Goal: Task Accomplishment & Management: Manage account settings

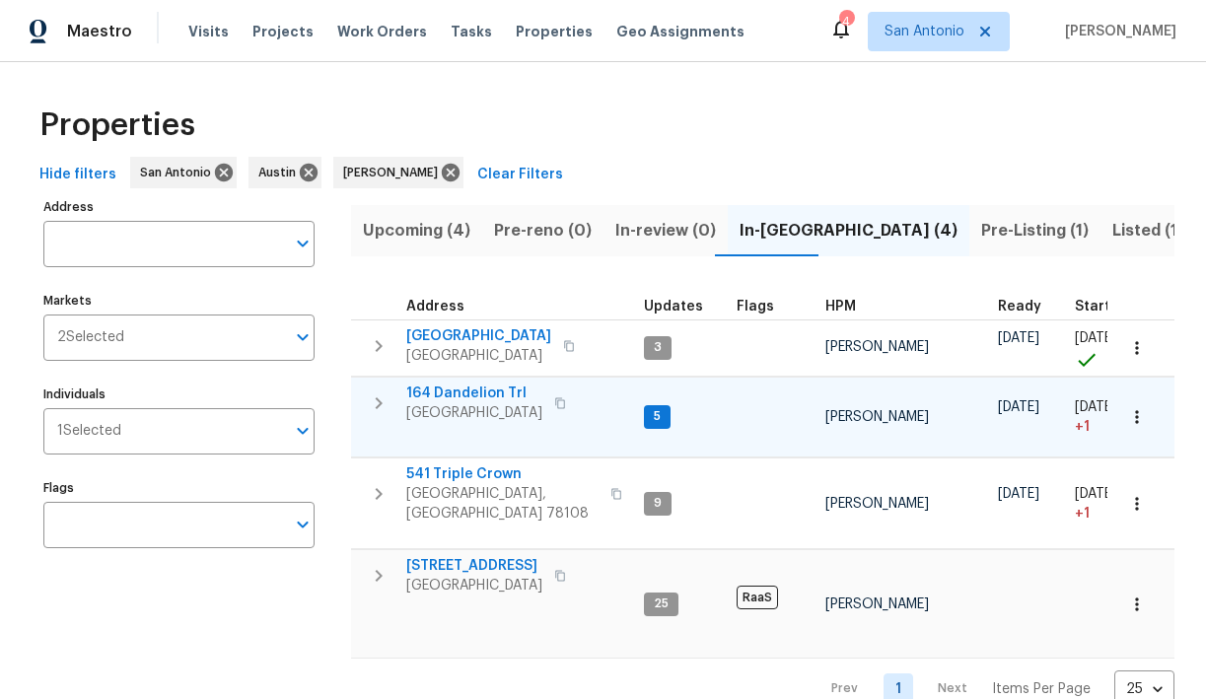
click at [475, 387] on span "164 Dandelion Trl" at bounding box center [474, 394] width 136 height 20
click at [403, 231] on span "Upcoming (4)" at bounding box center [416, 231] width 107 height 28
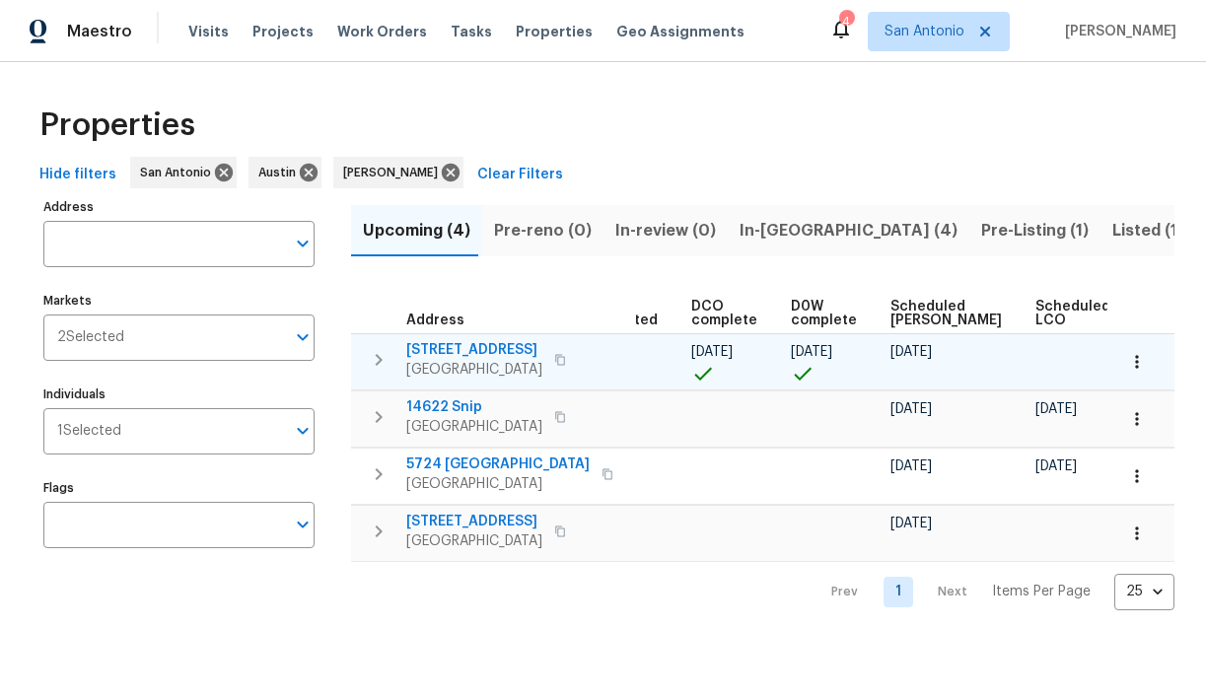
scroll to position [0, 431]
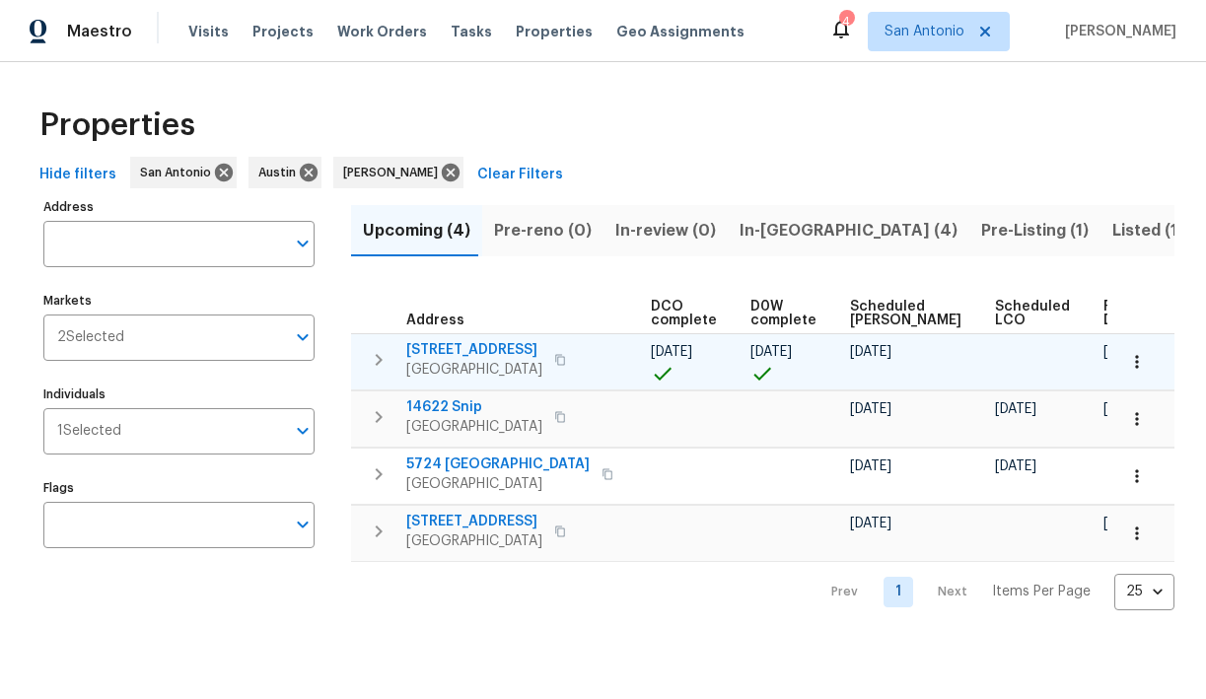
click at [474, 351] on span "7834 Nopalitos Cv" at bounding box center [474, 350] width 136 height 20
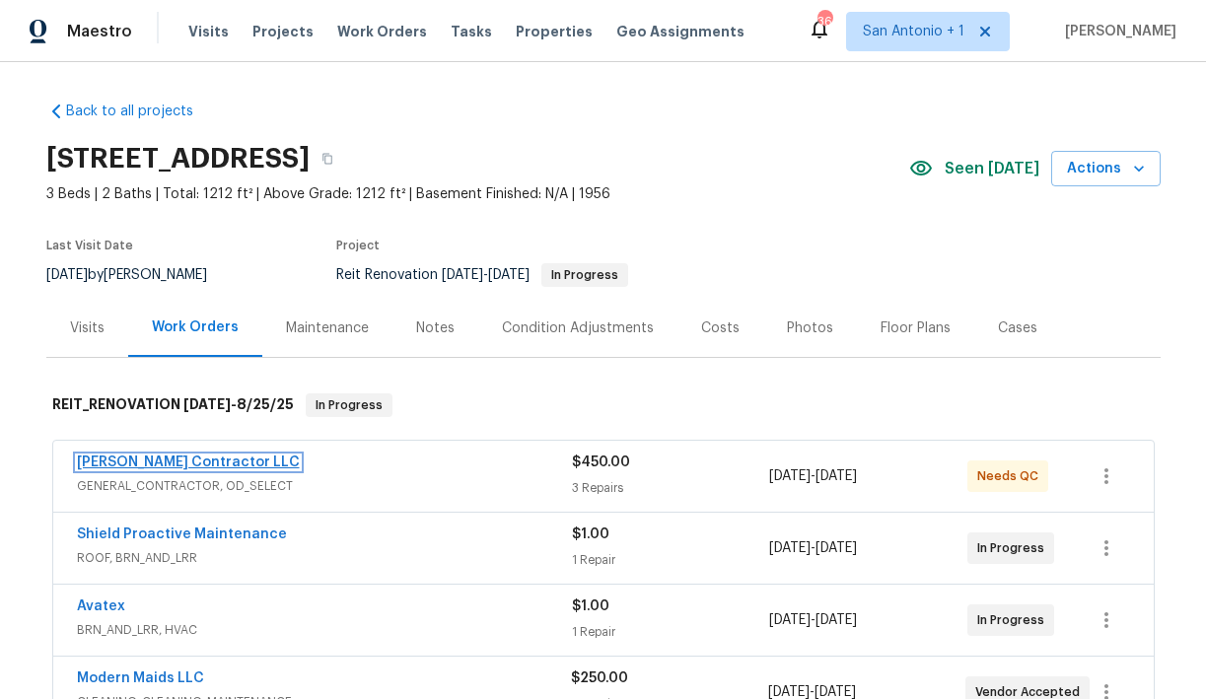
click at [170, 461] on link "Mario Suarez Contractor LLC" at bounding box center [188, 463] width 223 height 14
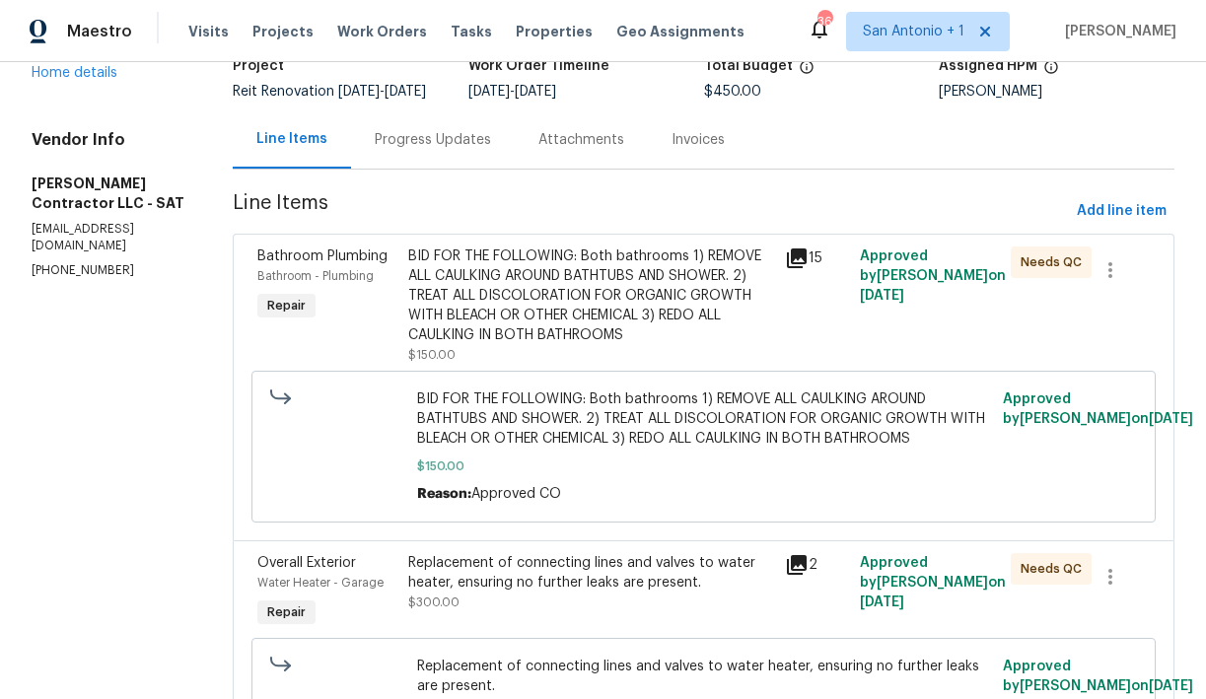
scroll to position [203, 0]
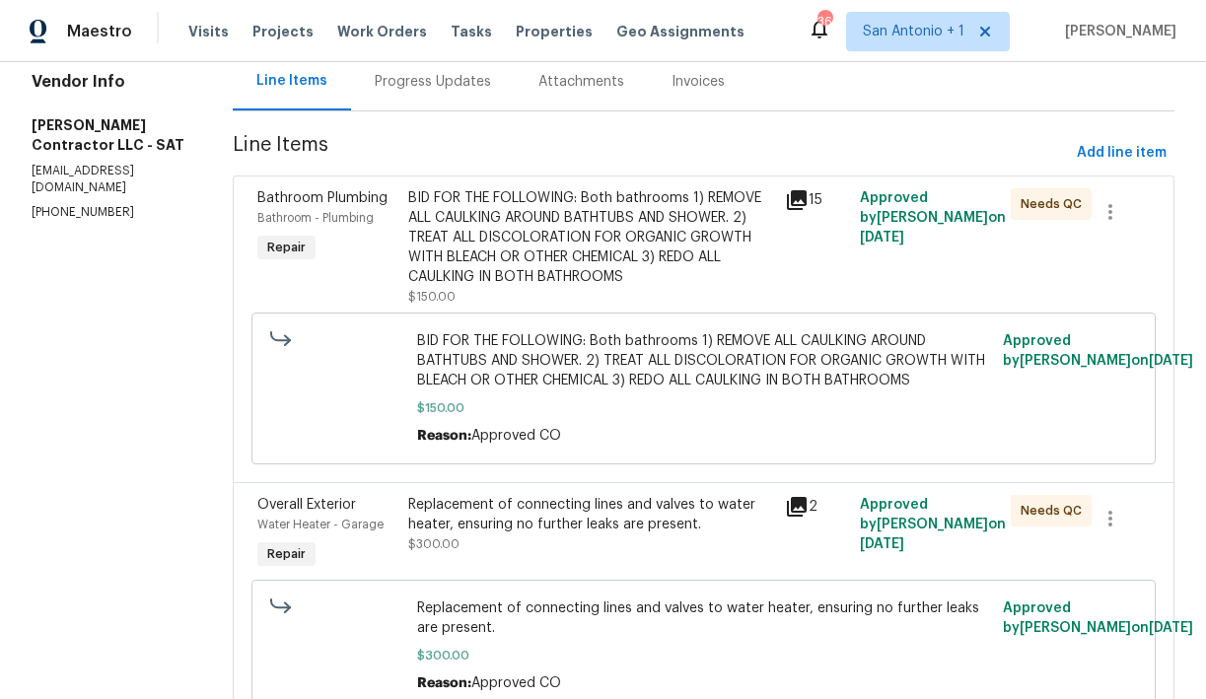
click at [563, 287] on div "BID FOR THE FOLLOWING: Both bathrooms 1) REMOVE ALL CAULKING AROUND BATHTUBS AN…" at bounding box center [590, 237] width 365 height 99
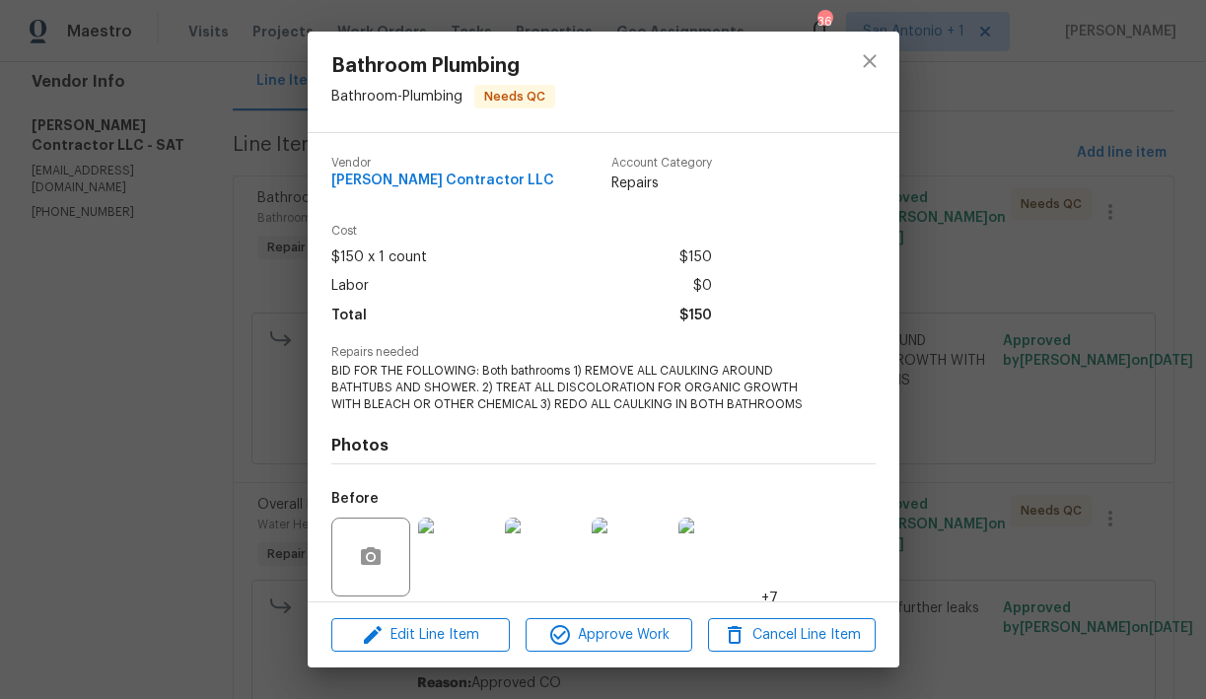
scroll to position [143, 0]
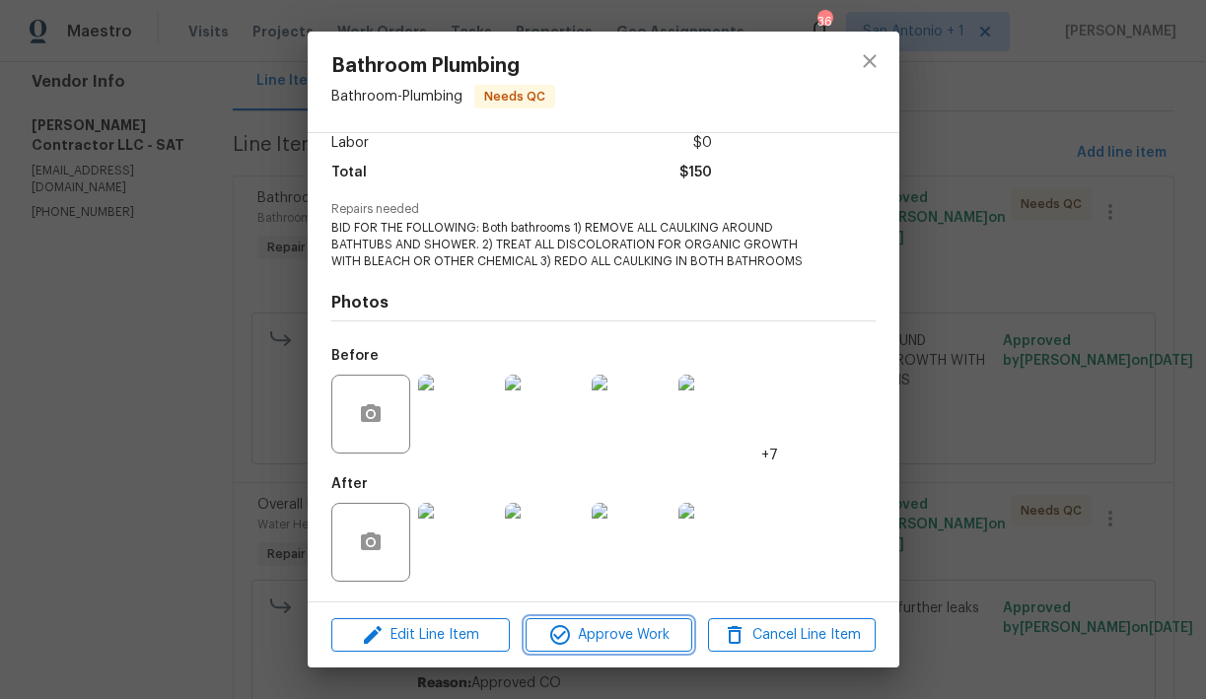
click at [609, 634] on span "Approve Work" at bounding box center [608, 635] width 155 height 25
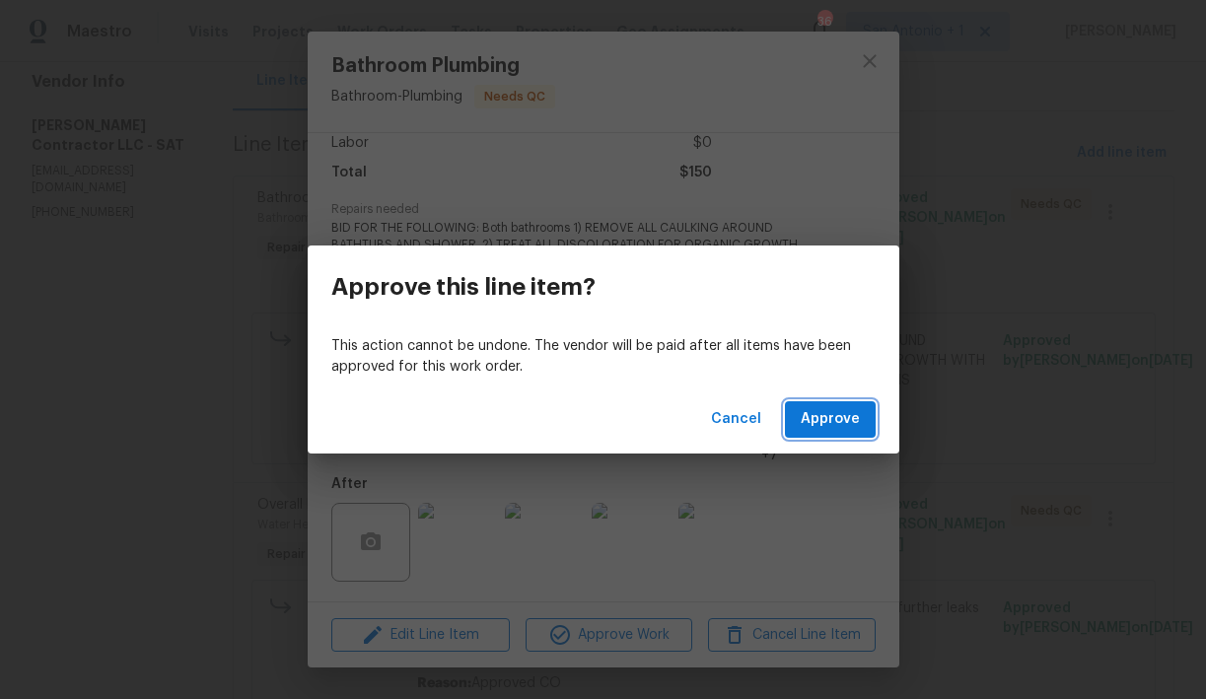
click at [831, 428] on span "Approve" at bounding box center [830, 419] width 59 height 25
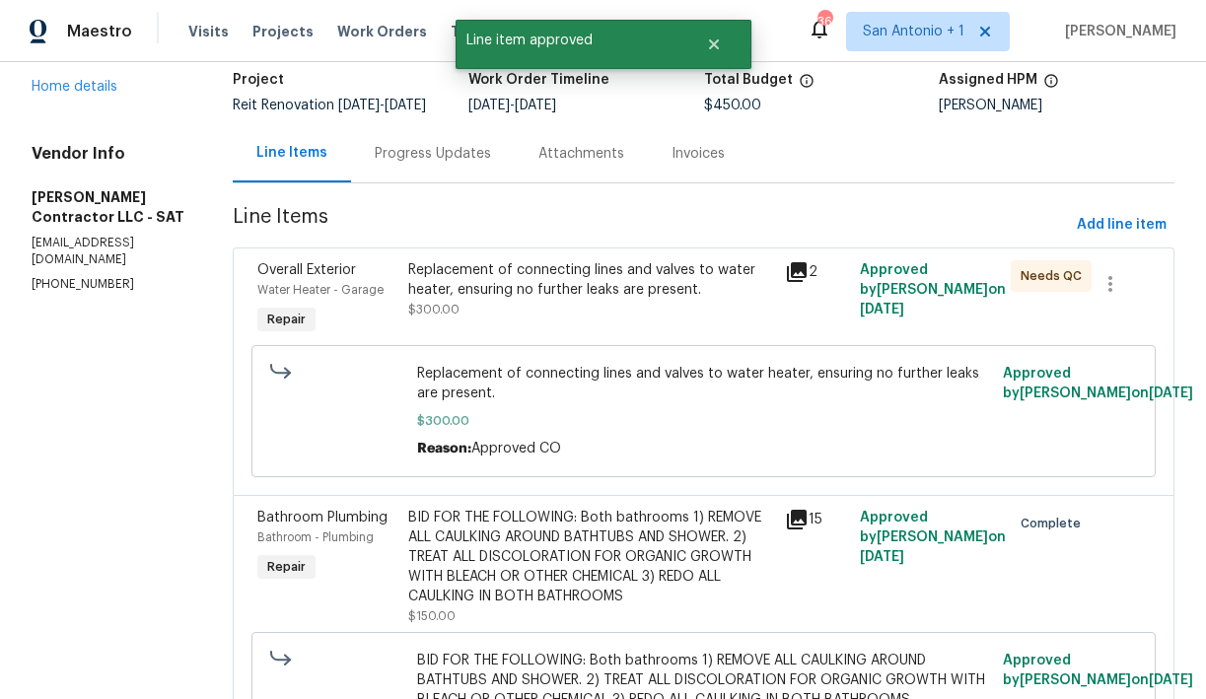
scroll to position [200, 0]
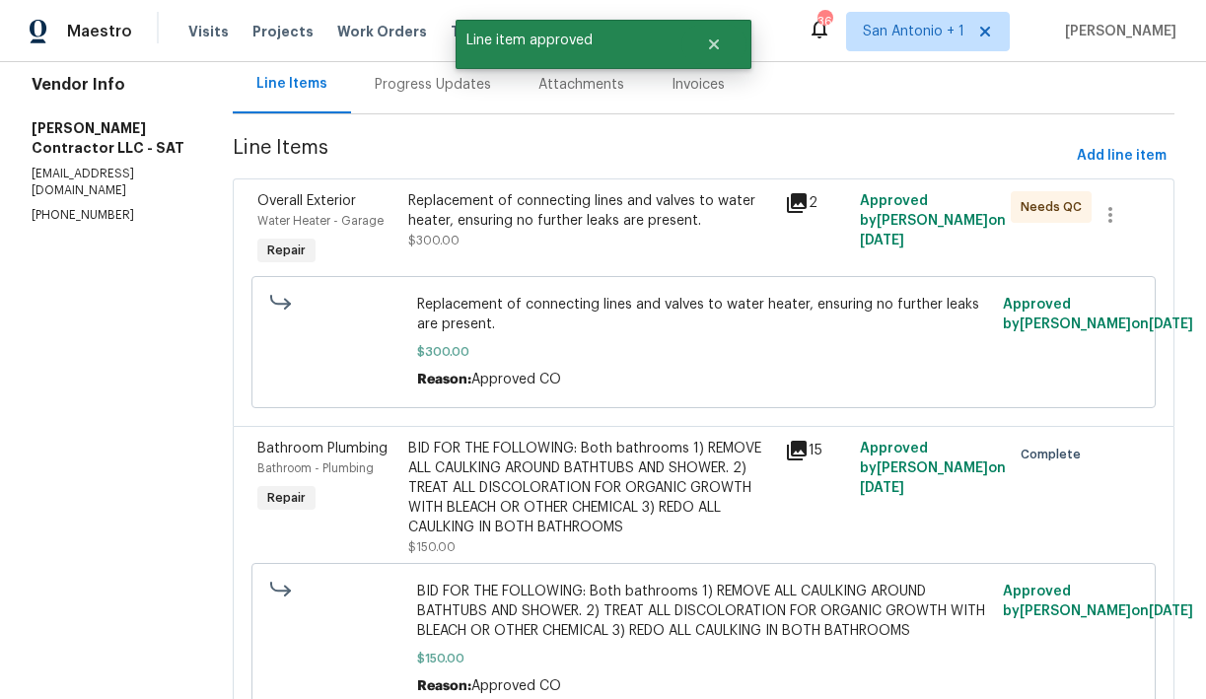
click at [566, 231] on div "Replacement of connecting lines and valves to water heater, ensuring no further…" at bounding box center [590, 210] width 365 height 39
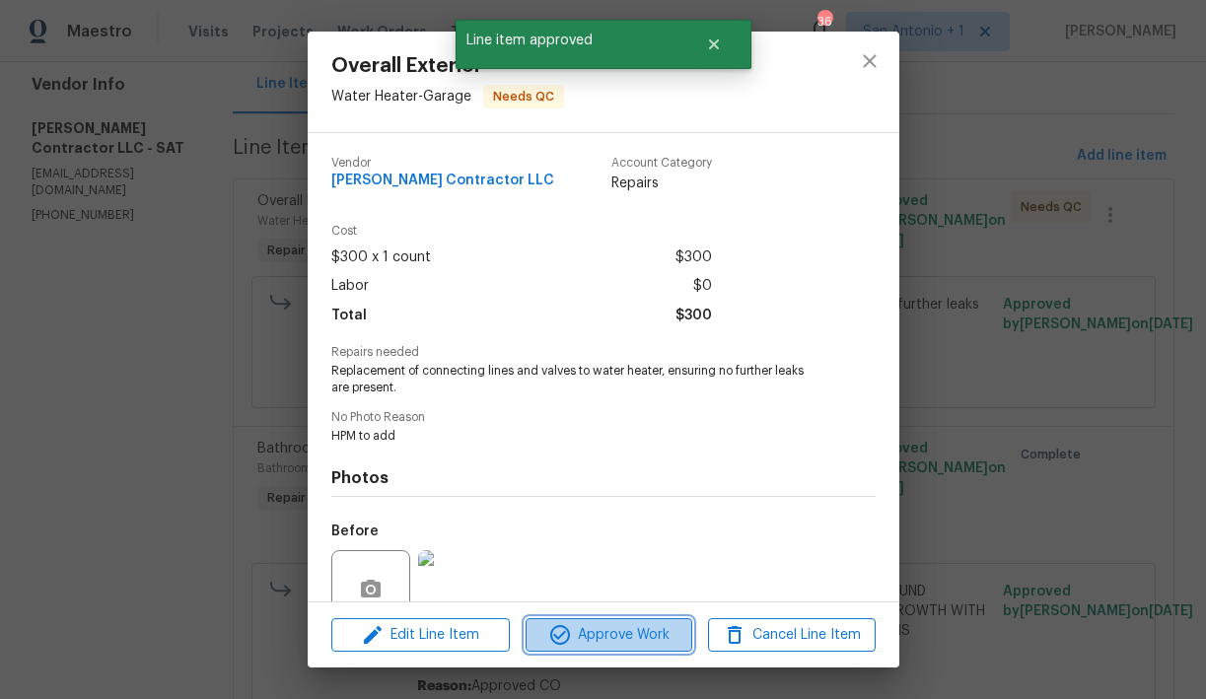
click at [598, 633] on span "Approve Work" at bounding box center [608, 635] width 155 height 25
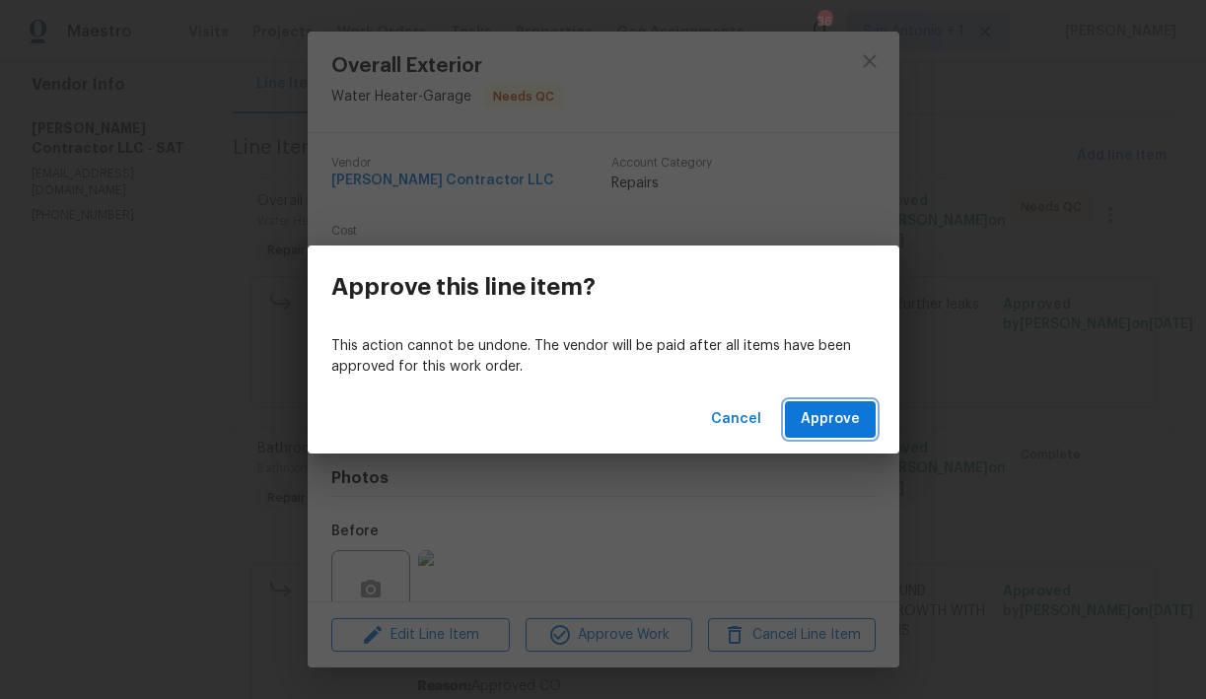
click at [827, 418] on span "Approve" at bounding box center [830, 419] width 59 height 25
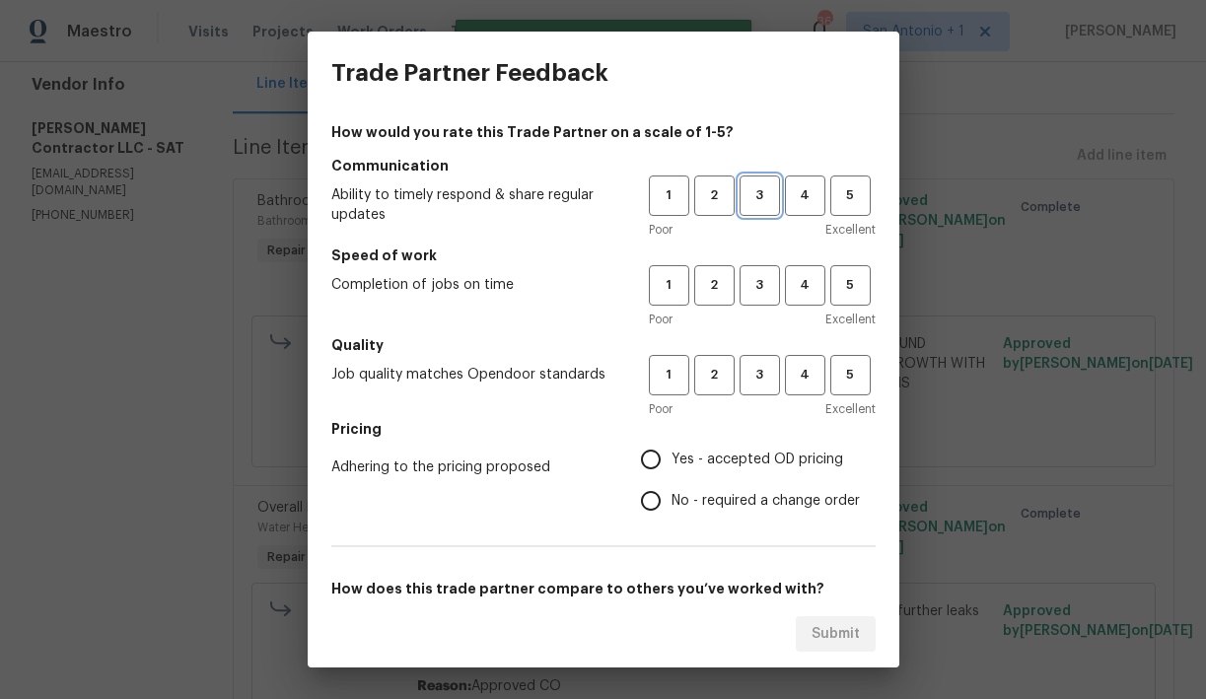
click at [755, 205] on span "3" at bounding box center [759, 195] width 36 height 23
click at [755, 269] on button "3" at bounding box center [759, 285] width 40 height 40
click at [752, 370] on span "3" at bounding box center [759, 375] width 36 height 23
click at [727, 461] on span "Yes - accepted OD pricing" at bounding box center [757, 460] width 172 height 21
click at [671, 461] on input "Yes - accepted OD pricing" at bounding box center [650, 459] width 41 height 41
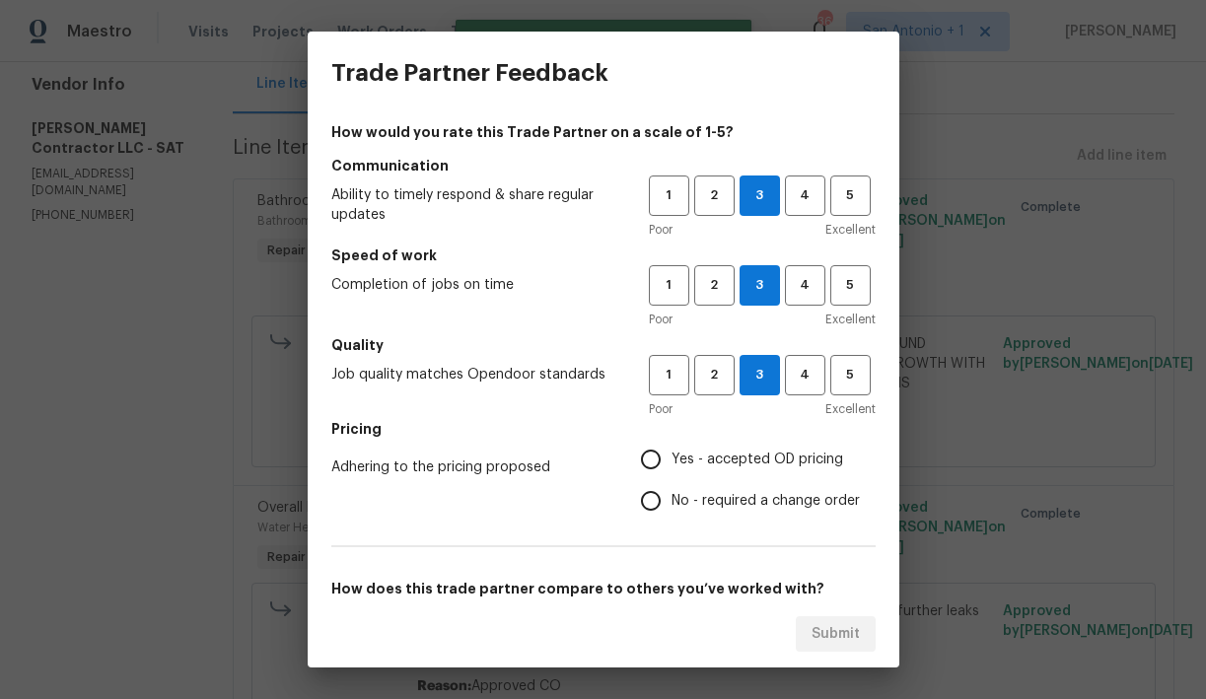
radio input "true"
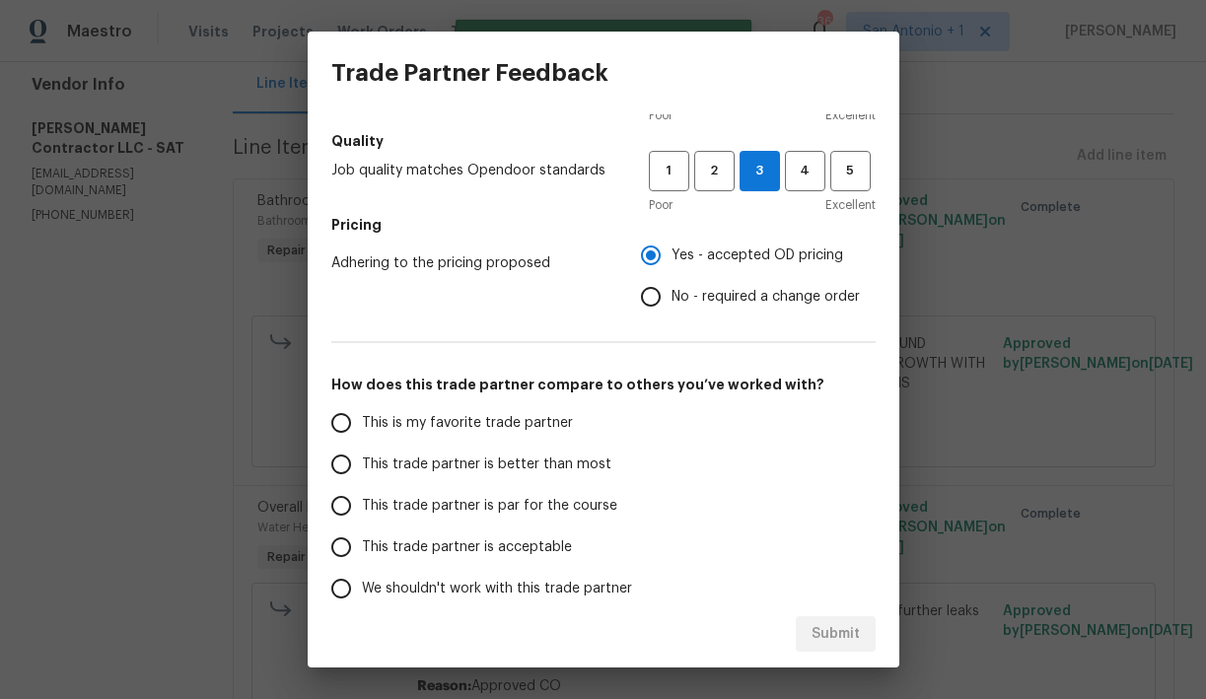
scroll to position [206, 0]
click at [588, 504] on span "This trade partner is par for the course" at bounding box center [489, 504] width 255 height 21
click at [362, 504] on input "This trade partner is par for the course" at bounding box center [340, 503] width 41 height 41
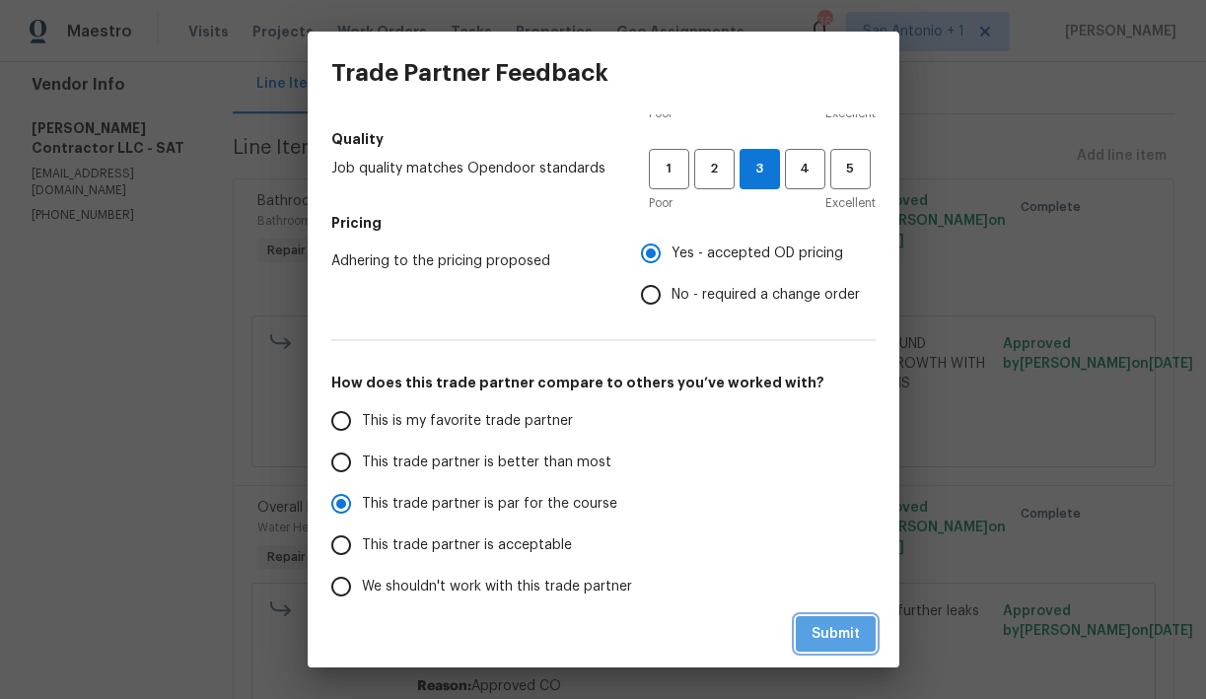
click at [827, 626] on span "Submit" at bounding box center [835, 634] width 48 height 25
radio input "true"
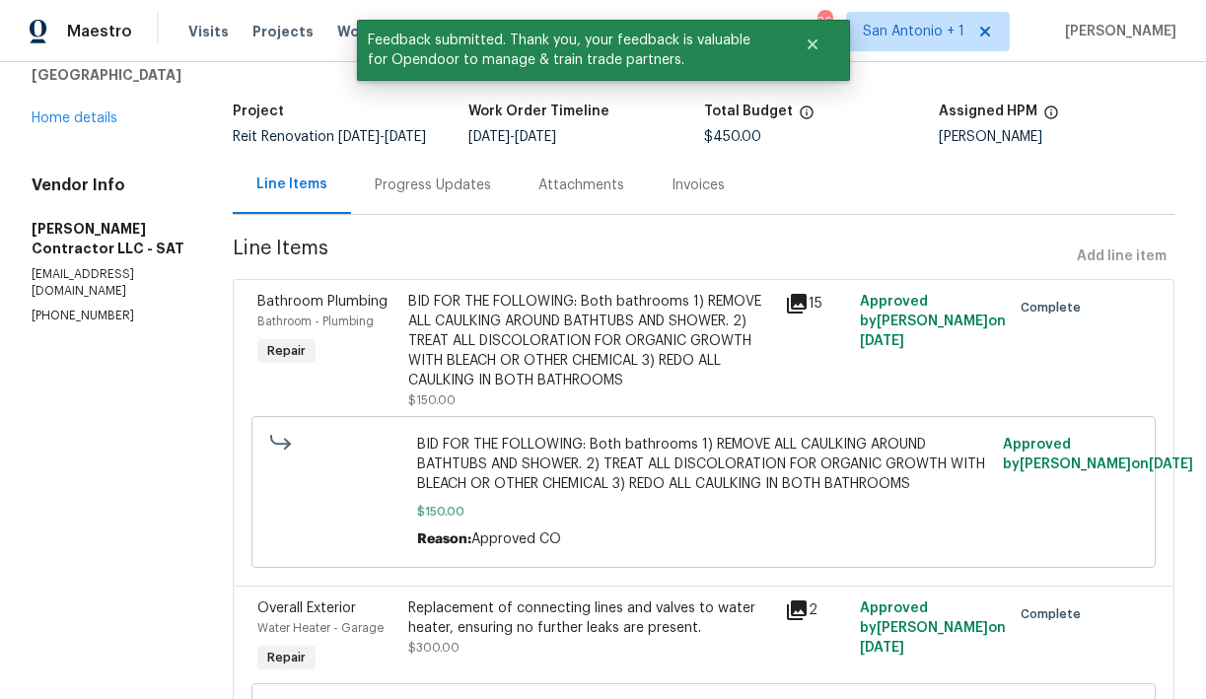
scroll to position [0, 0]
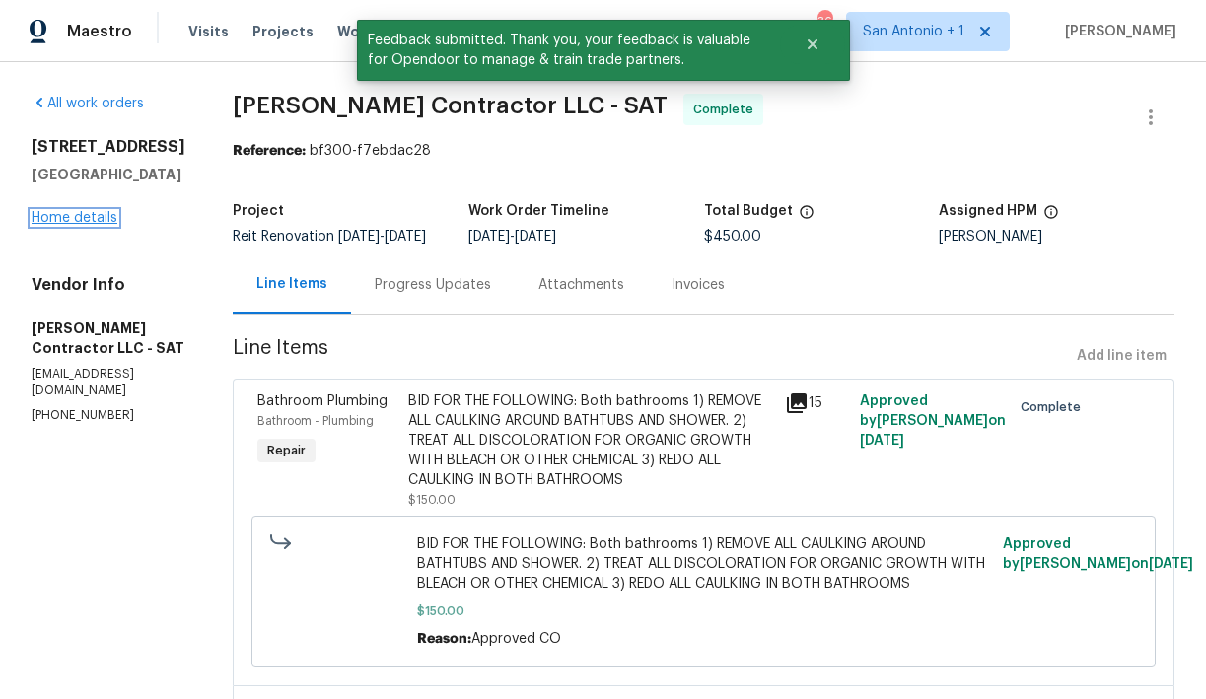
click at [79, 213] on link "Home details" at bounding box center [75, 218] width 86 height 14
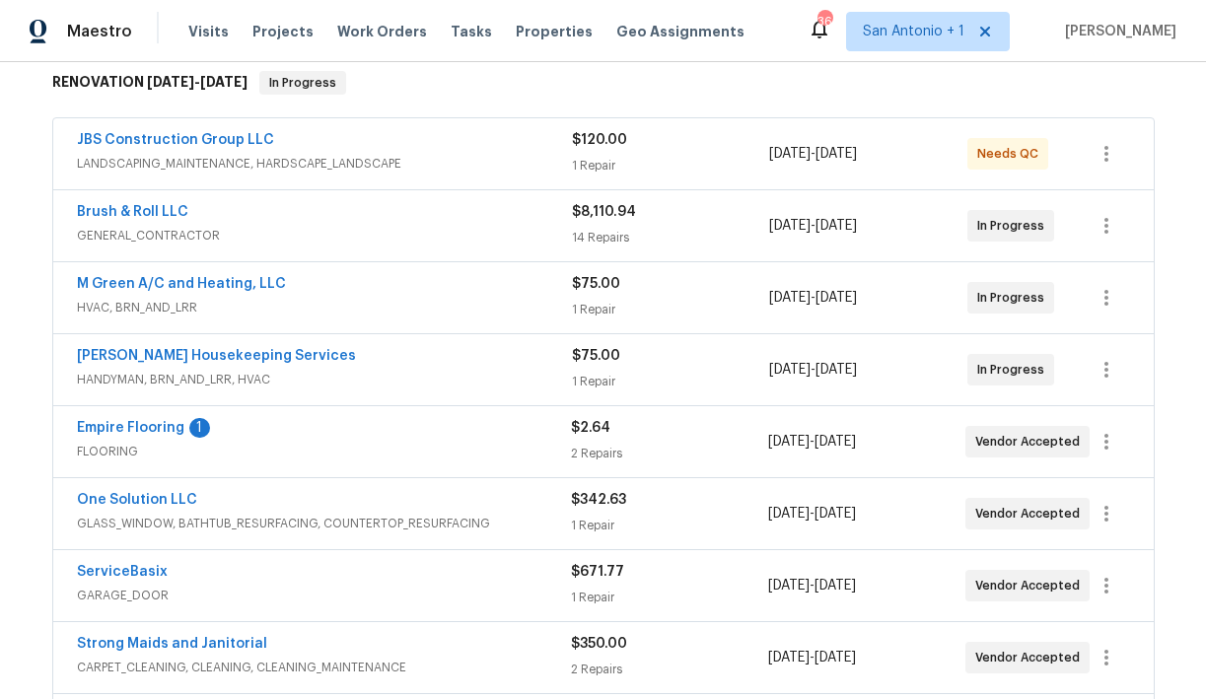
scroll to position [343, 0]
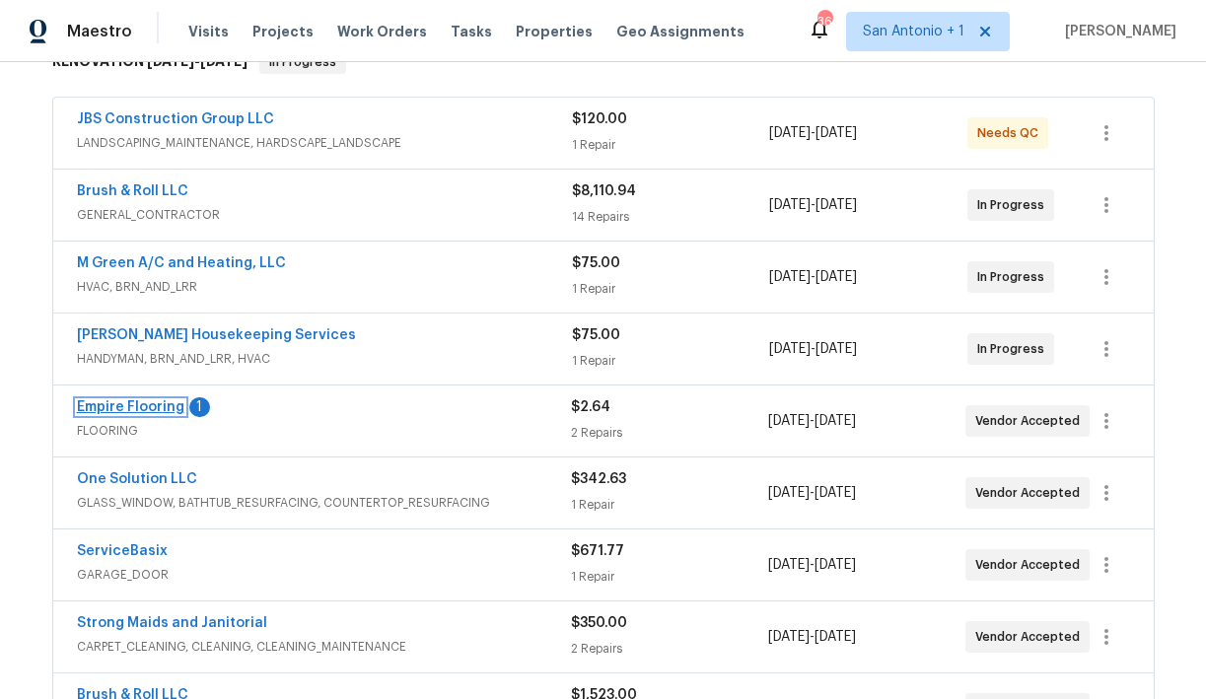
click at [141, 403] on link "Empire Flooring" at bounding box center [130, 407] width 107 height 14
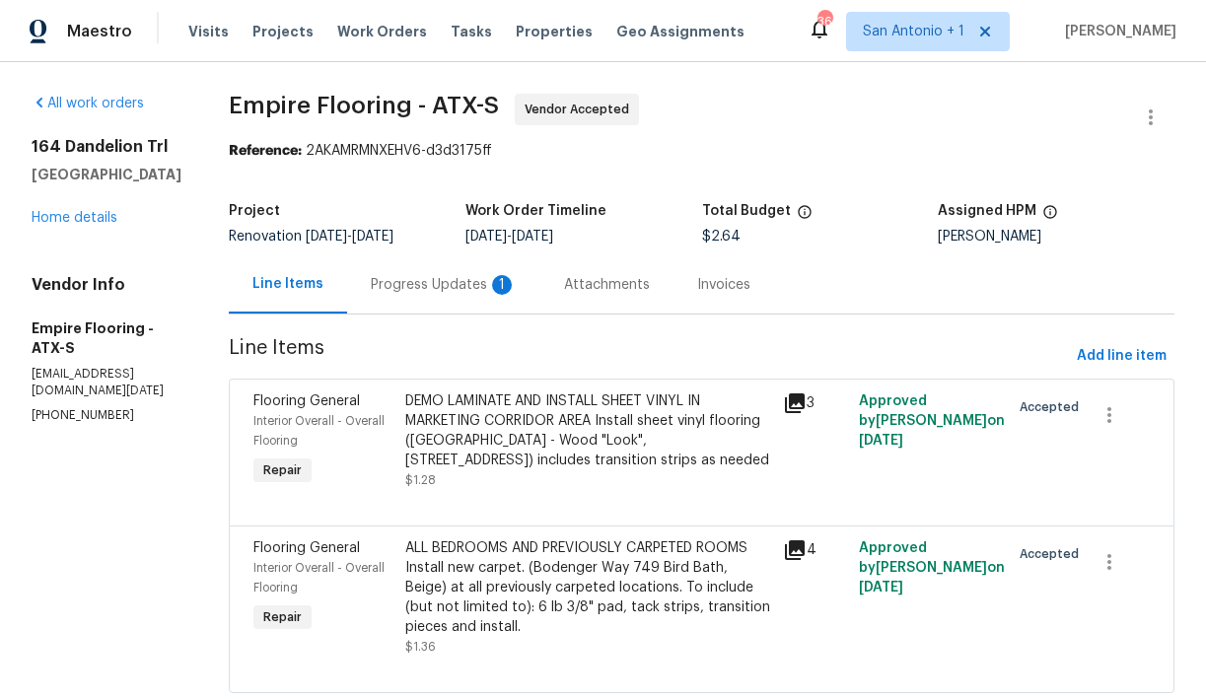
click at [438, 288] on div "Progress Updates 1" at bounding box center [444, 285] width 146 height 20
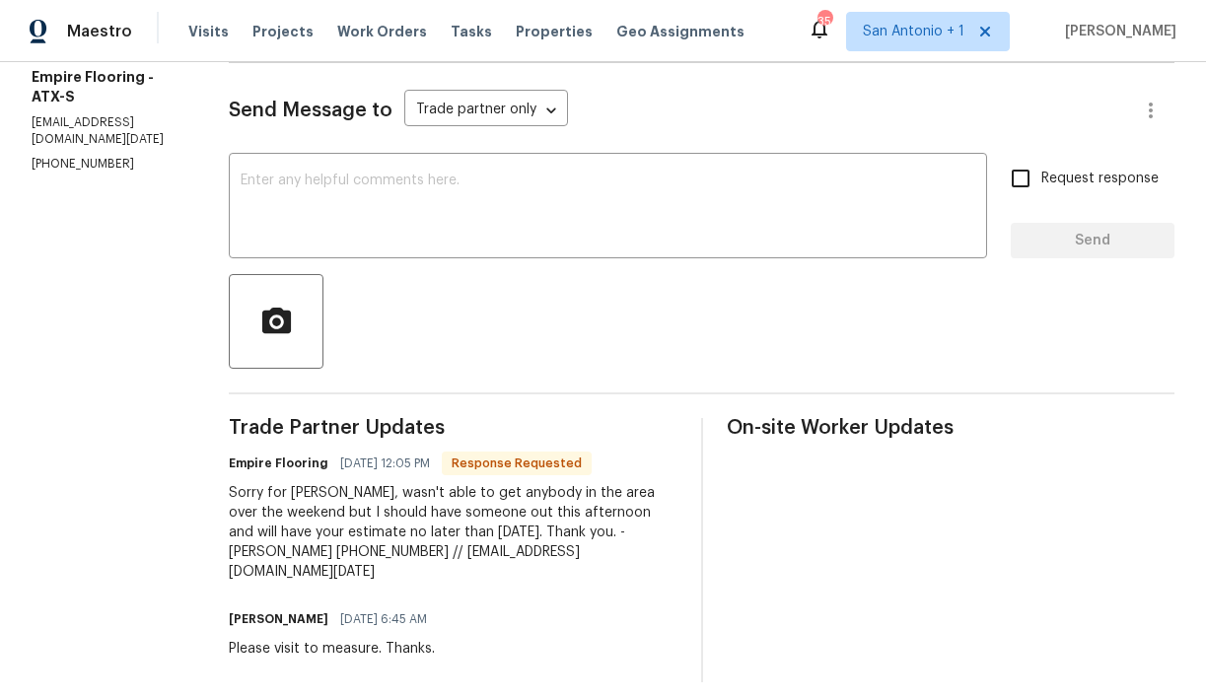
scroll to position [251, 0]
click at [476, 219] on textarea at bounding box center [608, 208] width 735 height 69
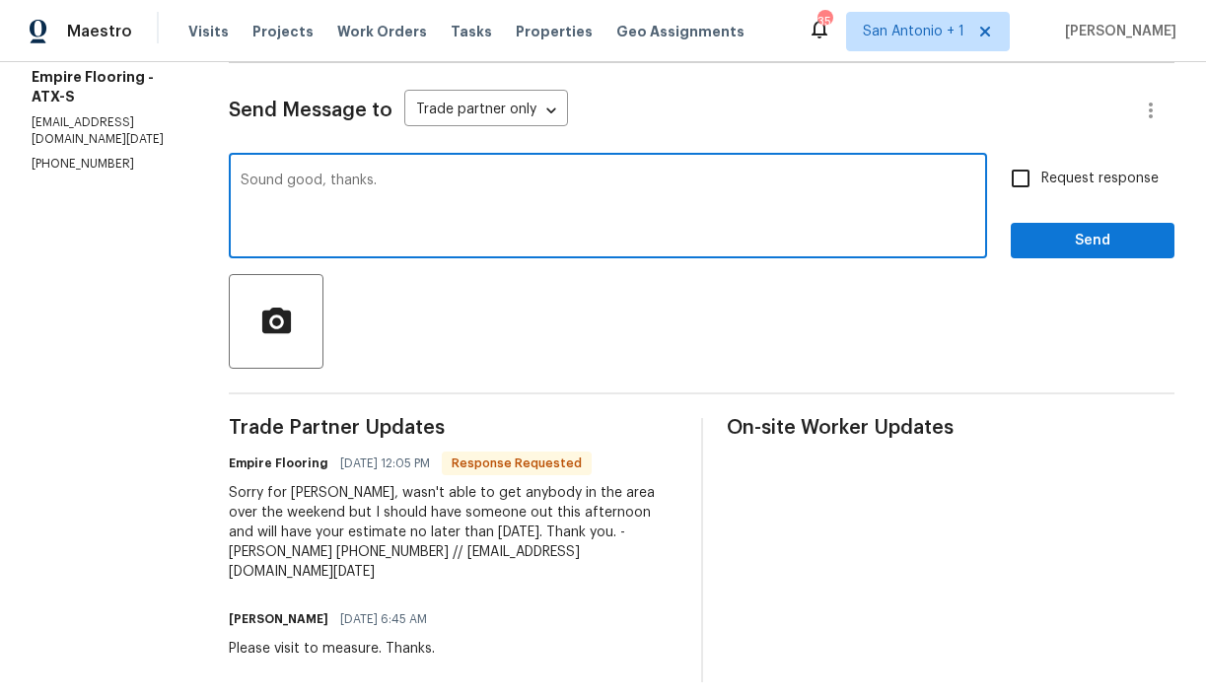
type textarea "Sound good, thanks."
click at [1066, 248] on span "Send" at bounding box center [1092, 241] width 132 height 25
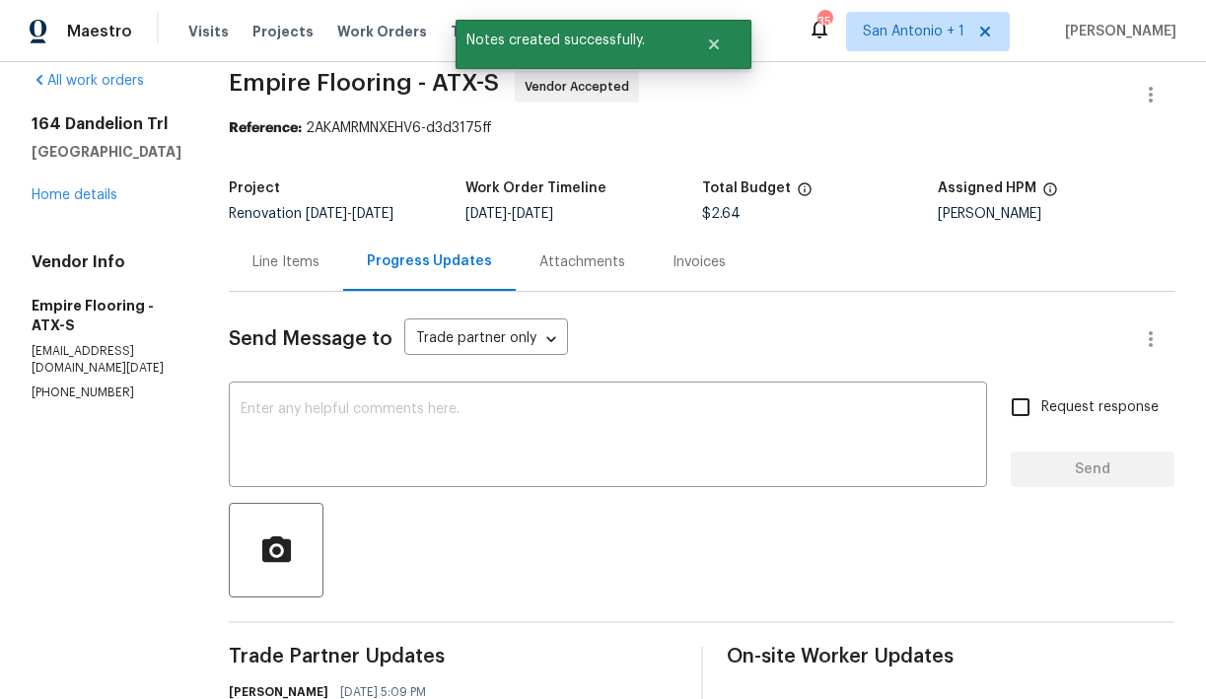
scroll to position [15, 0]
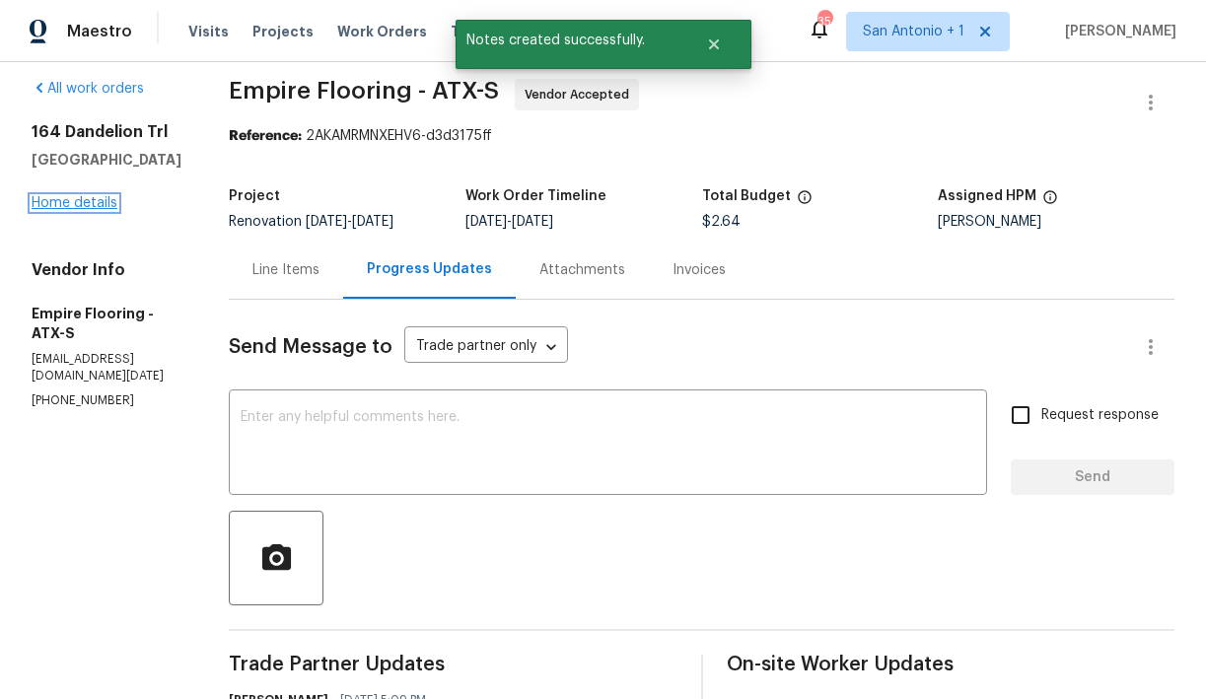
click at [94, 203] on link "Home details" at bounding box center [75, 203] width 86 height 14
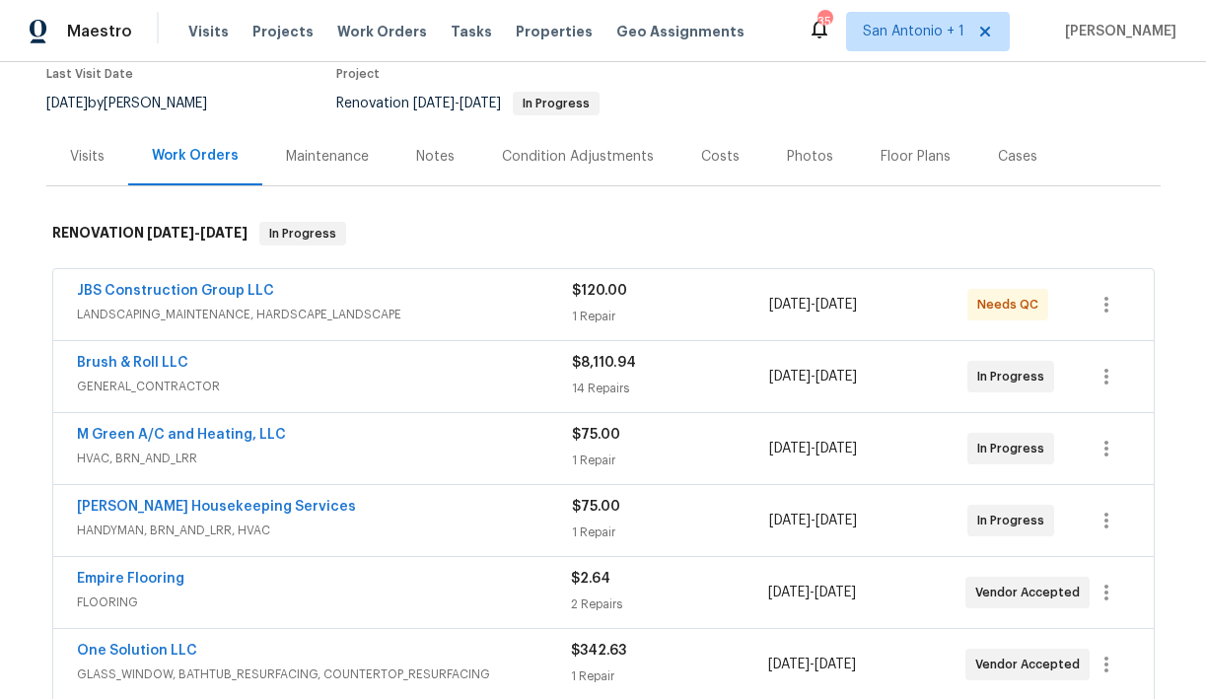
scroll to position [161, 0]
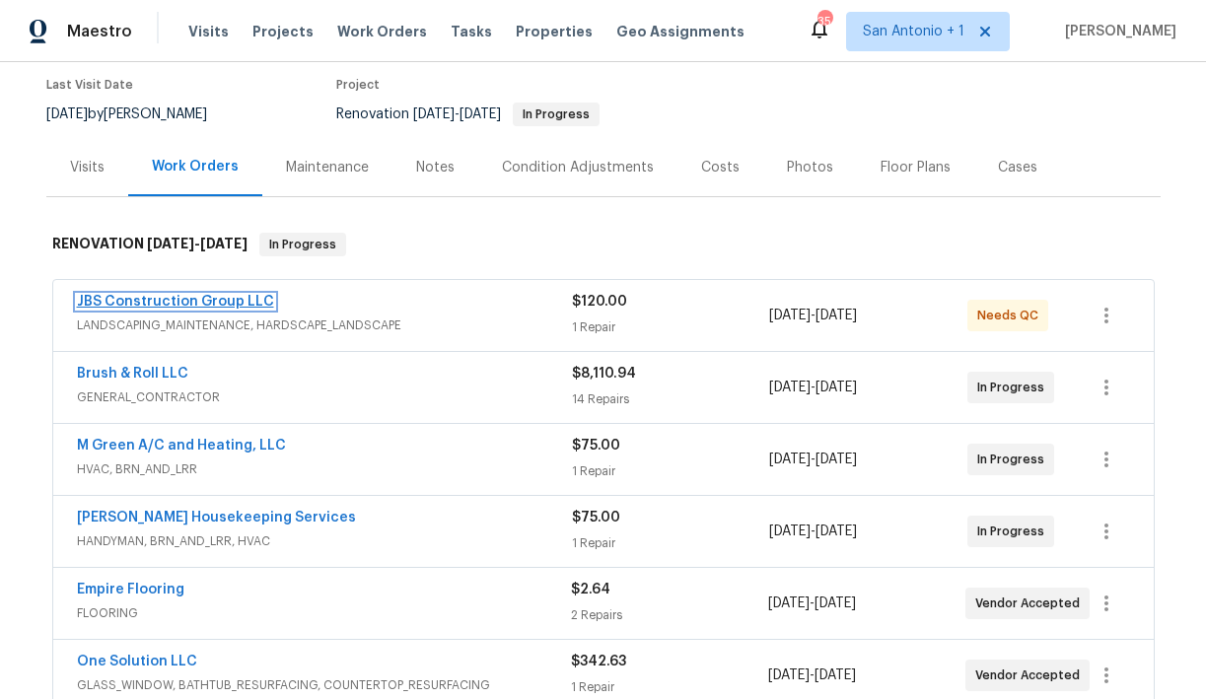
click at [155, 295] on link "JBS Construction Group LLC" at bounding box center [175, 302] width 197 height 14
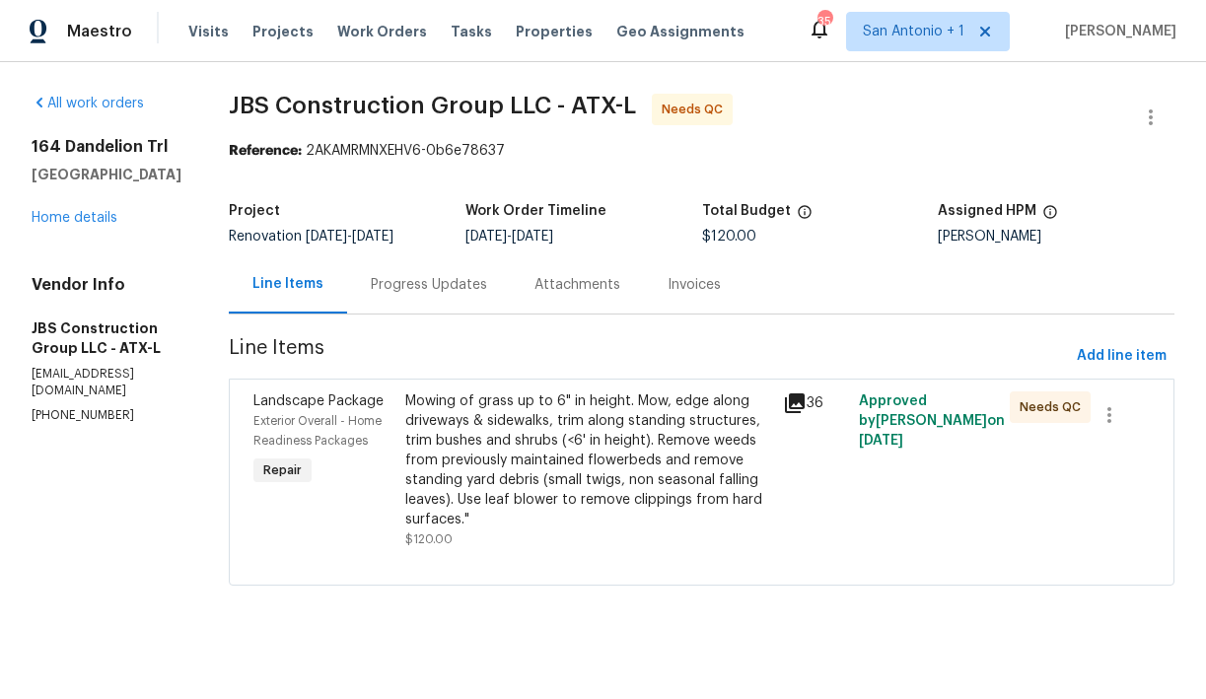
click at [487, 293] on div "Progress Updates" at bounding box center [429, 285] width 116 height 20
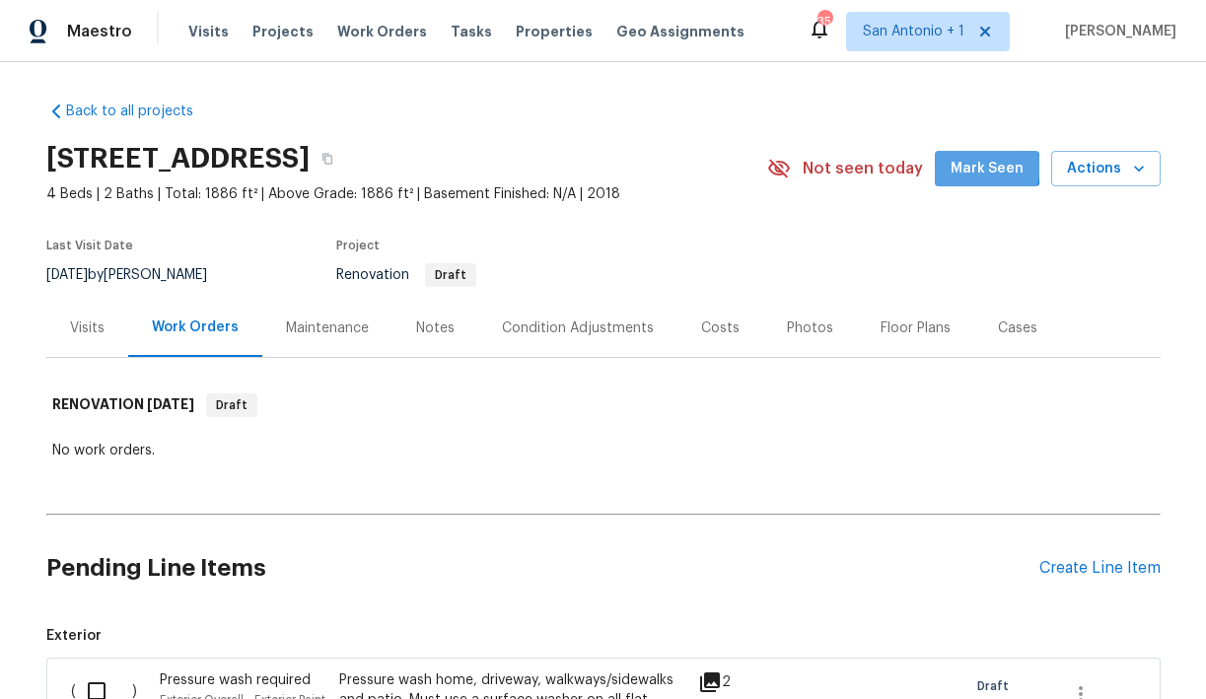
click at [990, 167] on span "Mark Seen" at bounding box center [986, 169] width 73 height 25
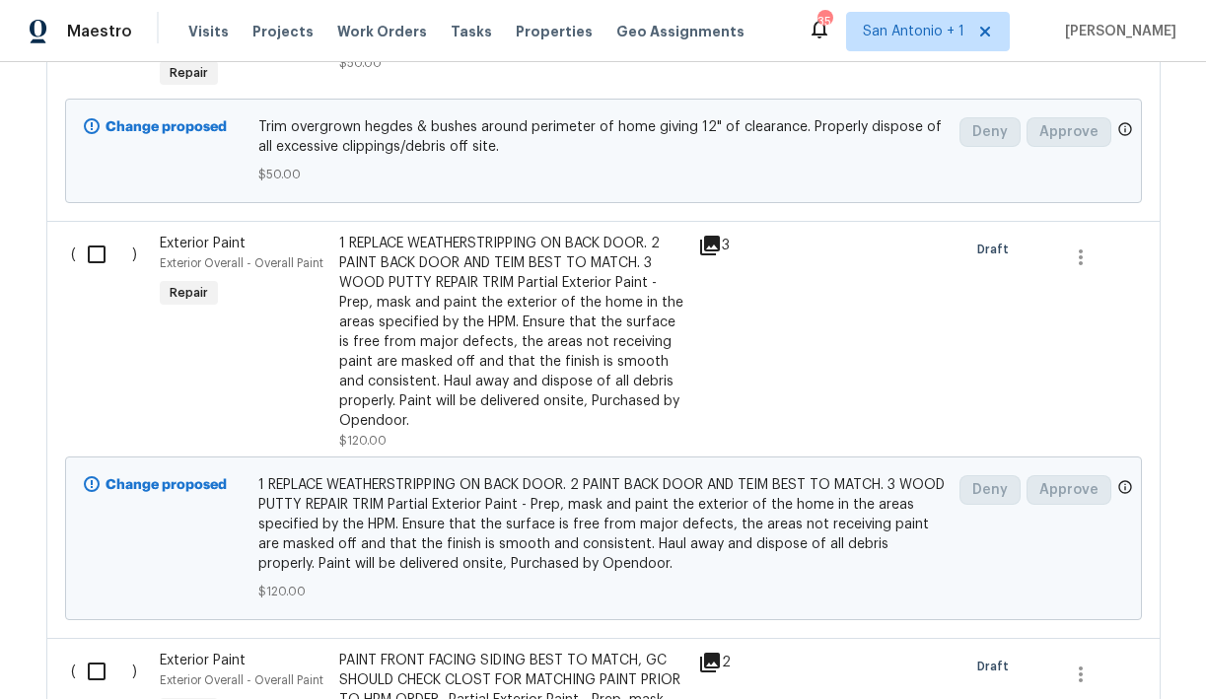
scroll to position [1823, 0]
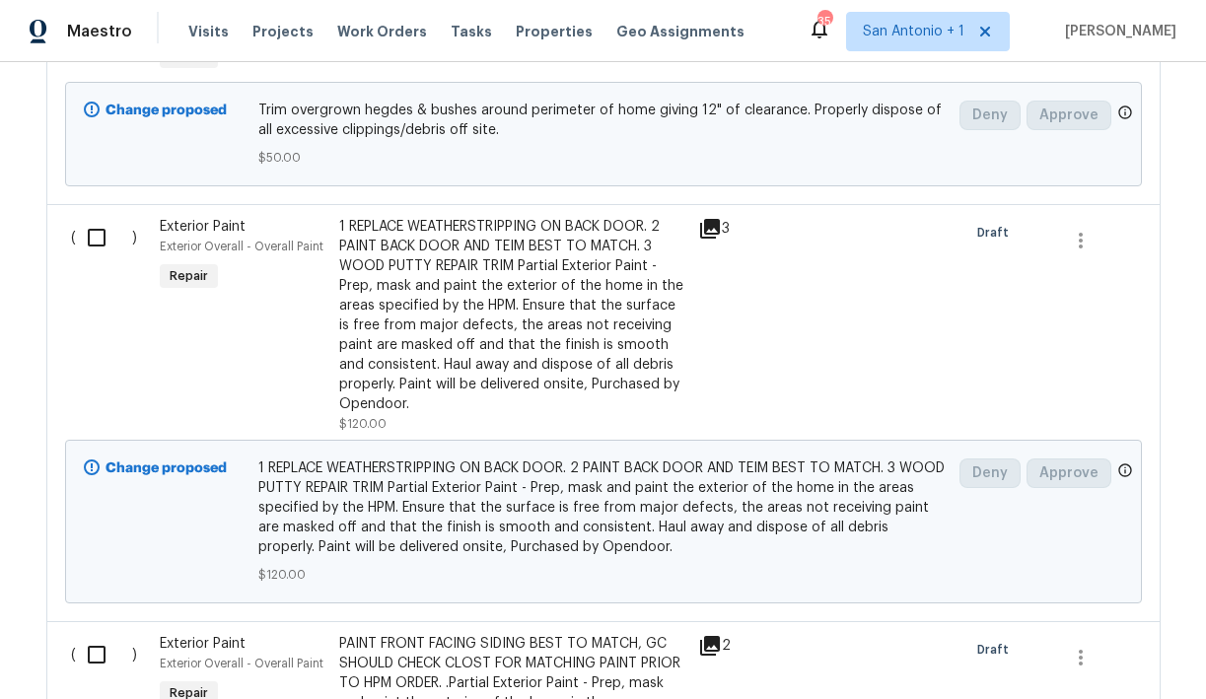
click at [98, 241] on input "checkbox" at bounding box center [104, 237] width 56 height 41
checkbox input "true"
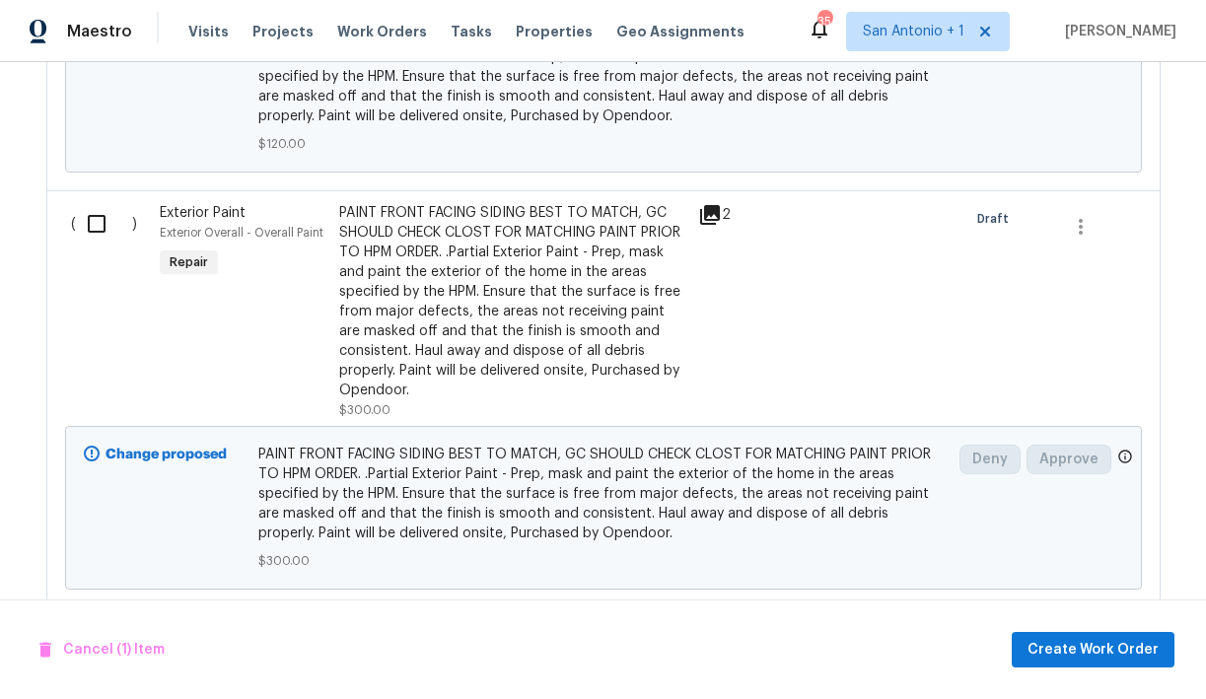
scroll to position [2256, 0]
click at [95, 227] on input "checkbox" at bounding box center [104, 221] width 56 height 41
checkbox input "true"
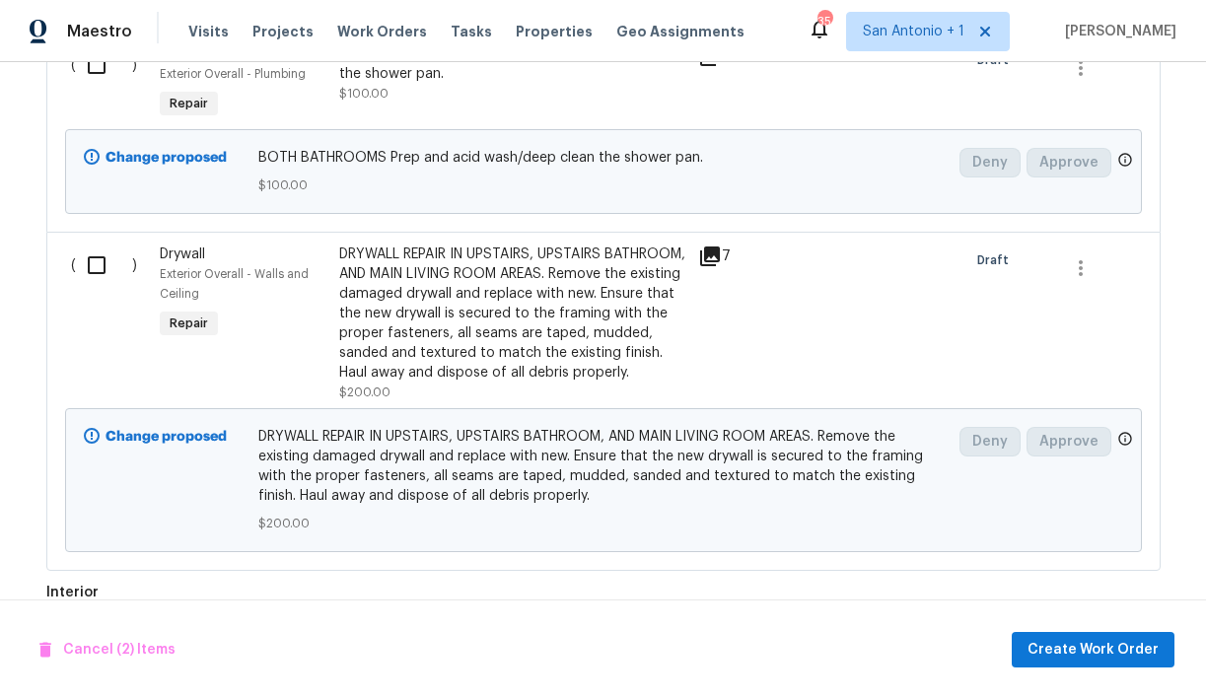
scroll to position [2869, 0]
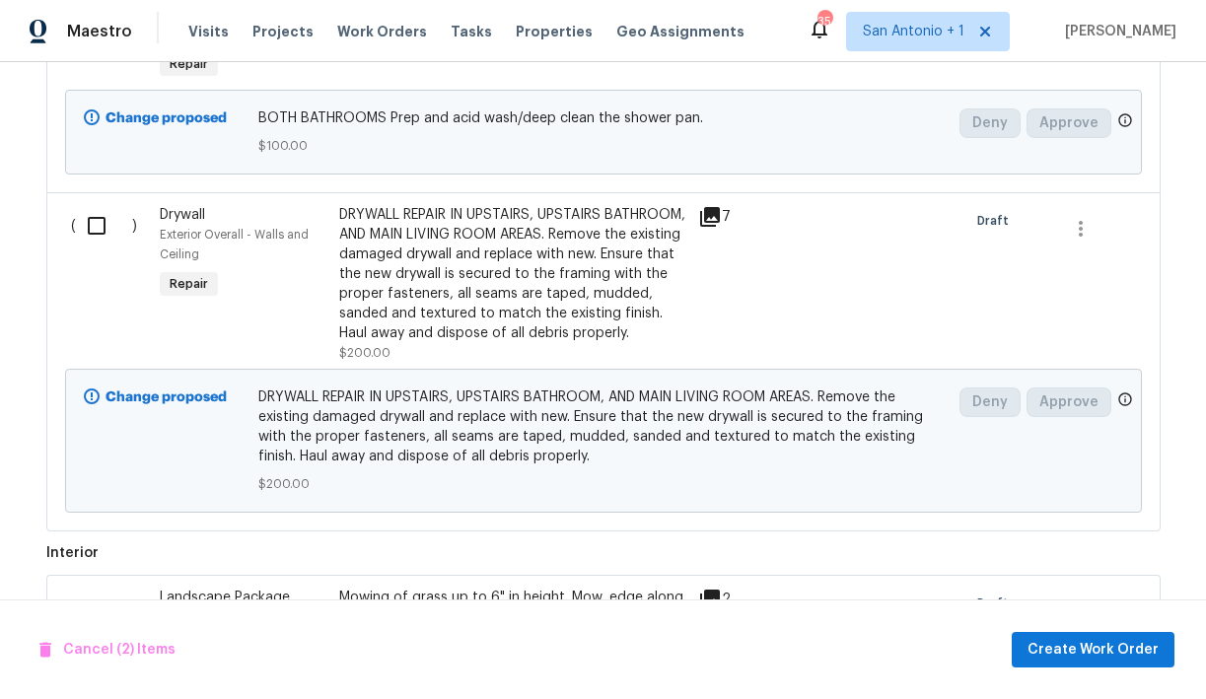
click at [98, 232] on input "checkbox" at bounding box center [104, 225] width 56 height 41
checkbox input "true"
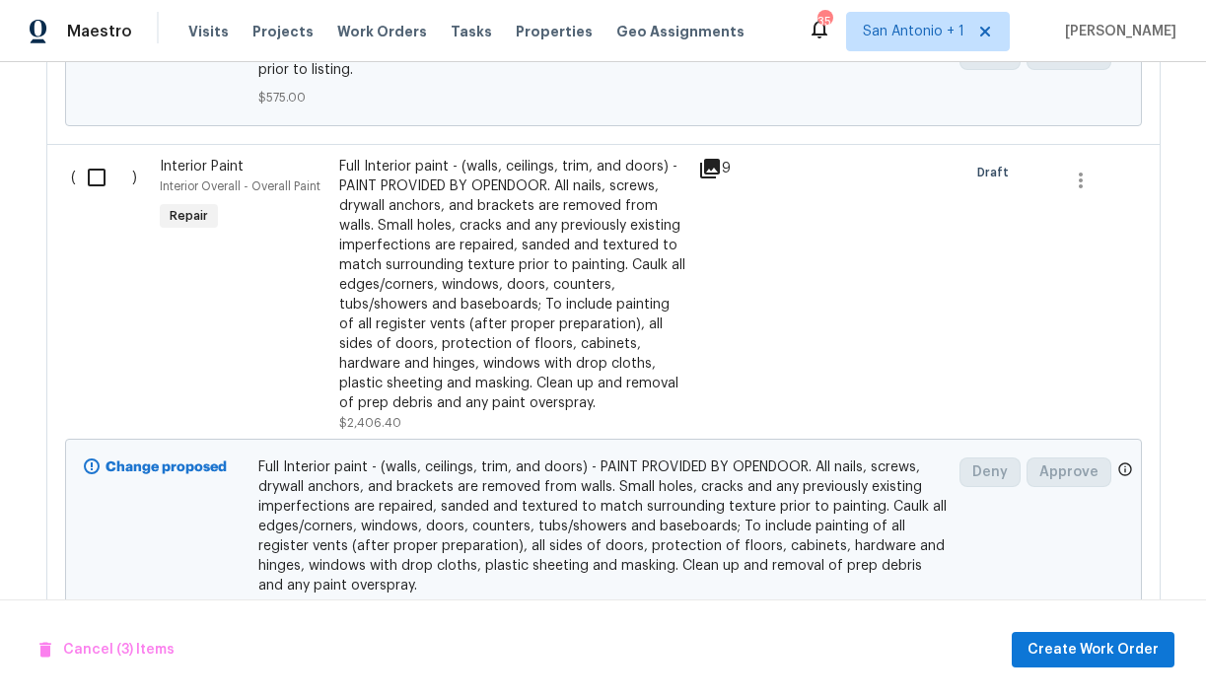
scroll to position [3863, 0]
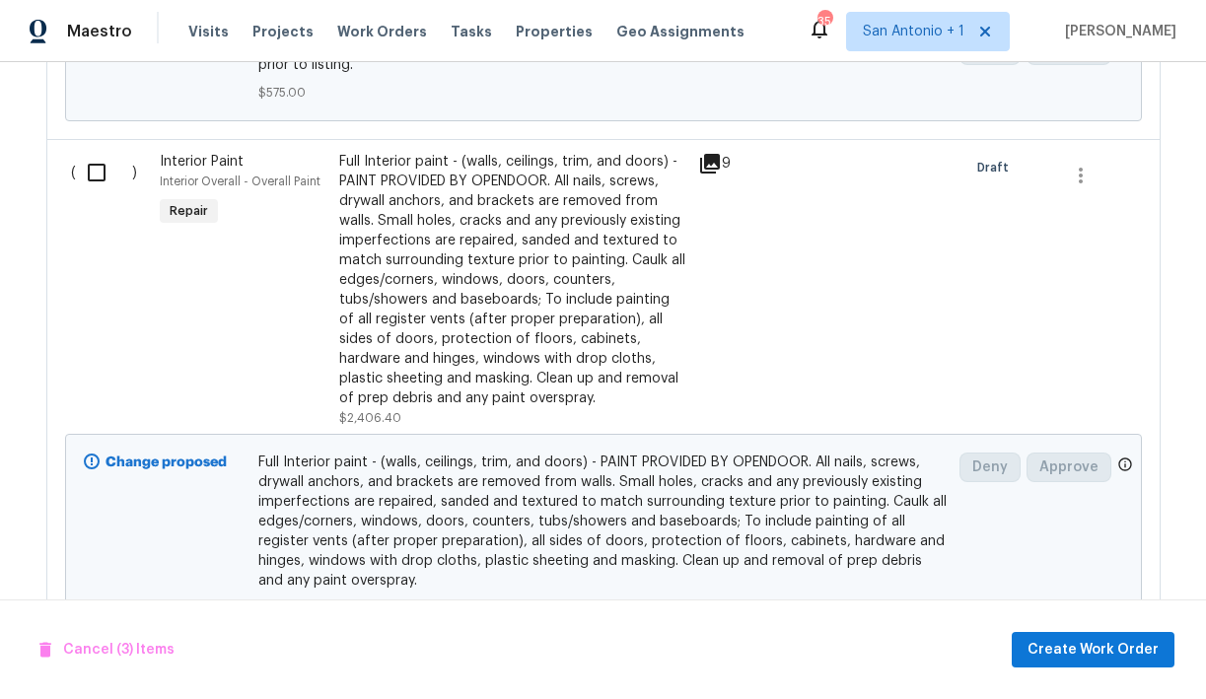
click at [95, 193] on input "checkbox" at bounding box center [104, 172] width 56 height 41
checkbox input "true"
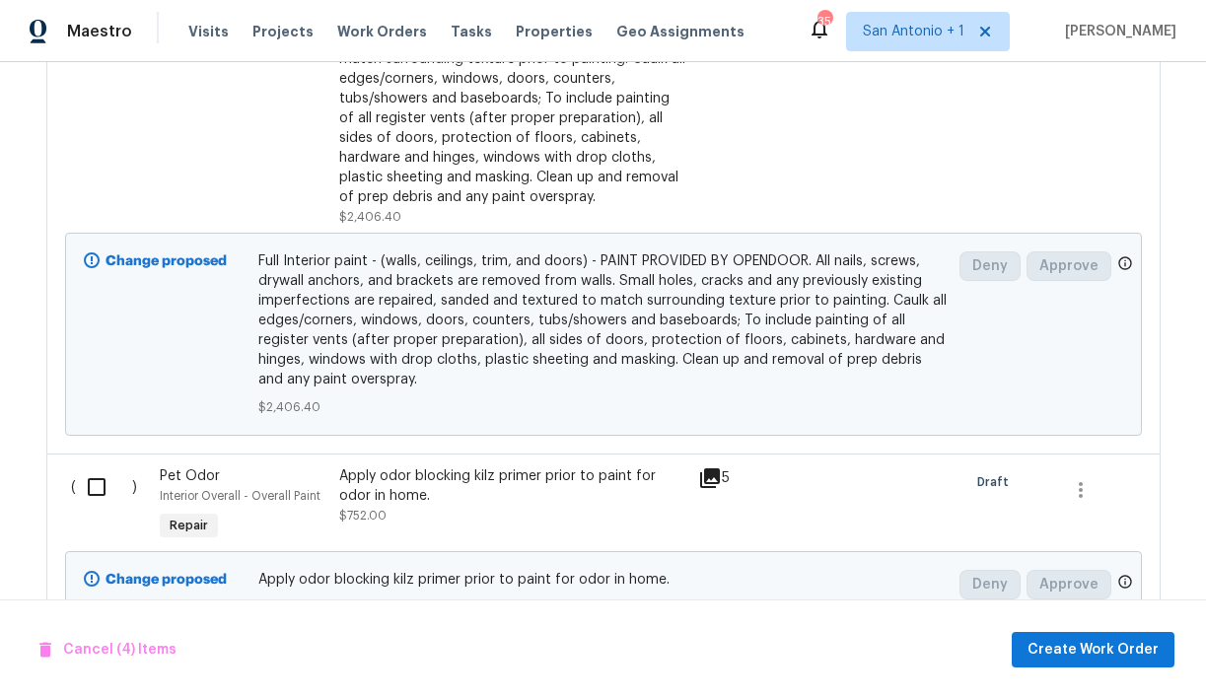
scroll to position [4180, 0]
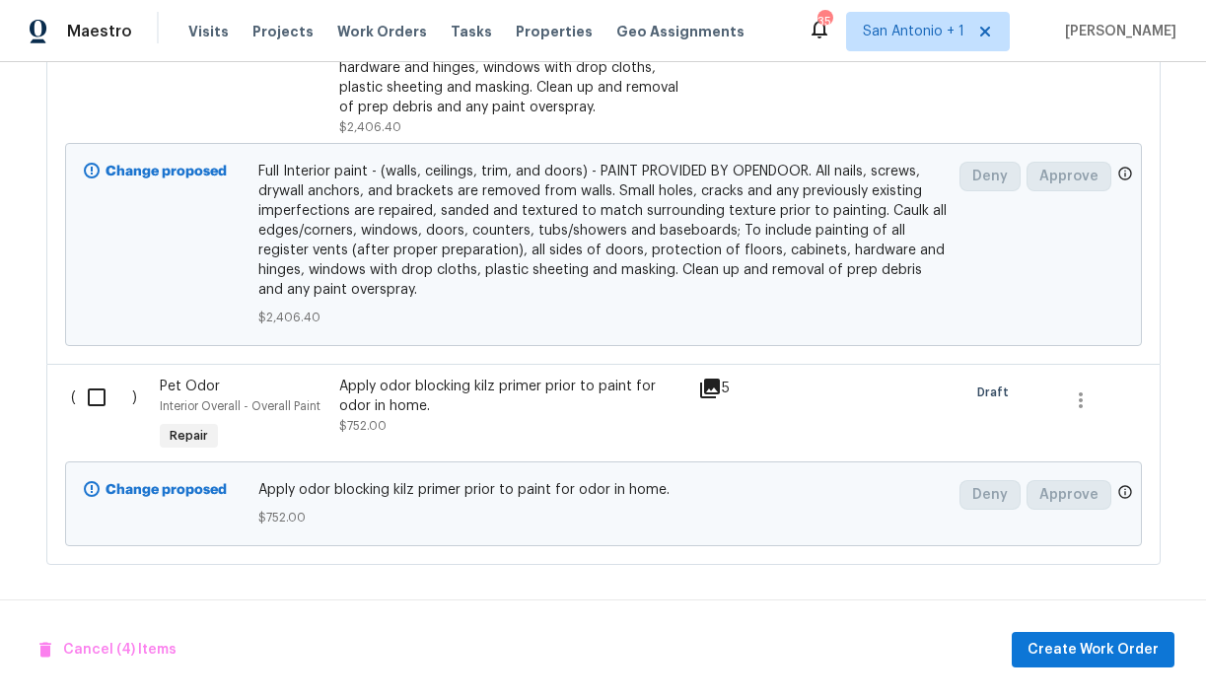
click at [94, 396] on input "checkbox" at bounding box center [104, 397] width 56 height 41
checkbox input "true"
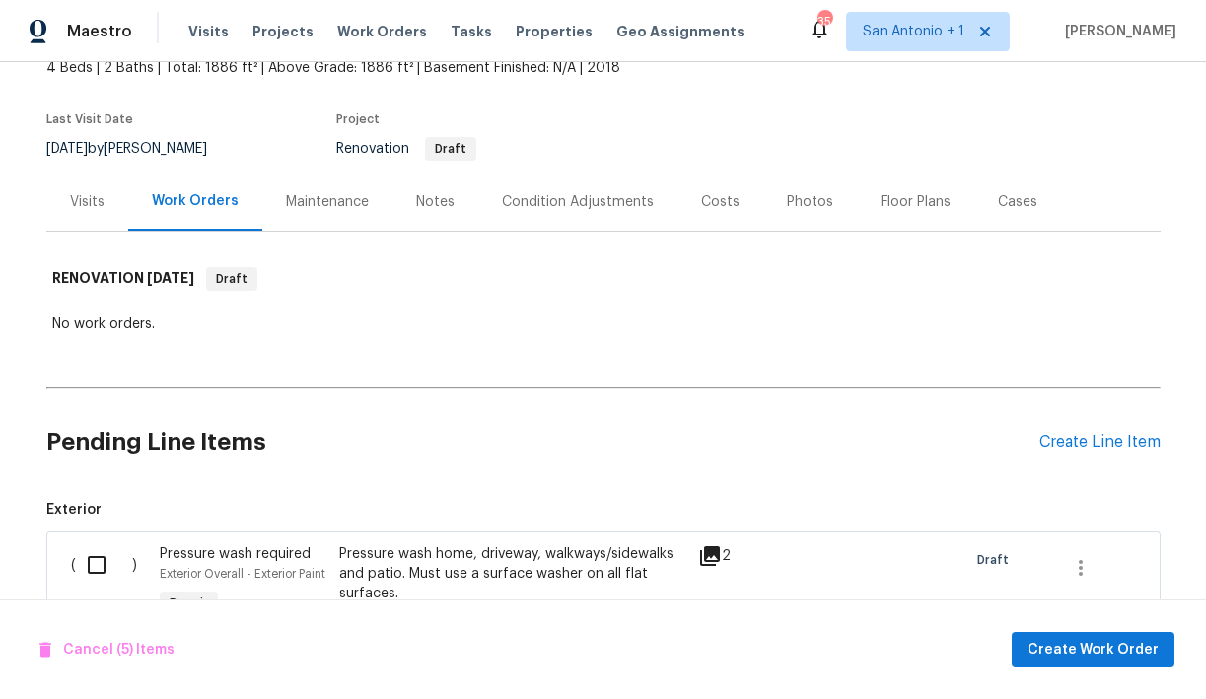
scroll to position [130, 0]
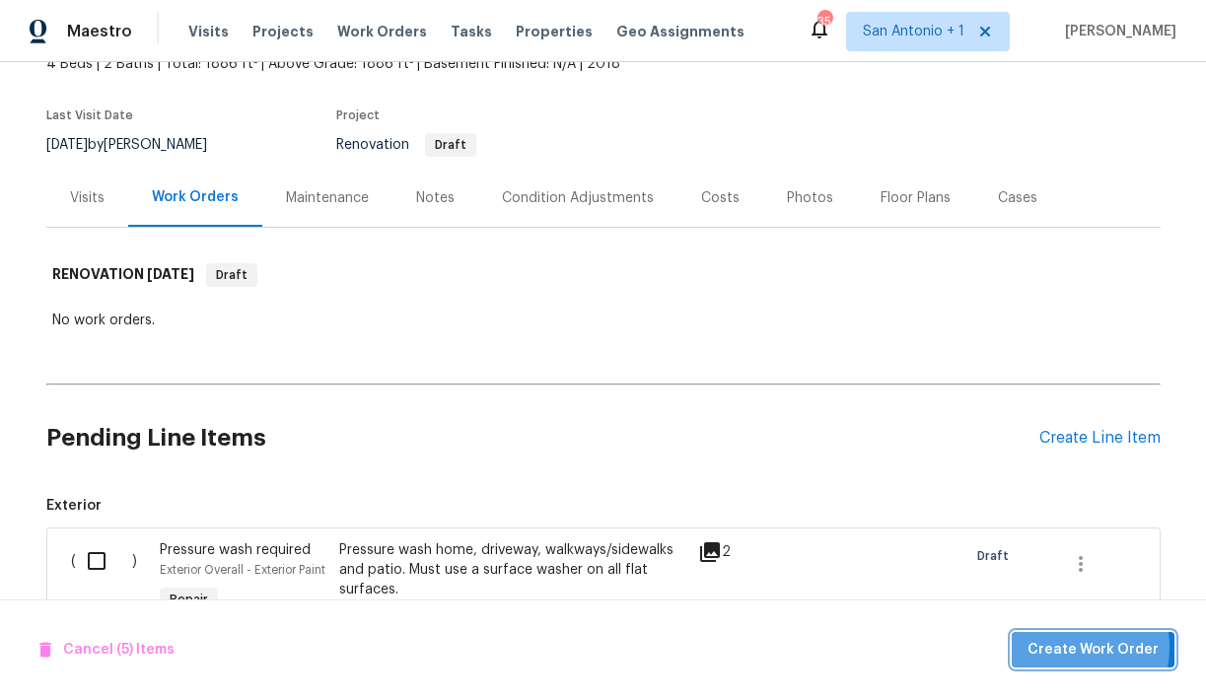
click at [1069, 647] on span "Create Work Order" at bounding box center [1092, 650] width 131 height 25
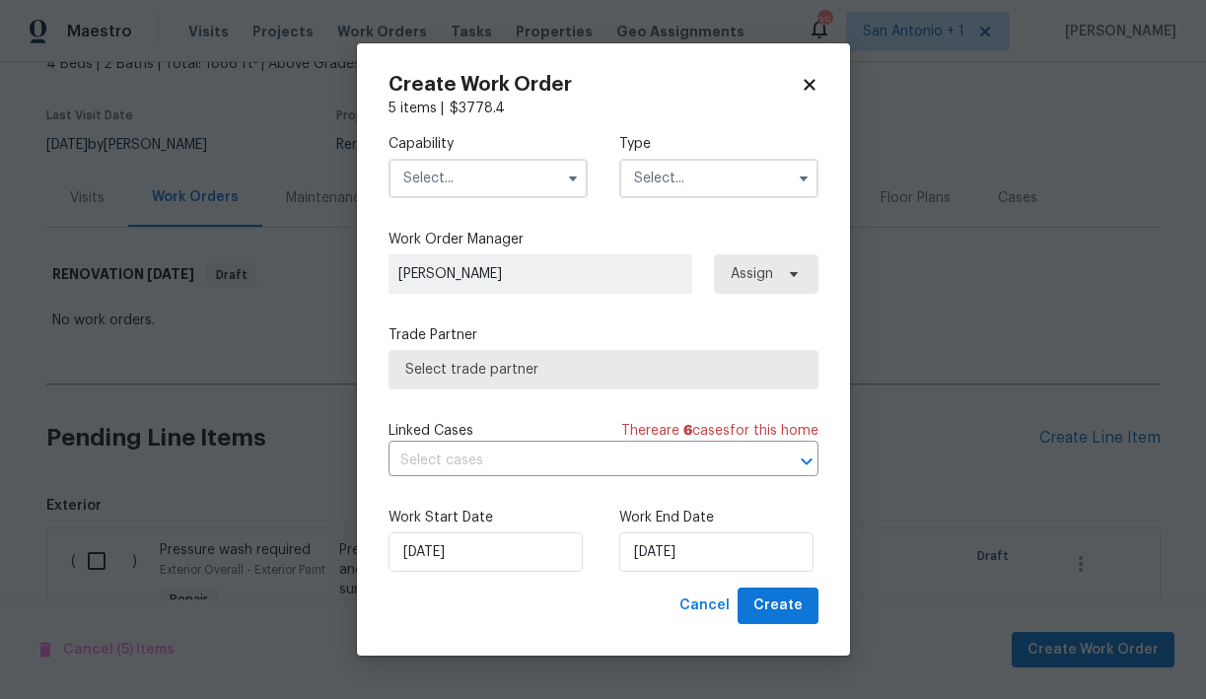
click at [509, 184] on input "text" at bounding box center [487, 178] width 199 height 39
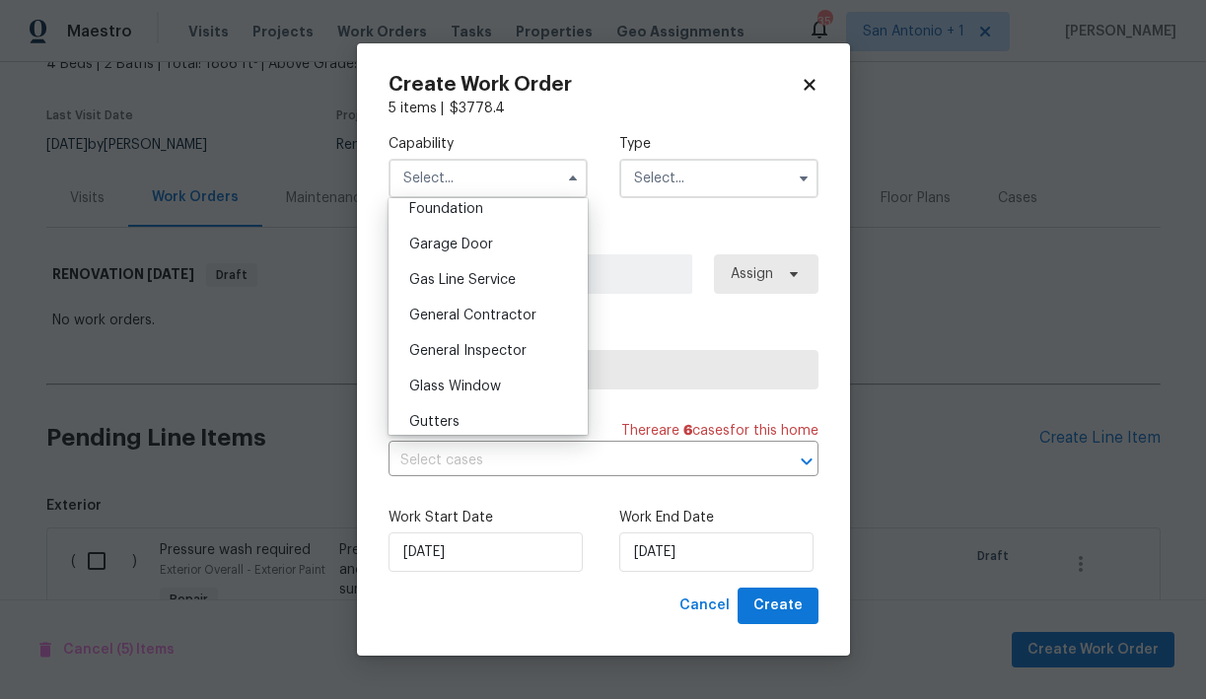
scroll to position [853, 0]
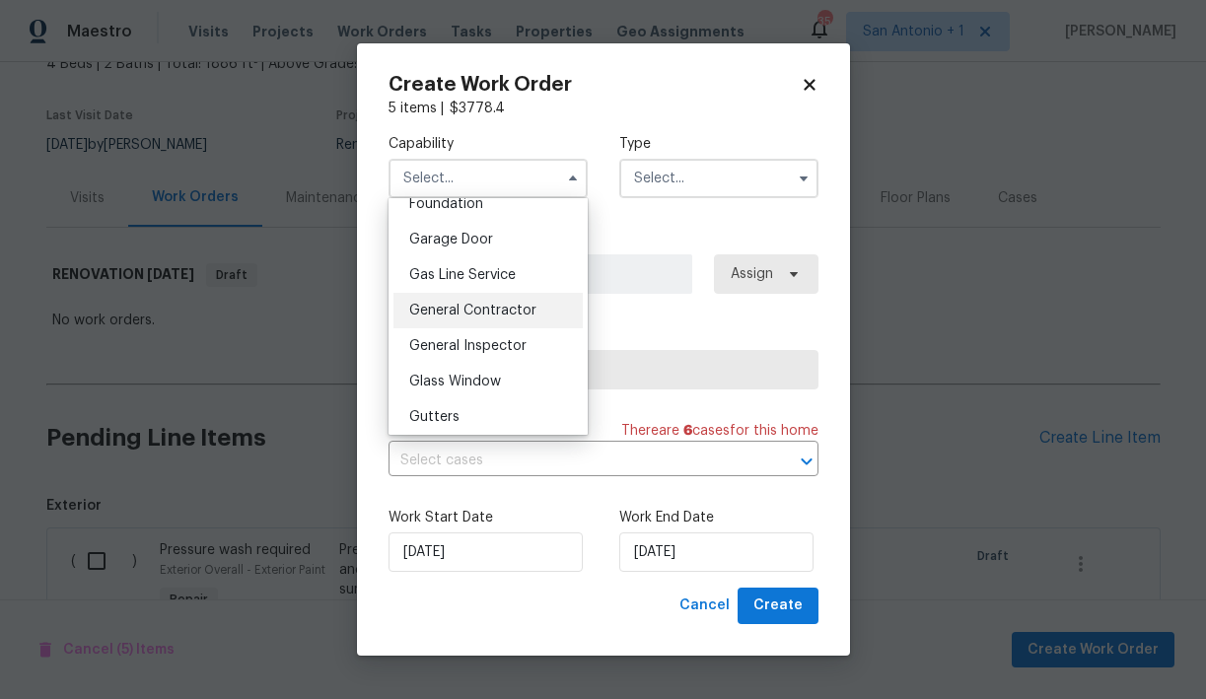
click at [485, 298] on div "General Contractor" at bounding box center [487, 310] width 189 height 35
type input "General Contractor"
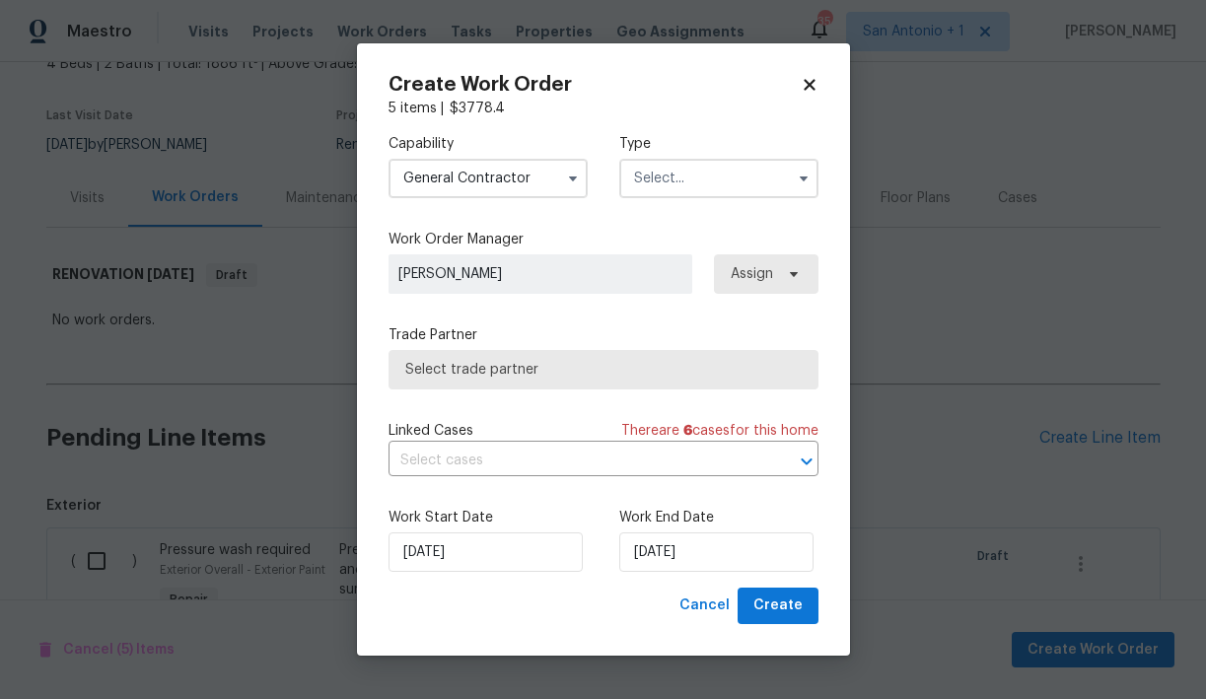
click at [694, 189] on input "text" at bounding box center [718, 178] width 199 height 39
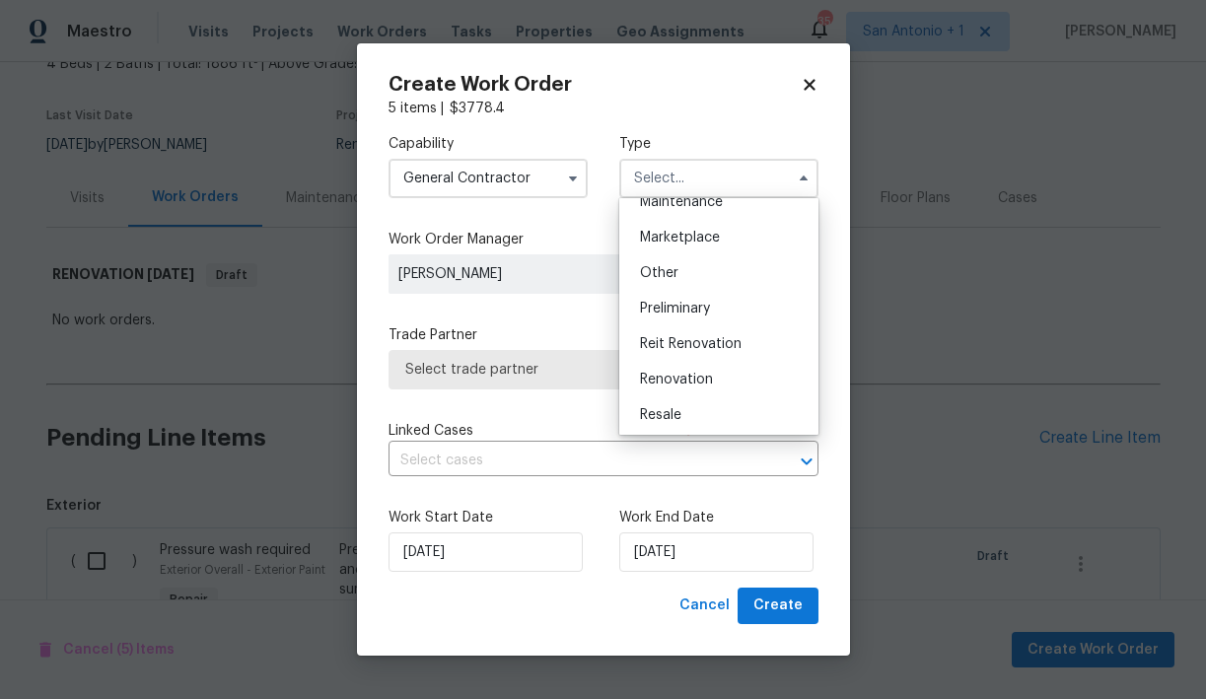
scroll to position [353, 0]
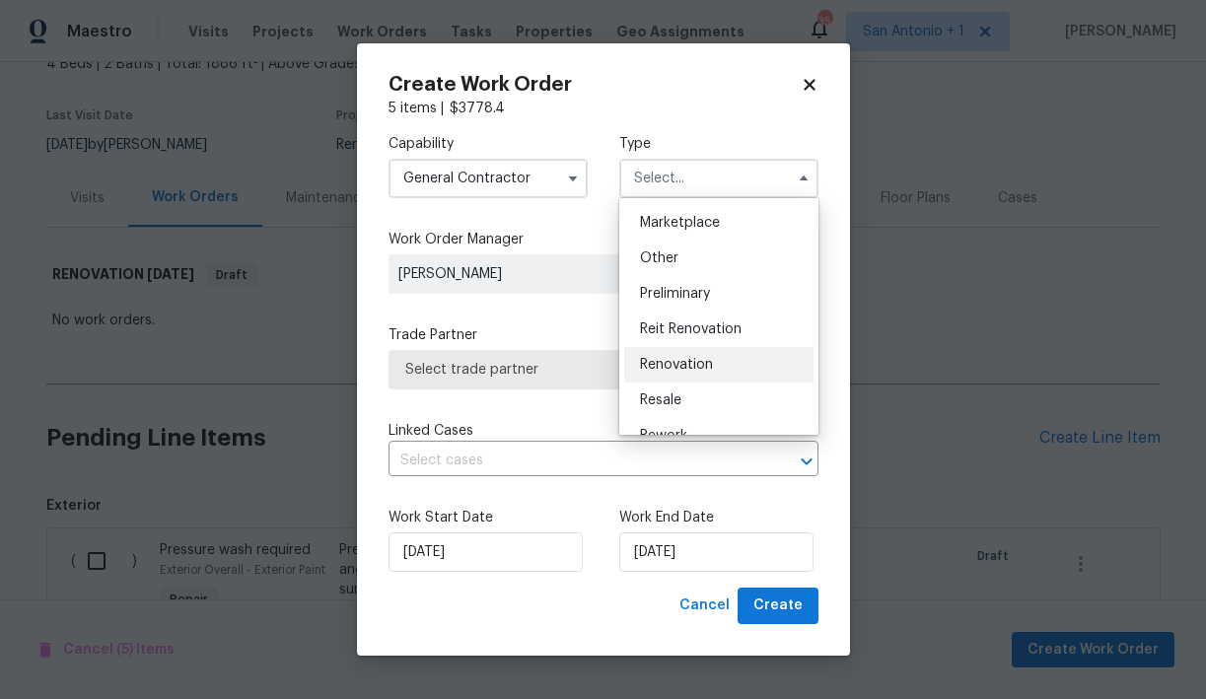
click at [693, 367] on span "Renovation" at bounding box center [676, 365] width 73 height 14
type input "Renovation"
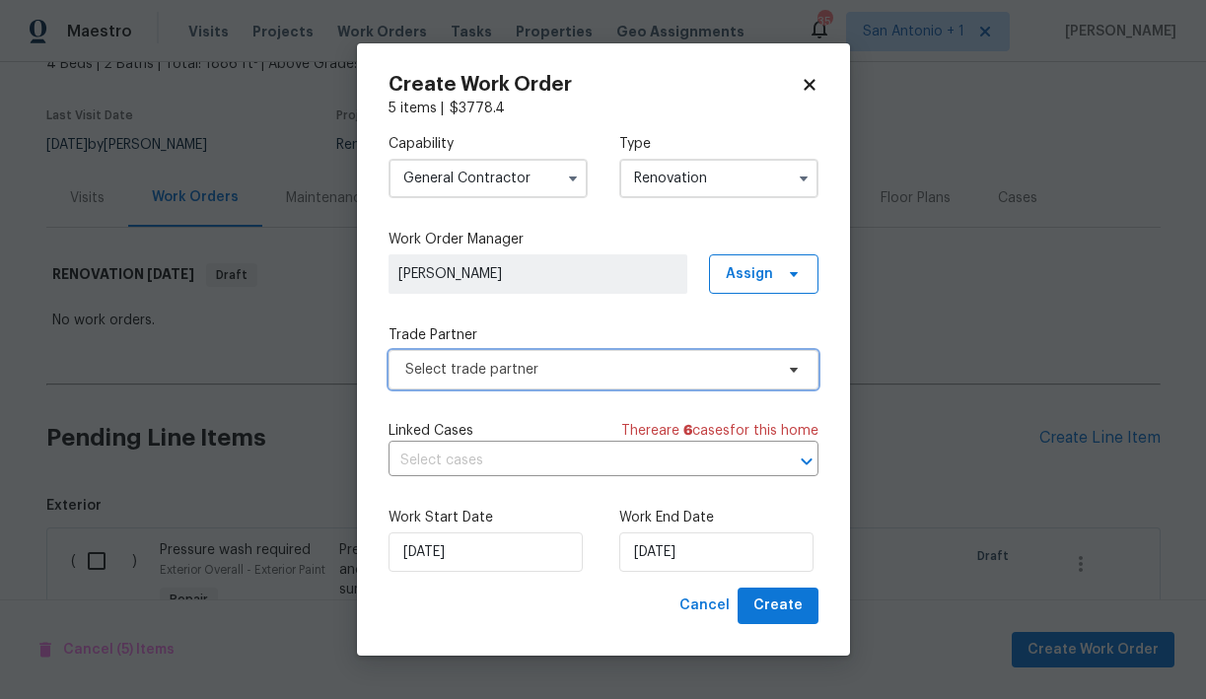
click at [521, 366] on span "Select trade partner" at bounding box center [589, 370] width 368 height 20
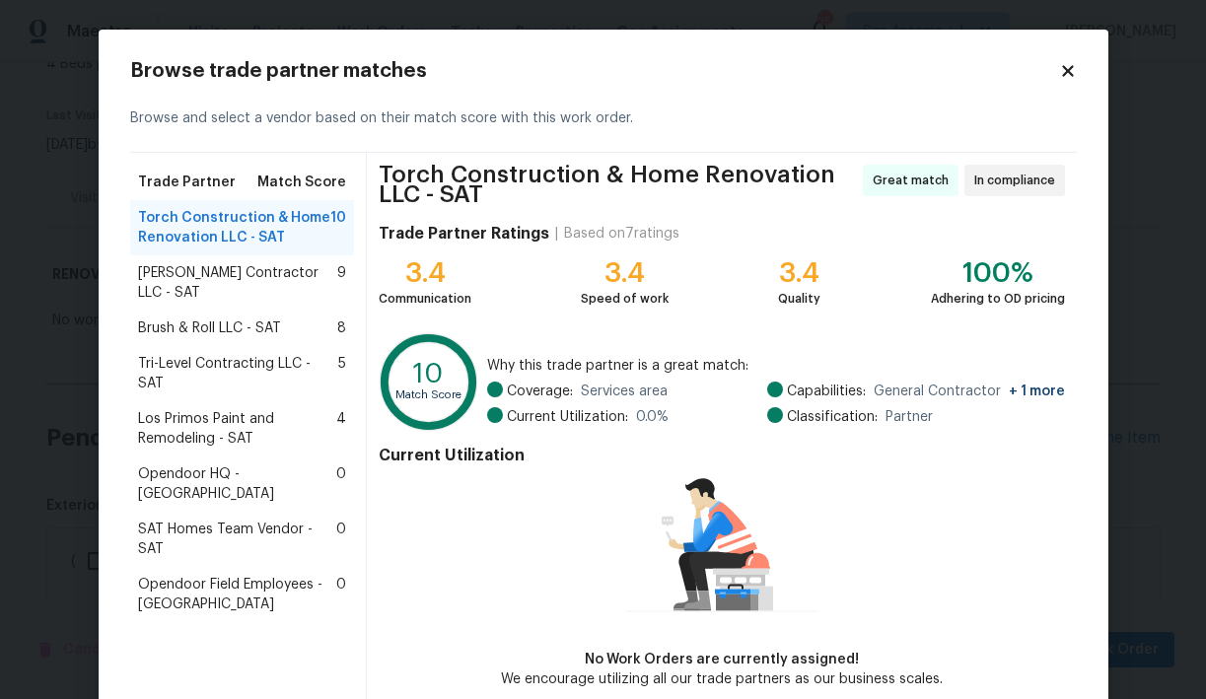
click at [274, 361] on span "Tri-Level Contracting LLC - SAT" at bounding box center [238, 373] width 201 height 39
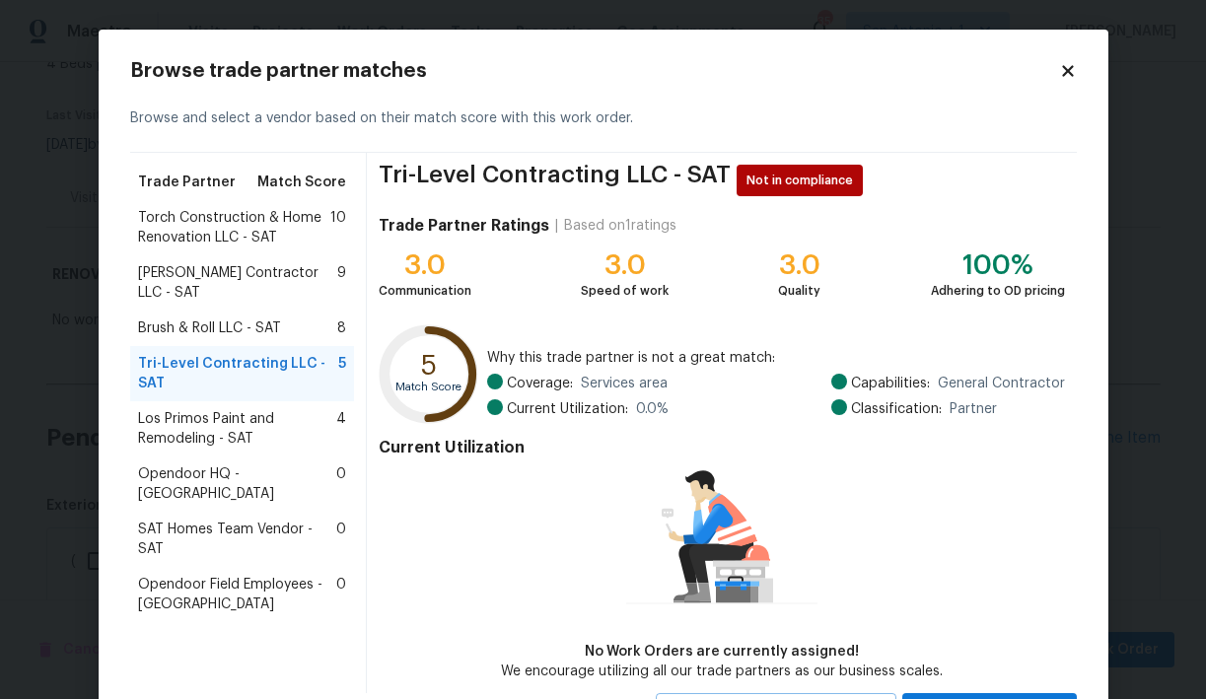
click at [220, 326] on span "Brush & Roll LLC - SAT" at bounding box center [209, 328] width 143 height 20
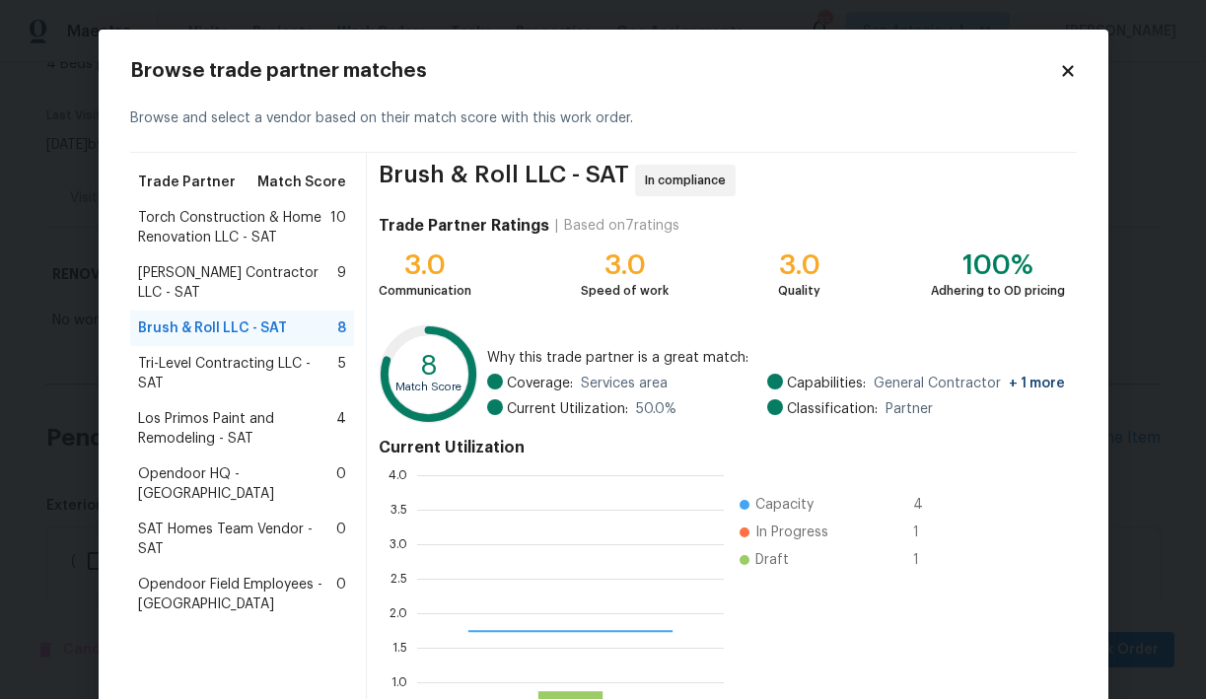
scroll to position [276, 307]
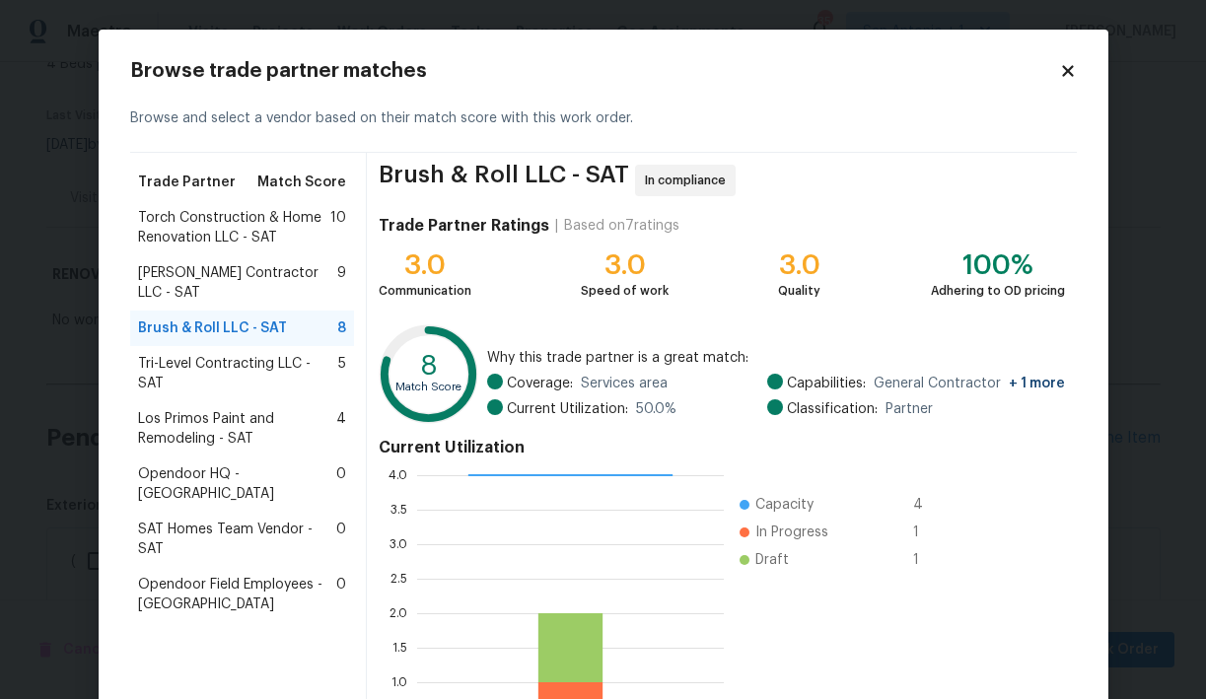
click at [256, 225] on span "Torch Construction & Home Renovation LLC - SAT" at bounding box center [234, 227] width 193 height 39
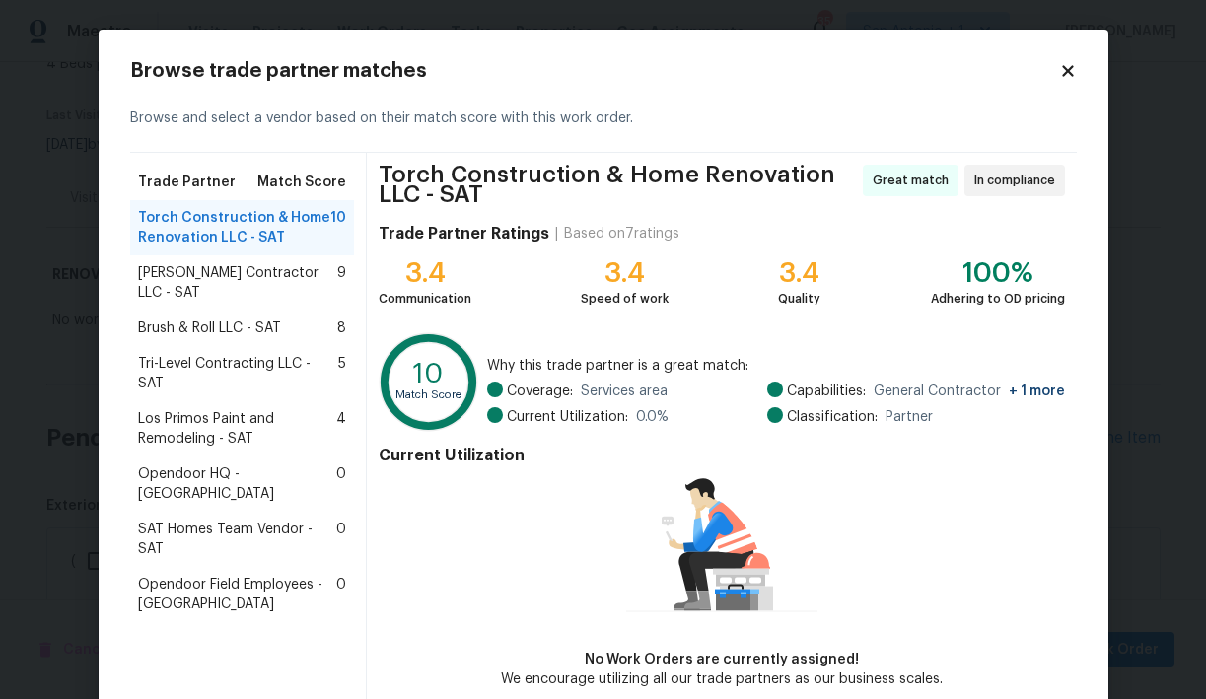
scroll to position [98, 0]
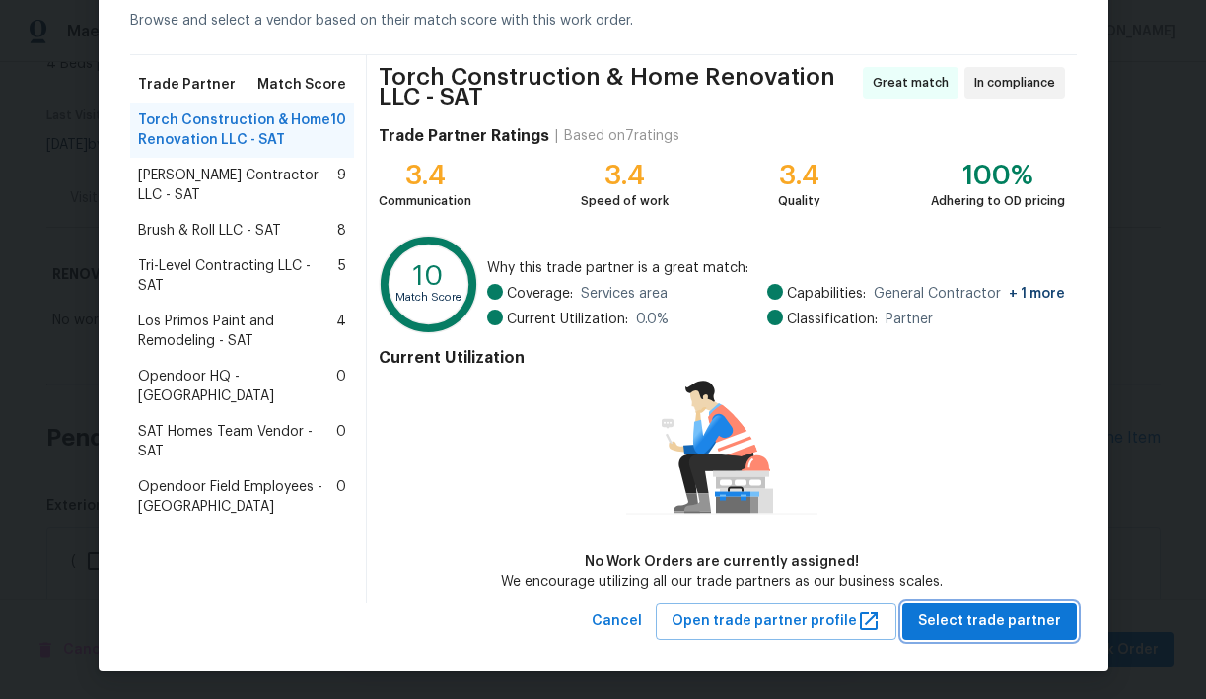
click at [994, 615] on span "Select trade partner" at bounding box center [989, 621] width 143 height 25
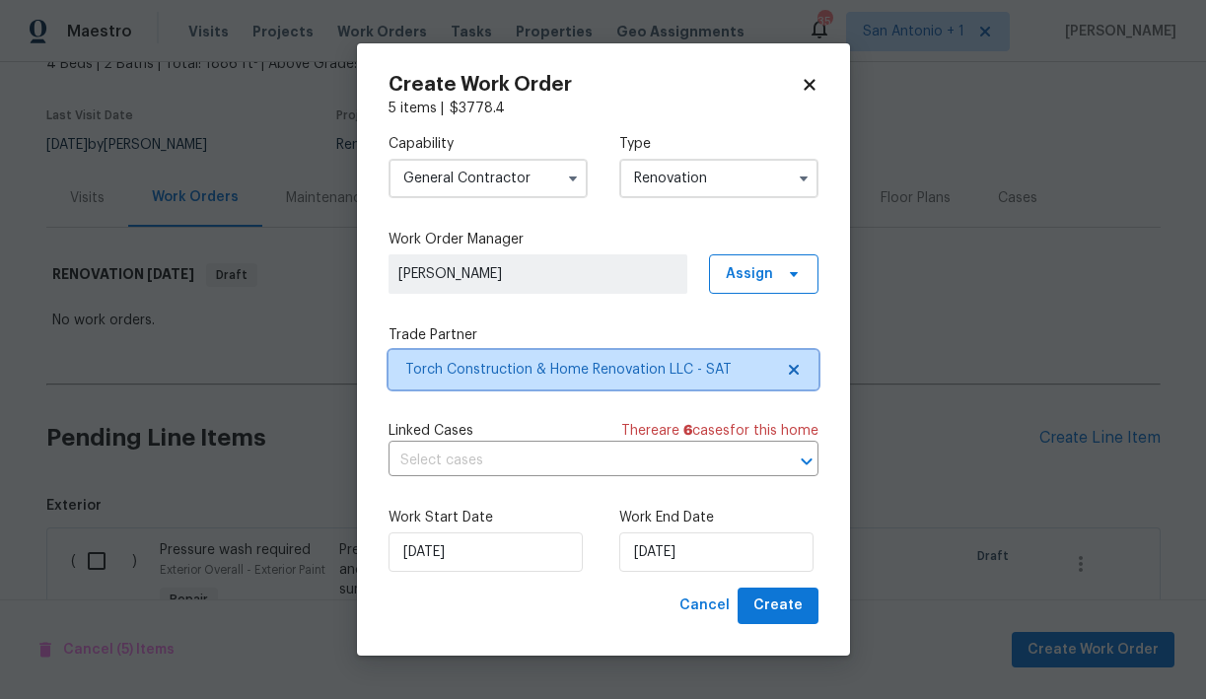
scroll to position [0, 0]
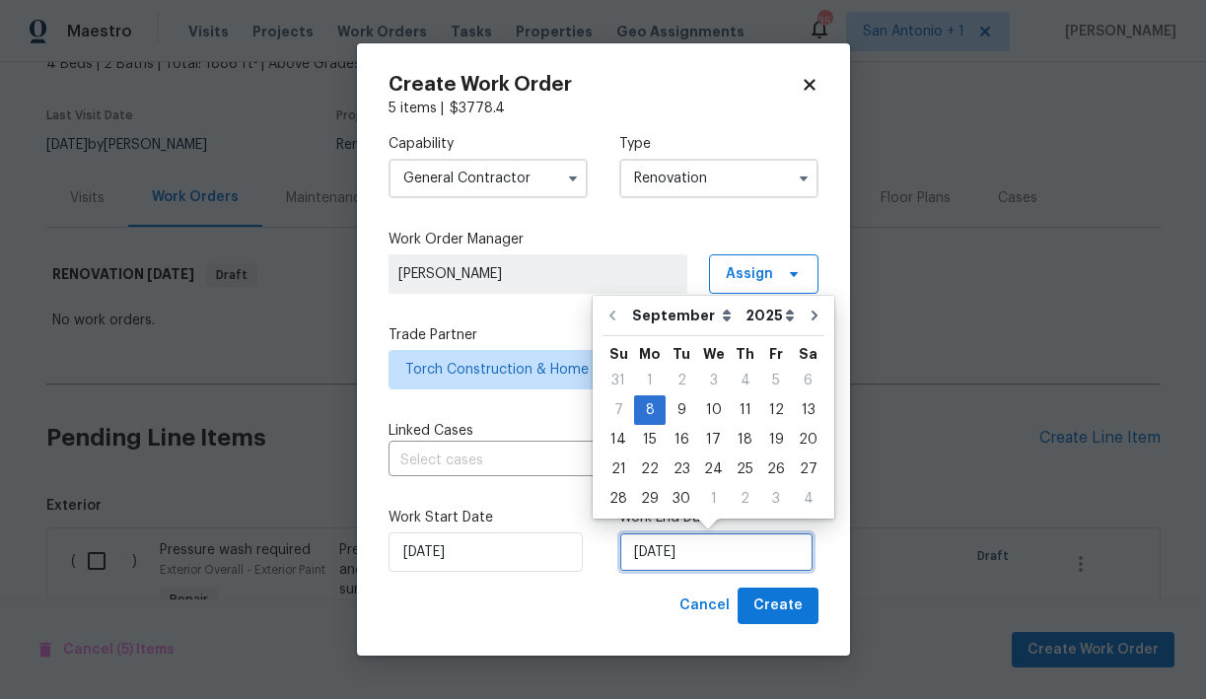
click at [672, 550] on input "[DATE]" at bounding box center [716, 551] width 194 height 39
click at [765, 410] on div "12" at bounding box center [776, 410] width 32 height 28
type input "[DATE]"
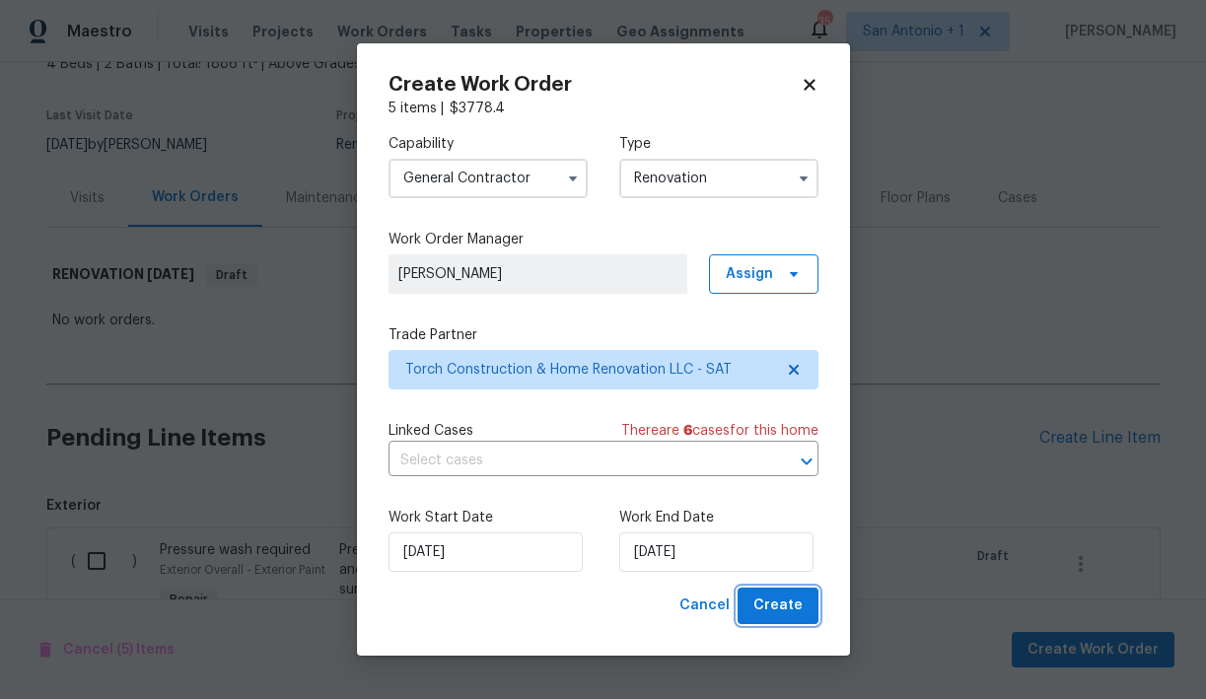
click at [778, 606] on span "Create" at bounding box center [777, 606] width 49 height 25
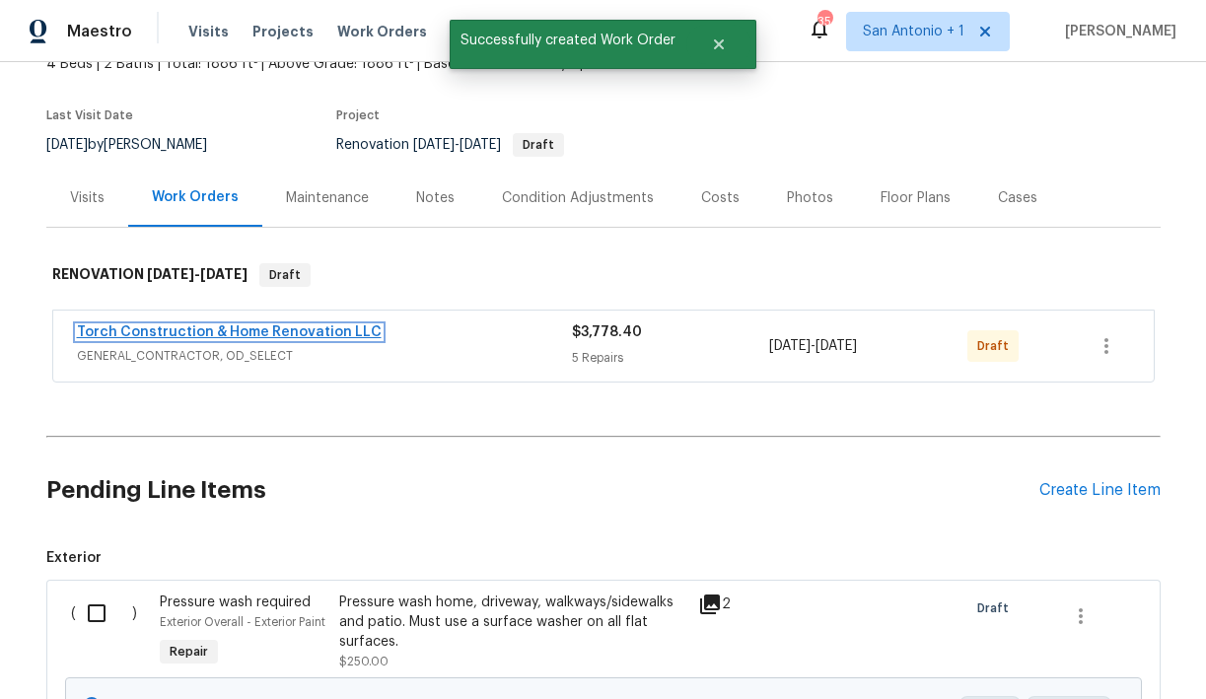
click at [261, 334] on link "Torch Construction & Home Renovation LLC" at bounding box center [229, 332] width 305 height 14
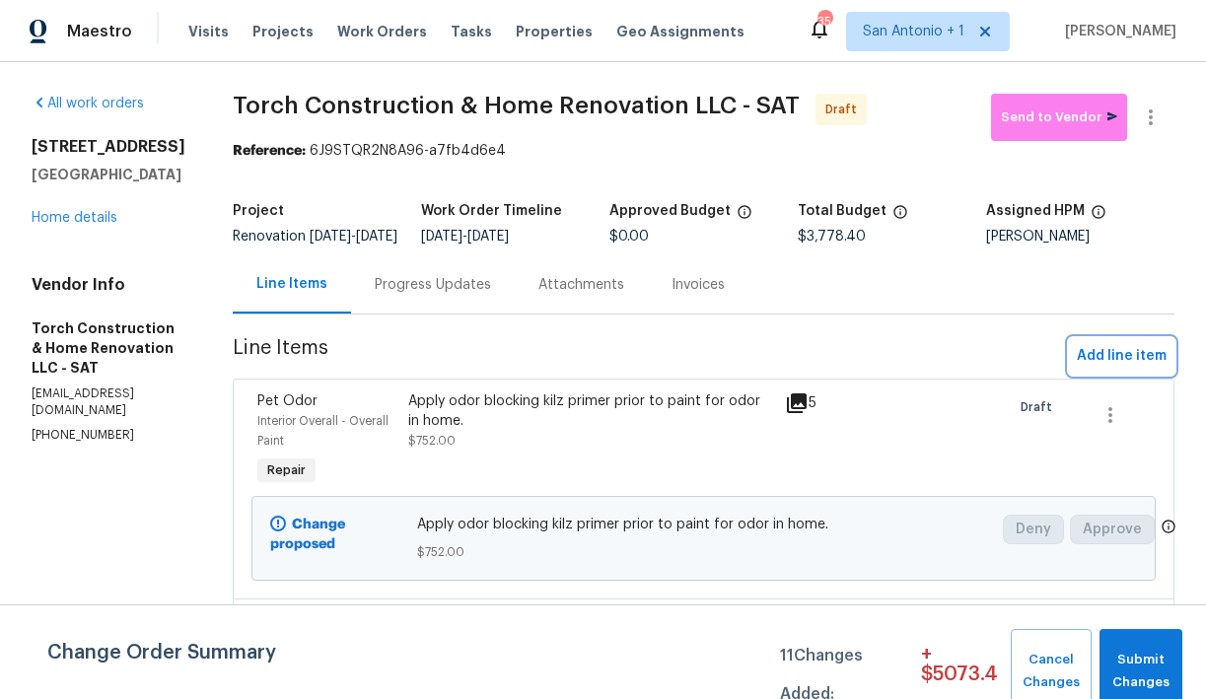
click at [1099, 368] on span "Add line item" at bounding box center [1122, 356] width 90 height 25
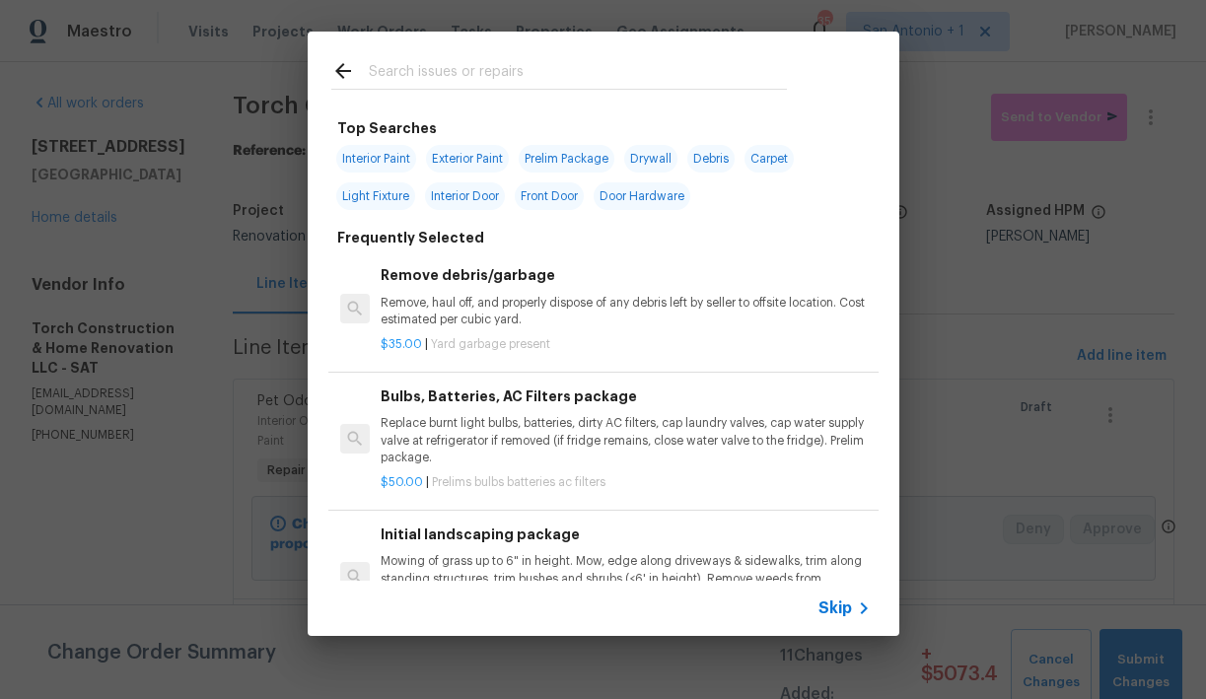
click at [520, 74] on input "text" at bounding box center [578, 74] width 418 height 30
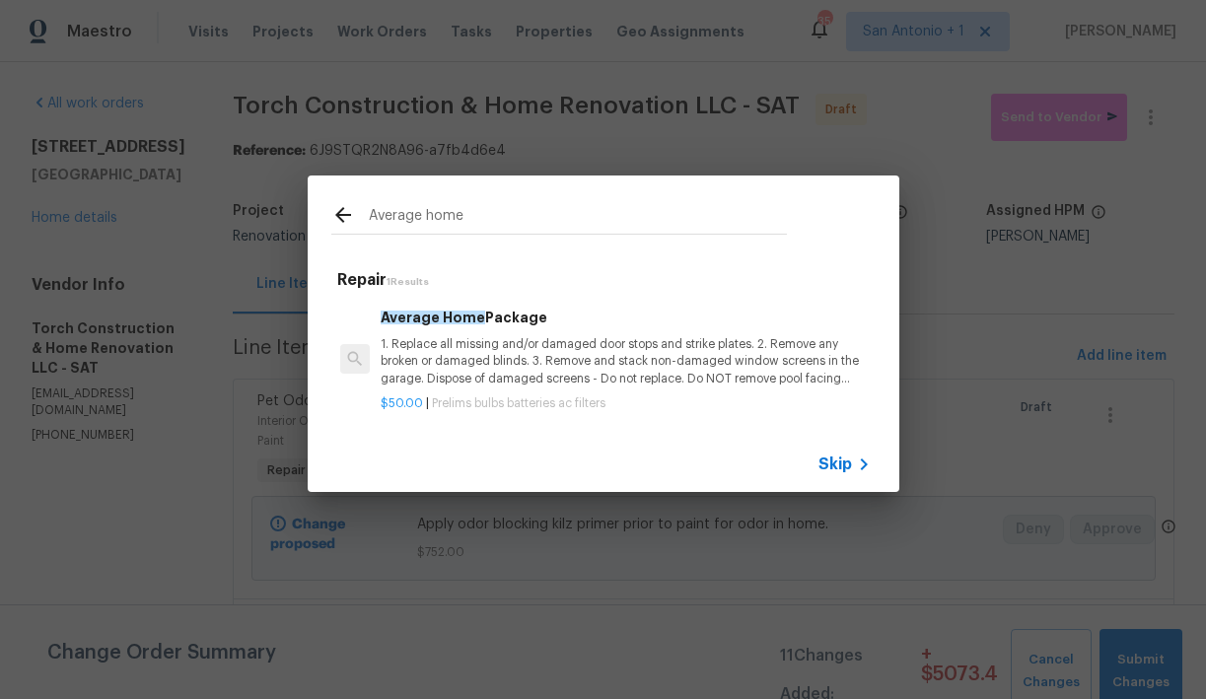
type input "Average home"
click at [483, 352] on p "1. Replace all missing and/or damaged door stops and strike plates. 2. Remove a…" at bounding box center [625, 361] width 489 height 50
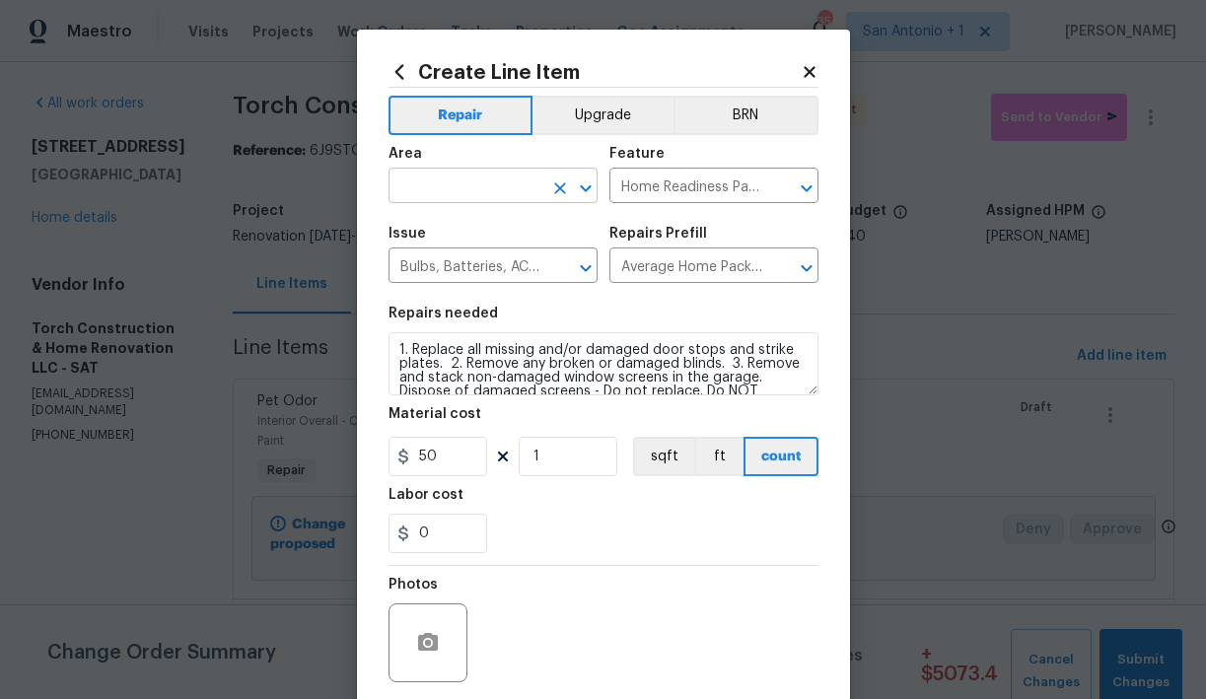
click at [496, 184] on input "text" at bounding box center [465, 188] width 154 height 31
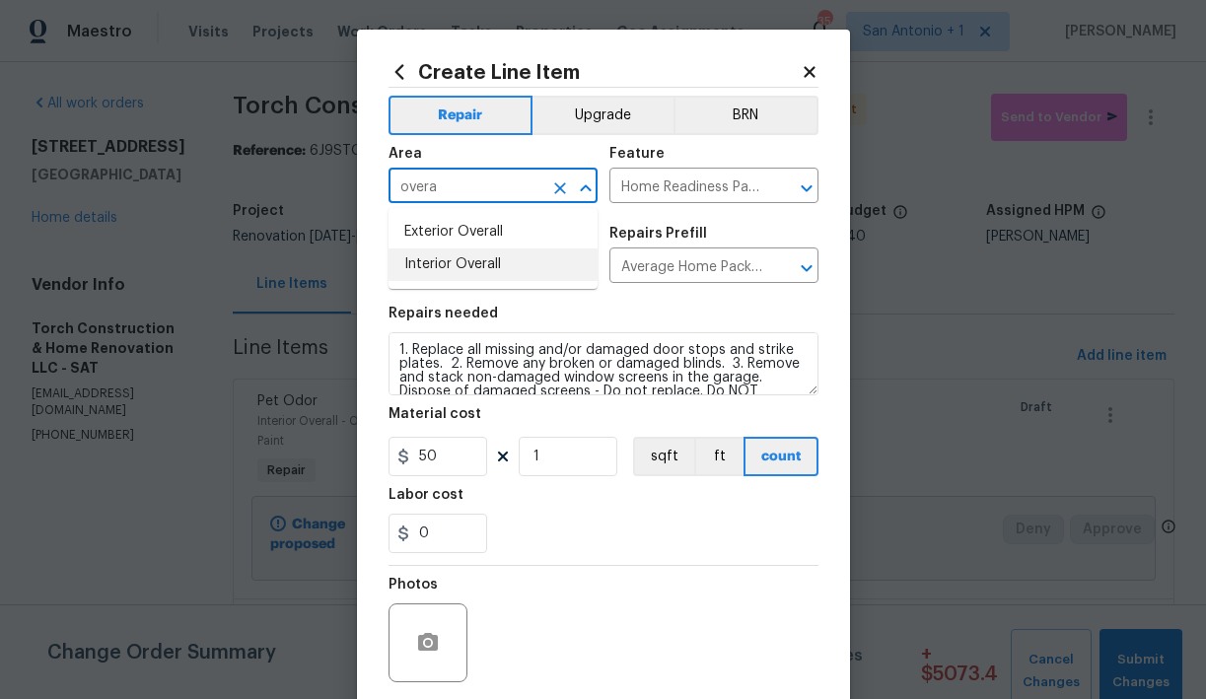
click at [470, 263] on li "Interior Overall" at bounding box center [492, 264] width 209 height 33
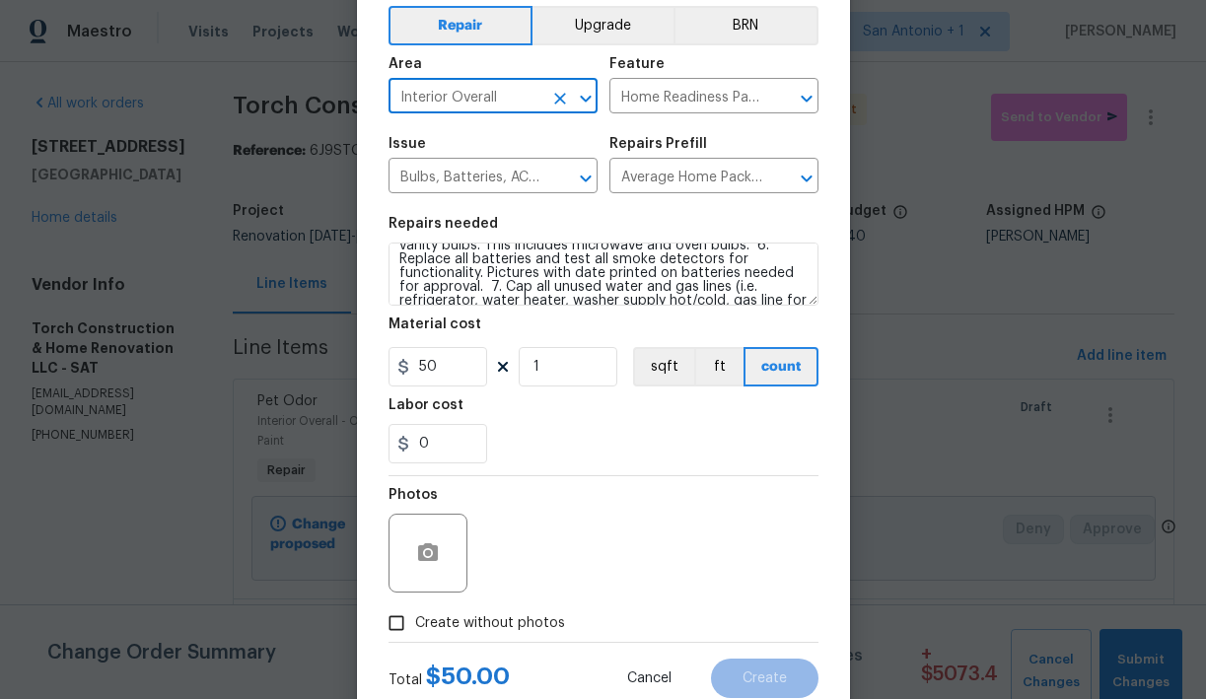
scroll to position [151, 0]
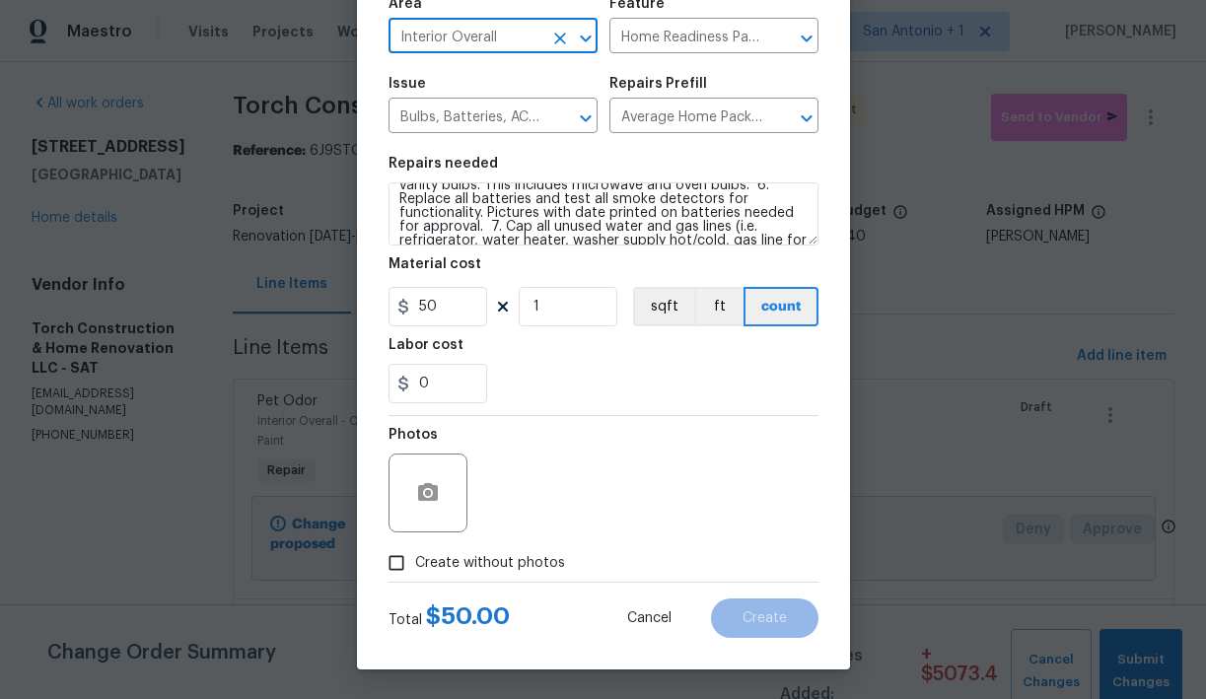
type input "Interior Overall"
click at [476, 561] on span "Create without photos" at bounding box center [490, 563] width 150 height 21
click at [415, 561] on input "Create without photos" at bounding box center [396, 562] width 37 height 37
checkbox input "true"
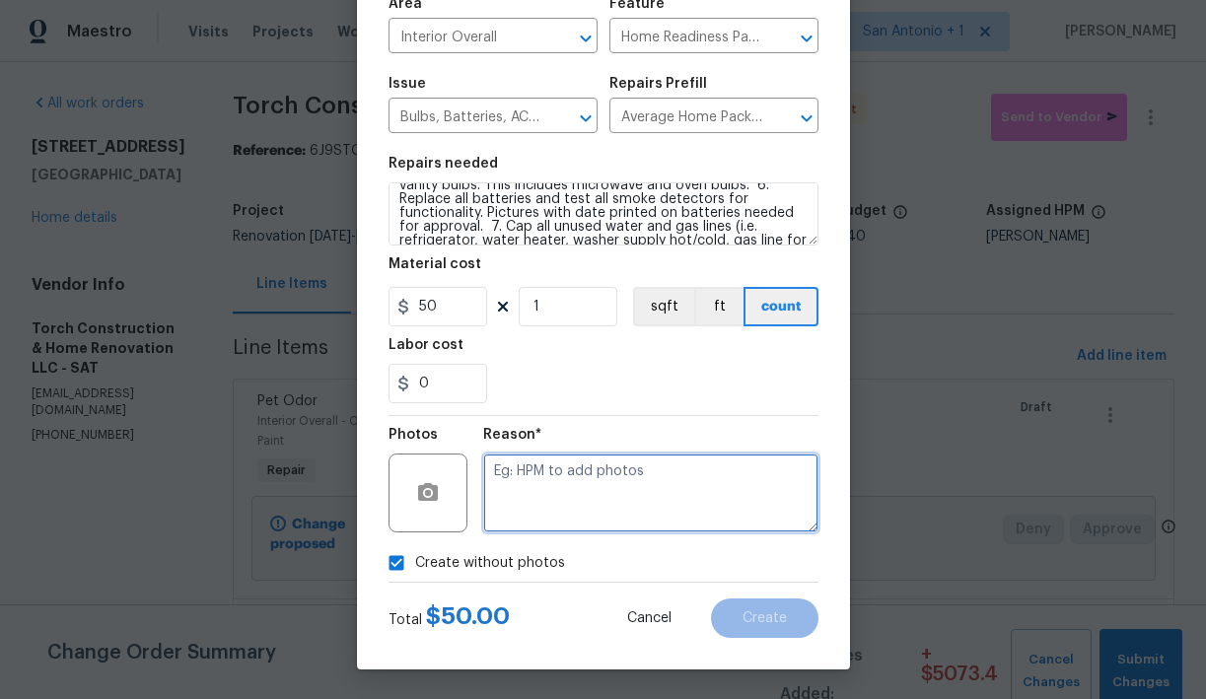
click at [602, 474] on textarea at bounding box center [650, 493] width 335 height 79
type textarea "HPM to add"
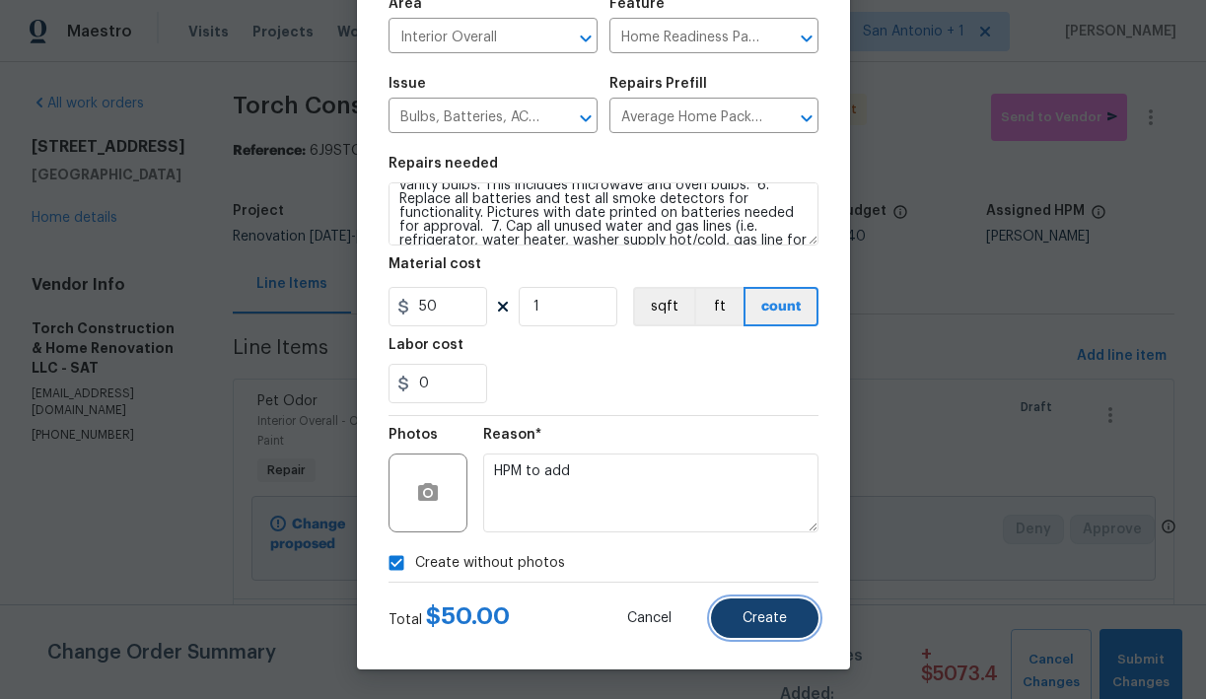
click at [753, 616] on span "Create" at bounding box center [764, 618] width 44 height 15
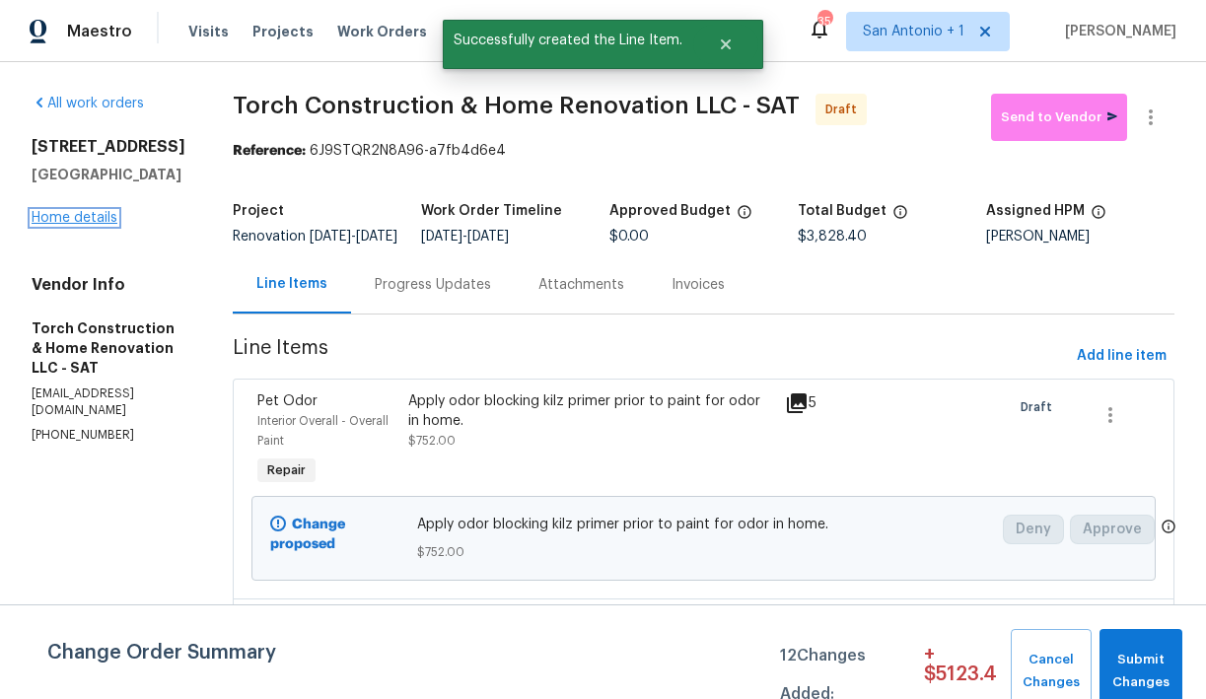
click at [98, 222] on link "Home details" at bounding box center [75, 218] width 86 height 14
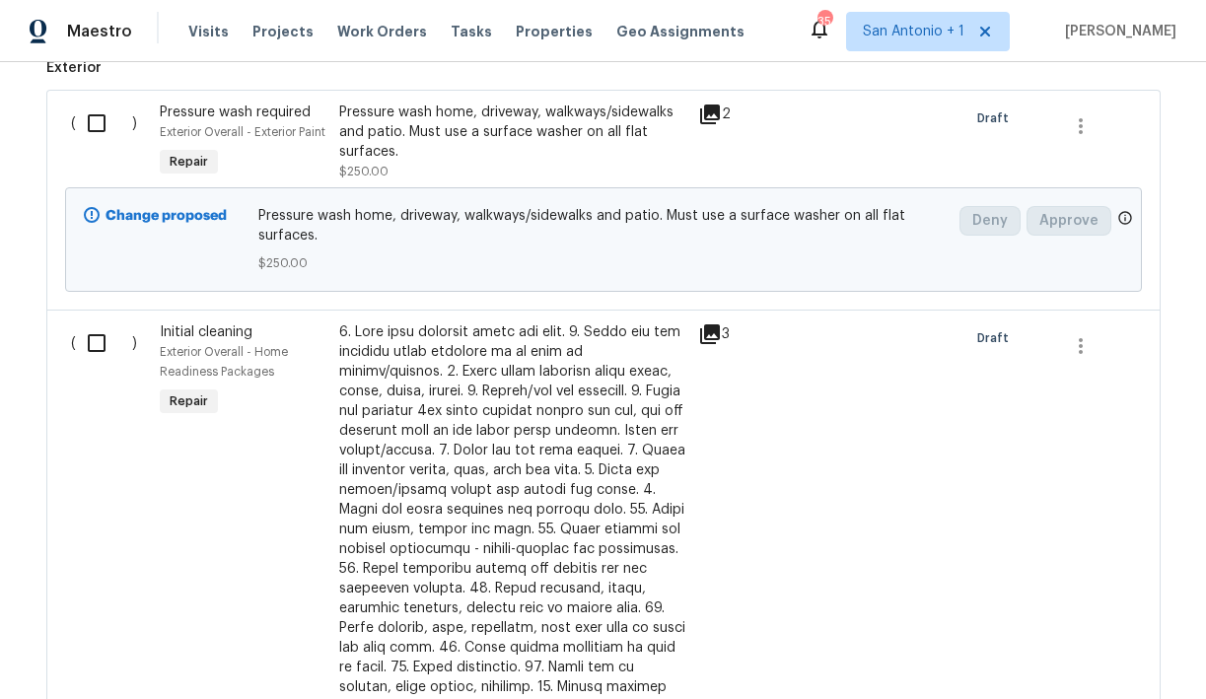
scroll to position [622, 0]
click at [95, 120] on input "checkbox" at bounding box center [104, 121] width 56 height 41
checkbox input "true"
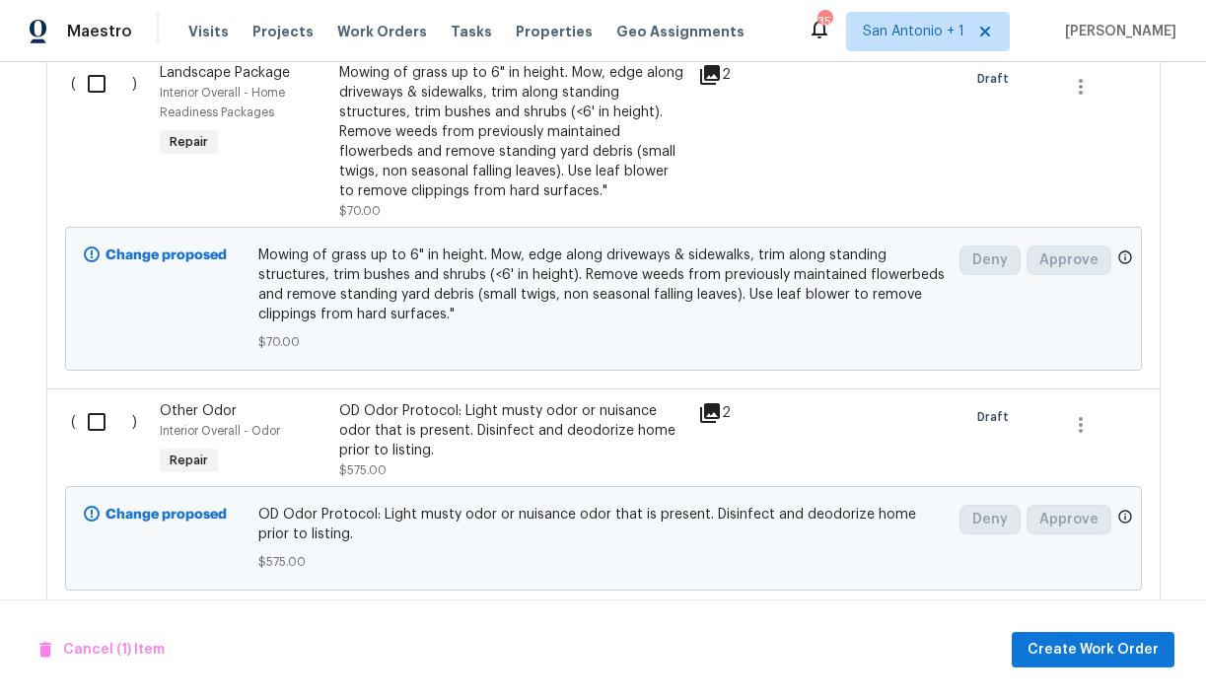
scroll to position [2321, 0]
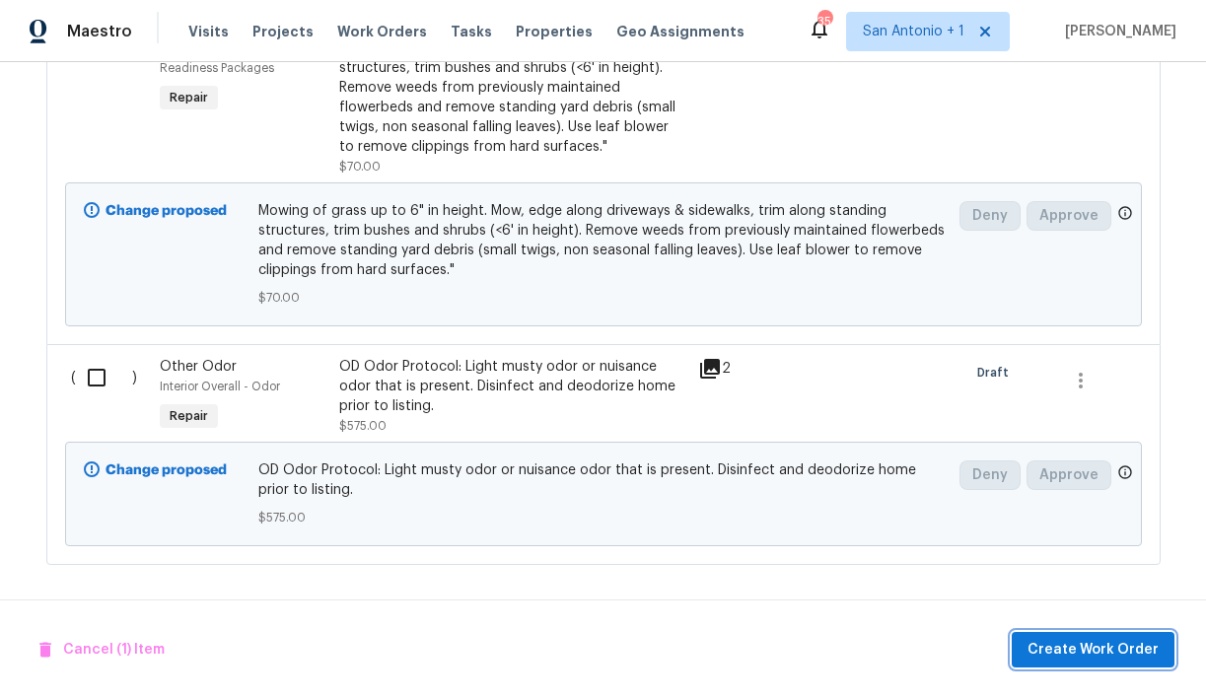
click at [1090, 641] on span "Create Work Order" at bounding box center [1092, 650] width 131 height 25
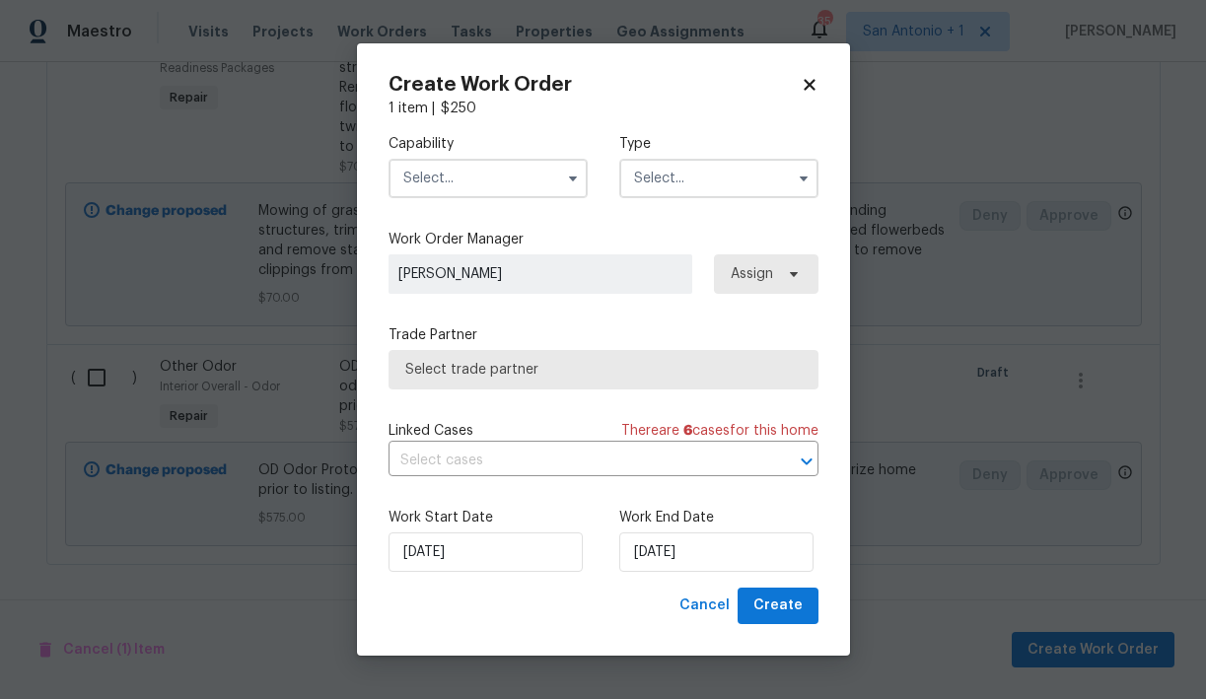
click at [498, 181] on input "text" at bounding box center [487, 178] width 199 height 39
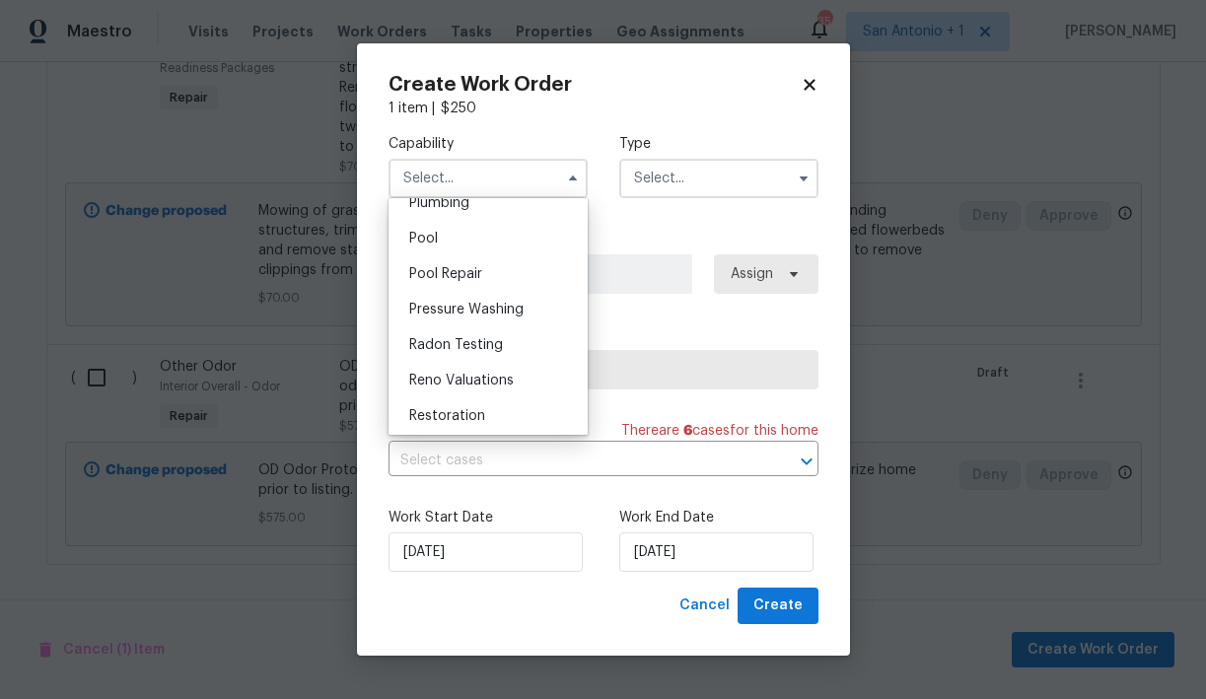
scroll to position [1784, 0]
click at [473, 304] on span "Pressure Washing" at bounding box center [466, 307] width 114 height 14
type input "Pressure Washing"
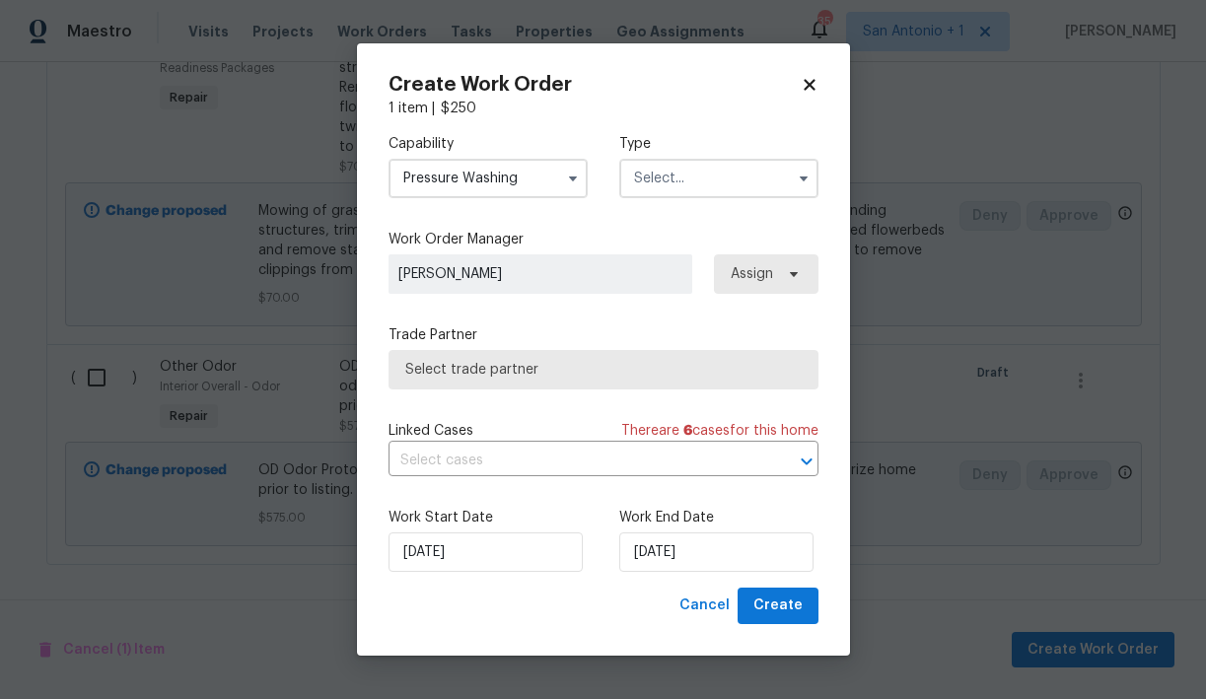
click at [650, 184] on input "text" at bounding box center [718, 178] width 199 height 39
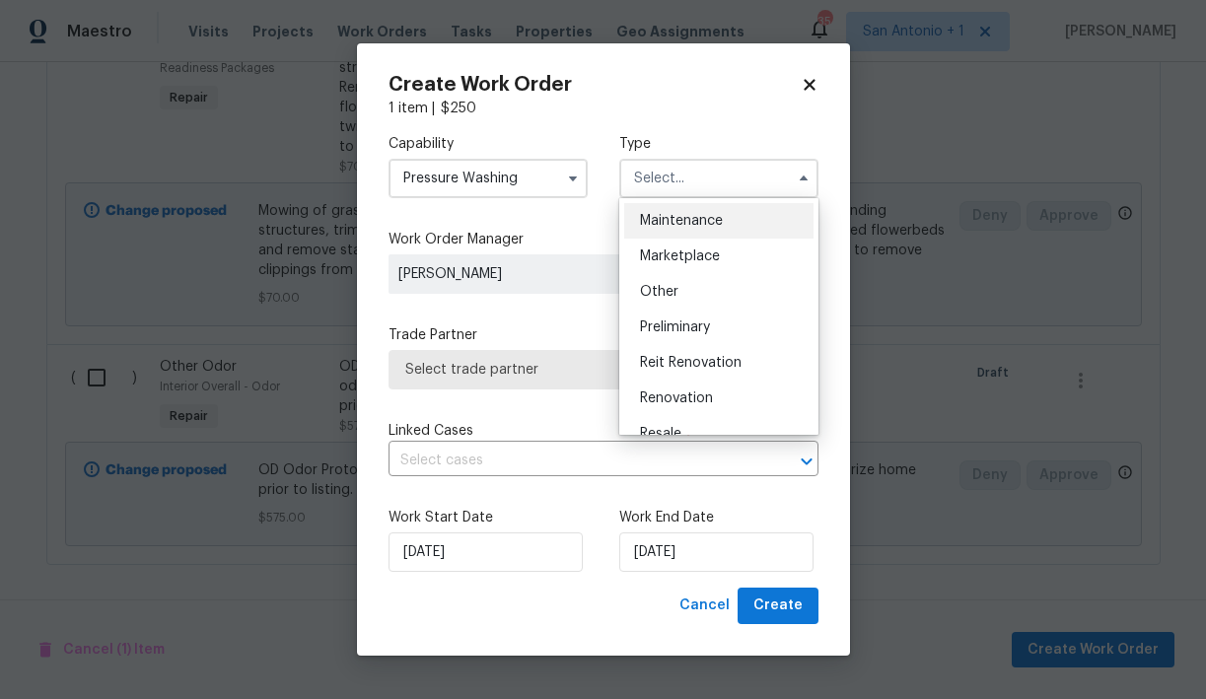
scroll to position [320, 0]
click at [671, 387] on div "Renovation" at bounding box center [718, 397] width 189 height 35
type input "Renovation"
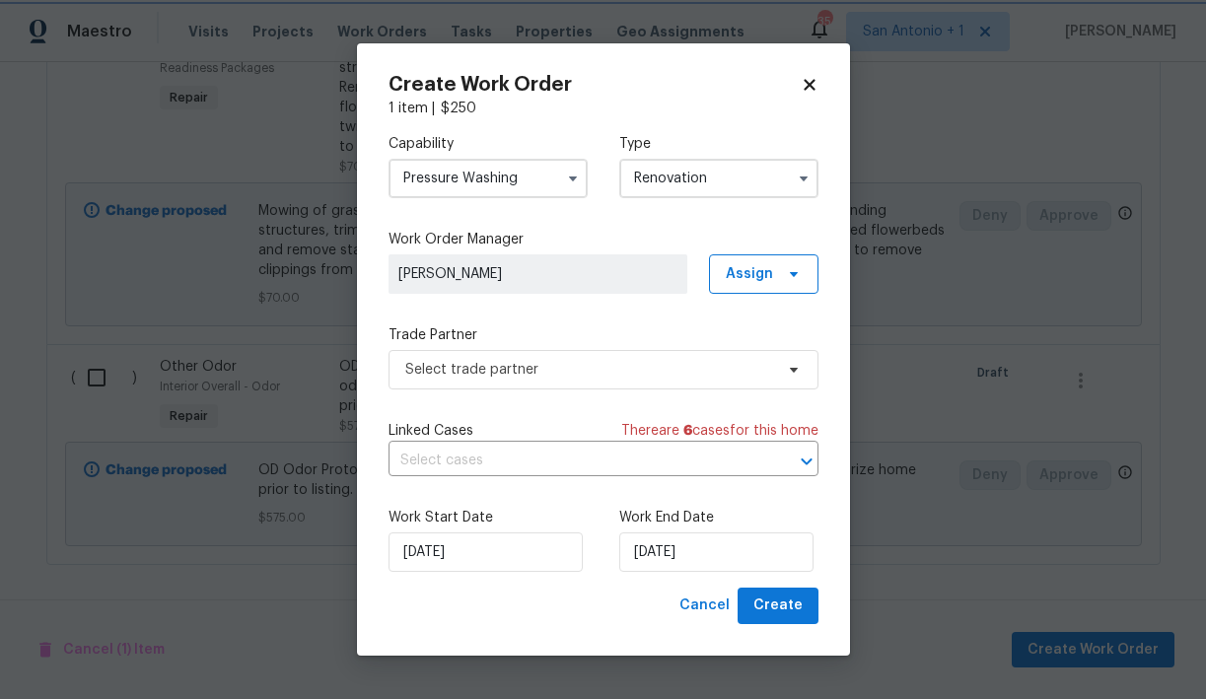
scroll to position [0, 0]
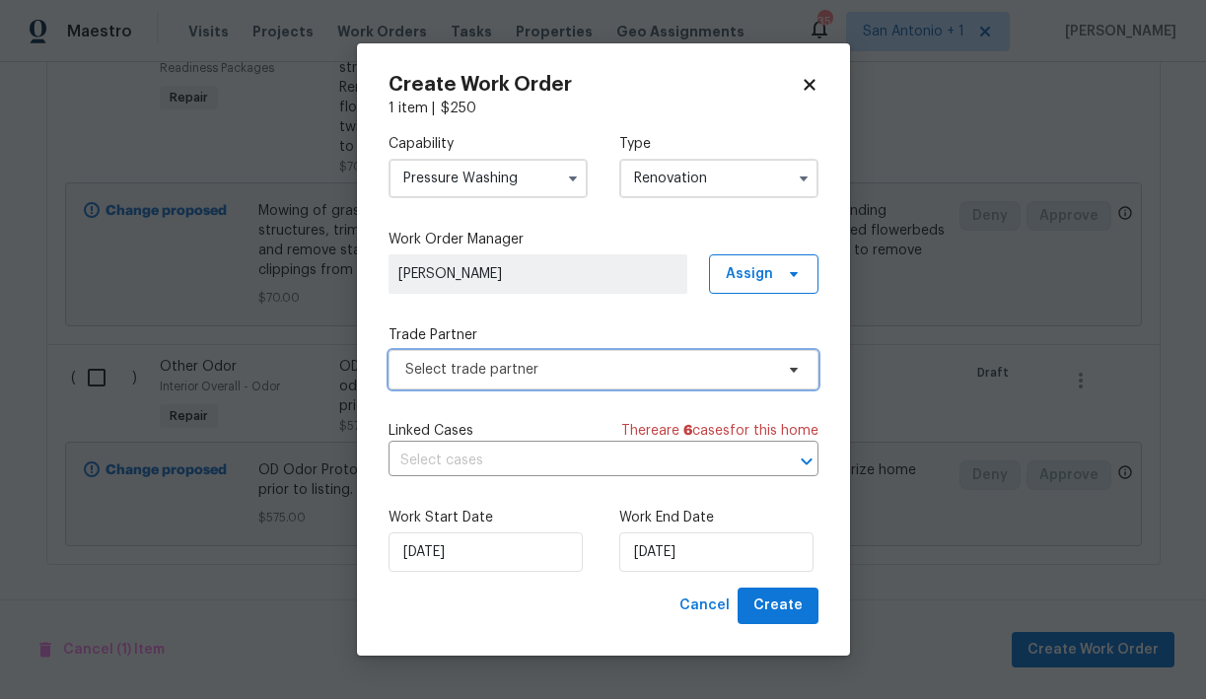
click at [621, 378] on span "Select trade partner" at bounding box center [589, 370] width 368 height 20
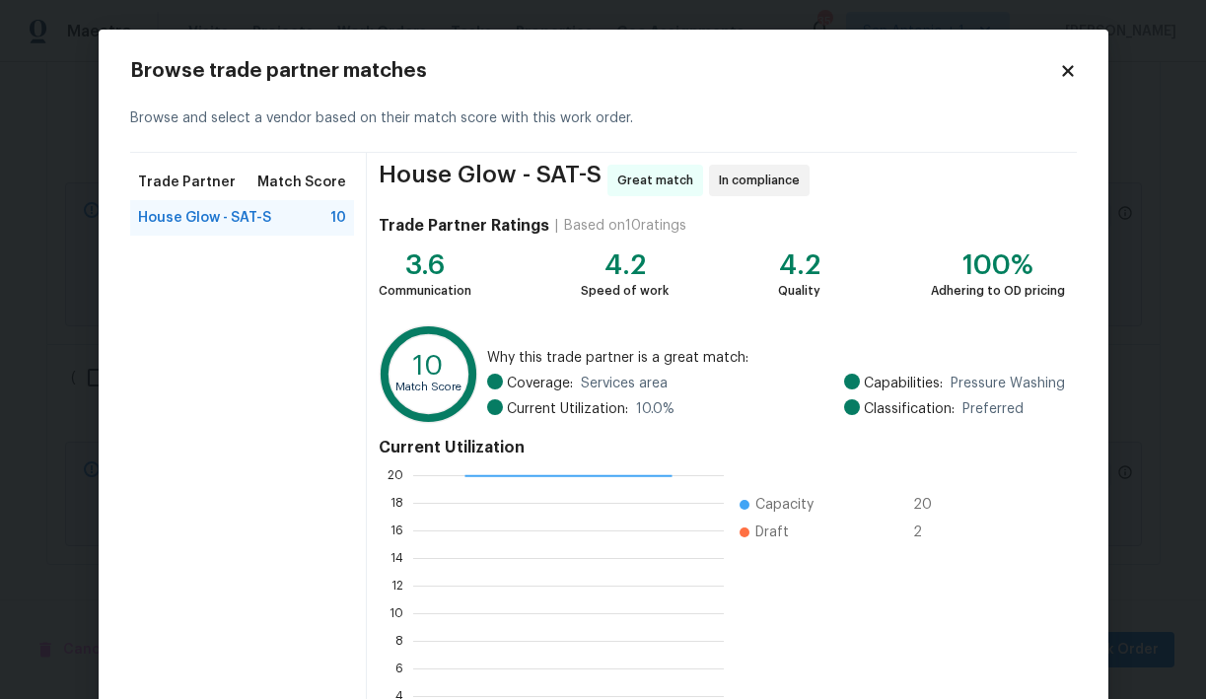
scroll to position [171, 0]
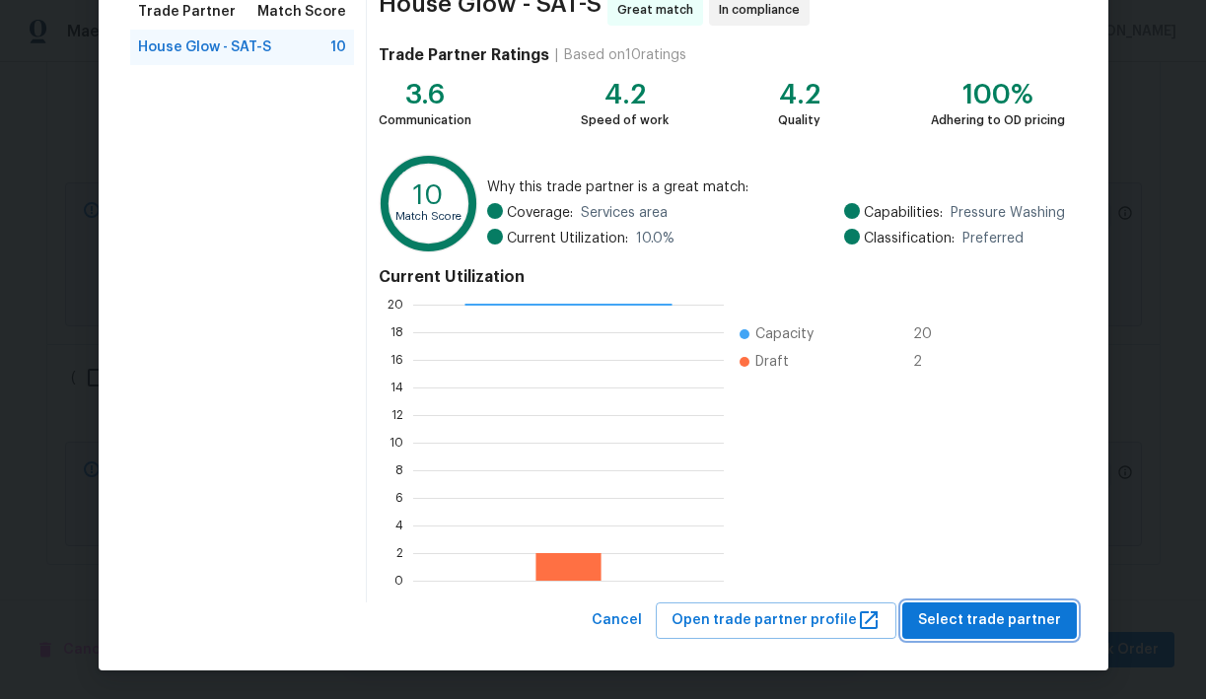
click at [988, 631] on span "Select trade partner" at bounding box center [989, 620] width 143 height 25
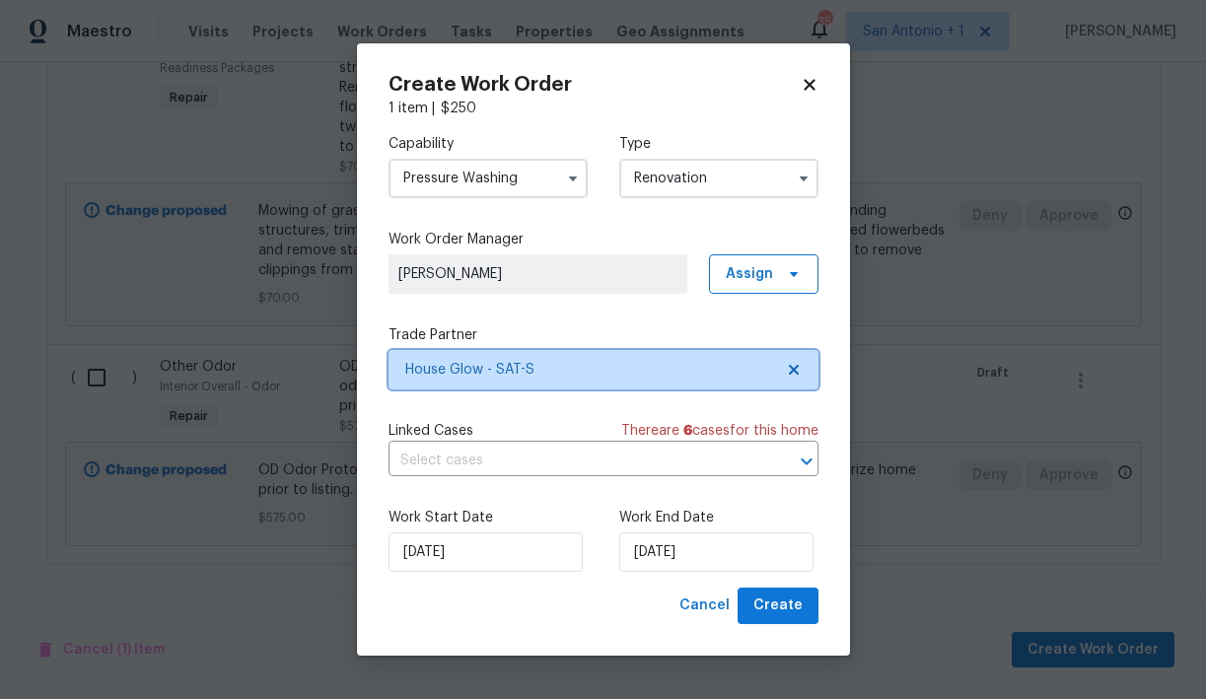
scroll to position [0, 0]
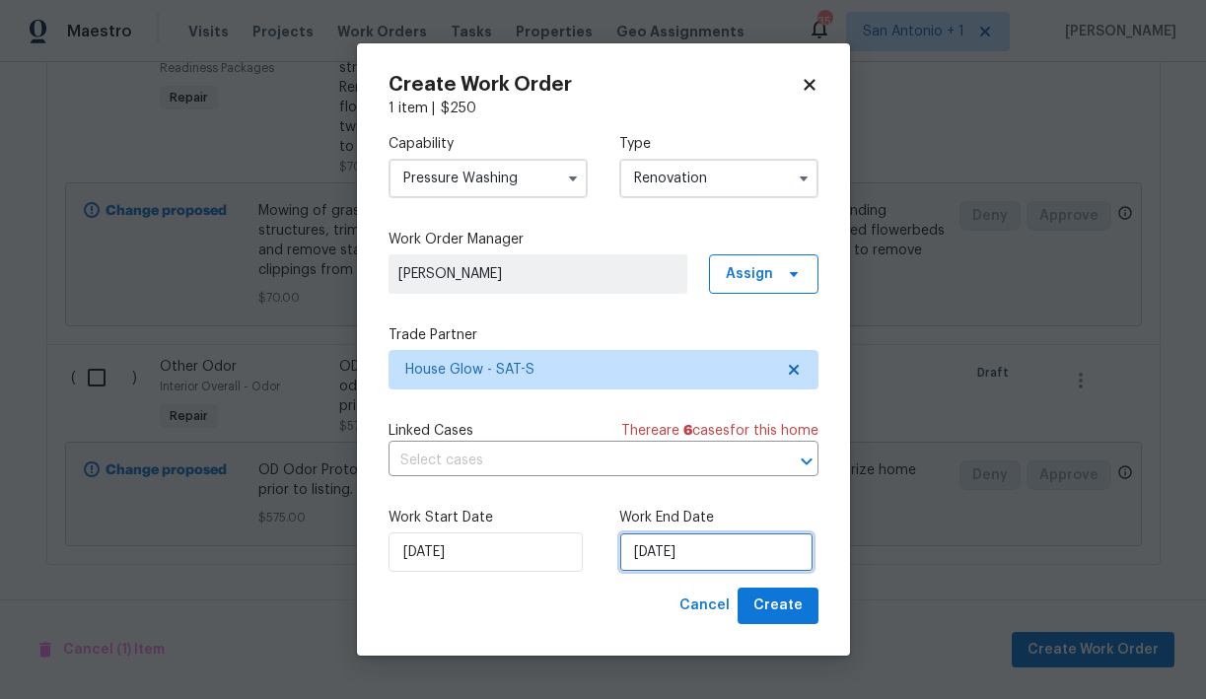
click at [724, 551] on input "[DATE]" at bounding box center [716, 551] width 194 height 39
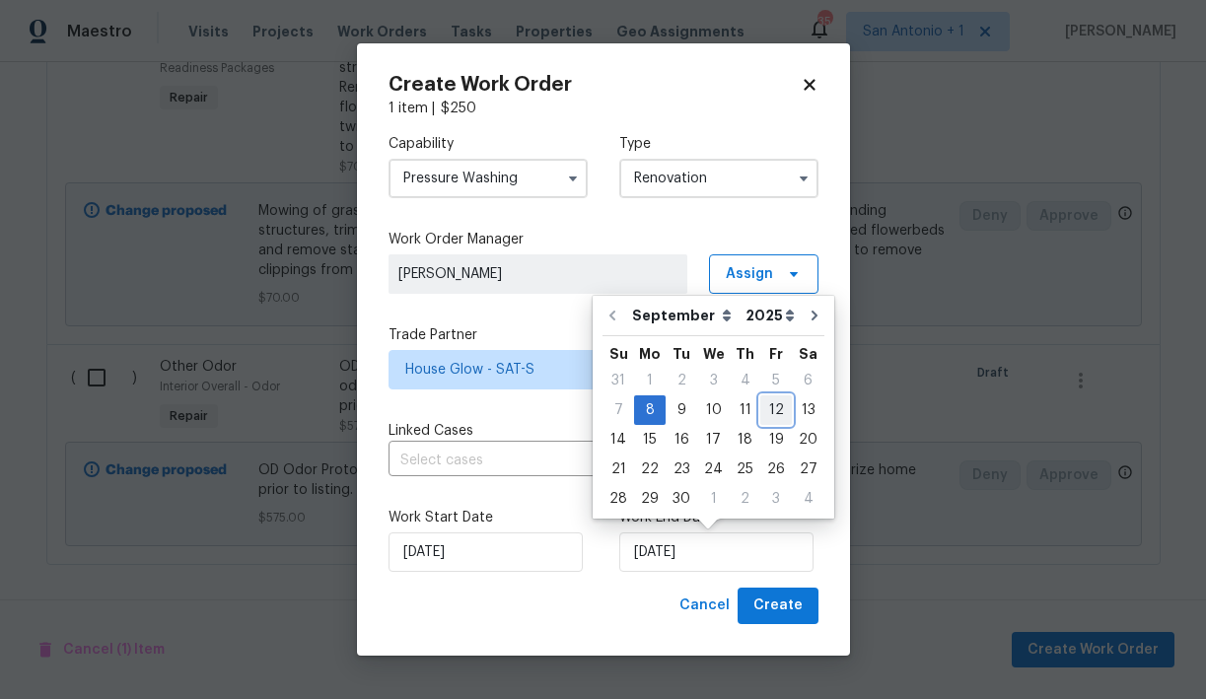
click at [772, 416] on div "12" at bounding box center [776, 410] width 32 height 28
type input "[DATE]"
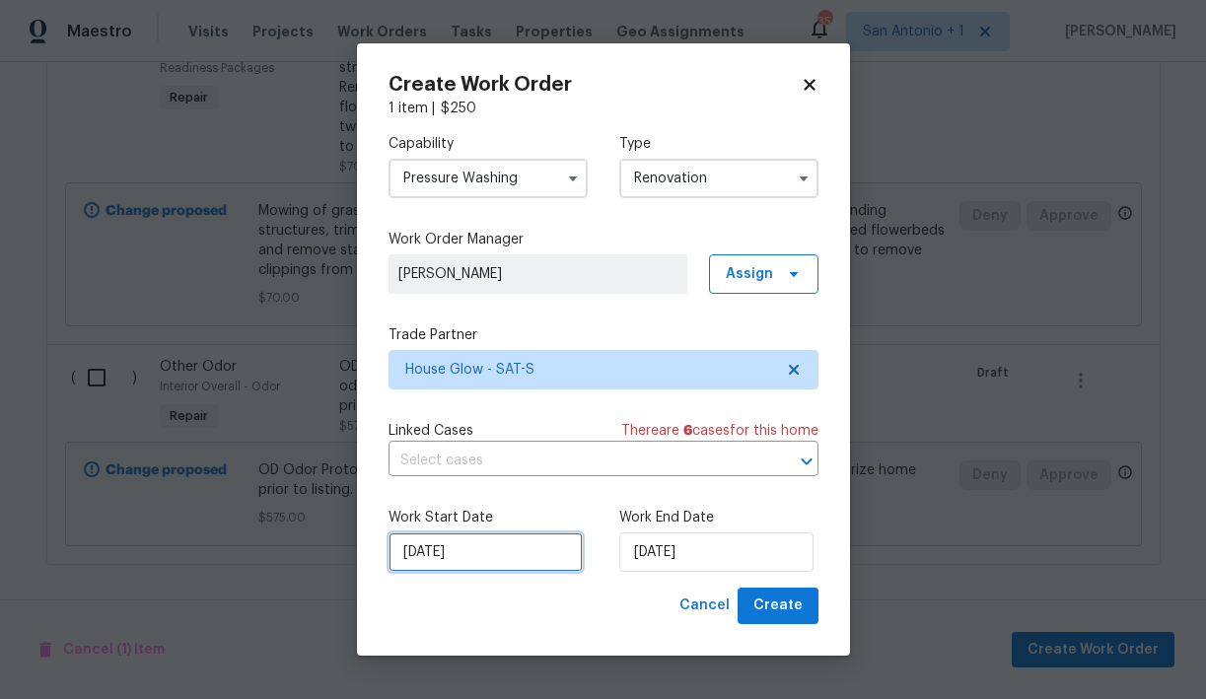
click at [487, 547] on input "[DATE]" at bounding box center [485, 551] width 194 height 39
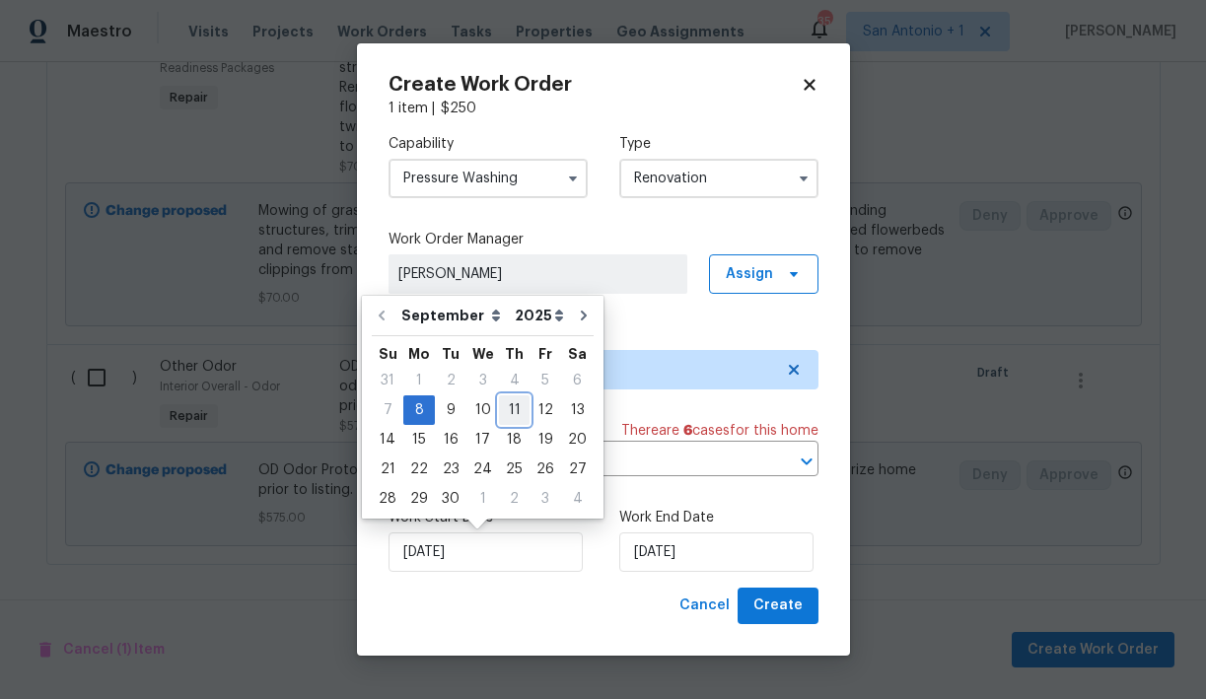
click at [512, 415] on div "11" at bounding box center [514, 410] width 31 height 28
type input "[DATE]"
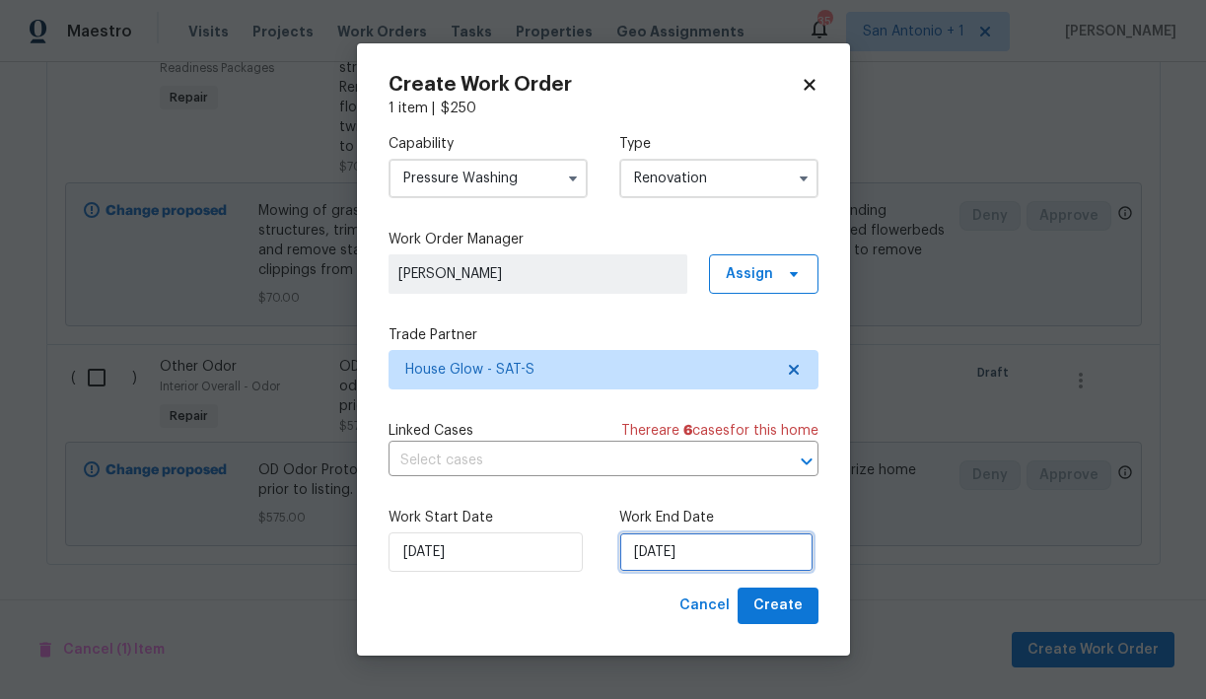
click at [681, 545] on input "[DATE]" at bounding box center [716, 551] width 194 height 39
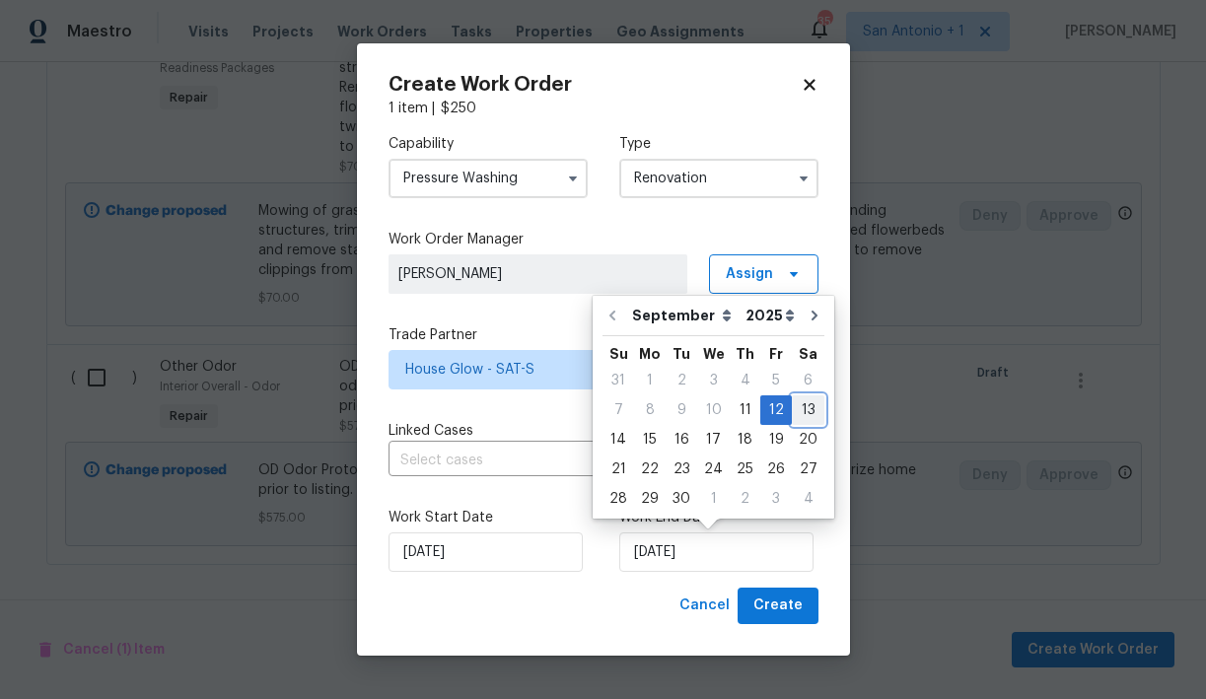
click at [796, 417] on div "13" at bounding box center [808, 410] width 33 height 28
type input "[DATE]"
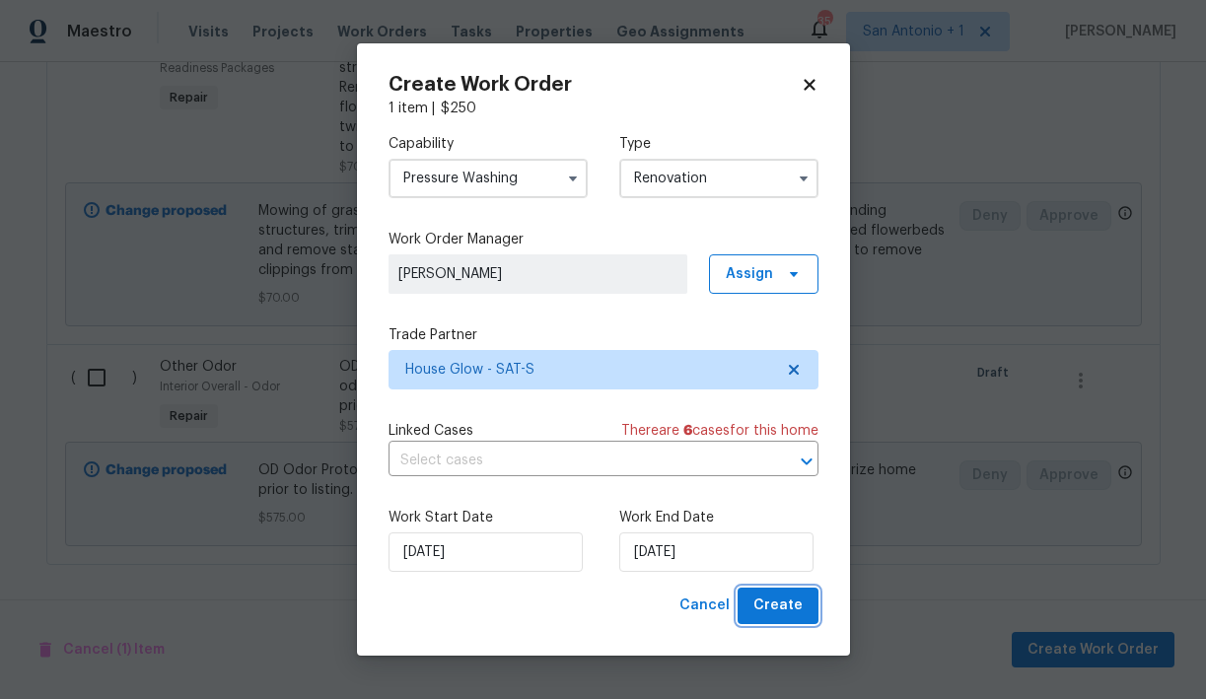
click at [795, 611] on span "Create" at bounding box center [777, 606] width 49 height 25
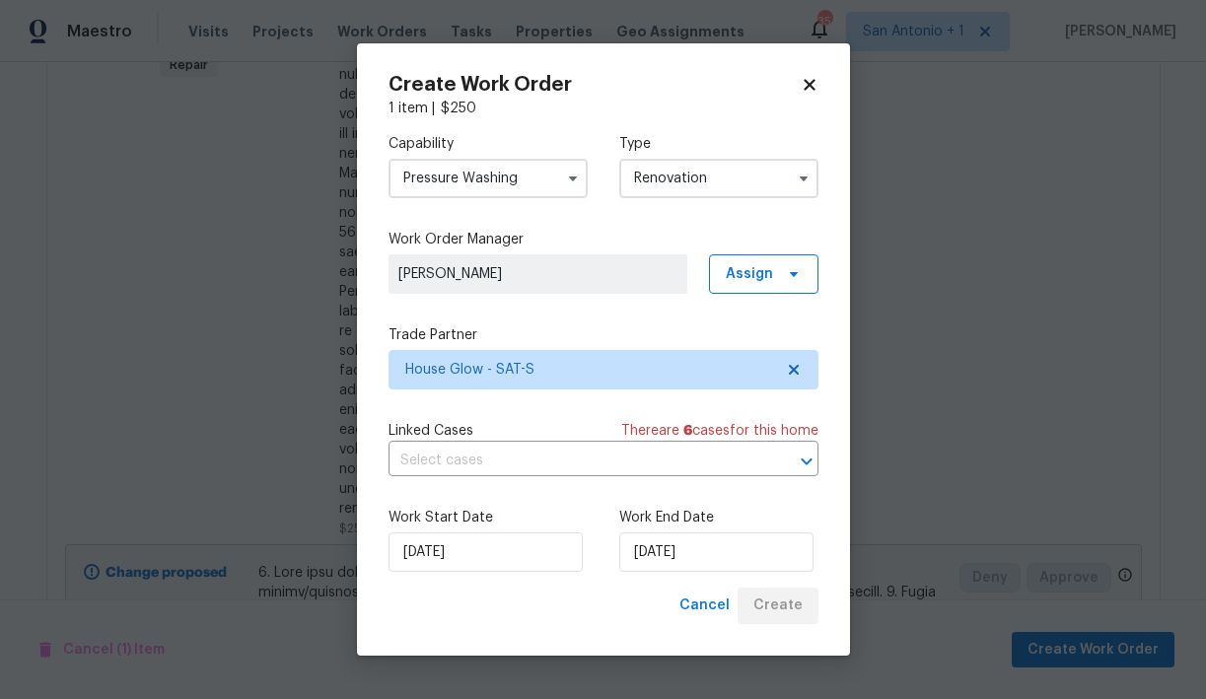
scroll to position [2152, 0]
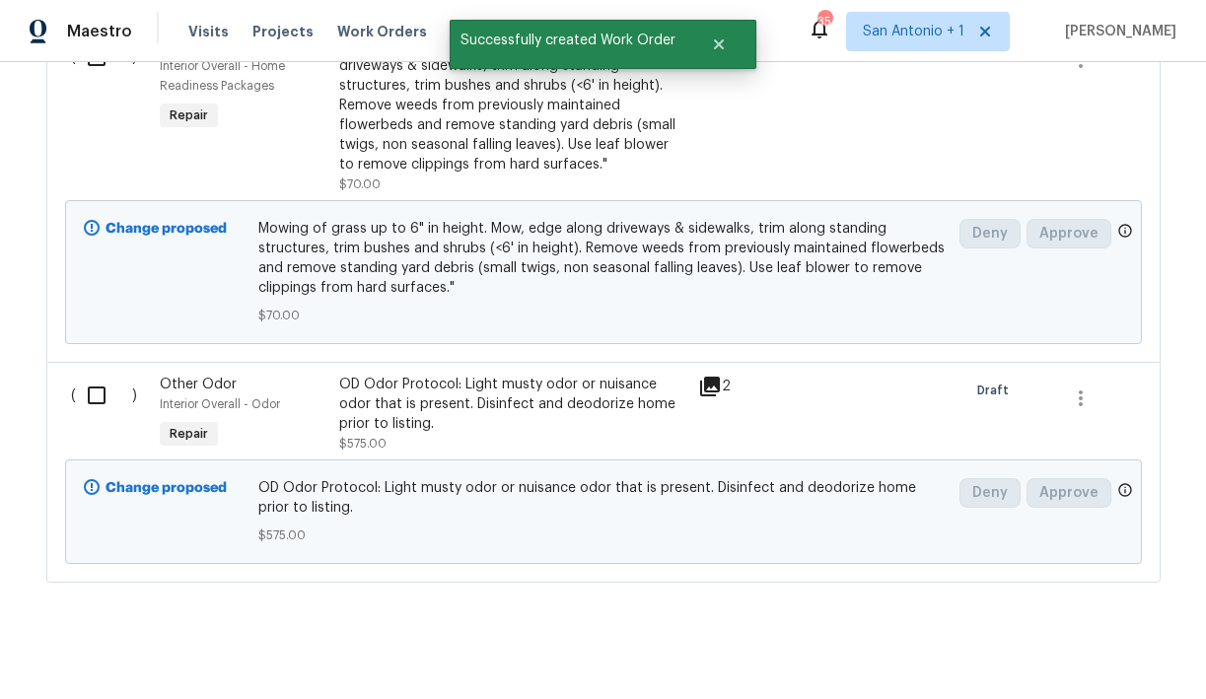
click at [97, 377] on input "checkbox" at bounding box center [104, 395] width 56 height 41
checkbox input "true"
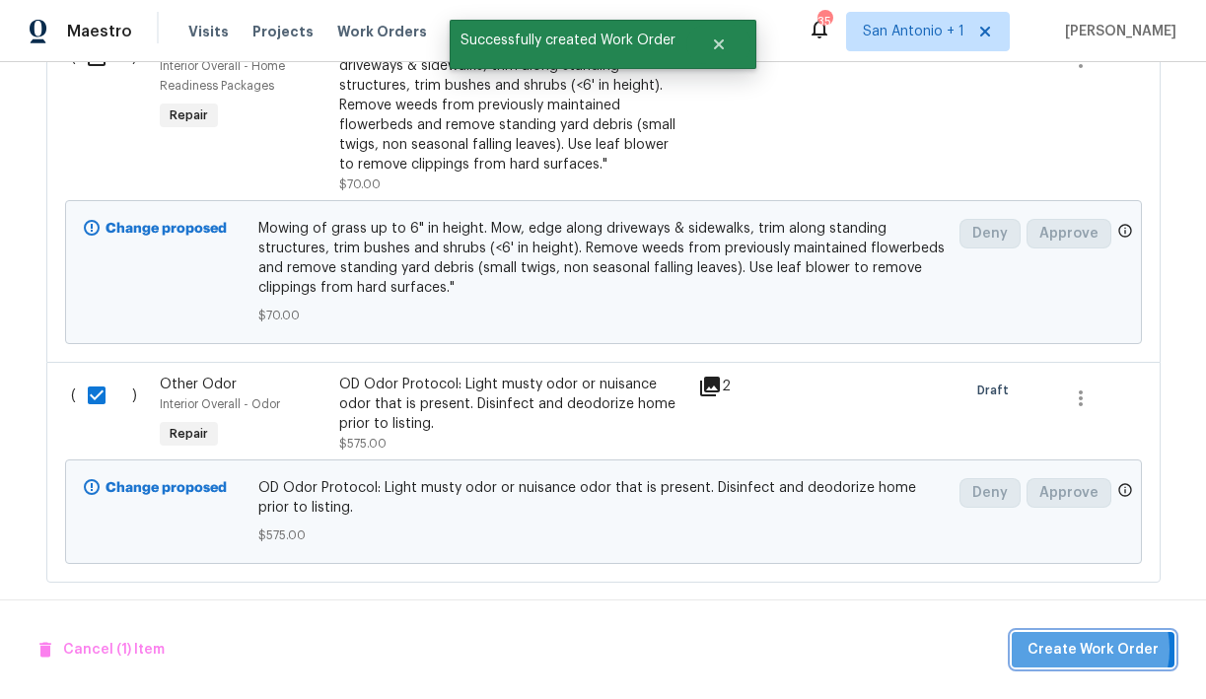
click at [1086, 649] on span "Create Work Order" at bounding box center [1092, 650] width 131 height 25
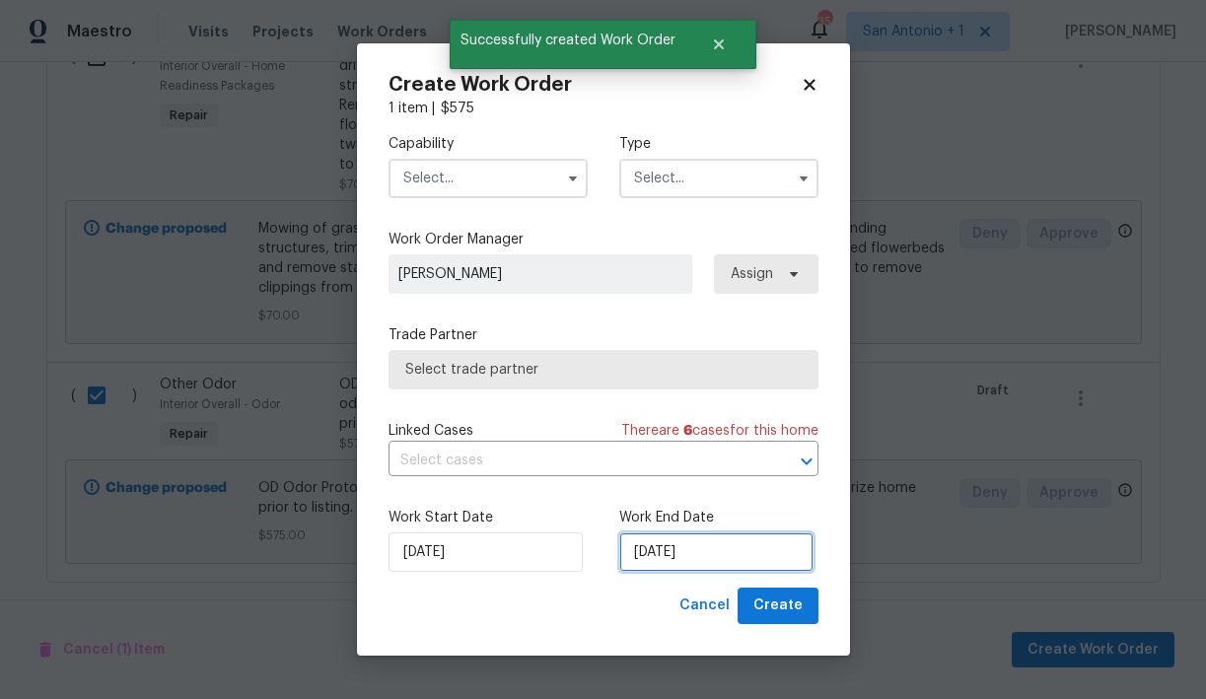
click at [698, 554] on input "[DATE]" at bounding box center [716, 551] width 194 height 39
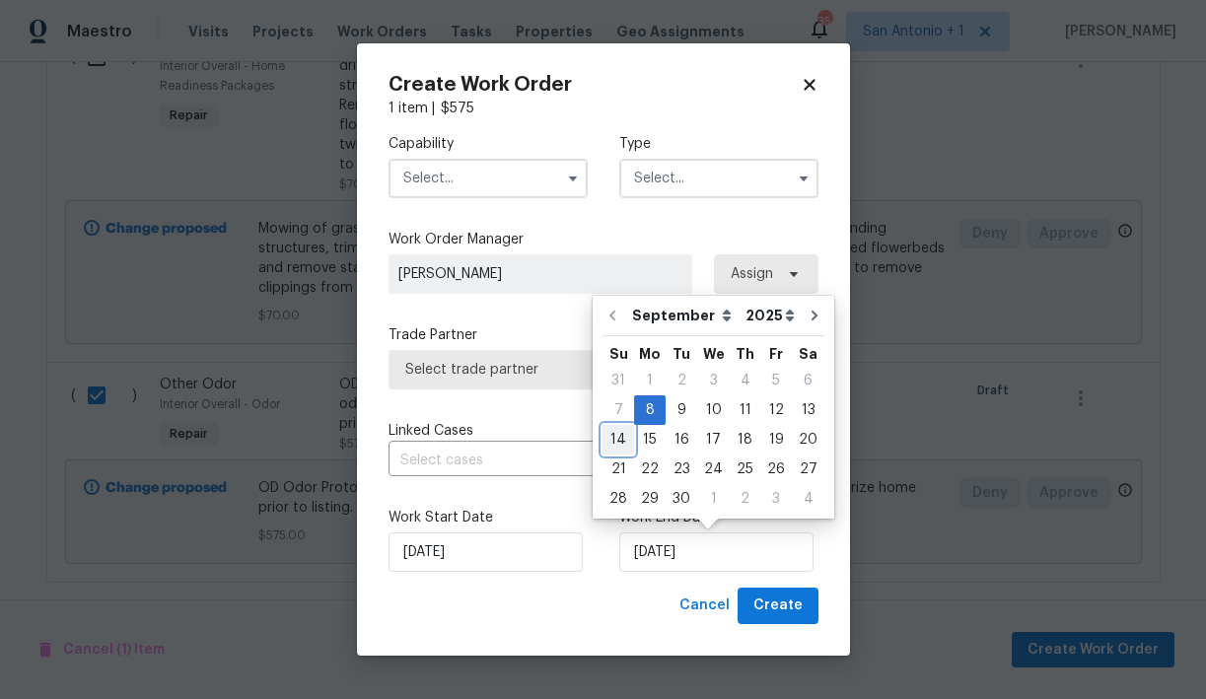
click at [624, 443] on div "14" at bounding box center [618, 440] width 32 height 28
type input "[DATE]"
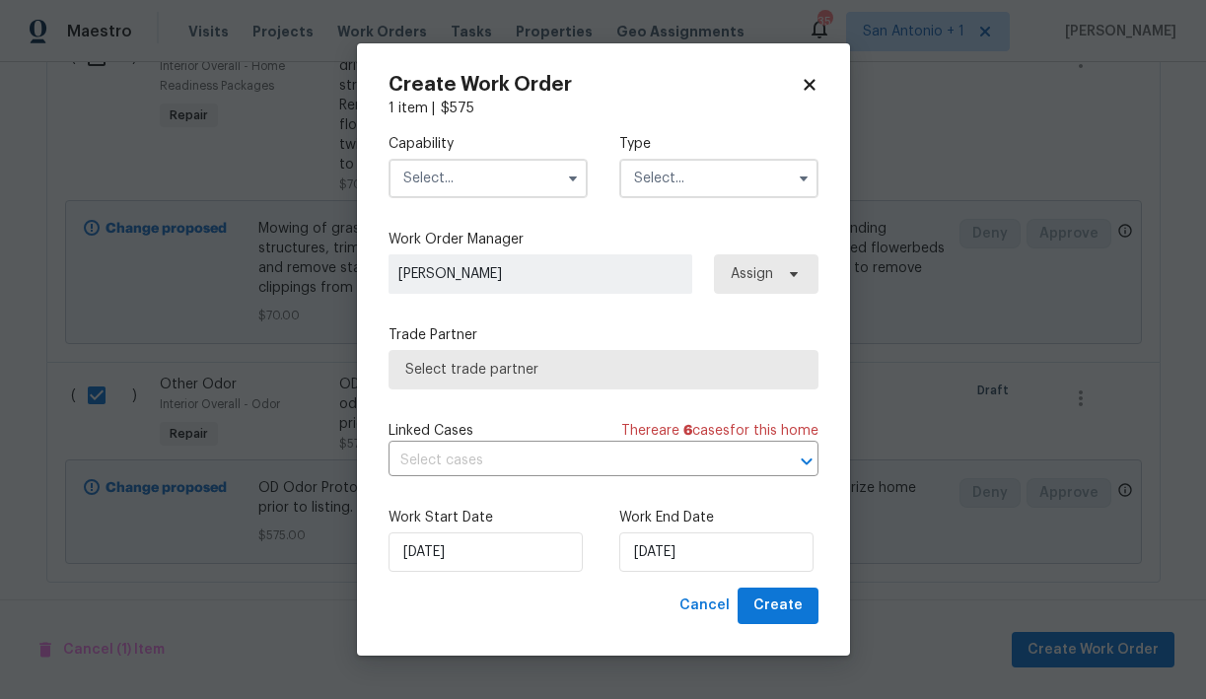
click at [548, 178] on input "text" at bounding box center [487, 178] width 199 height 39
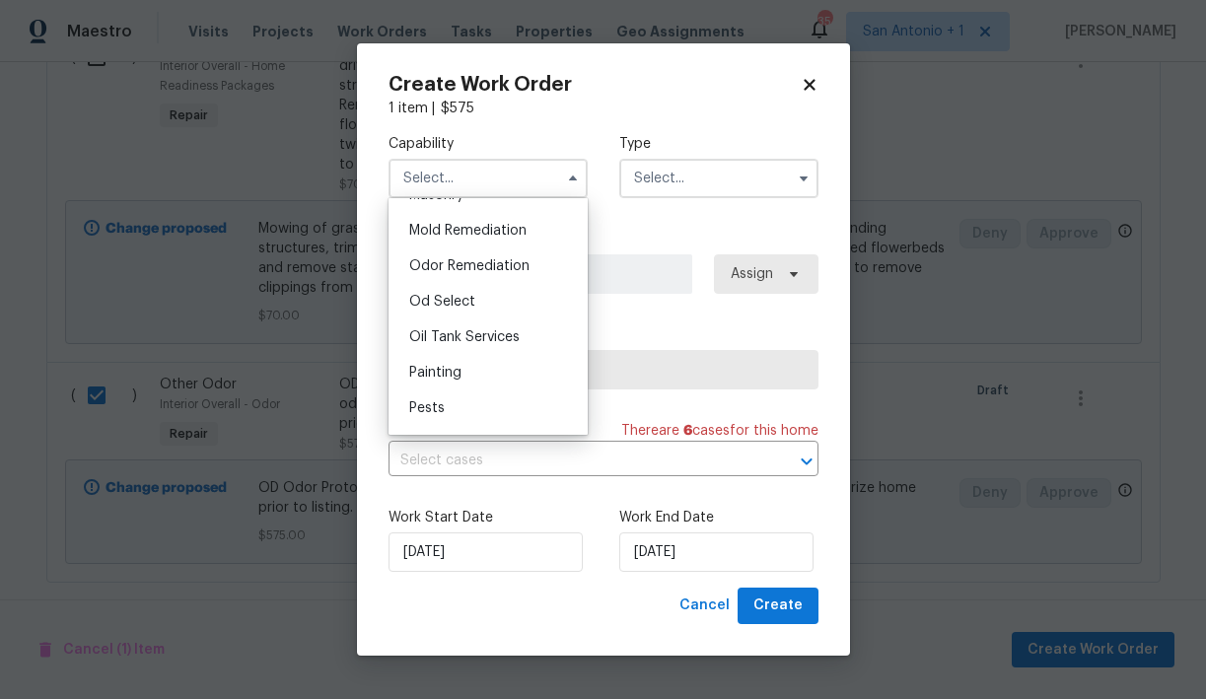
scroll to position [1507, 0]
click at [463, 264] on span "Odor Remediation" at bounding box center [469, 264] width 120 height 14
type input "Odor Remediation"
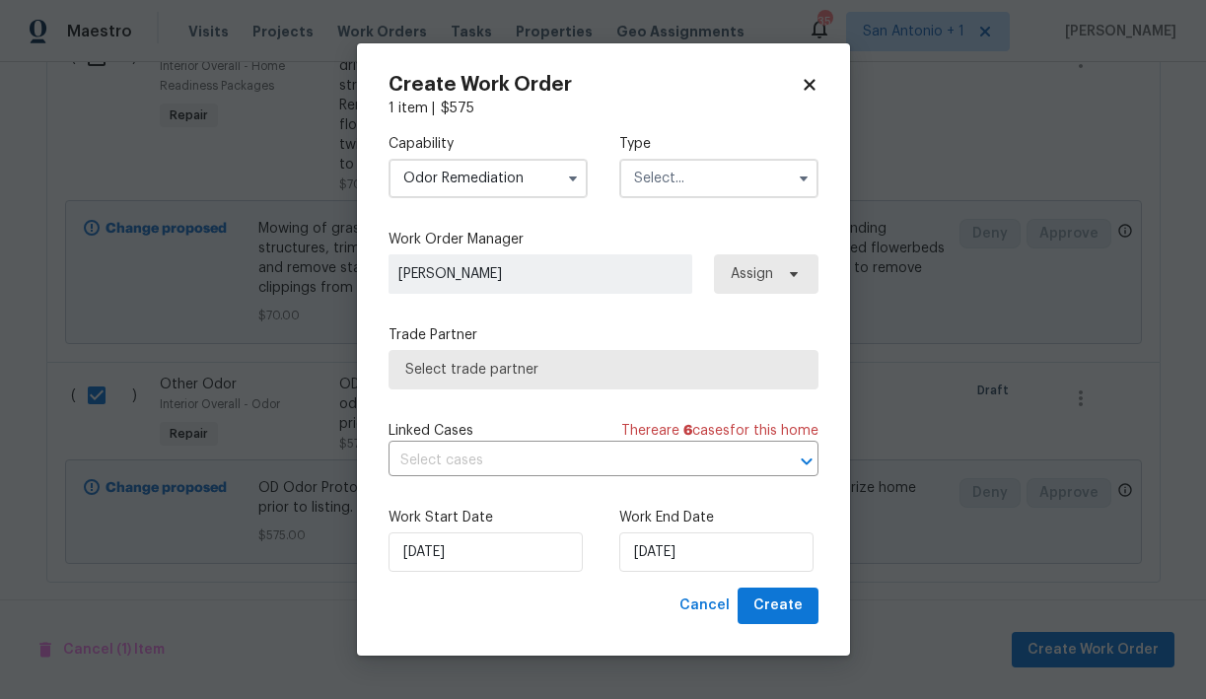
click at [670, 175] on input "text" at bounding box center [718, 178] width 199 height 39
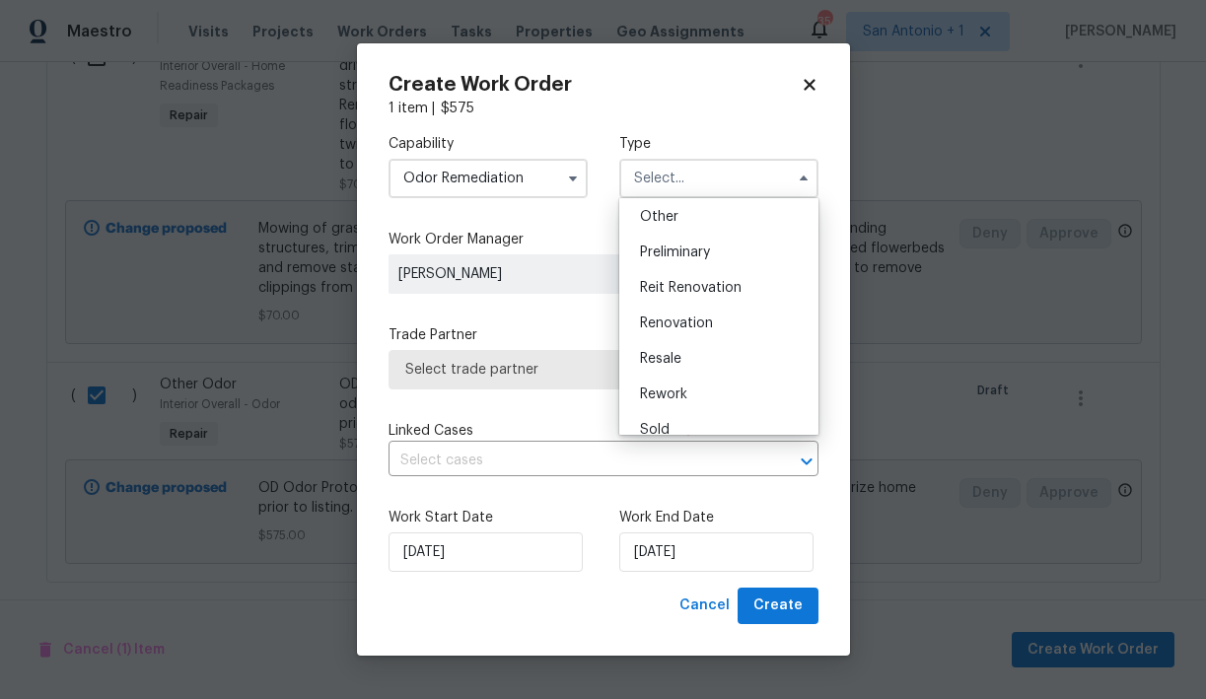
scroll to position [395, 0]
click at [668, 316] on span "Renovation" at bounding box center [676, 323] width 73 height 14
type input "Renovation"
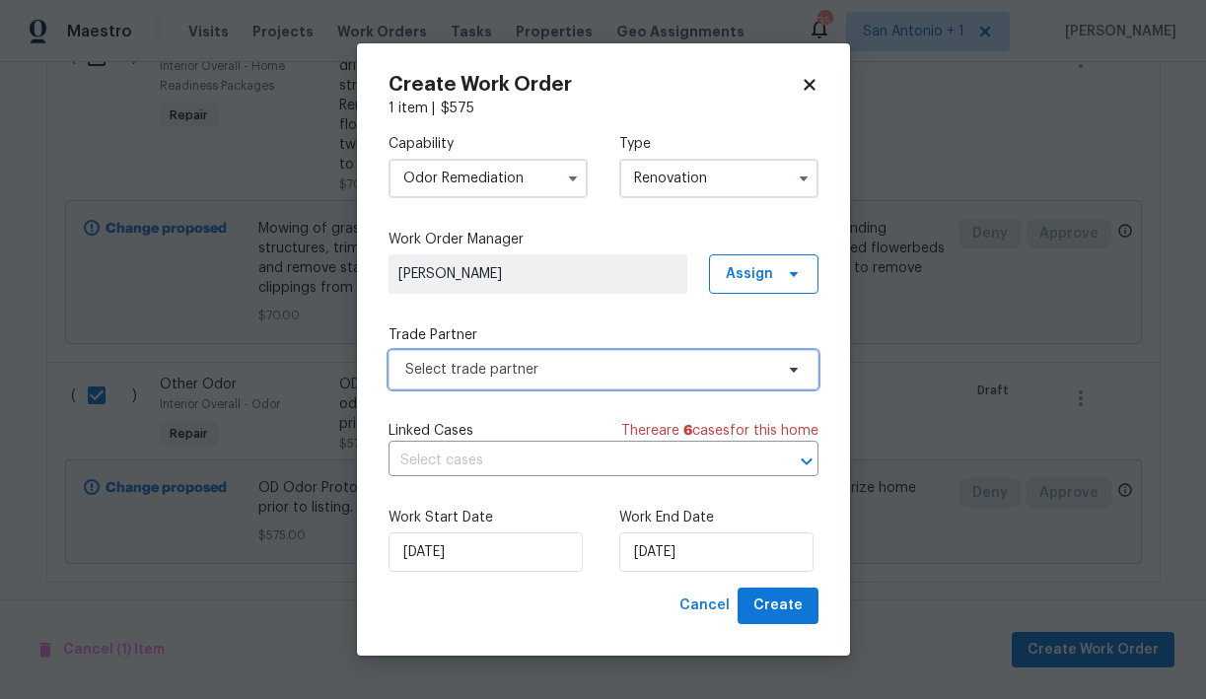
click at [491, 363] on span "Select trade partner" at bounding box center [589, 370] width 368 height 20
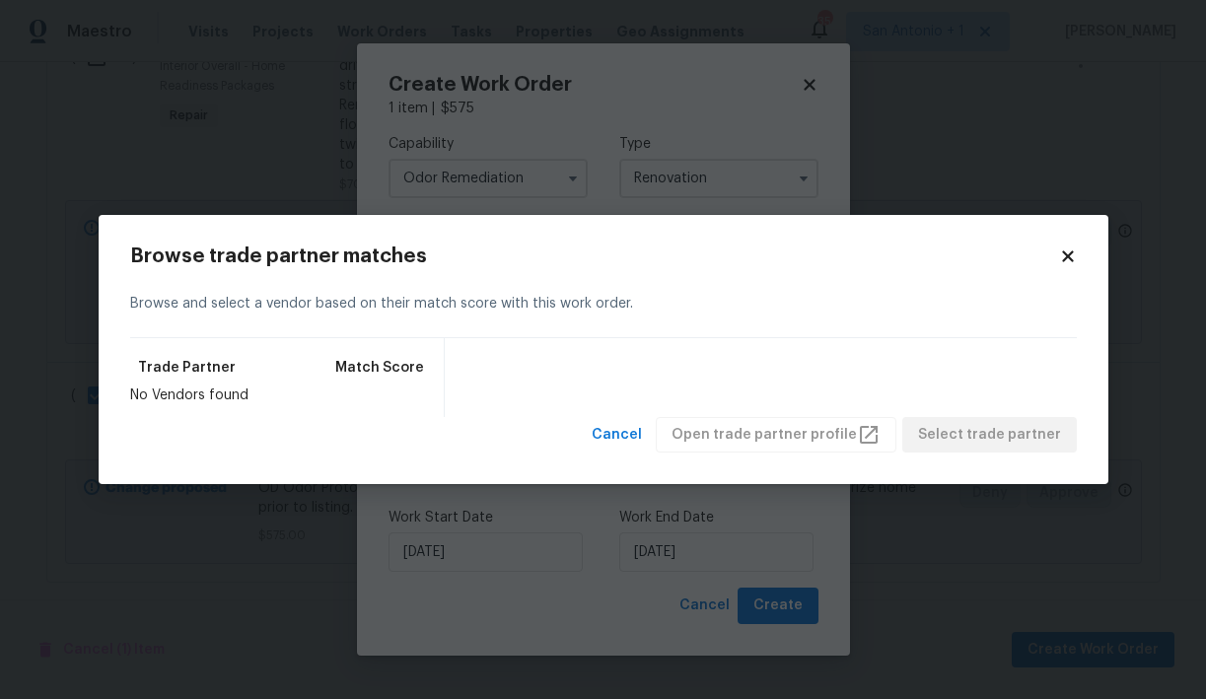
click at [1064, 262] on icon at bounding box center [1068, 256] width 18 height 18
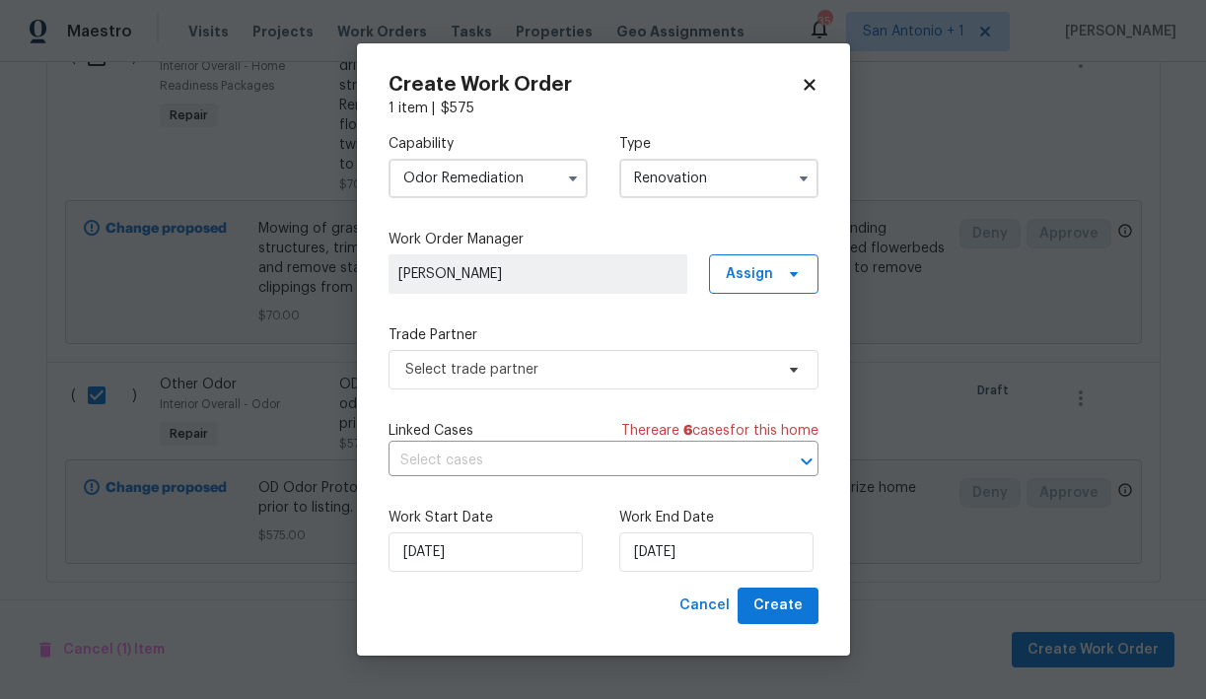
click at [535, 186] on input "Odor Remediation" at bounding box center [487, 178] width 199 height 39
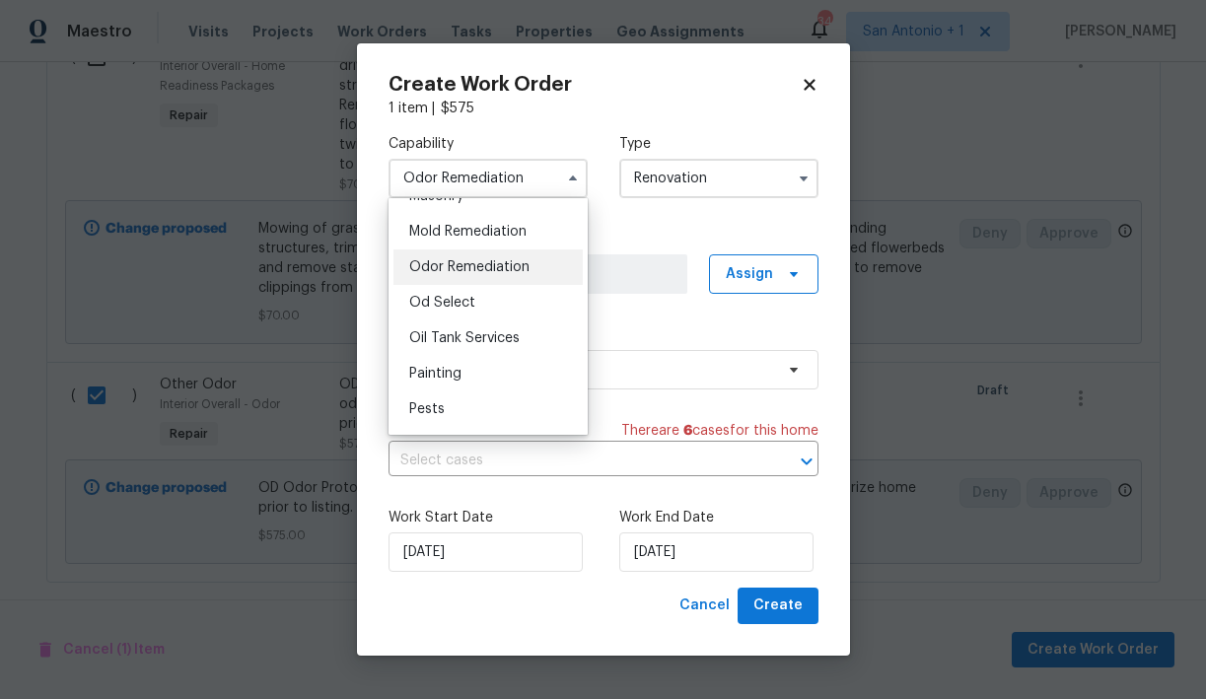
scroll to position [1500, 0]
click at [493, 275] on span "Odor Remediation" at bounding box center [469, 271] width 120 height 14
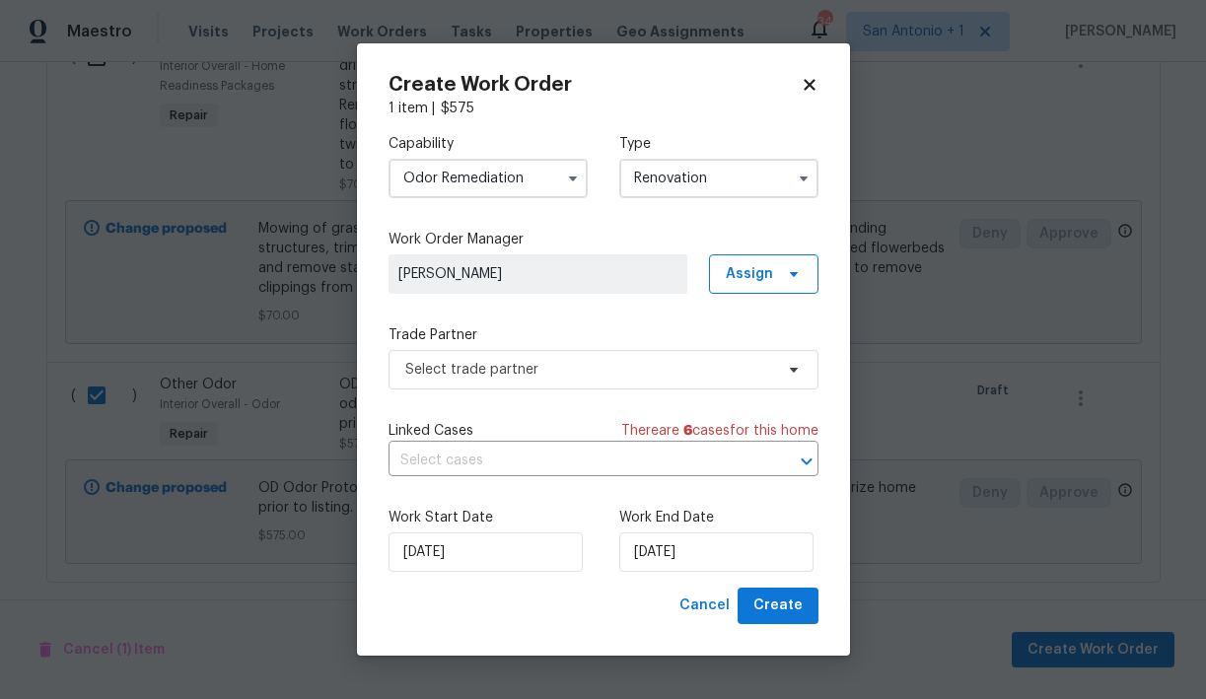
click at [718, 184] on input "Renovation" at bounding box center [718, 178] width 199 height 39
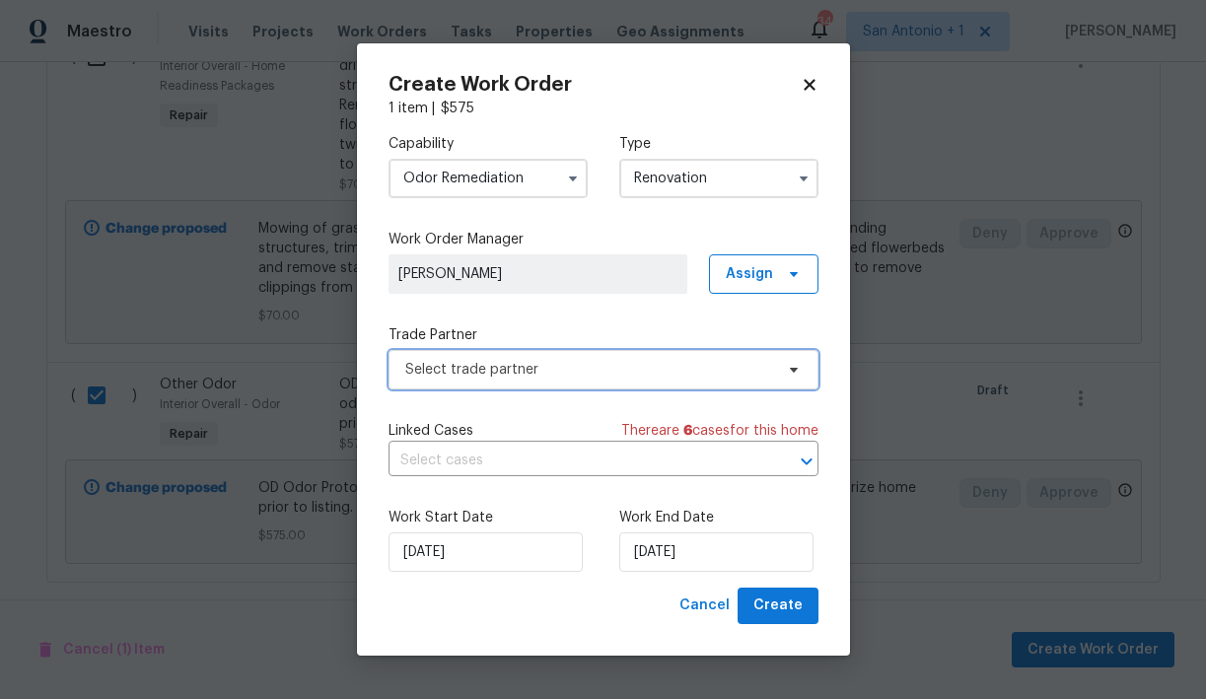
click at [554, 372] on span "Select trade partner" at bounding box center [589, 370] width 368 height 20
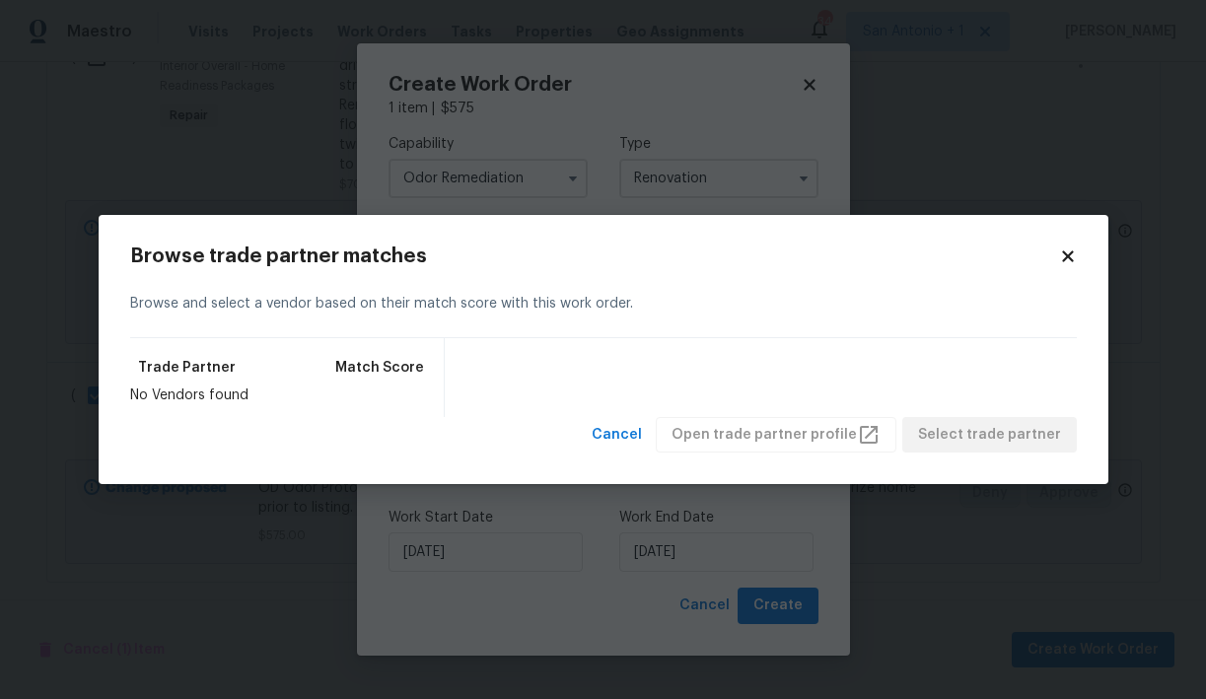
click at [1070, 248] on icon at bounding box center [1068, 256] width 18 height 18
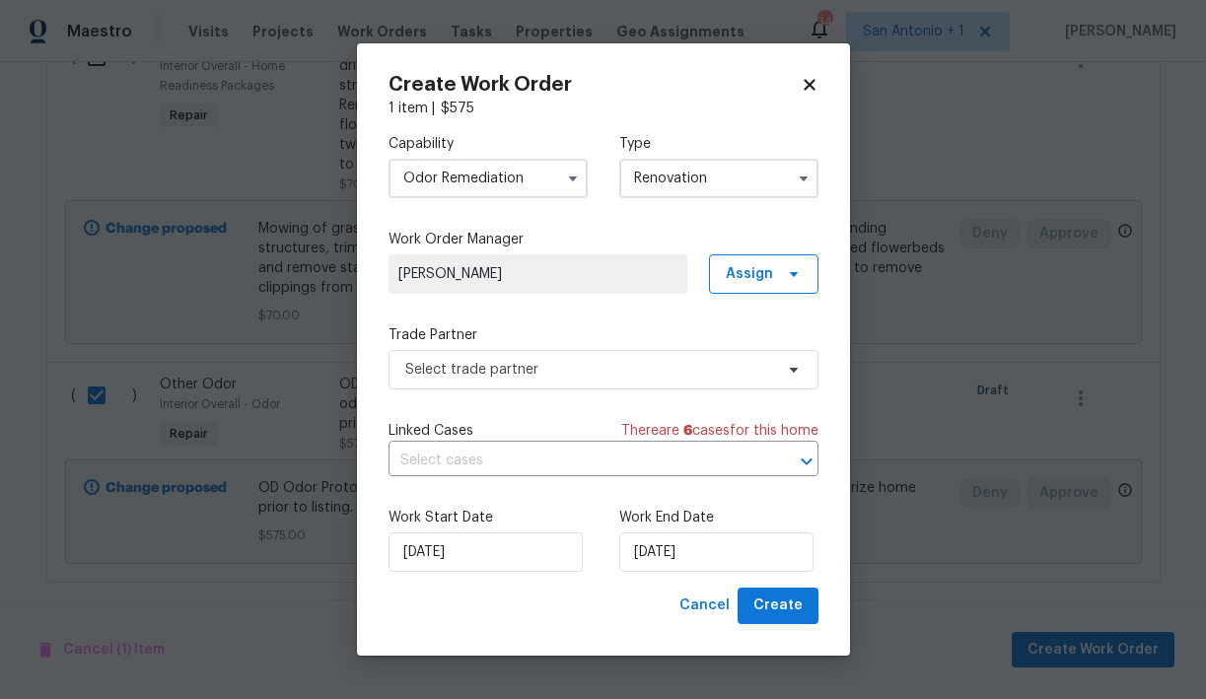
click at [807, 81] on icon at bounding box center [809, 85] width 11 height 11
checkbox input "false"
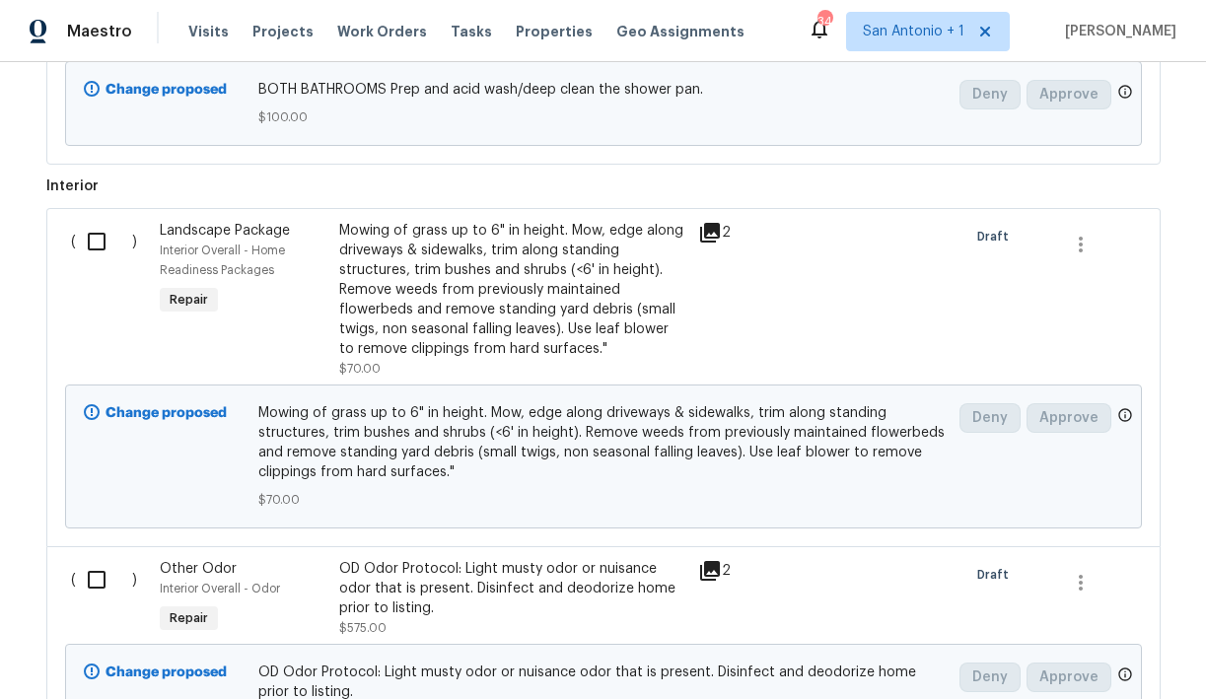
scroll to position [1943, 0]
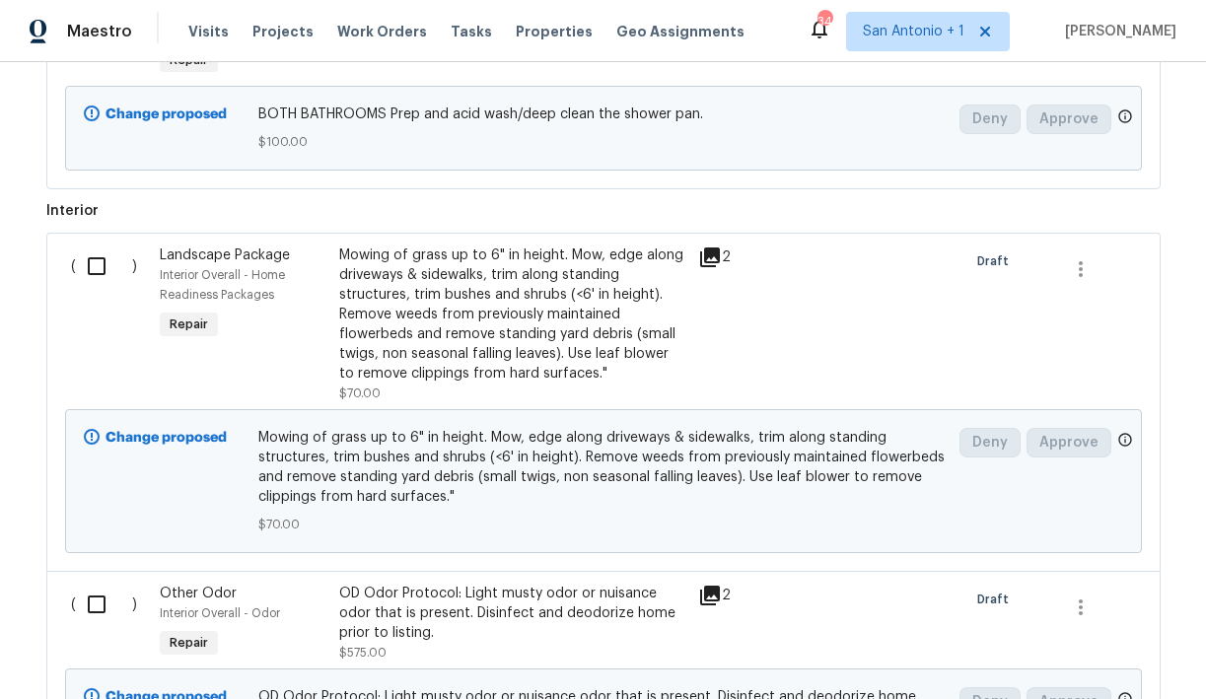
click at [90, 259] on input "checkbox" at bounding box center [104, 266] width 56 height 41
checkbox input "true"
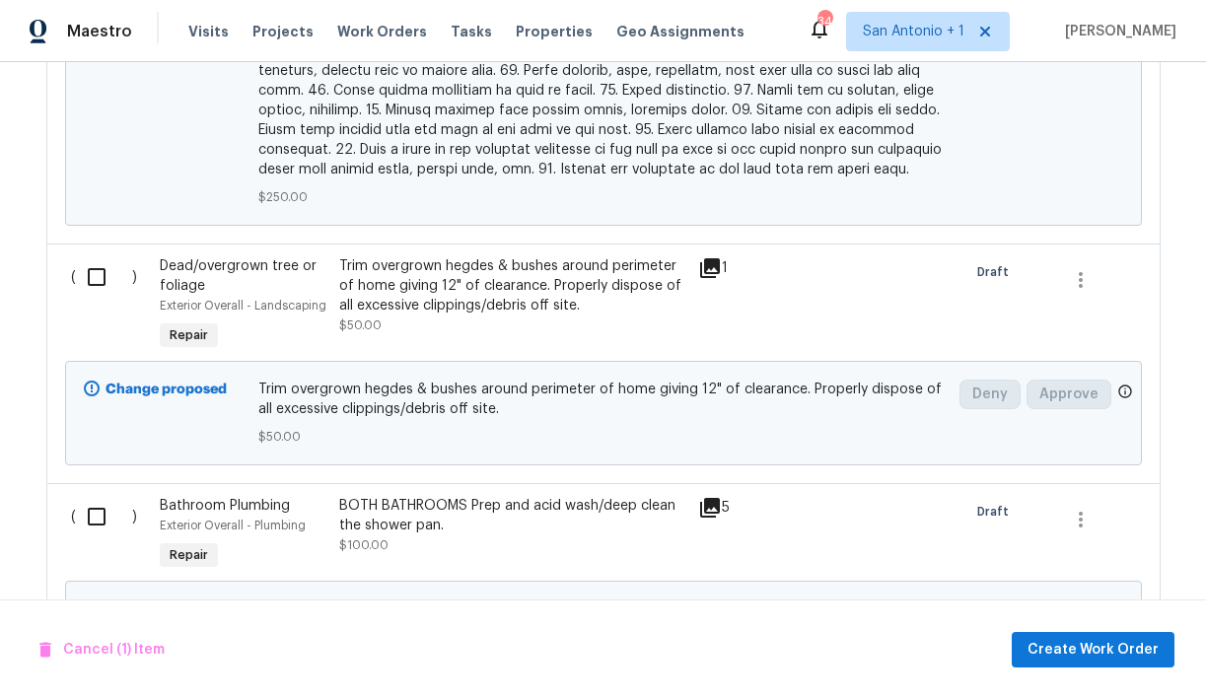
scroll to position [1443, 0]
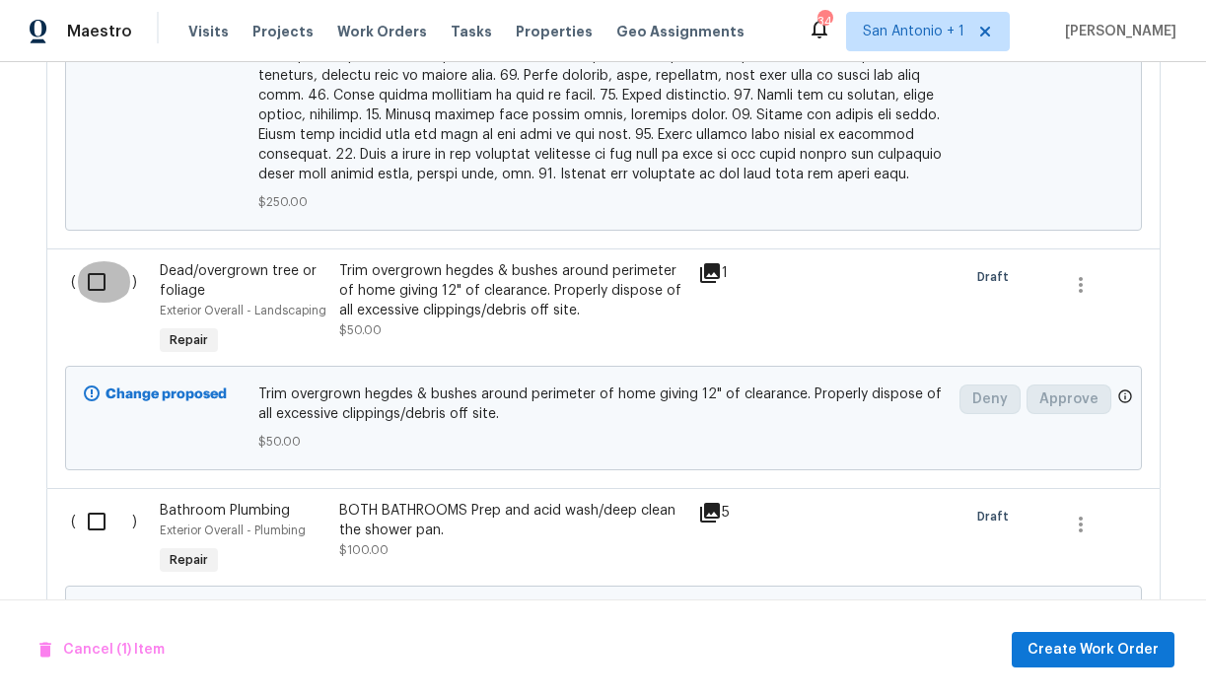
click at [102, 275] on input "checkbox" at bounding box center [104, 281] width 56 height 41
checkbox input "true"
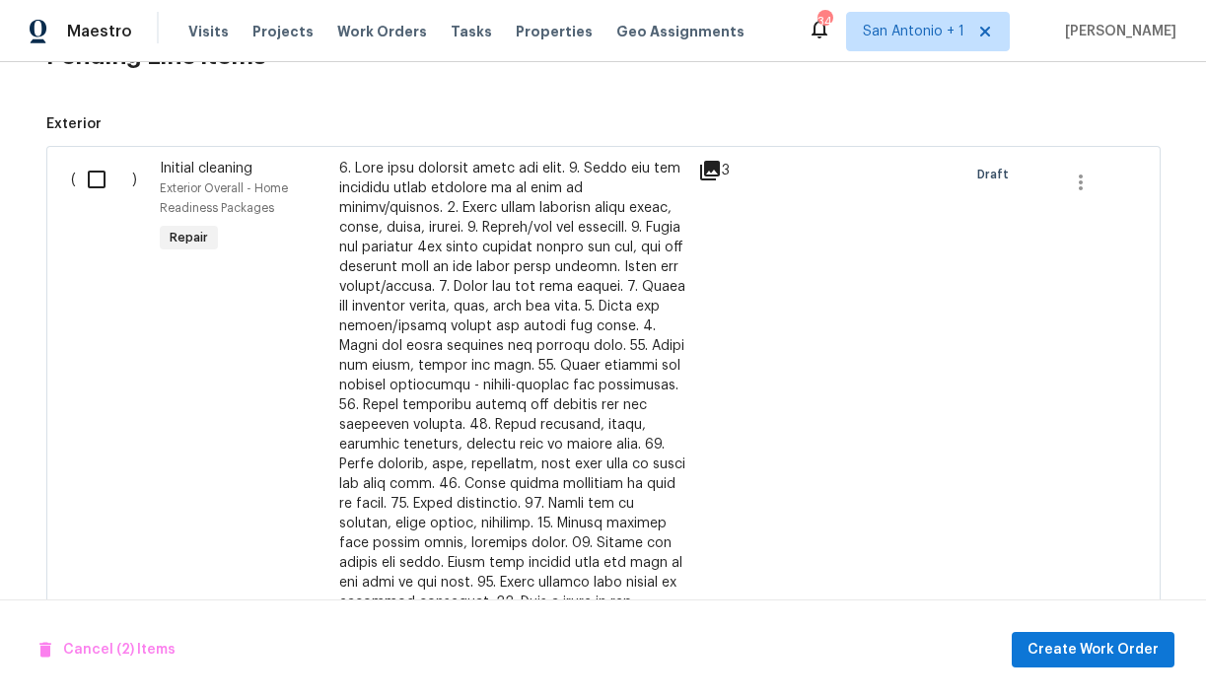
scroll to position [634, 0]
click at [1094, 665] on button "Create Work Order" at bounding box center [1093, 650] width 163 height 36
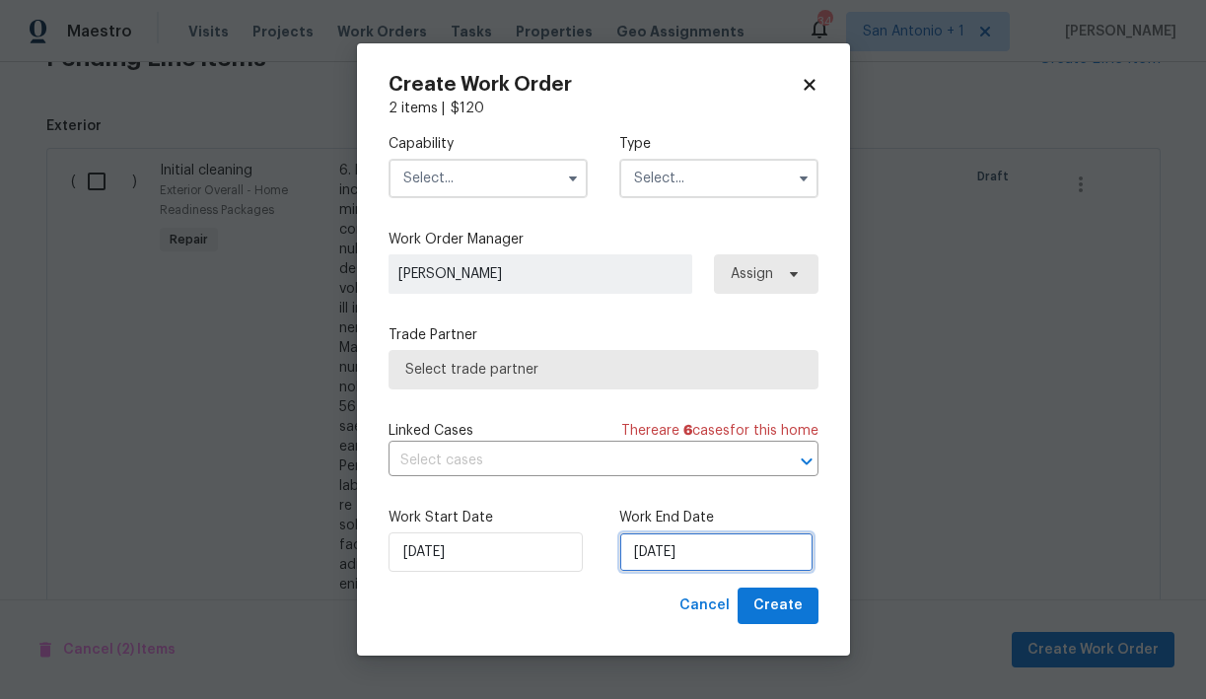
click at [691, 536] on input "[DATE]" at bounding box center [716, 551] width 194 height 39
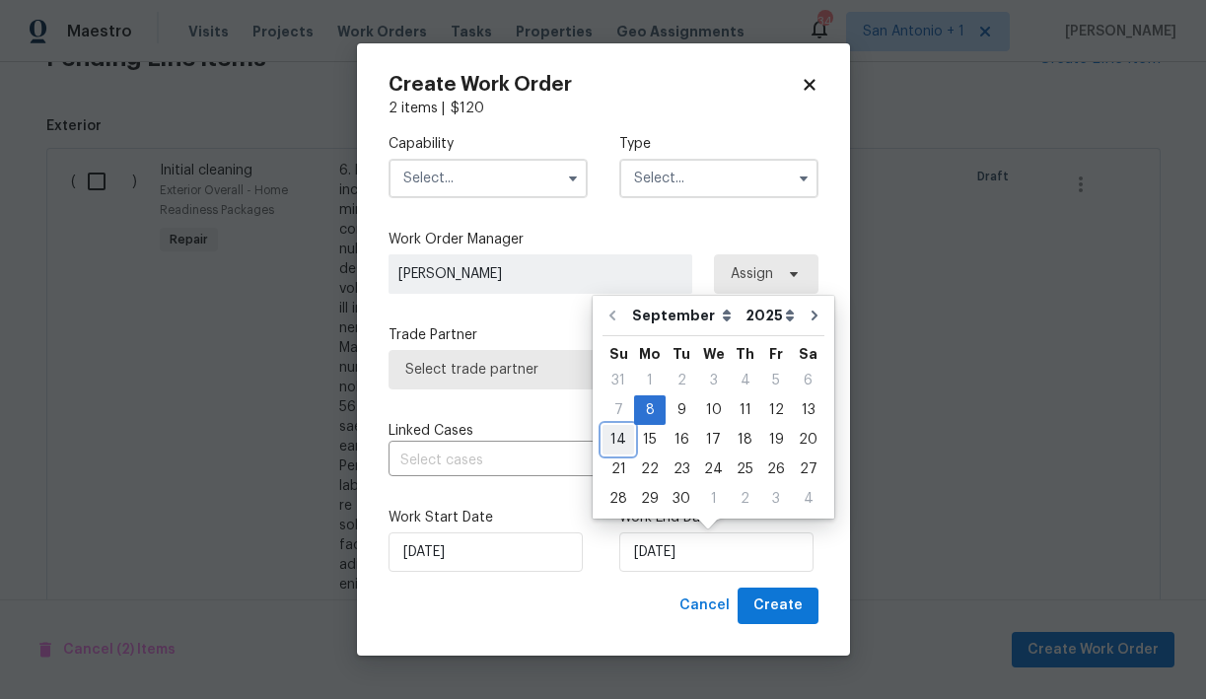
click at [625, 441] on div "14" at bounding box center [618, 440] width 32 height 28
type input "[DATE]"
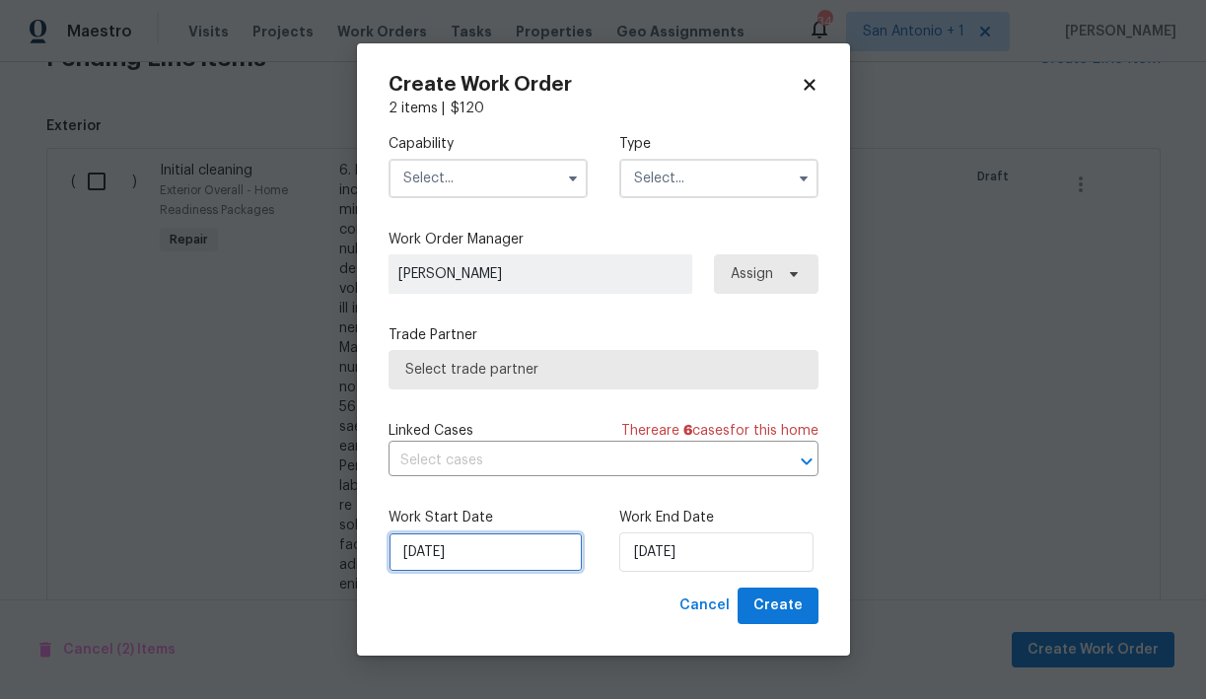
click at [506, 559] on input "[DATE]" at bounding box center [485, 551] width 194 height 39
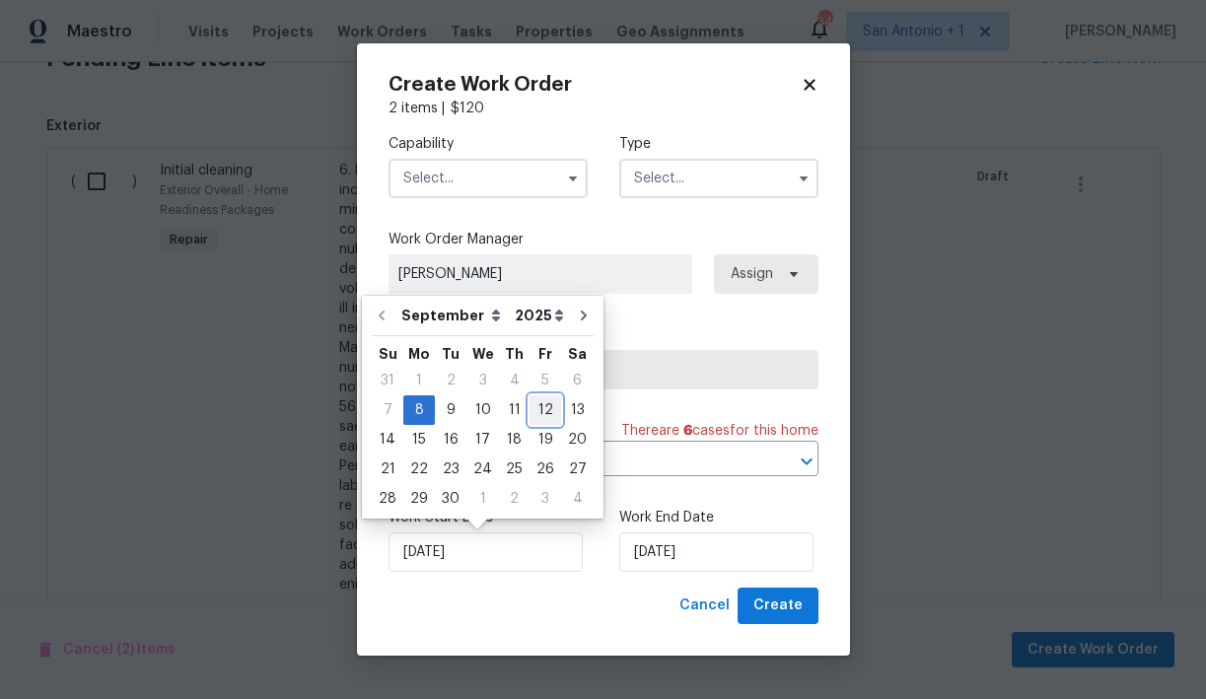
click at [542, 413] on div "12" at bounding box center [545, 410] width 32 height 28
type input "[DATE]"
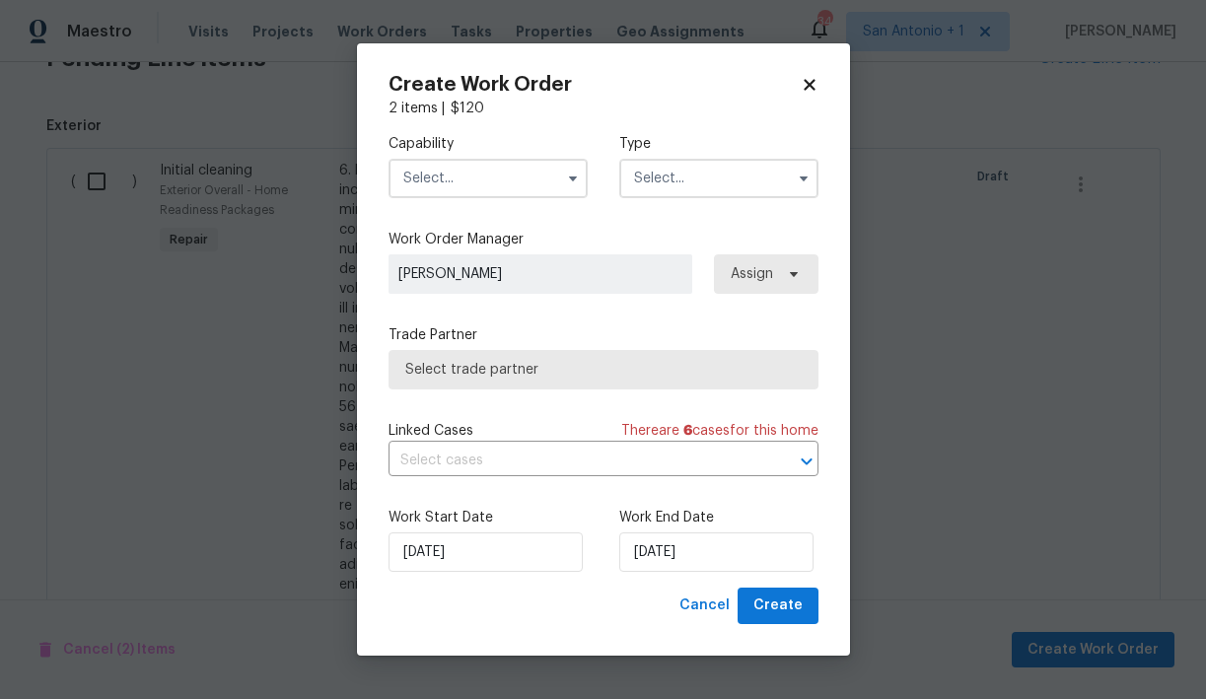
click at [507, 182] on input "text" at bounding box center [487, 178] width 199 height 39
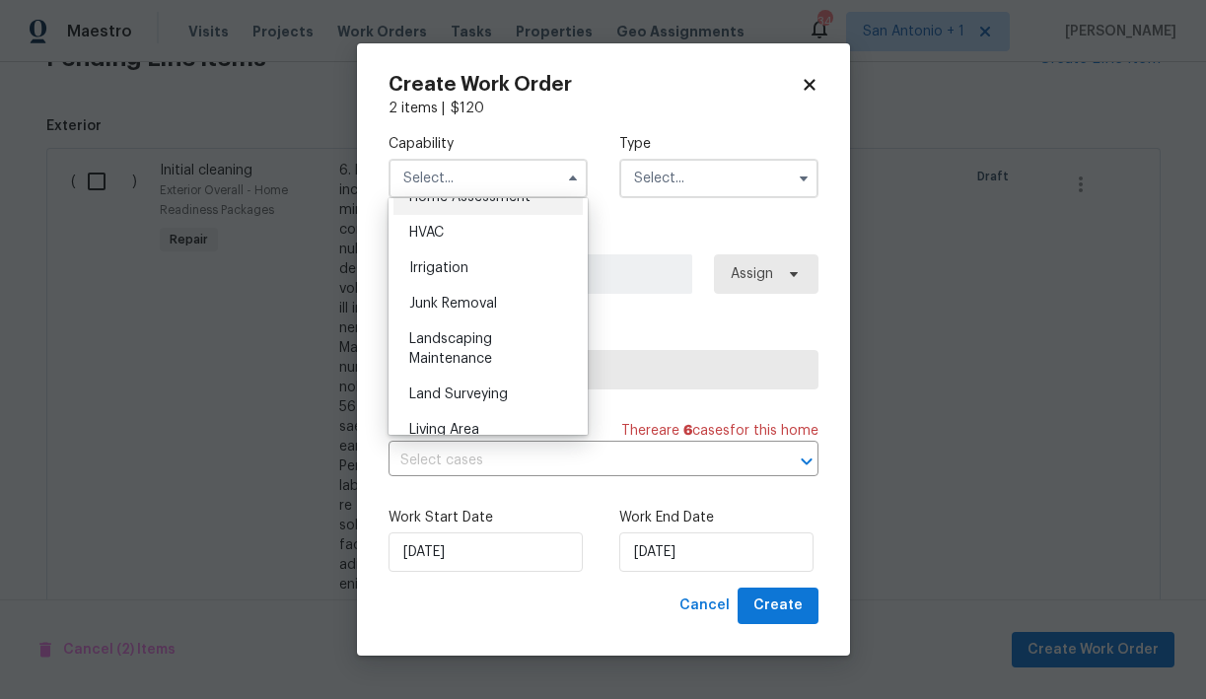
scroll to position [1180, 0]
click at [469, 343] on span "Landscaping Maintenance" at bounding box center [450, 348] width 83 height 34
type input "Landscaping Maintenance"
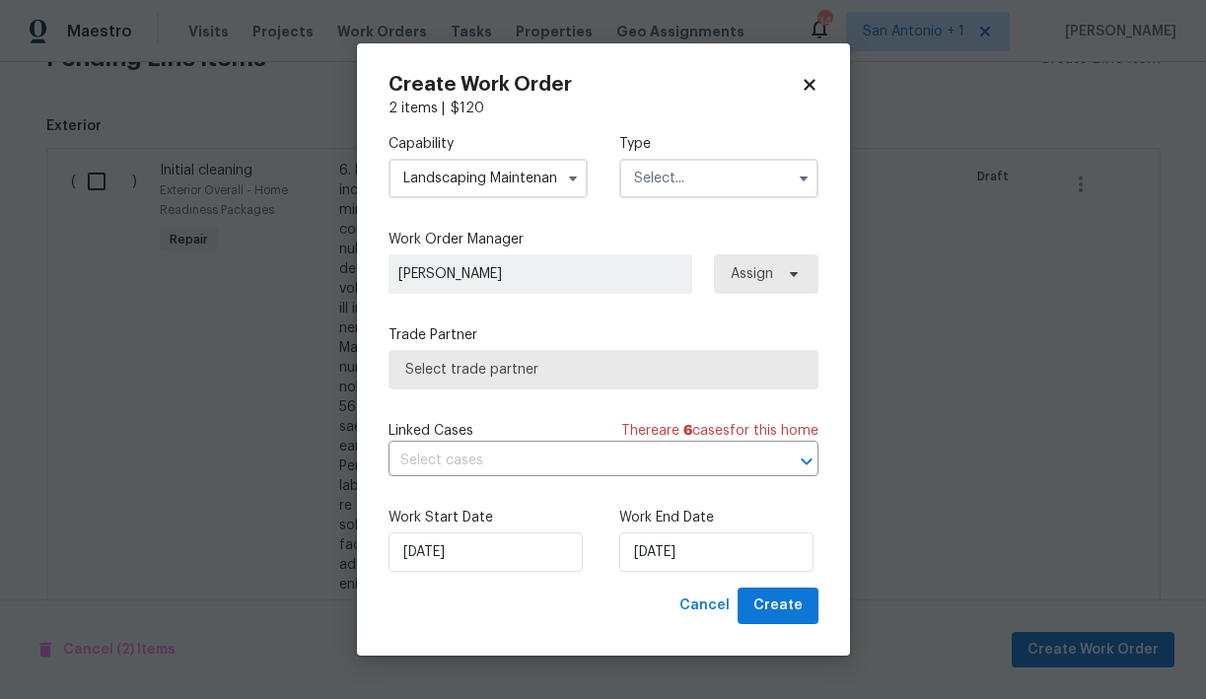
click at [678, 184] on input "text" at bounding box center [718, 178] width 199 height 39
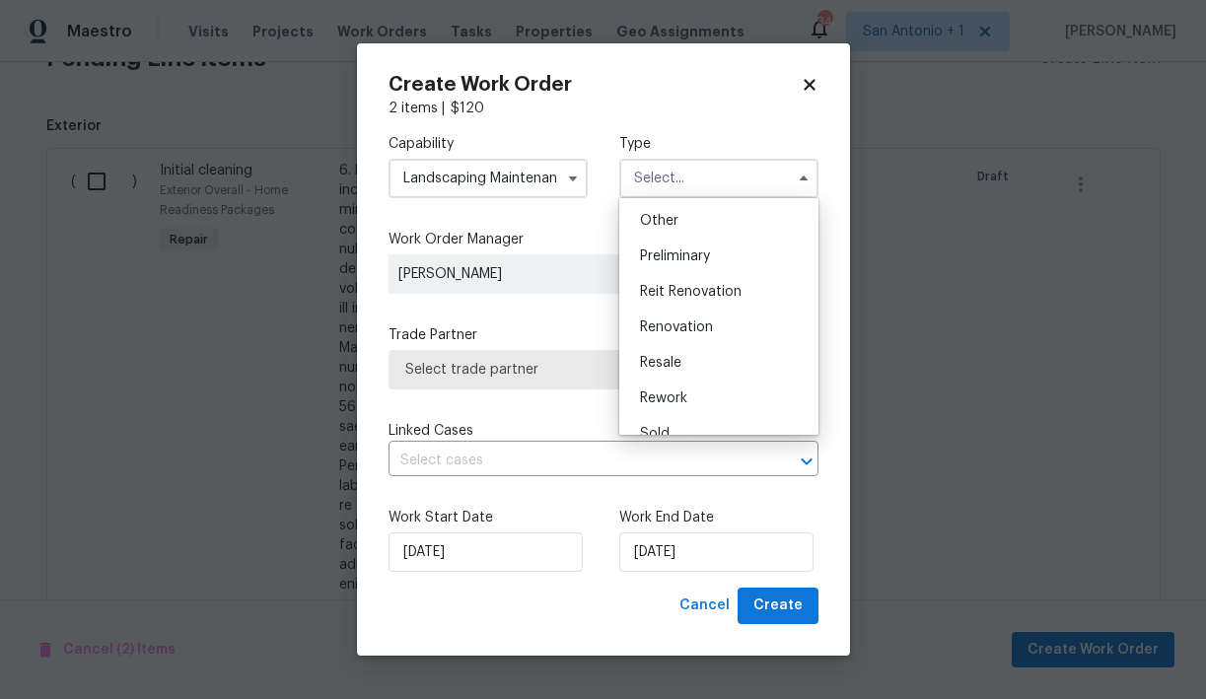
scroll to position [397, 0]
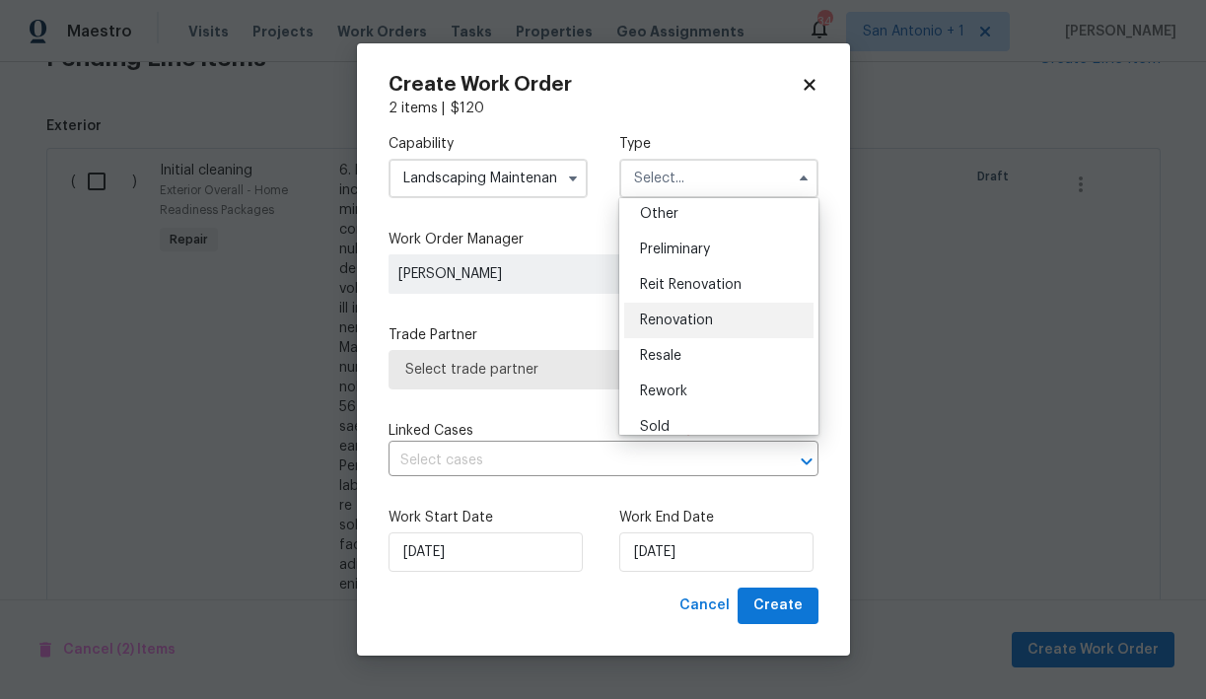
click at [688, 315] on span "Renovation" at bounding box center [676, 321] width 73 height 14
type input "Renovation"
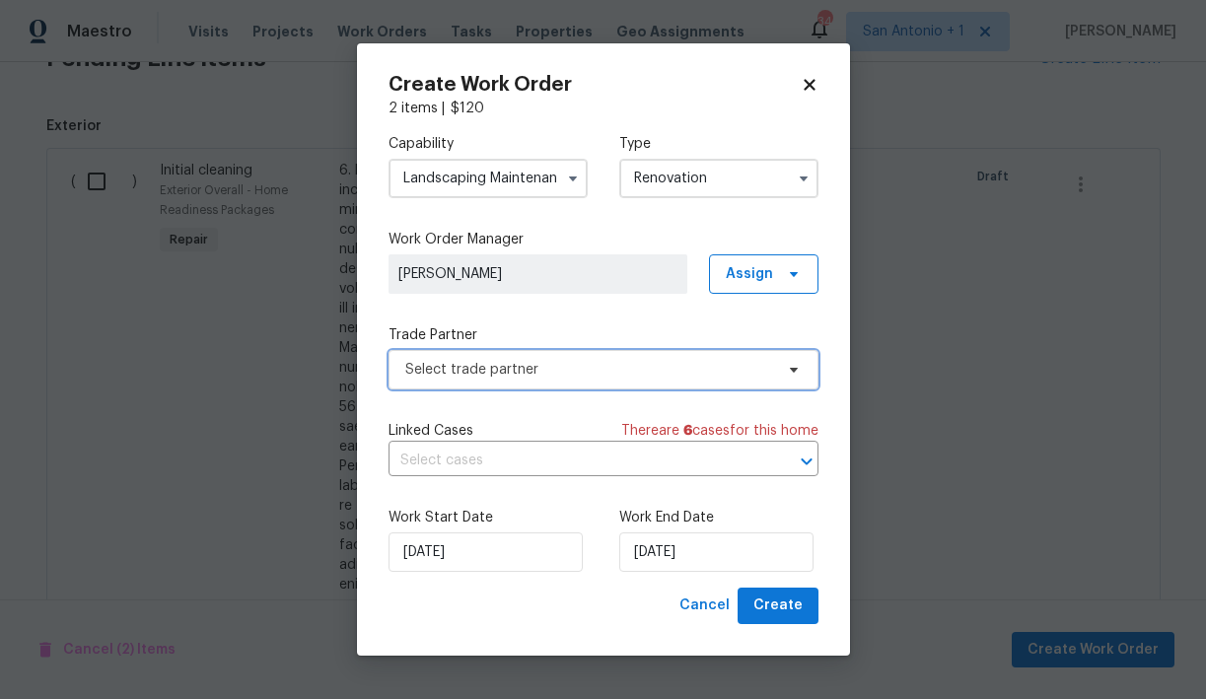
click at [536, 373] on span "Select trade partner" at bounding box center [589, 370] width 368 height 20
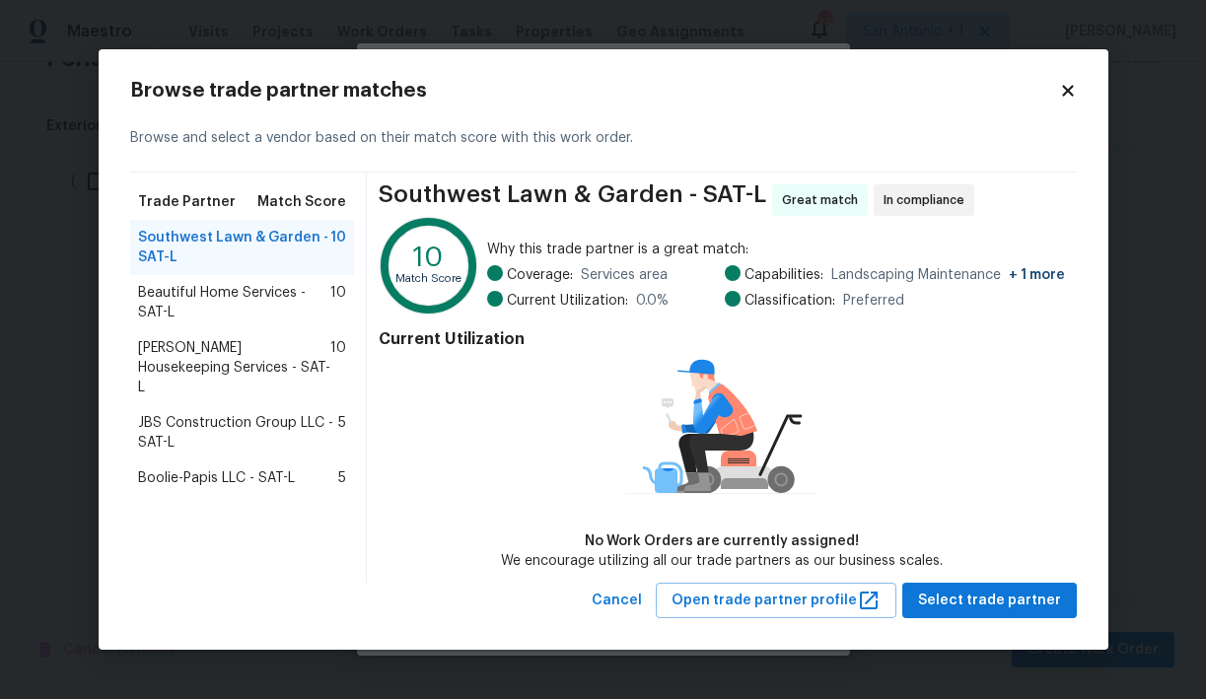
click at [283, 293] on span "Beautiful Home Services - SAT-L" at bounding box center [234, 302] width 193 height 39
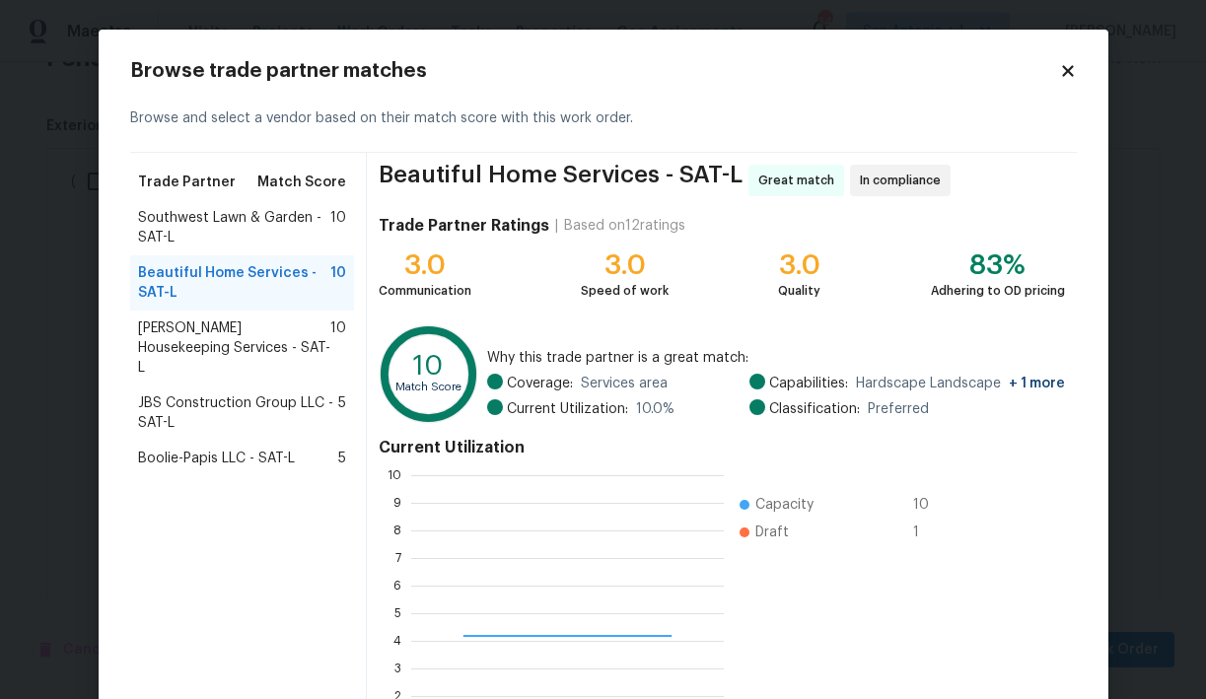
scroll to position [276, 313]
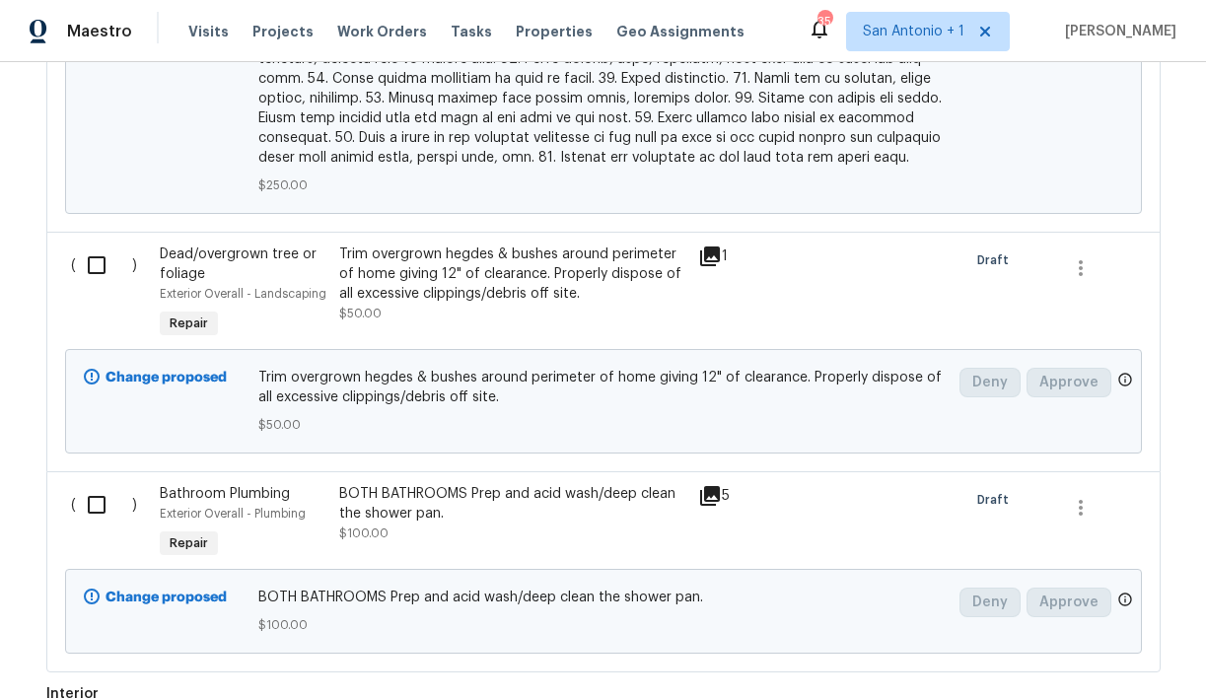
scroll to position [1467, 0]
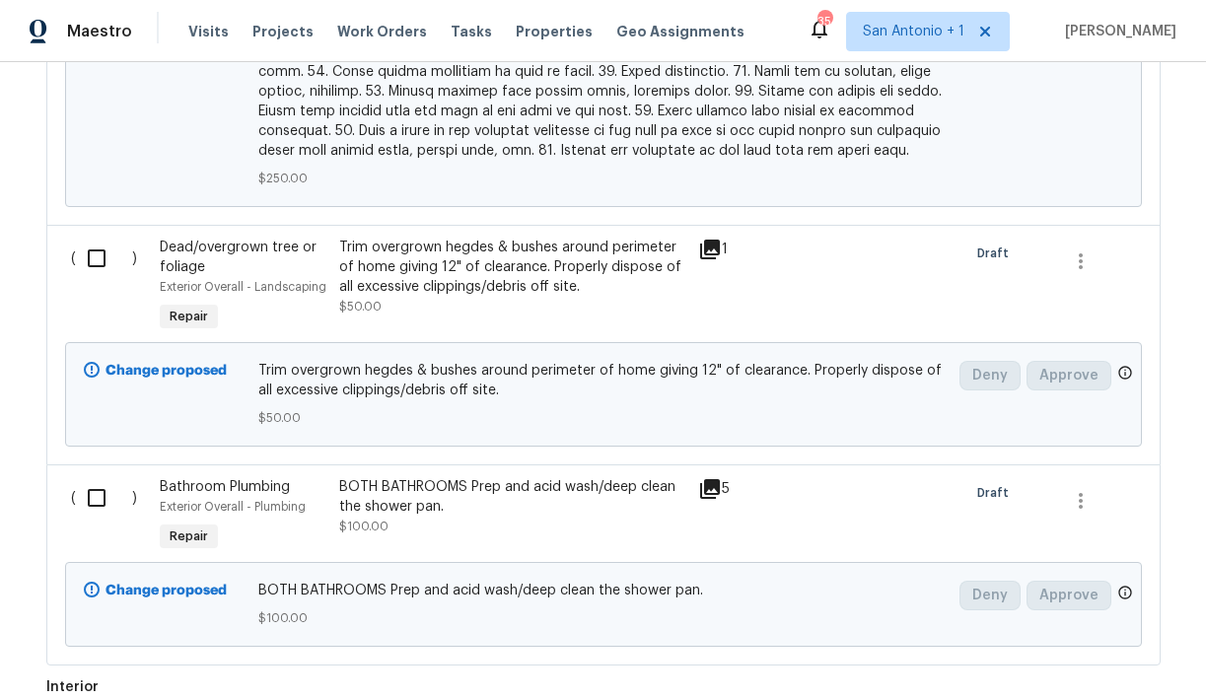
click at [98, 242] on input "checkbox" at bounding box center [104, 258] width 56 height 41
checkbox input "true"
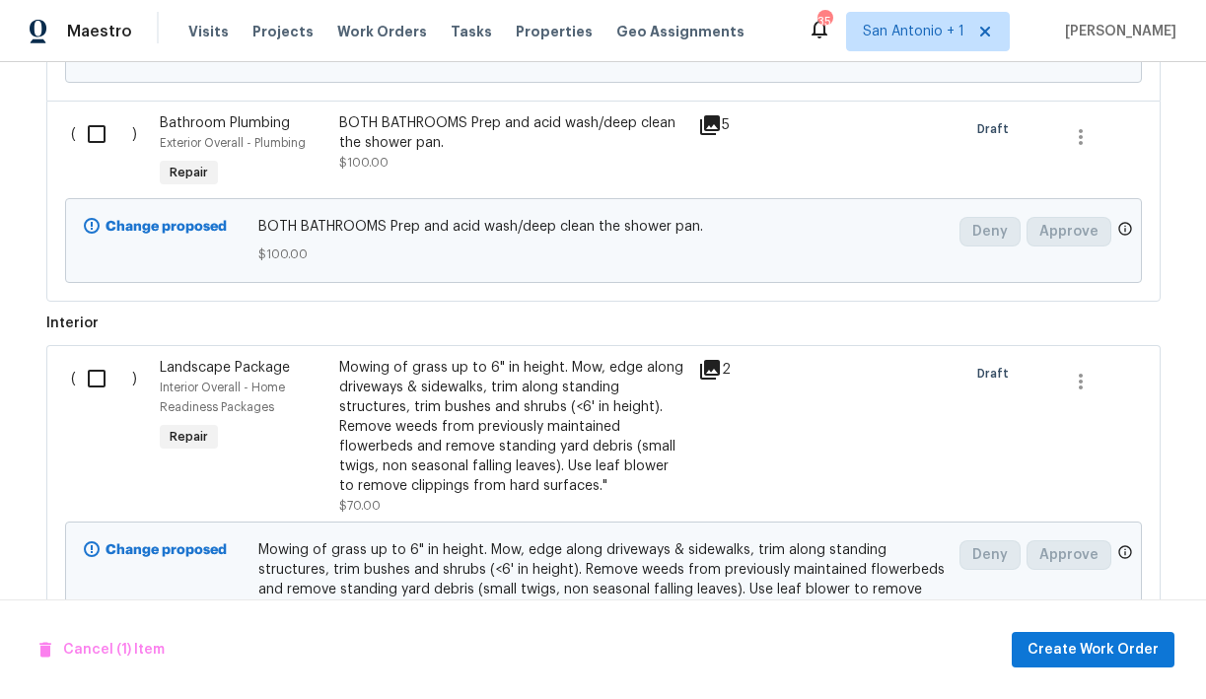
scroll to position [1840, 0]
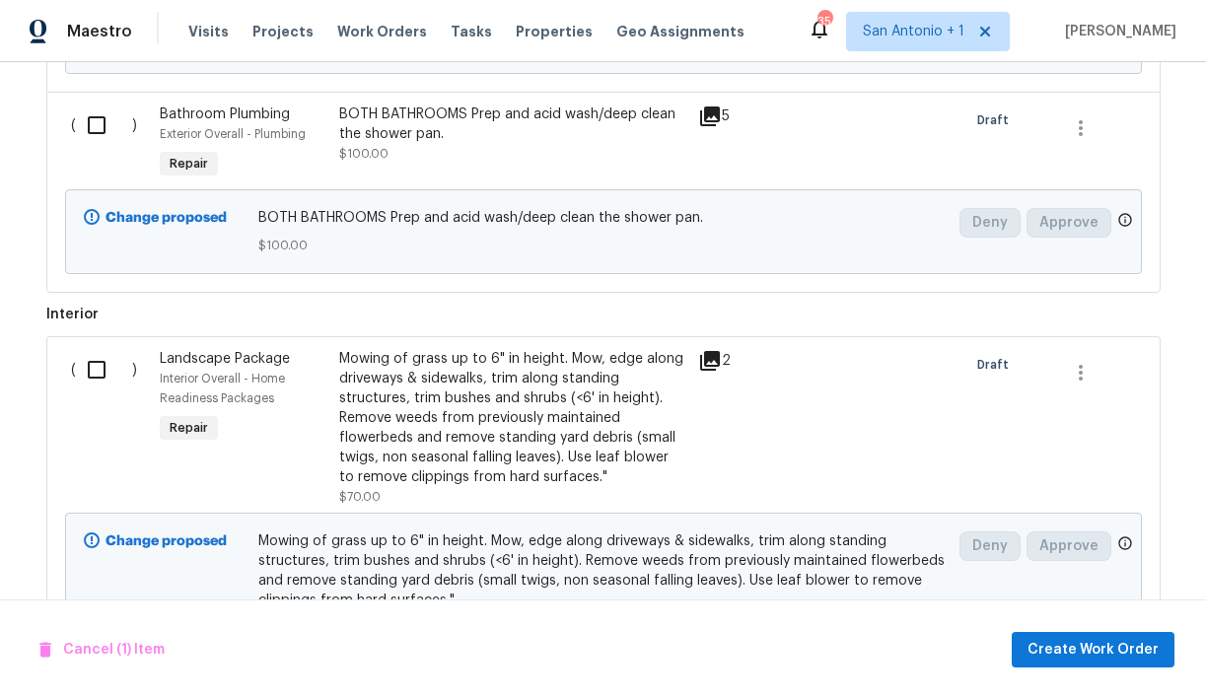
click at [99, 353] on input "checkbox" at bounding box center [104, 369] width 56 height 41
checkbox input "true"
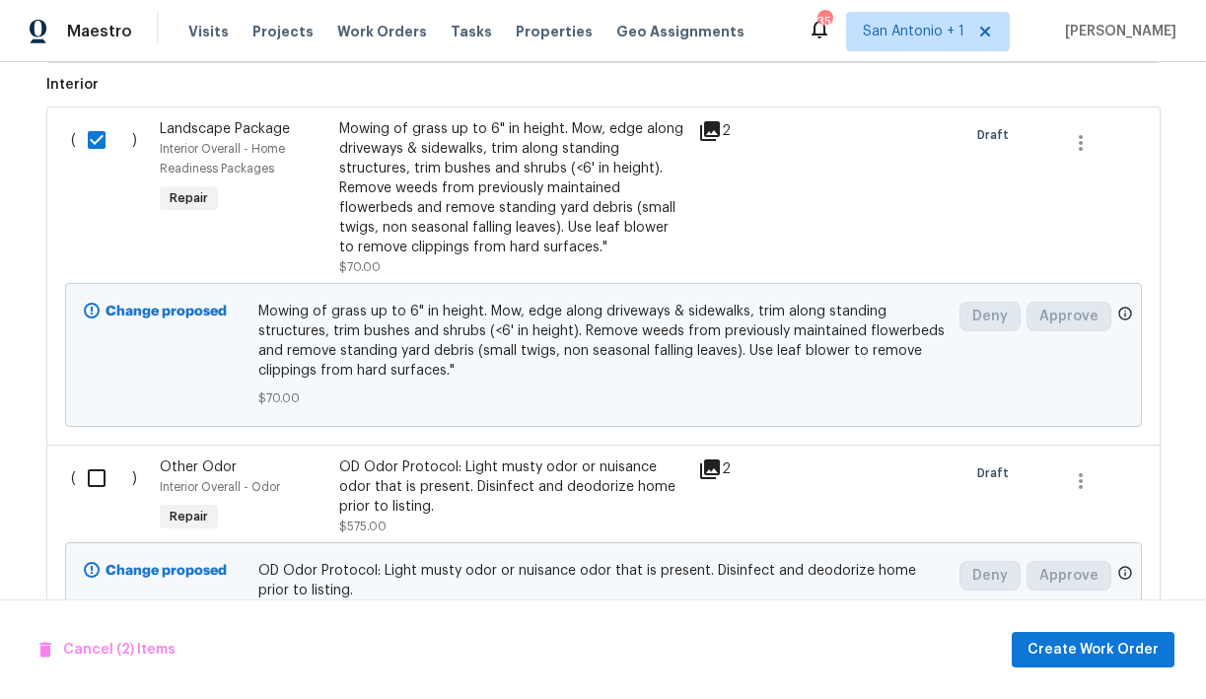
scroll to position [2152, 0]
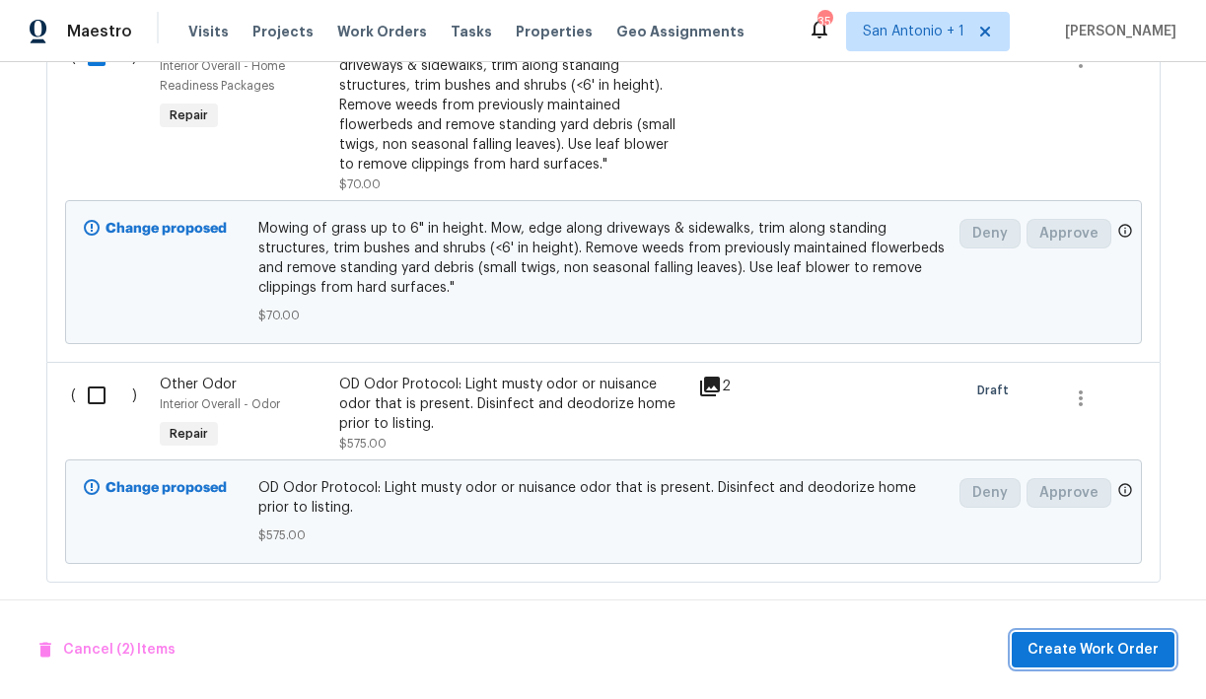
click at [1112, 644] on span "Create Work Order" at bounding box center [1092, 650] width 131 height 25
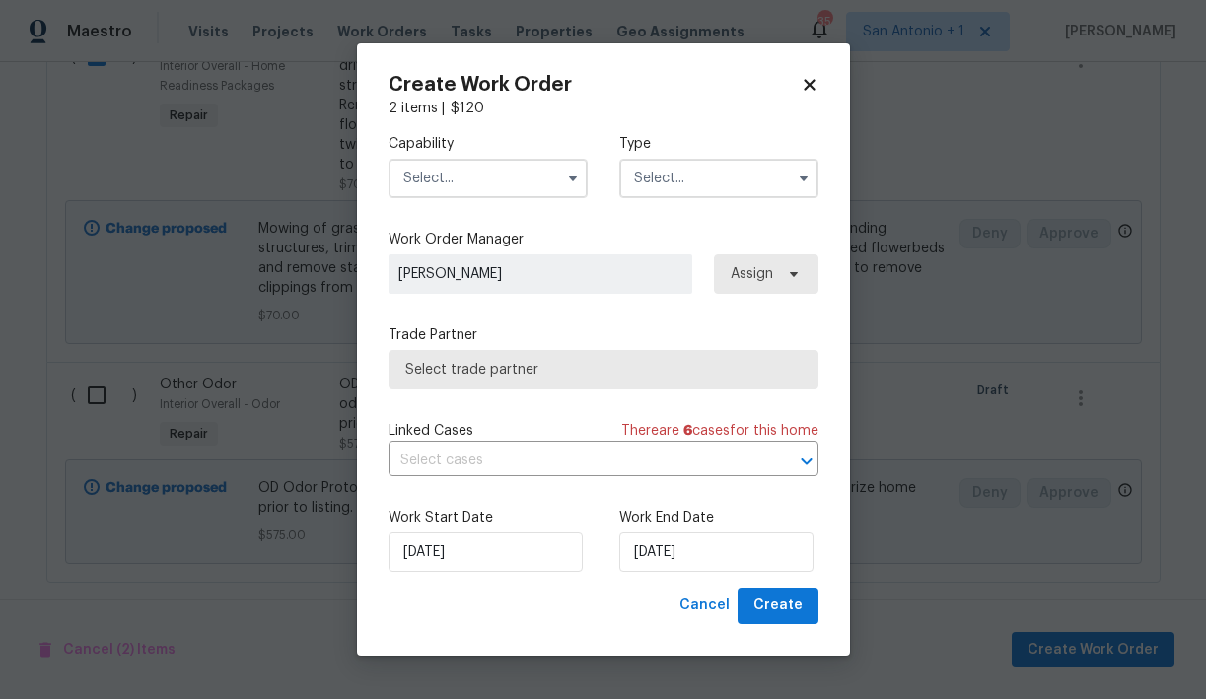
click at [490, 178] on input "text" at bounding box center [487, 178] width 199 height 39
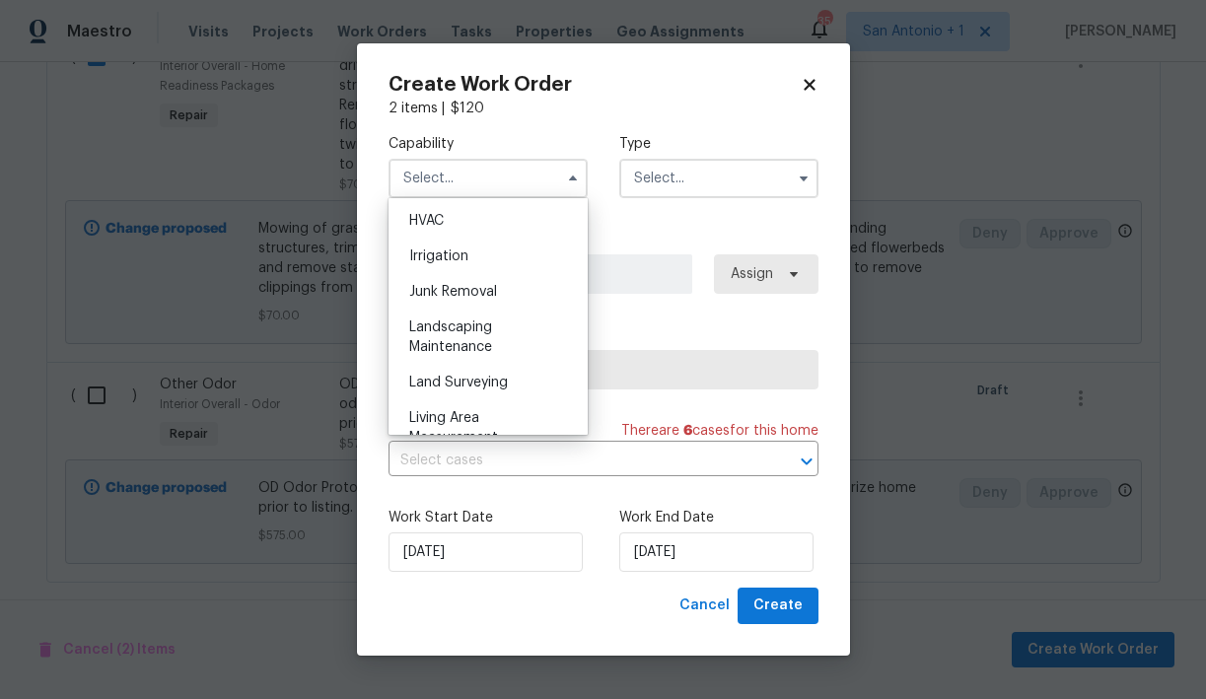
scroll to position [1193, 0]
click at [455, 332] on div "Landscaping Maintenance" at bounding box center [487, 335] width 189 height 55
type input "Landscaping Maintenance"
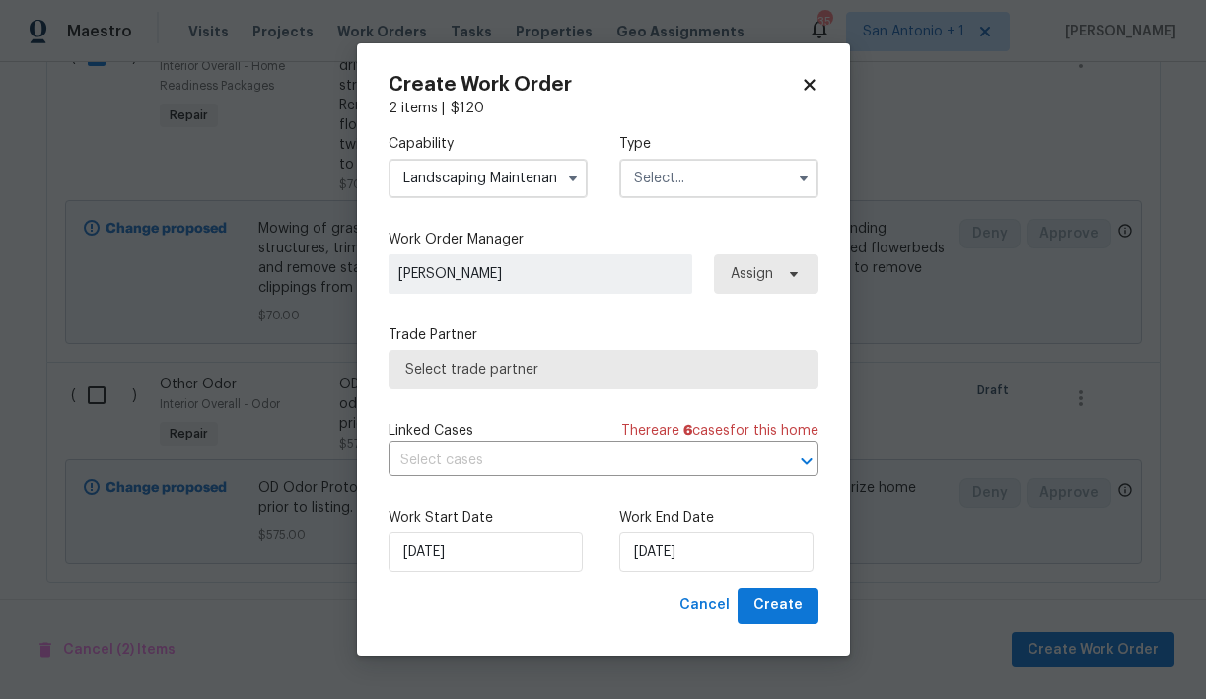
click at [697, 197] on div "Capability Landscaping Maintenance Type" at bounding box center [603, 166] width 430 height 96
click at [690, 180] on input "text" at bounding box center [718, 178] width 199 height 39
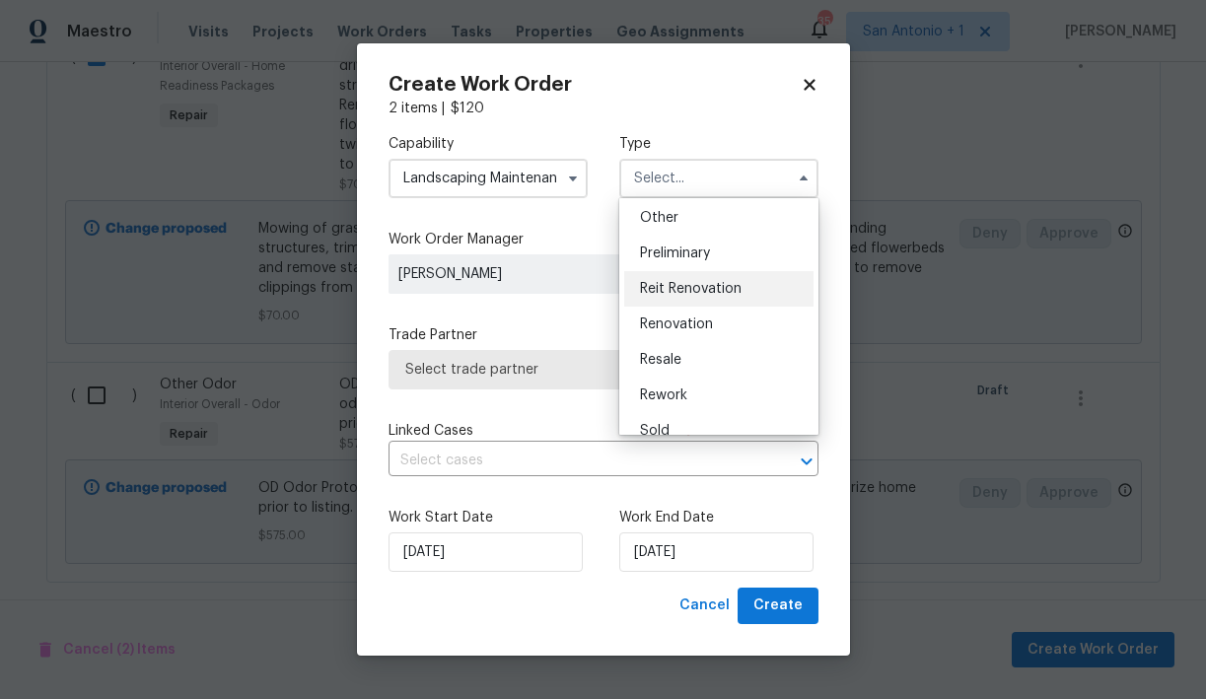
scroll to position [395, 0]
click at [690, 326] on span "Renovation" at bounding box center [676, 323] width 73 height 14
type input "Renovation"
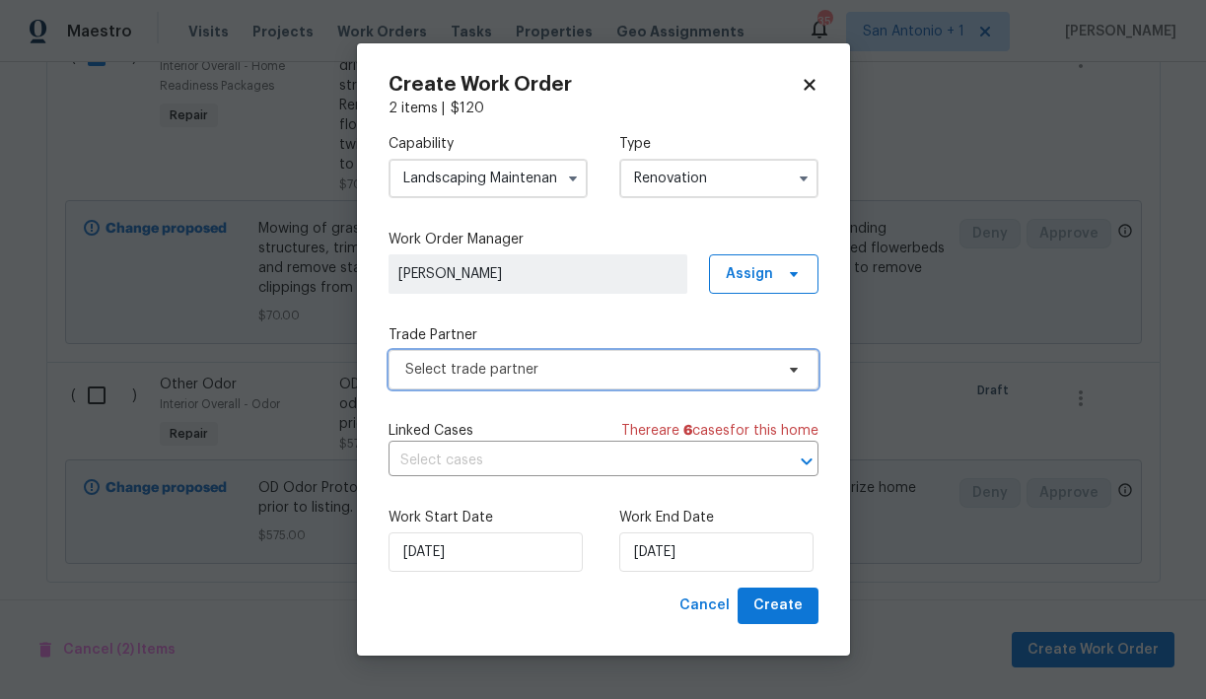
click at [526, 374] on span "Select trade partner" at bounding box center [589, 370] width 368 height 20
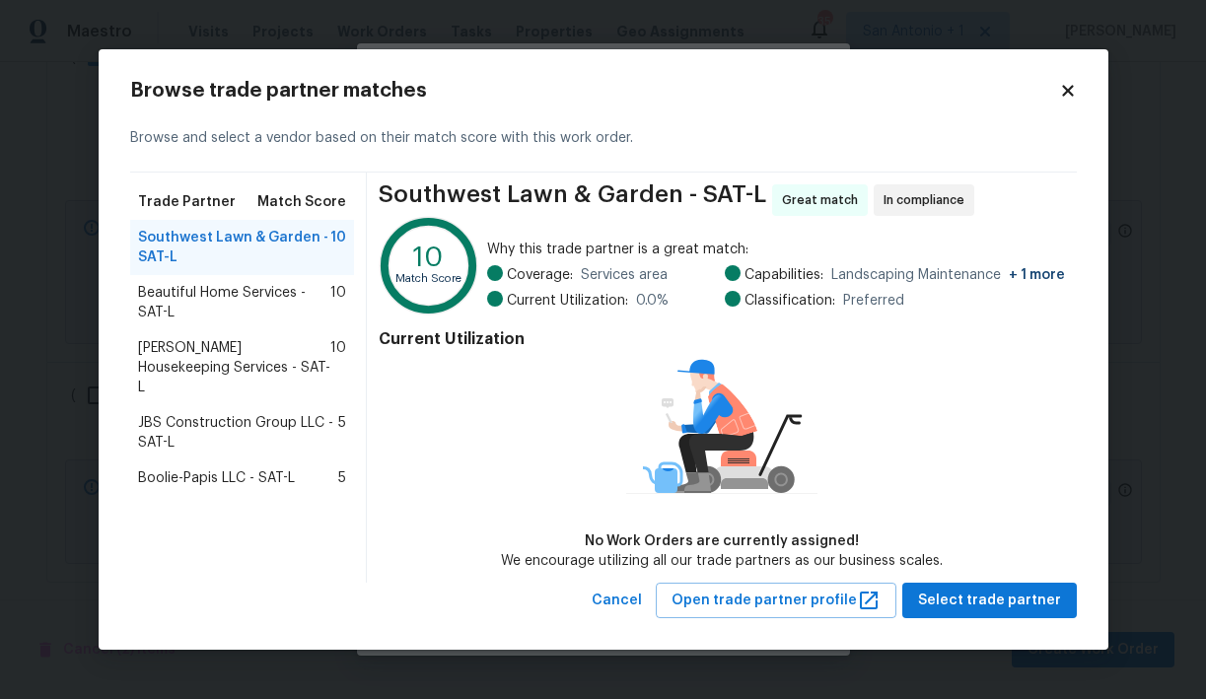
click at [237, 296] on span "Beautiful Home Services - SAT-L" at bounding box center [234, 302] width 193 height 39
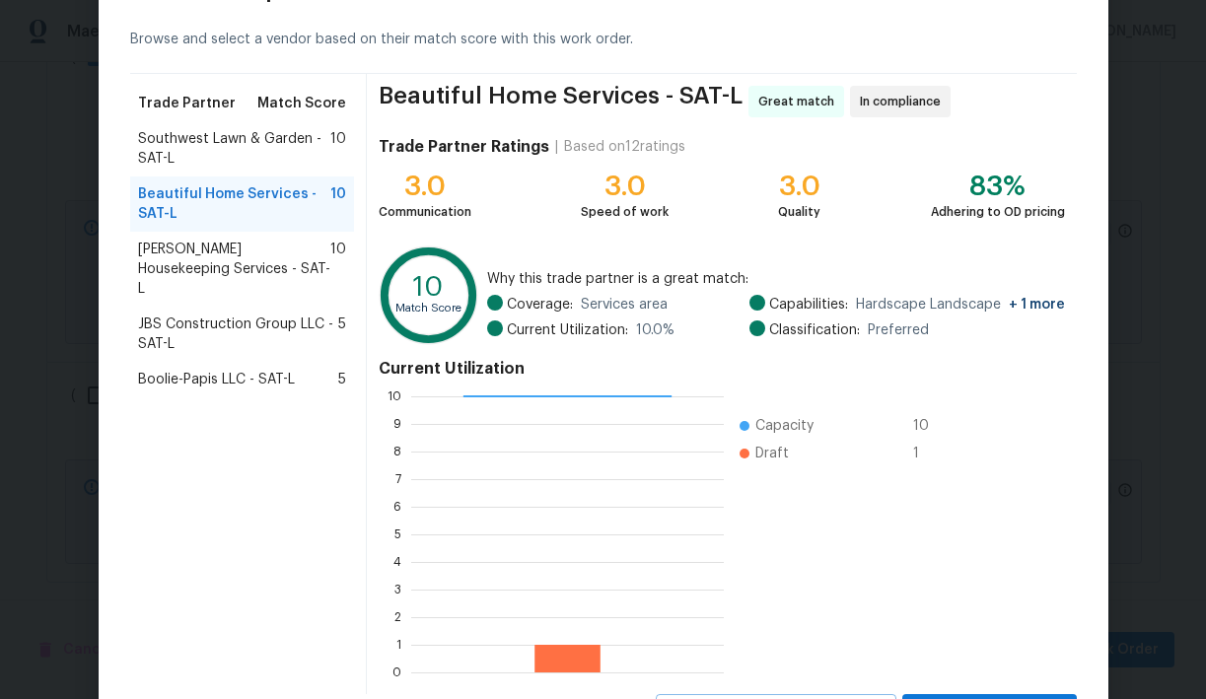
scroll to position [171, 0]
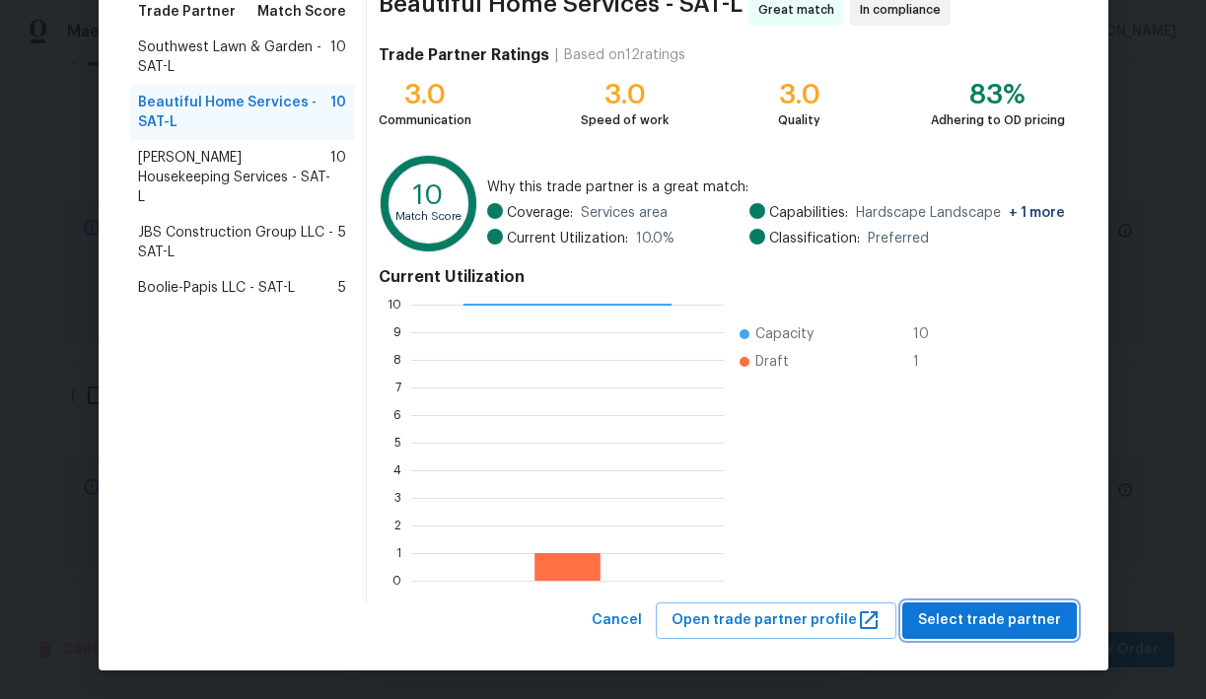
click at [993, 611] on span "Select trade partner" at bounding box center [989, 620] width 143 height 25
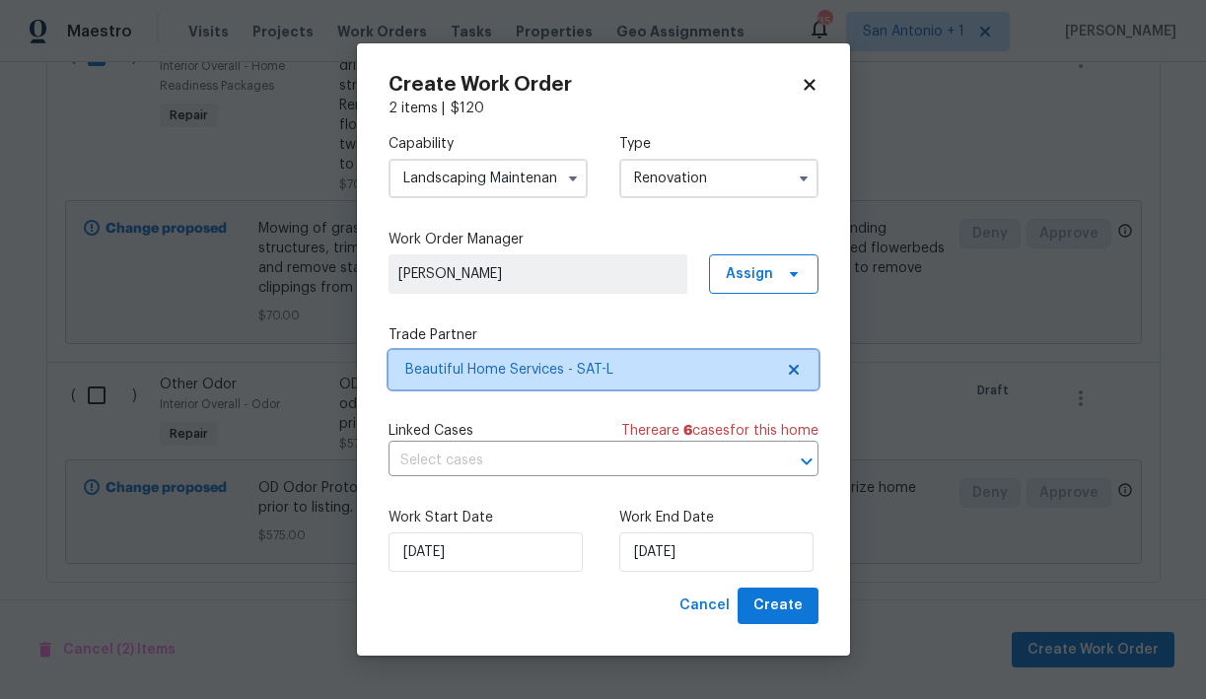
scroll to position [0, 0]
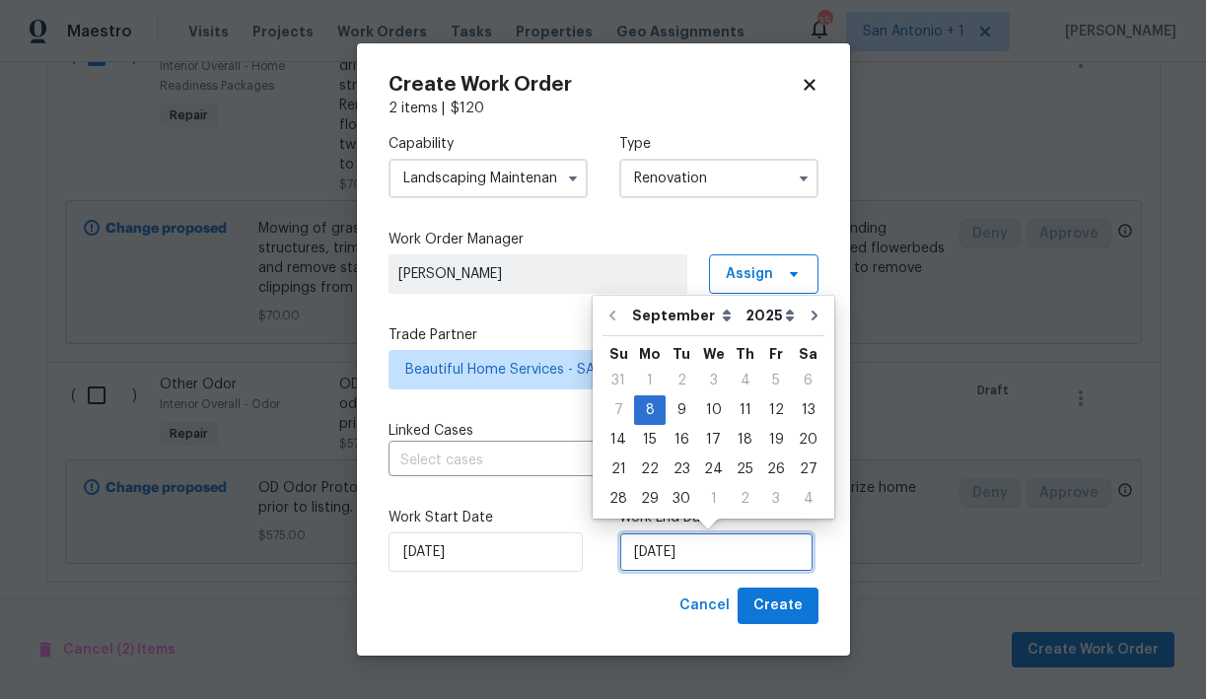
click at [700, 557] on input "[DATE]" at bounding box center [716, 551] width 194 height 39
click at [627, 441] on div "14" at bounding box center [618, 440] width 32 height 28
type input "[DATE]"
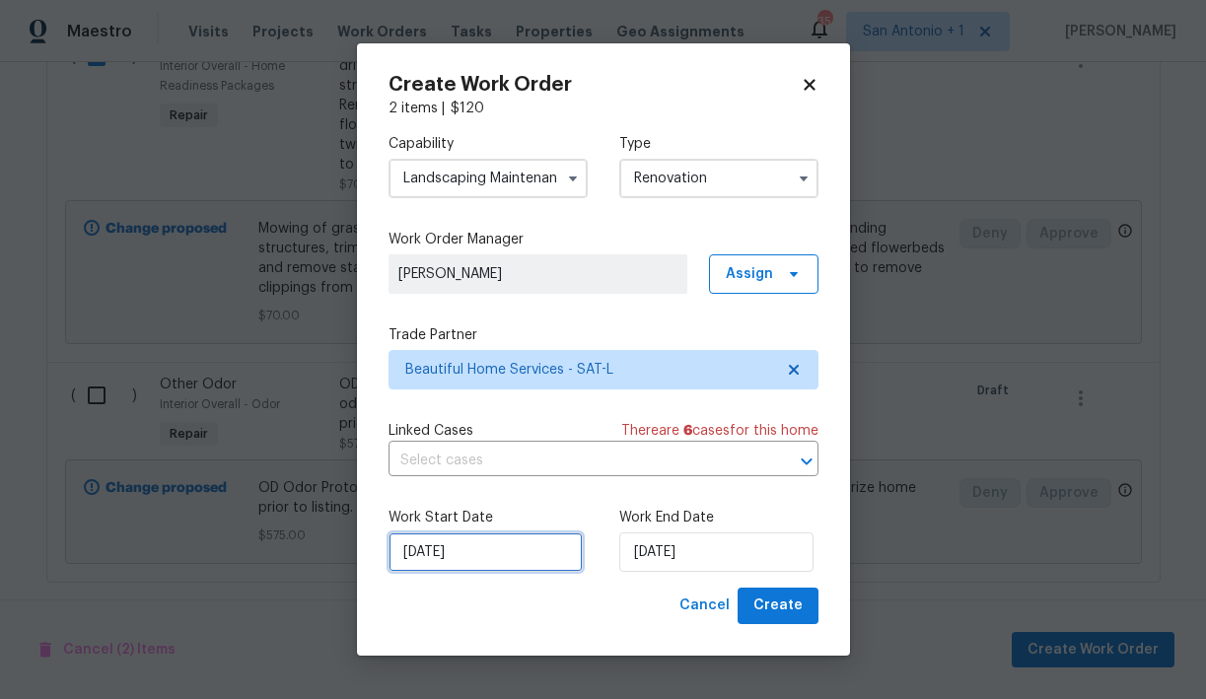
click at [483, 559] on input "[DATE]" at bounding box center [485, 551] width 194 height 39
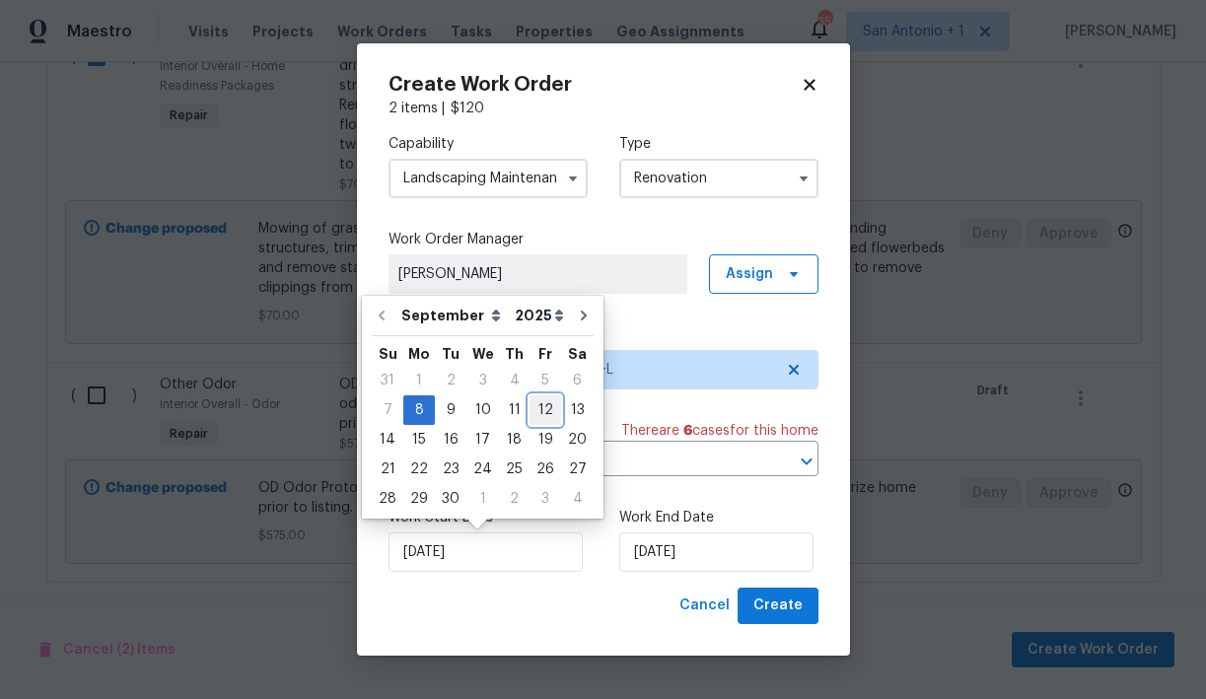
click at [534, 408] on div "12" at bounding box center [545, 410] width 32 height 28
type input "[DATE]"
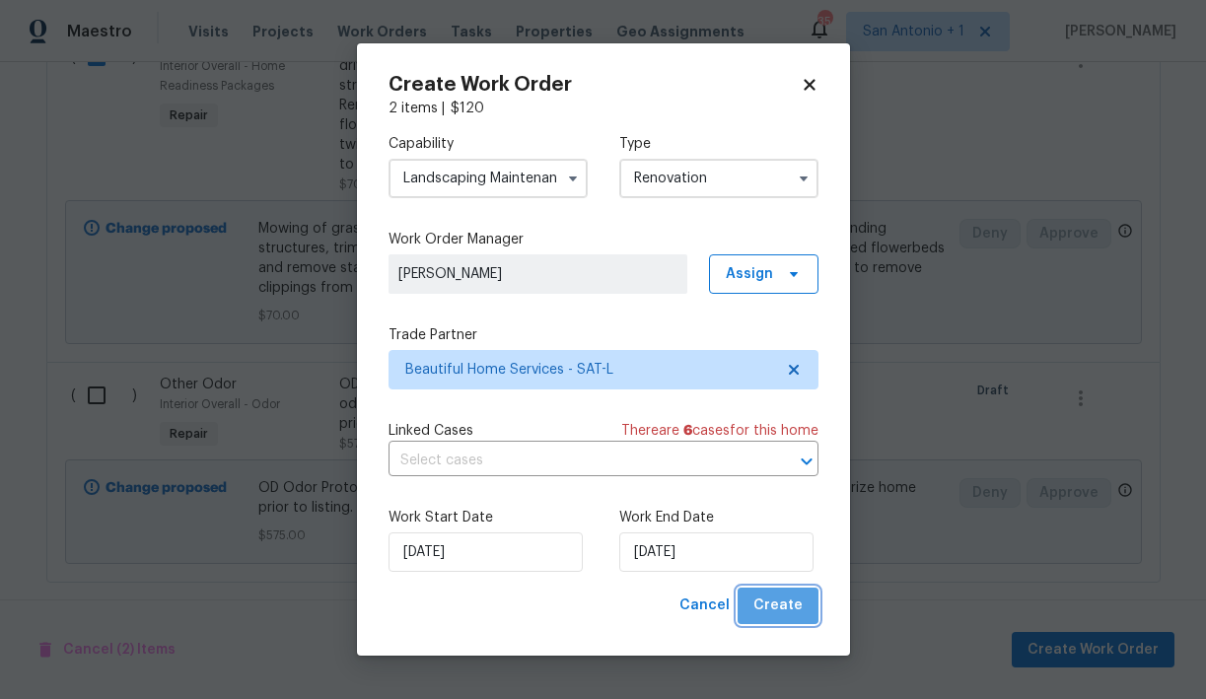
click at [797, 601] on span "Create" at bounding box center [777, 606] width 49 height 25
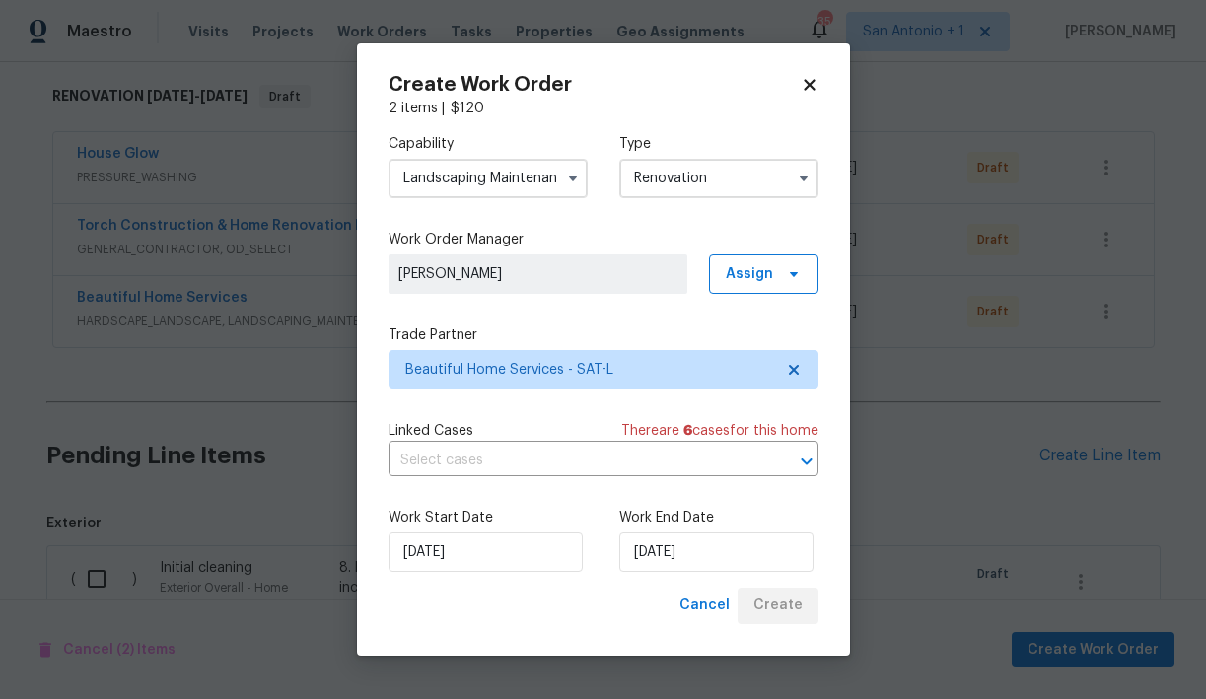
scroll to position [1646, 0]
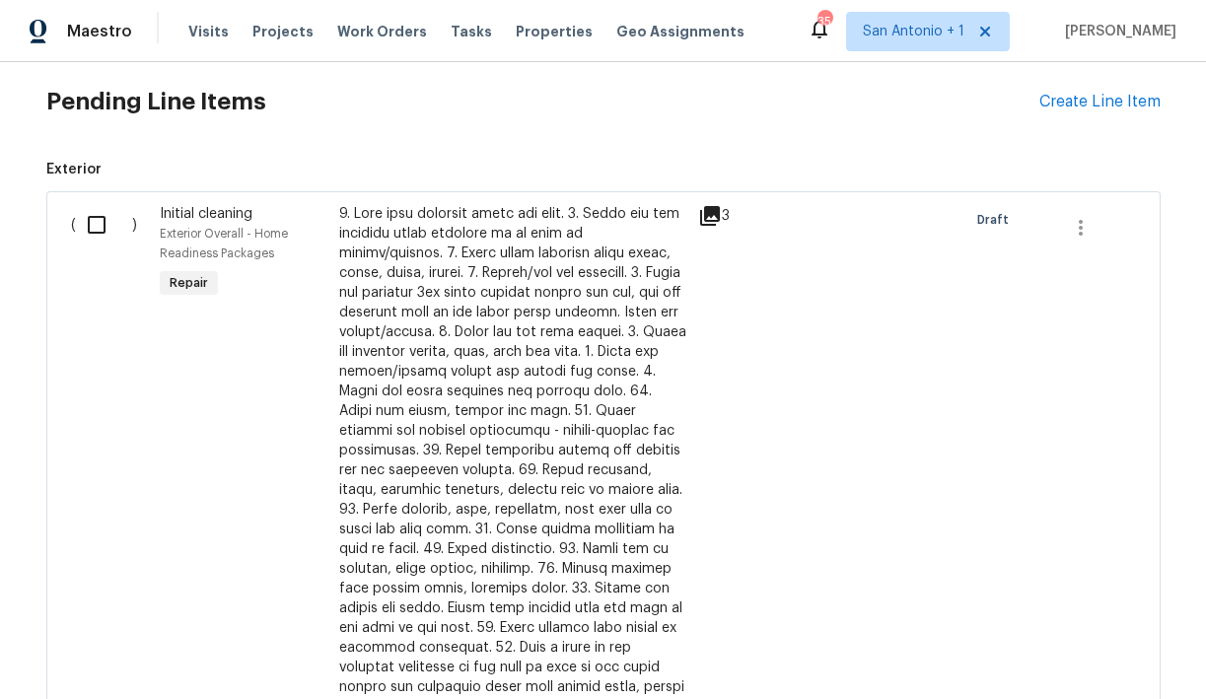
scroll to position [665, 0]
click at [95, 220] on input "checkbox" at bounding box center [104, 222] width 56 height 41
checkbox input "true"
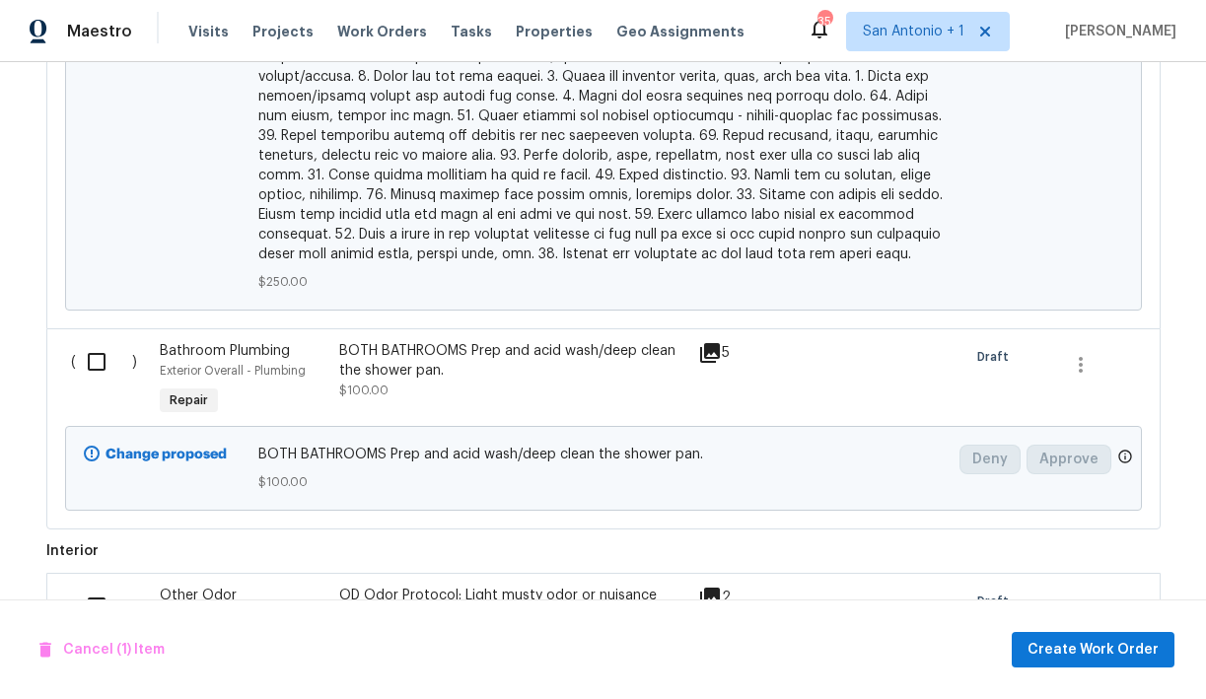
scroll to position [1542, 0]
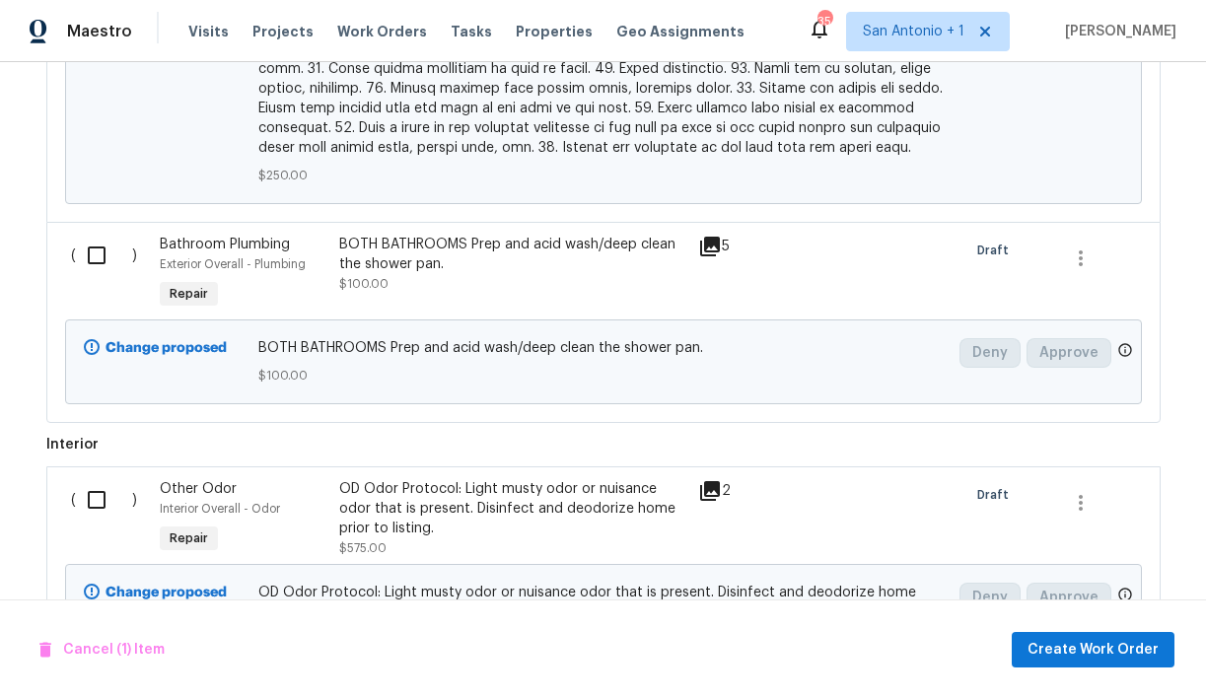
click at [100, 240] on input "checkbox" at bounding box center [104, 255] width 56 height 41
checkbox input "true"
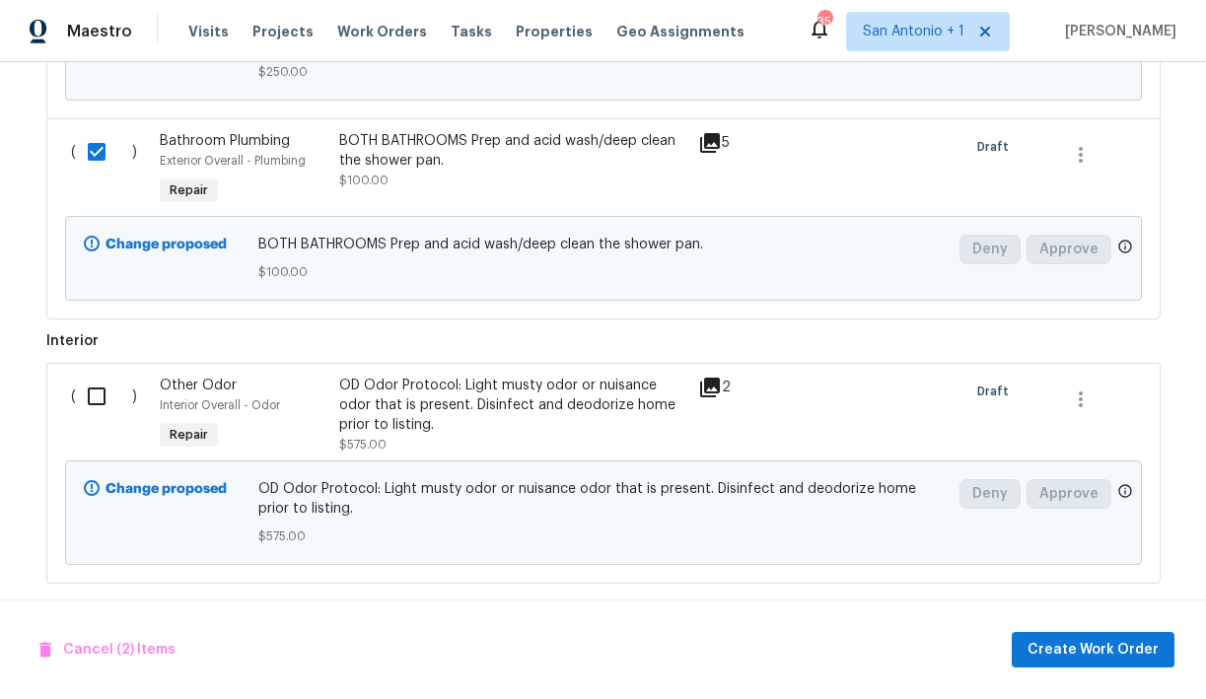
scroll to position [1646, 0]
click at [1076, 647] on span "Create Work Order" at bounding box center [1092, 650] width 131 height 25
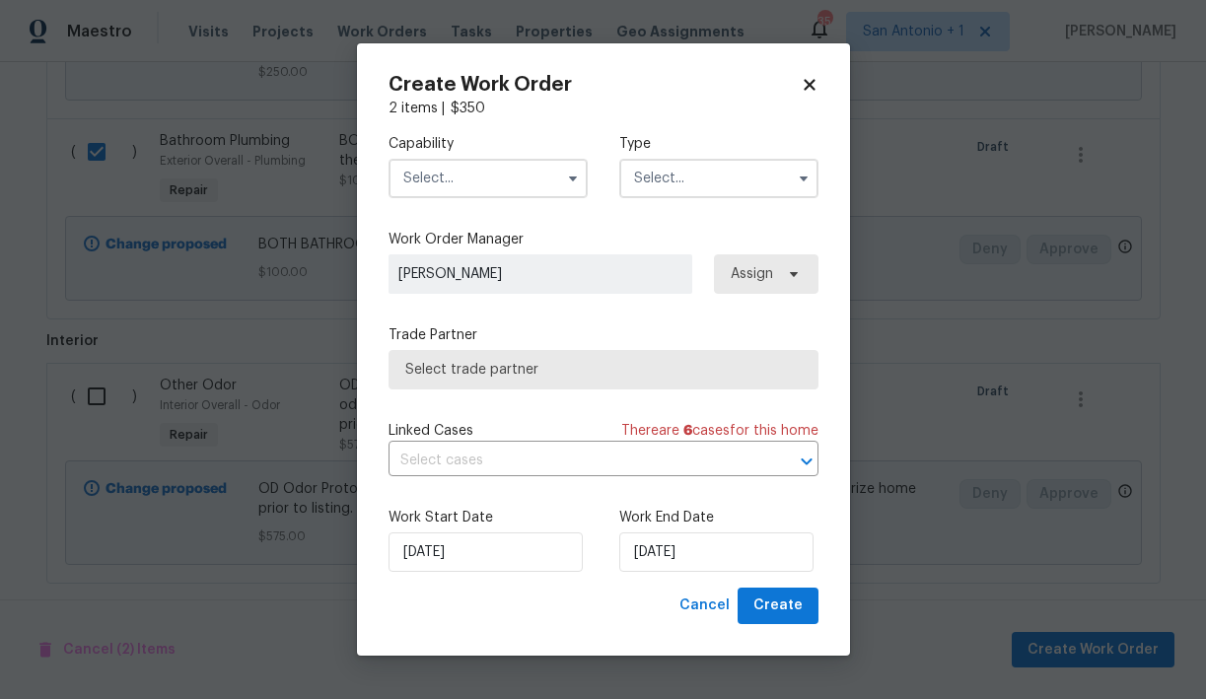
click at [500, 184] on input "text" at bounding box center [487, 178] width 199 height 39
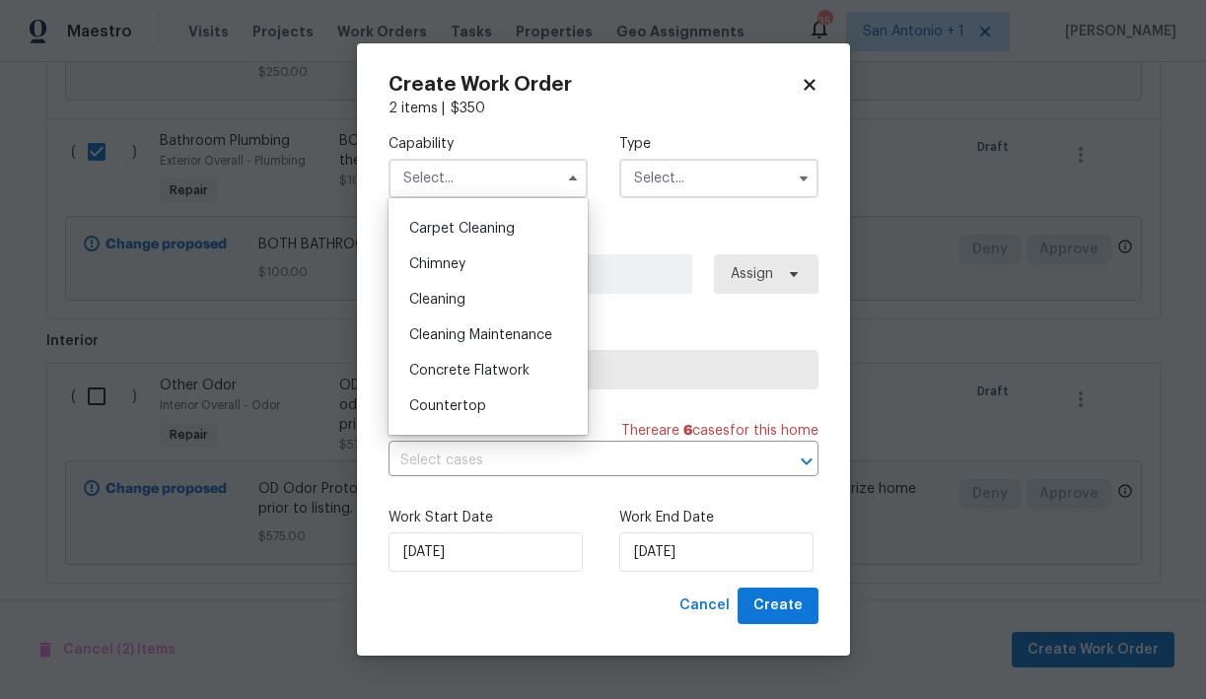
scroll to position [213, 0]
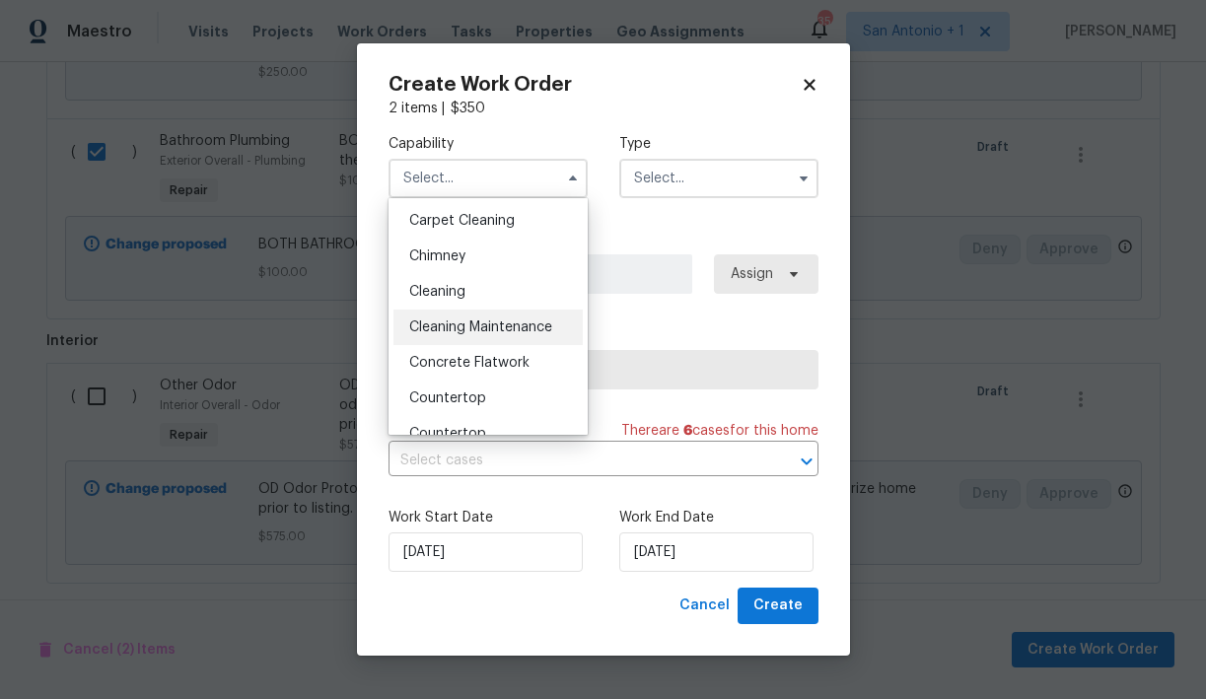
click at [463, 332] on span "Cleaning Maintenance" at bounding box center [480, 327] width 143 height 14
type input "Cleaning Maintenance"
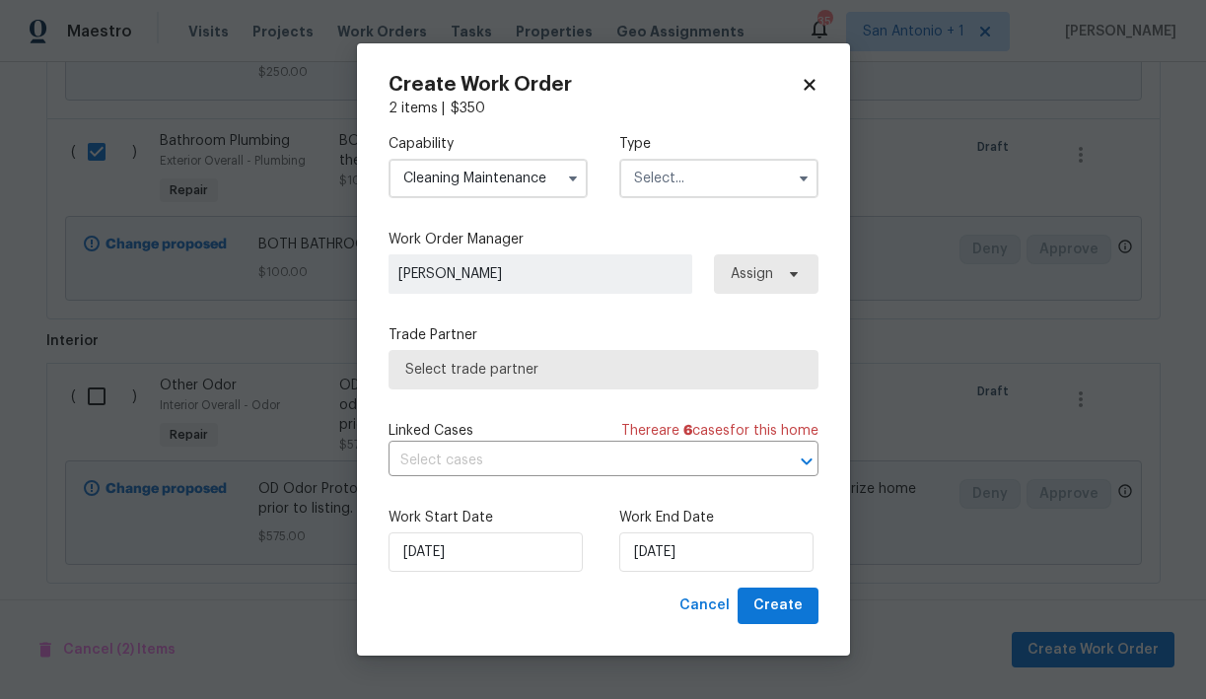
click at [689, 178] on input "text" at bounding box center [718, 178] width 199 height 39
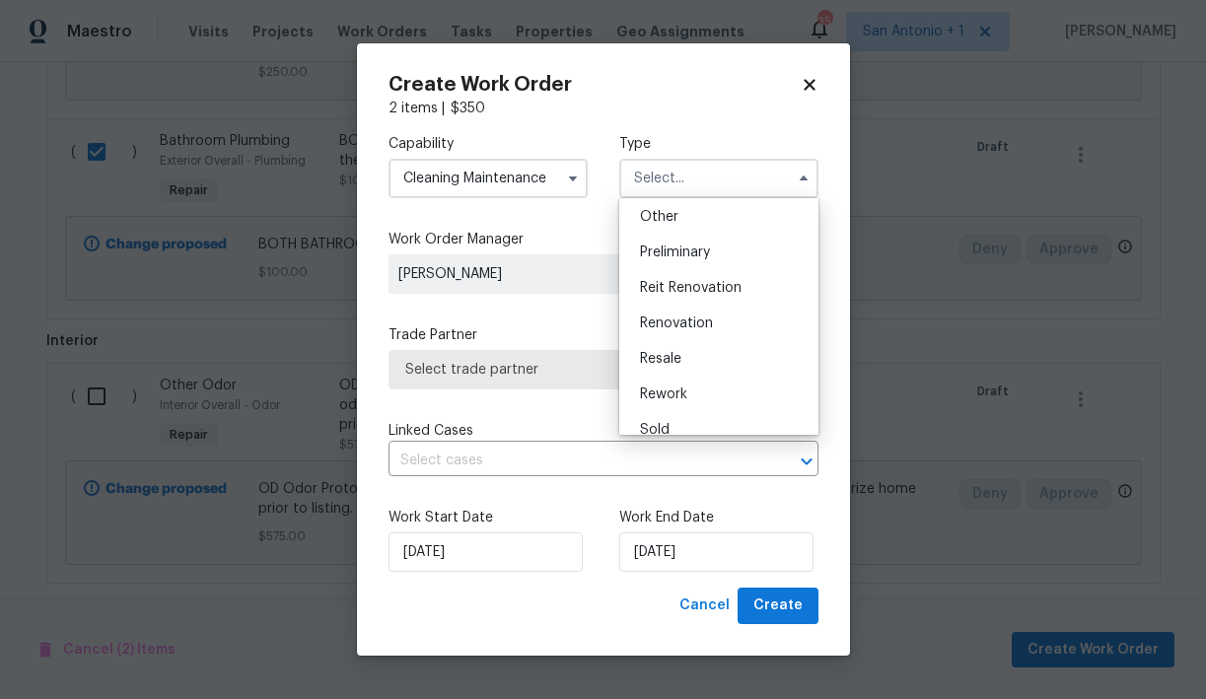
scroll to position [398, 0]
click at [674, 310] on div "Renovation" at bounding box center [718, 319] width 189 height 35
type input "Renovation"
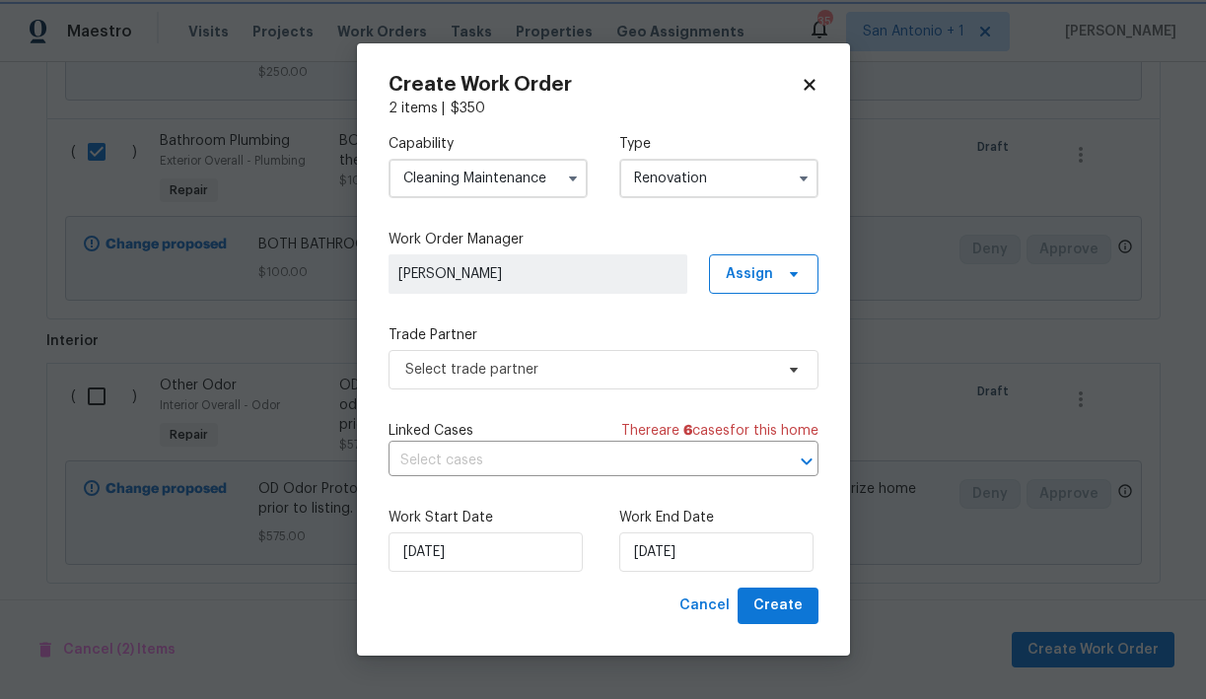
scroll to position [0, 0]
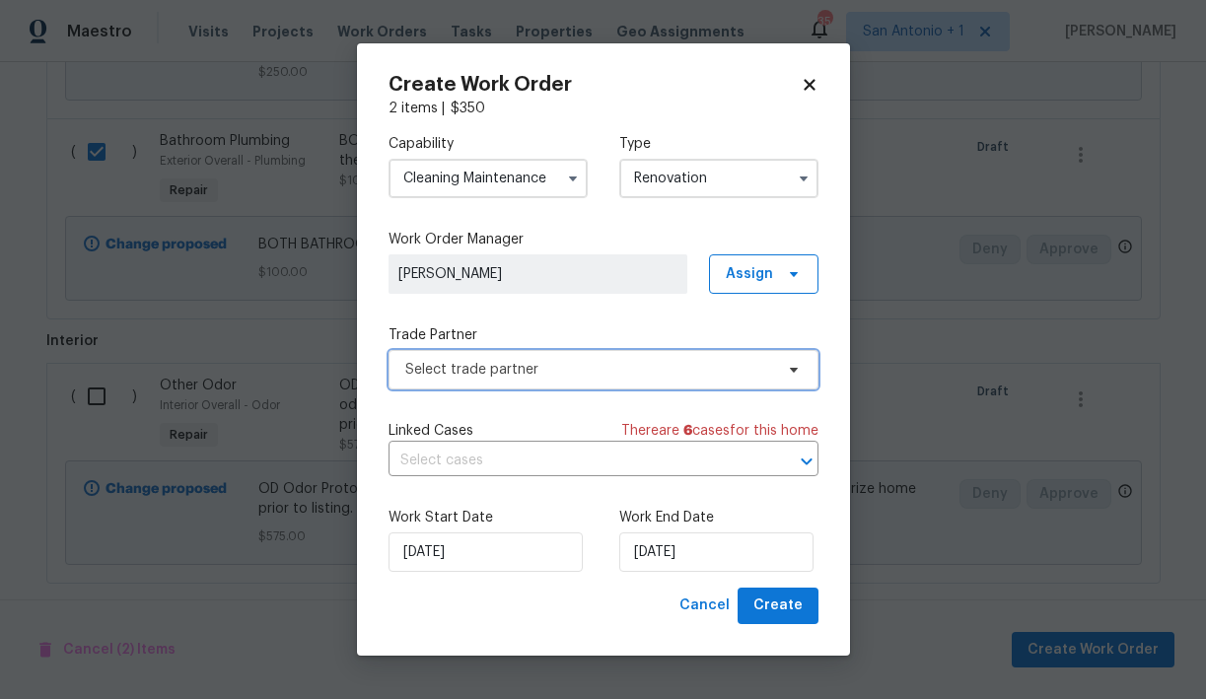
click at [529, 371] on span "Select trade partner" at bounding box center [589, 370] width 368 height 20
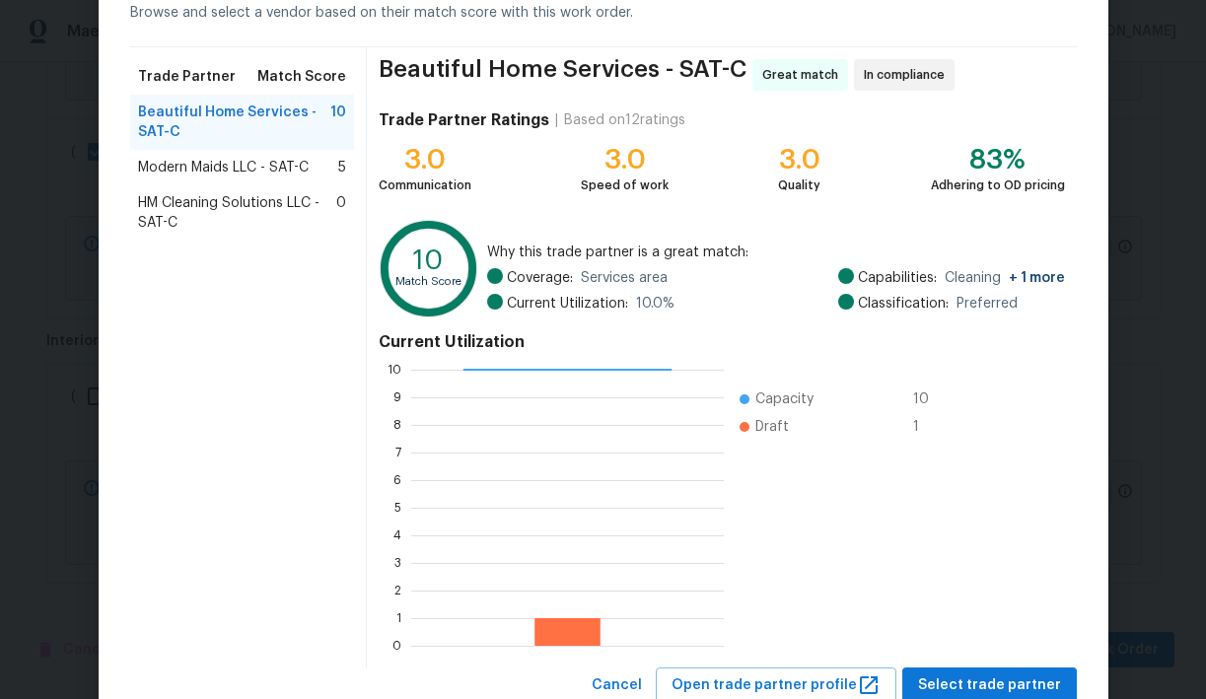
scroll to position [171, 0]
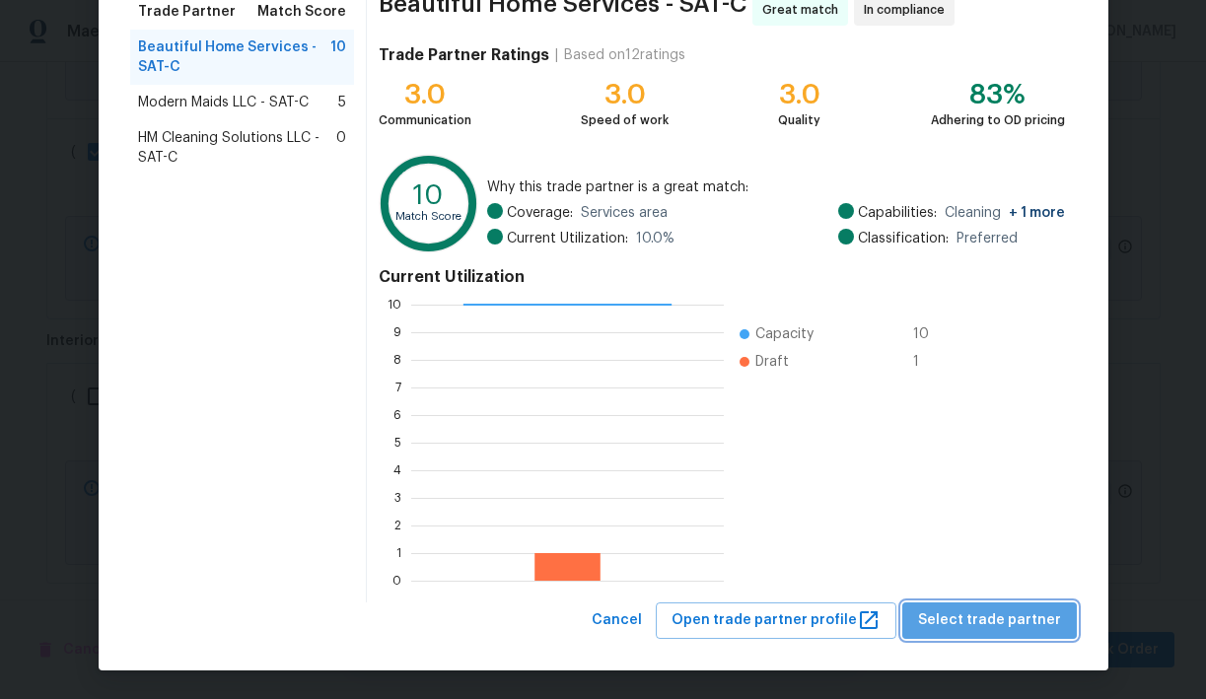
click at [1001, 612] on span "Select trade partner" at bounding box center [989, 620] width 143 height 25
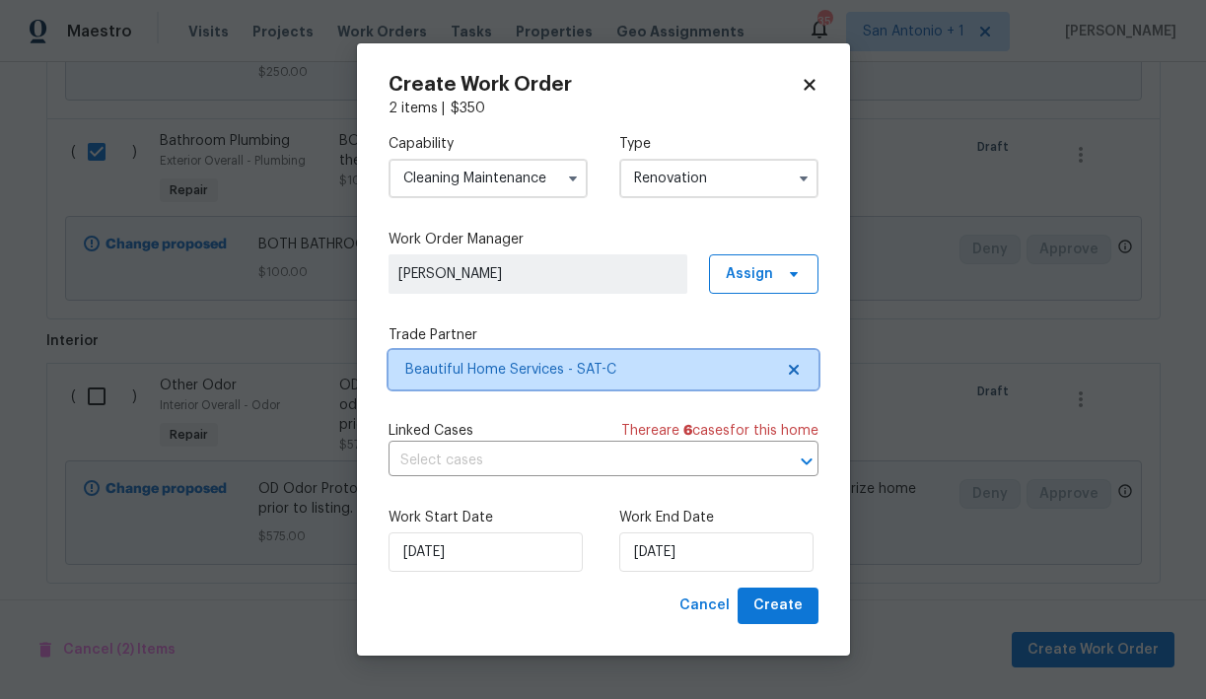
scroll to position [0, 0]
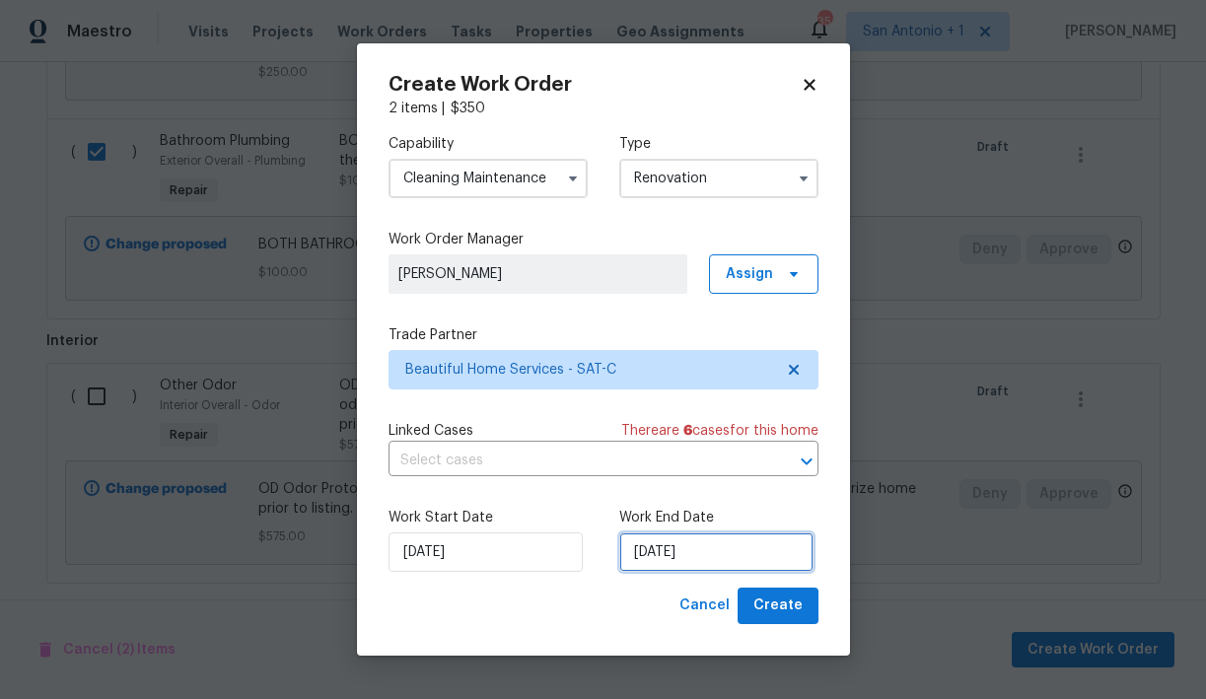
click at [687, 553] on input "[DATE]" at bounding box center [716, 551] width 194 height 39
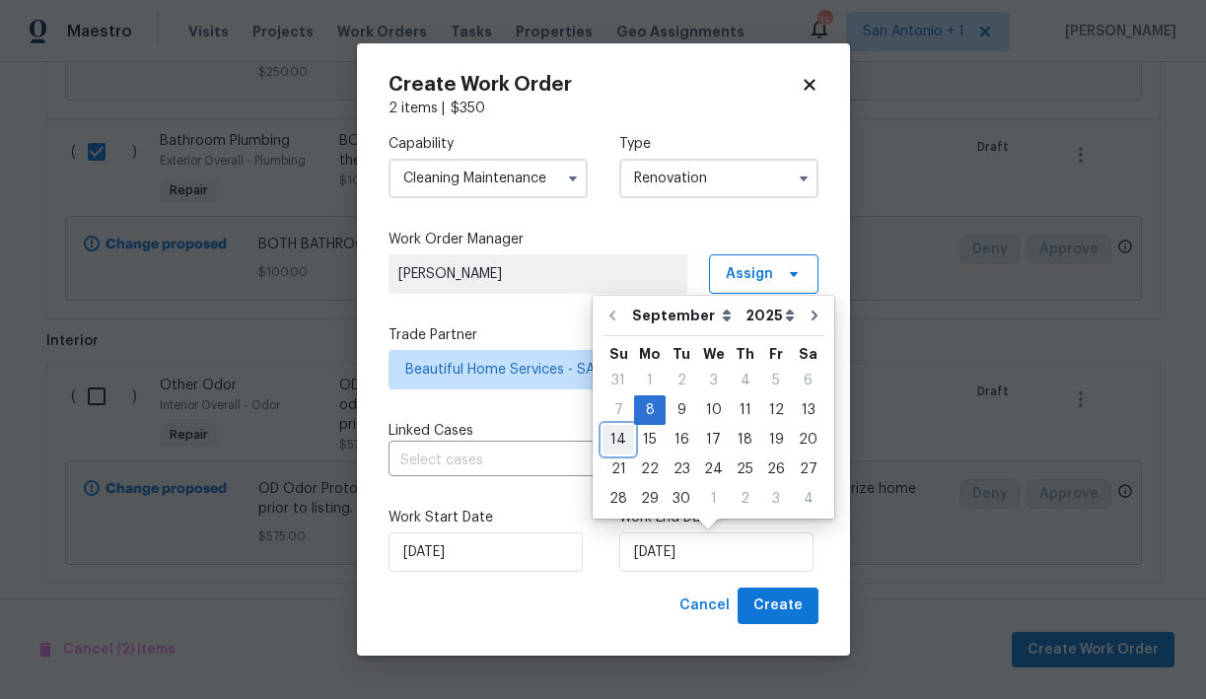
click at [618, 437] on div "14" at bounding box center [618, 440] width 32 height 28
type input "[DATE]"
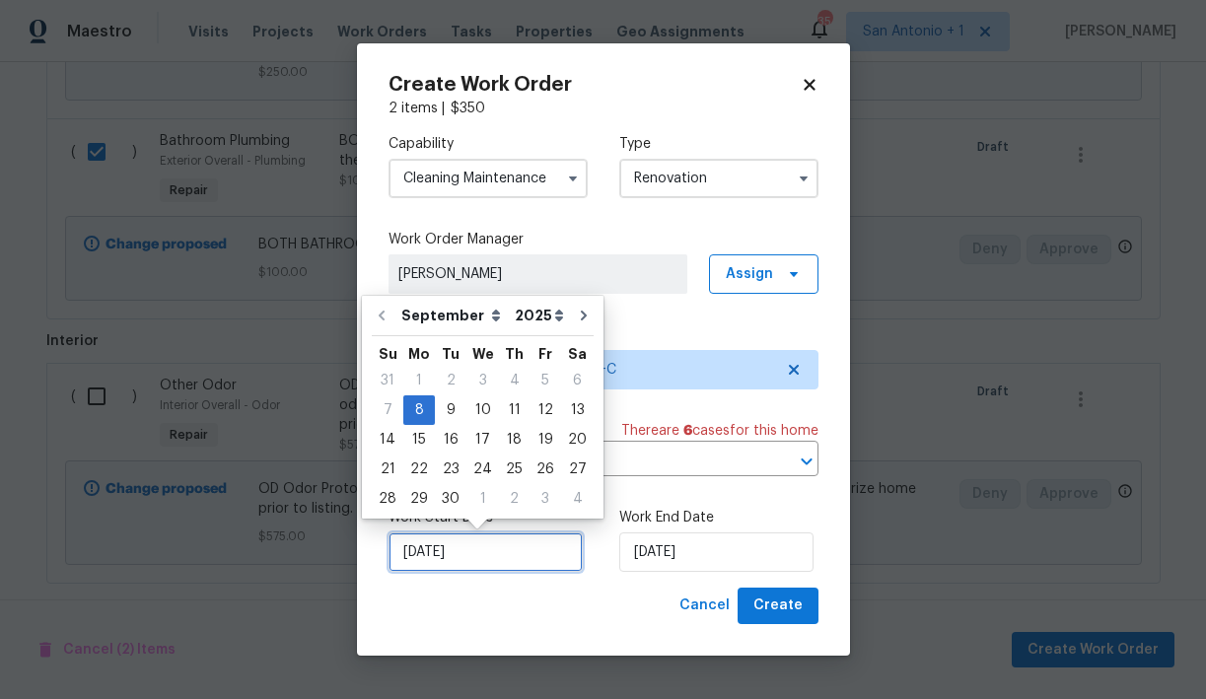
click at [511, 550] on input "[DATE]" at bounding box center [485, 551] width 194 height 39
click at [542, 415] on div "12" at bounding box center [545, 410] width 32 height 28
type input "[DATE]"
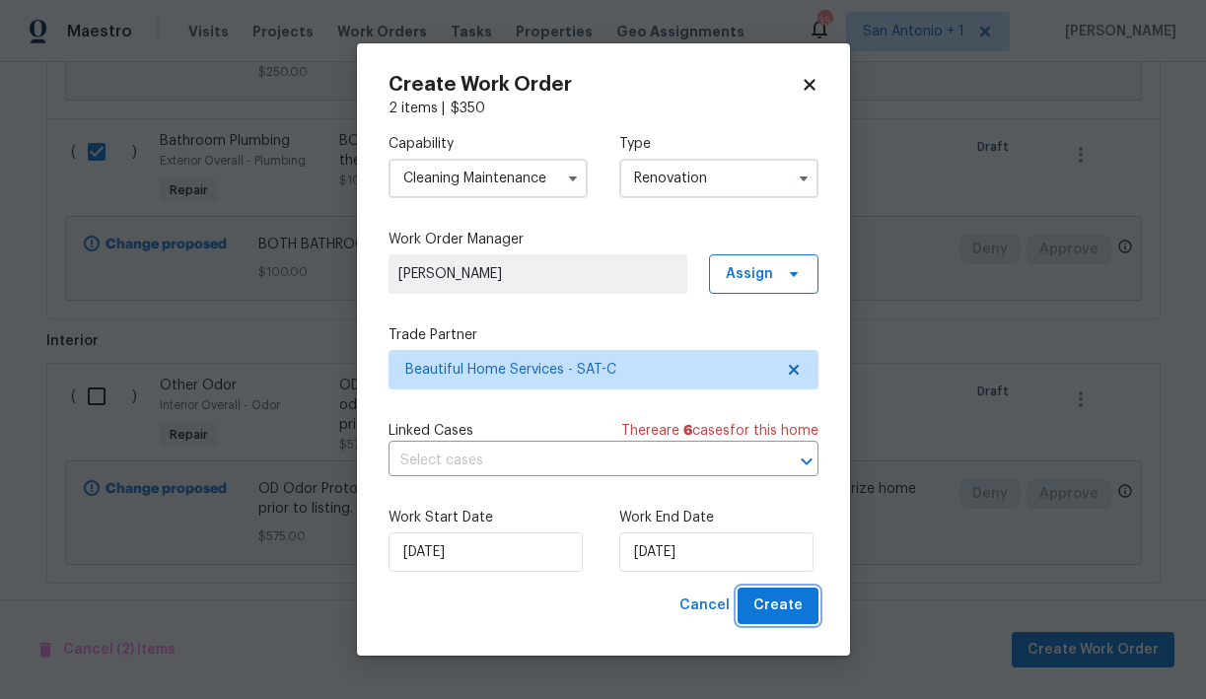
click at [789, 604] on span "Create" at bounding box center [777, 606] width 49 height 25
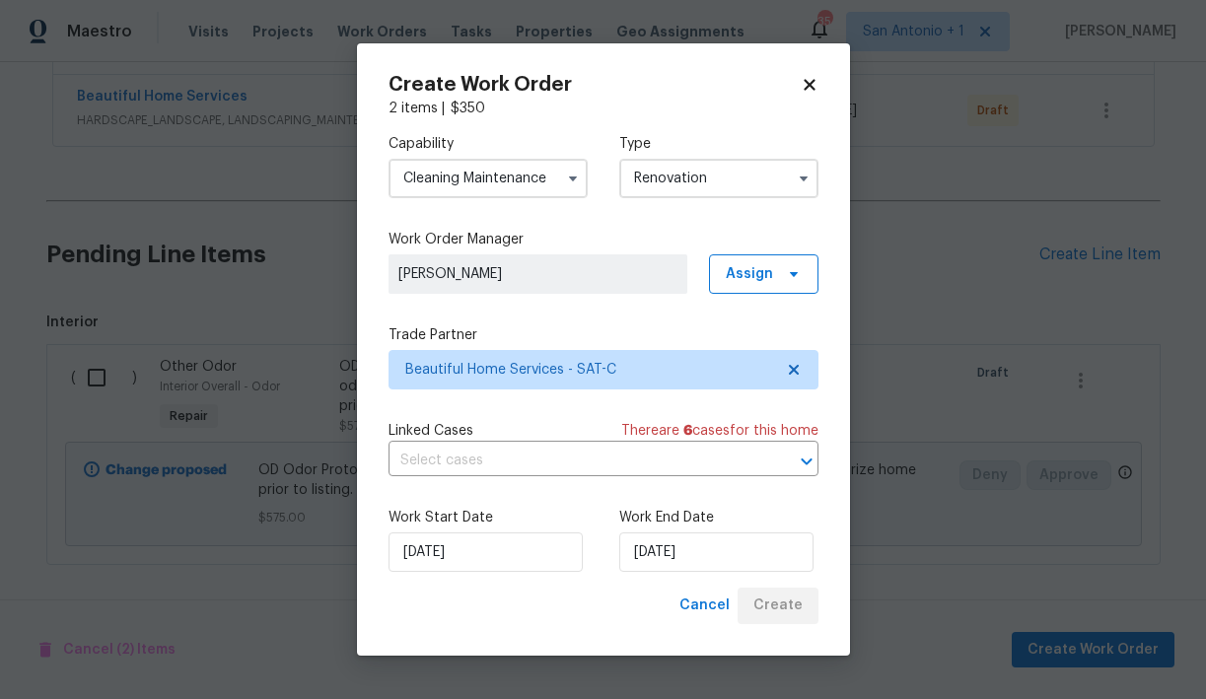
scroll to position [582, 0]
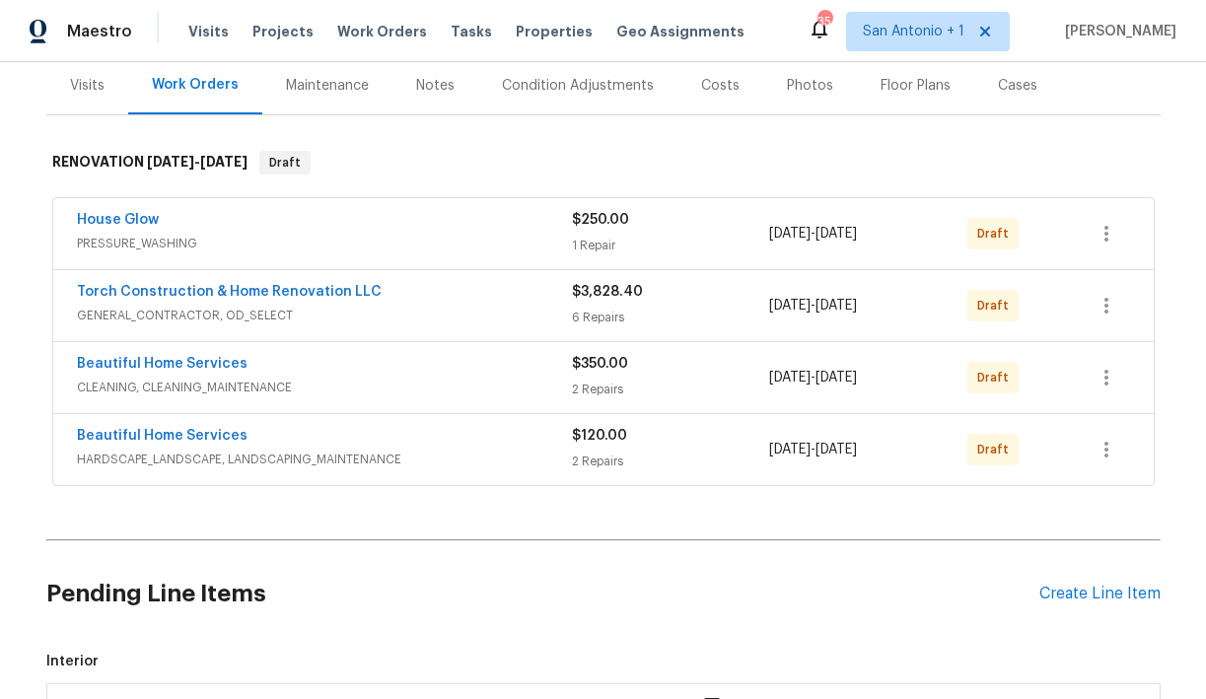
scroll to position [246, 0]
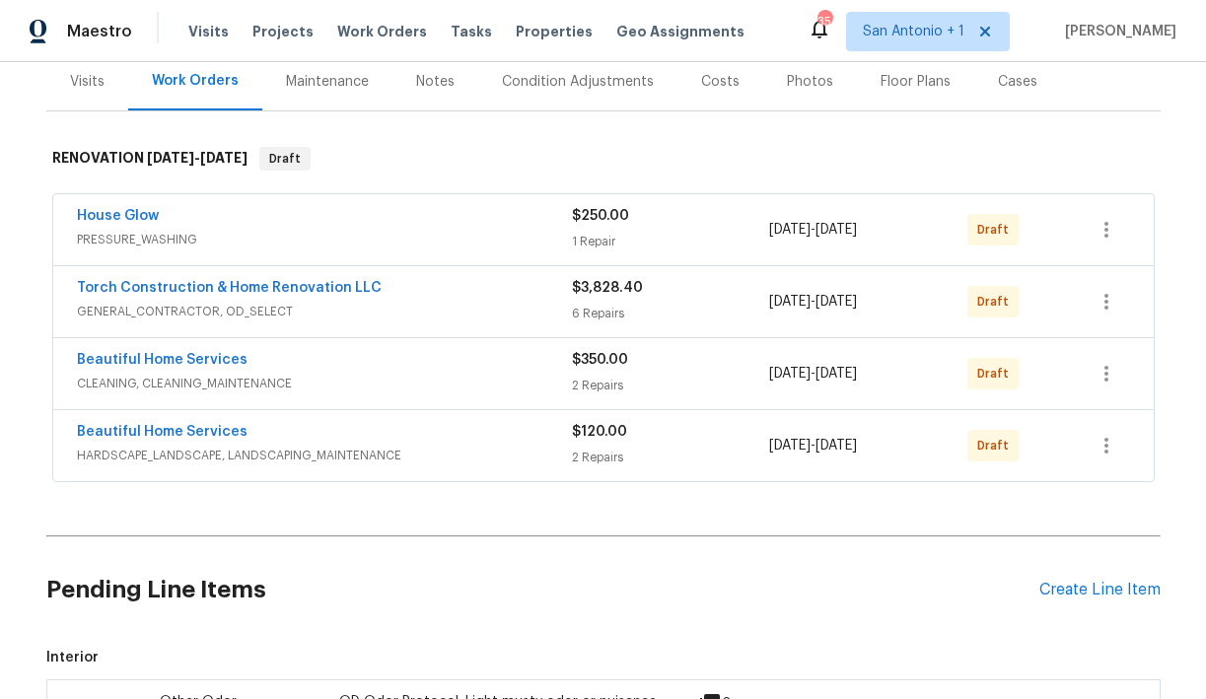
click at [199, 372] on div "Beautiful Home Services" at bounding box center [324, 362] width 495 height 24
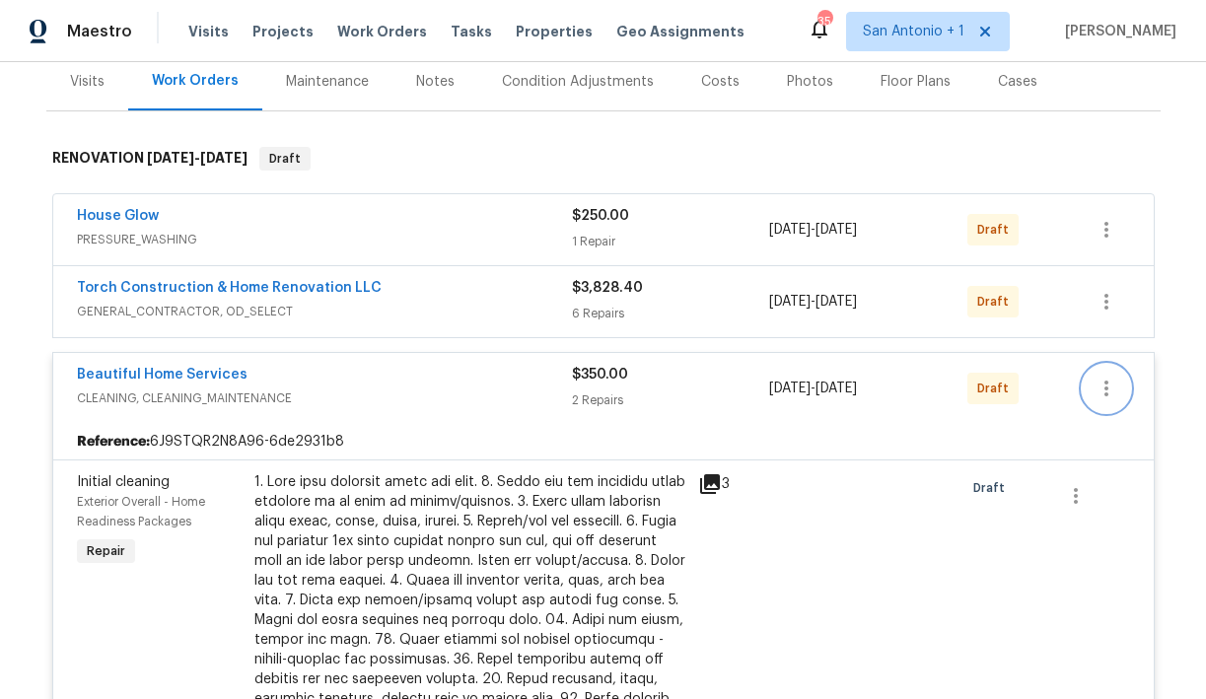
click at [1108, 393] on icon "button" at bounding box center [1106, 389] width 24 height 24
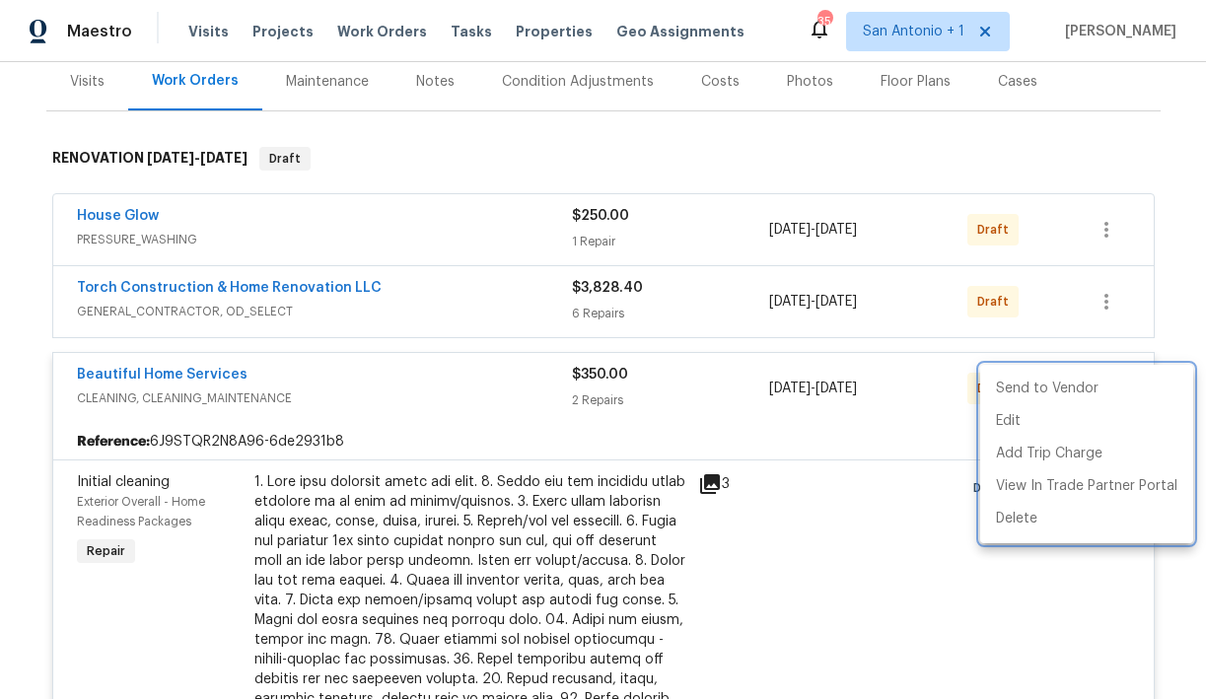
click at [891, 420] on div at bounding box center [603, 349] width 1206 height 699
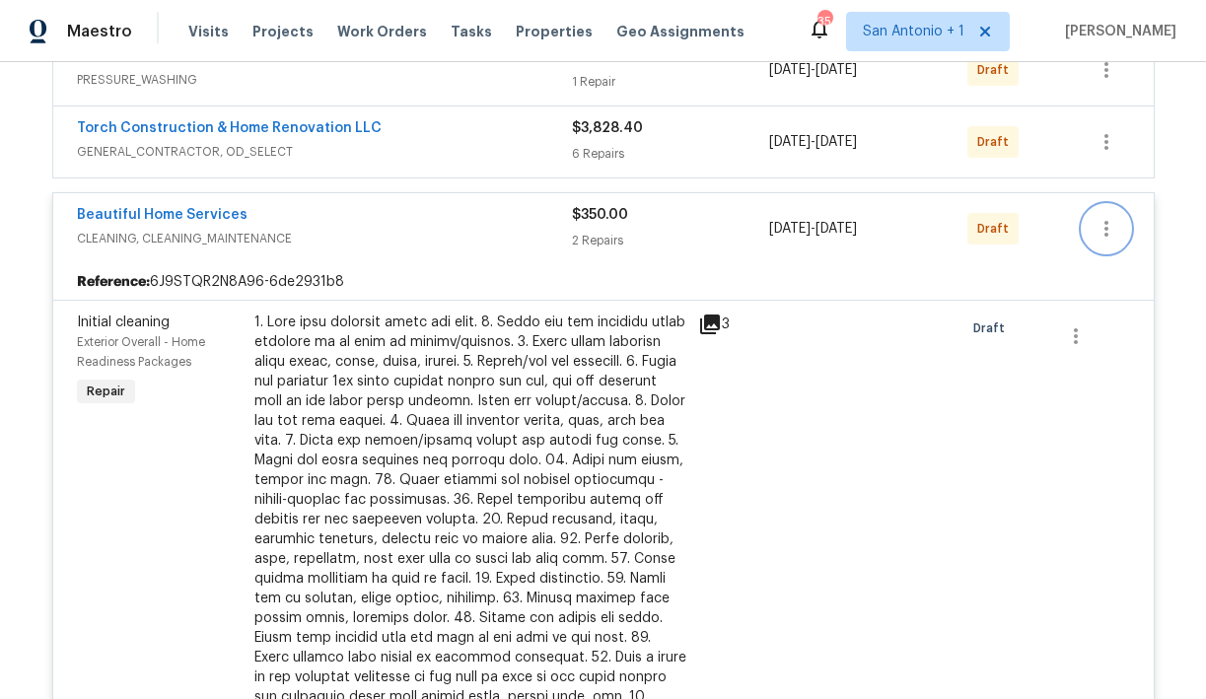
scroll to position [409, 0]
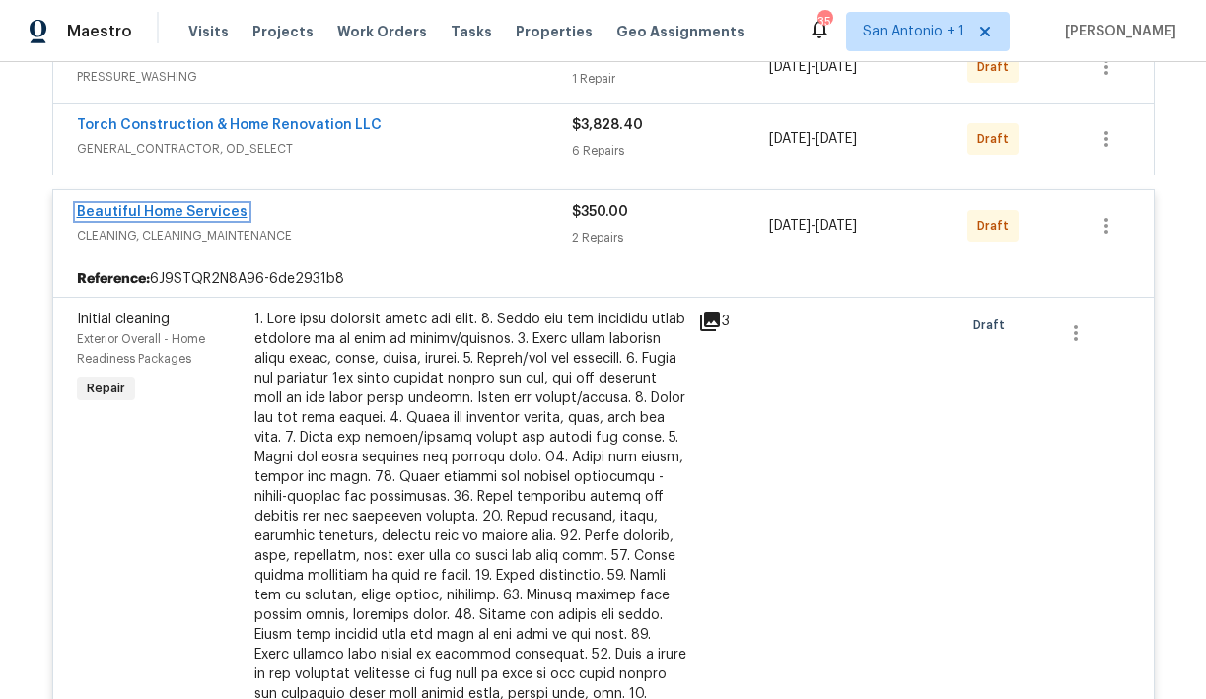
click at [184, 210] on link "Beautiful Home Services" at bounding box center [162, 212] width 171 height 14
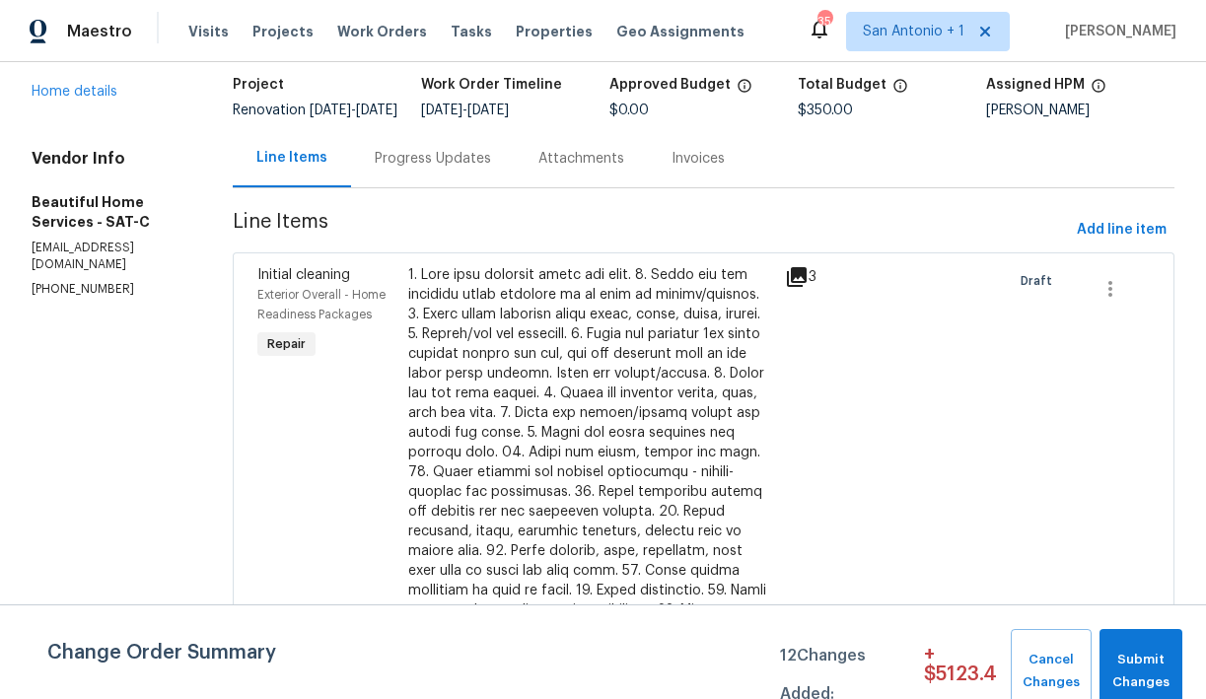
scroll to position [94, 0]
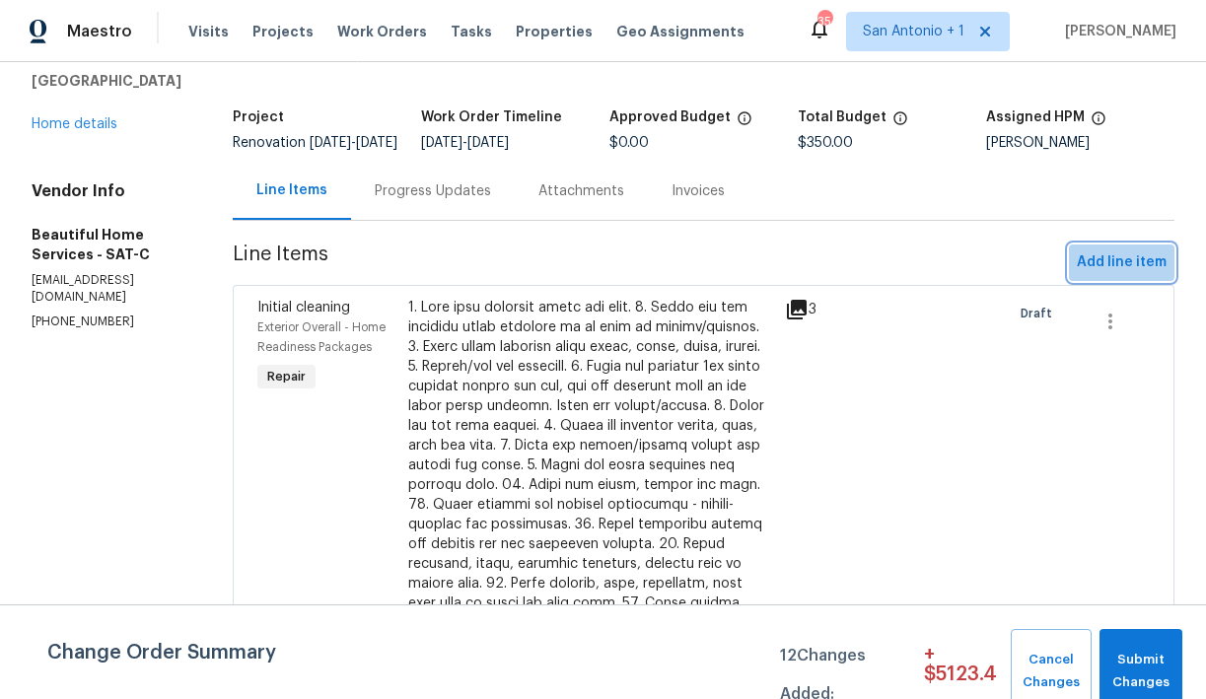
click at [1121, 275] on span "Add line item" at bounding box center [1122, 262] width 90 height 25
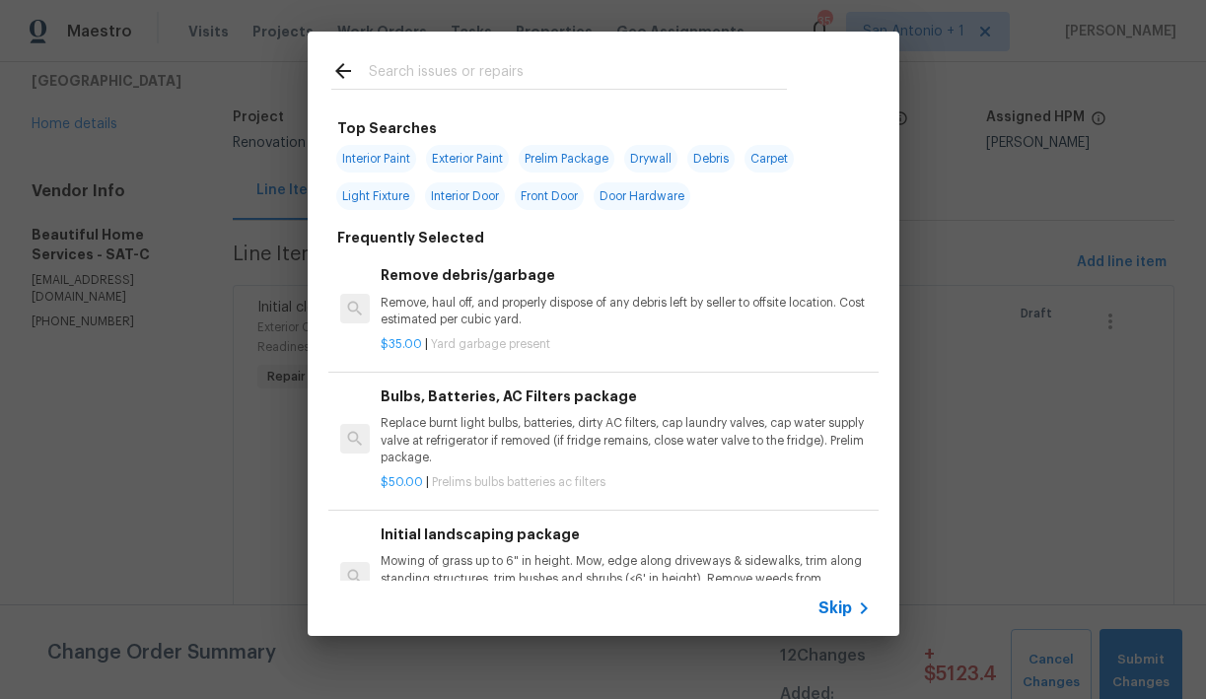
click at [481, 77] on input "text" at bounding box center [578, 74] width 418 height 30
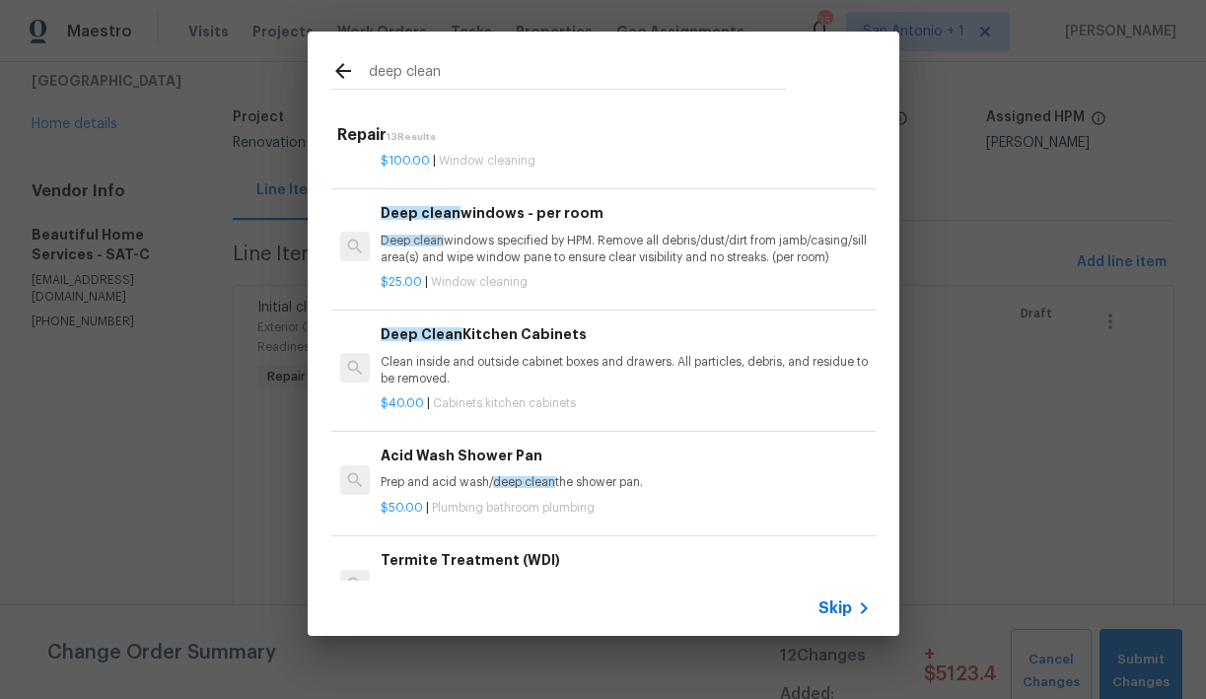
scroll to position [201, 0]
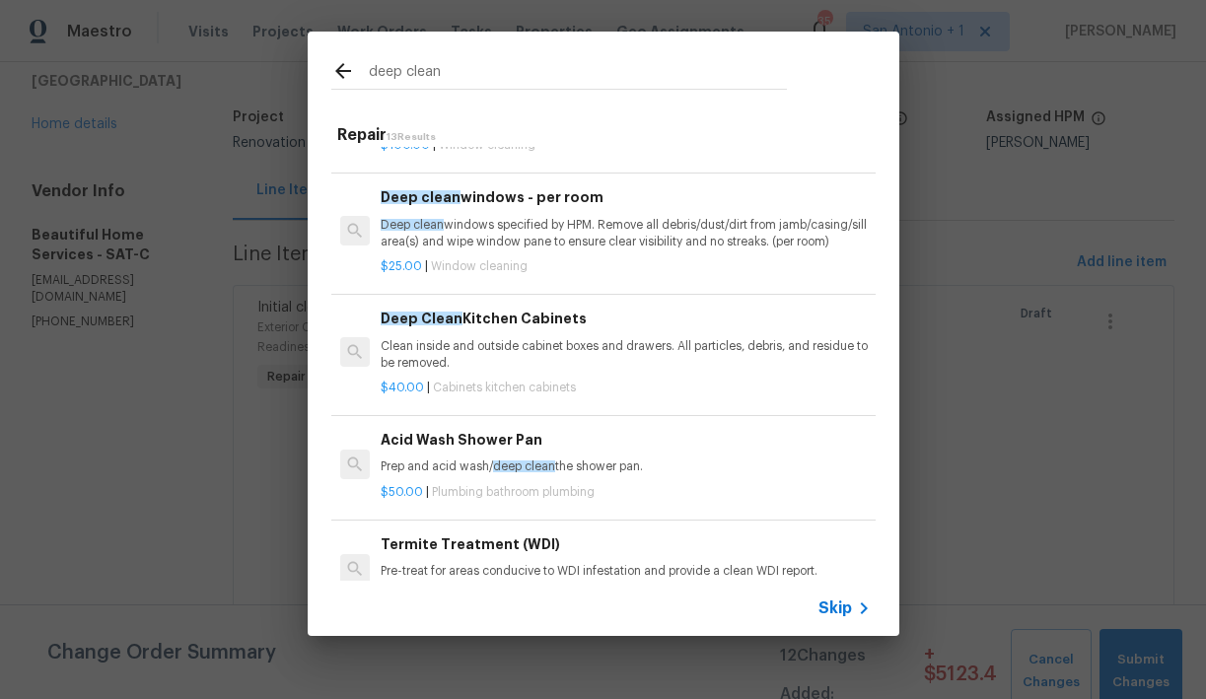
type input "deep clean"
click at [447, 356] on p "Clean inside and outside cabinet boxes and drawers. All particles, debris, and …" at bounding box center [625, 355] width 489 height 34
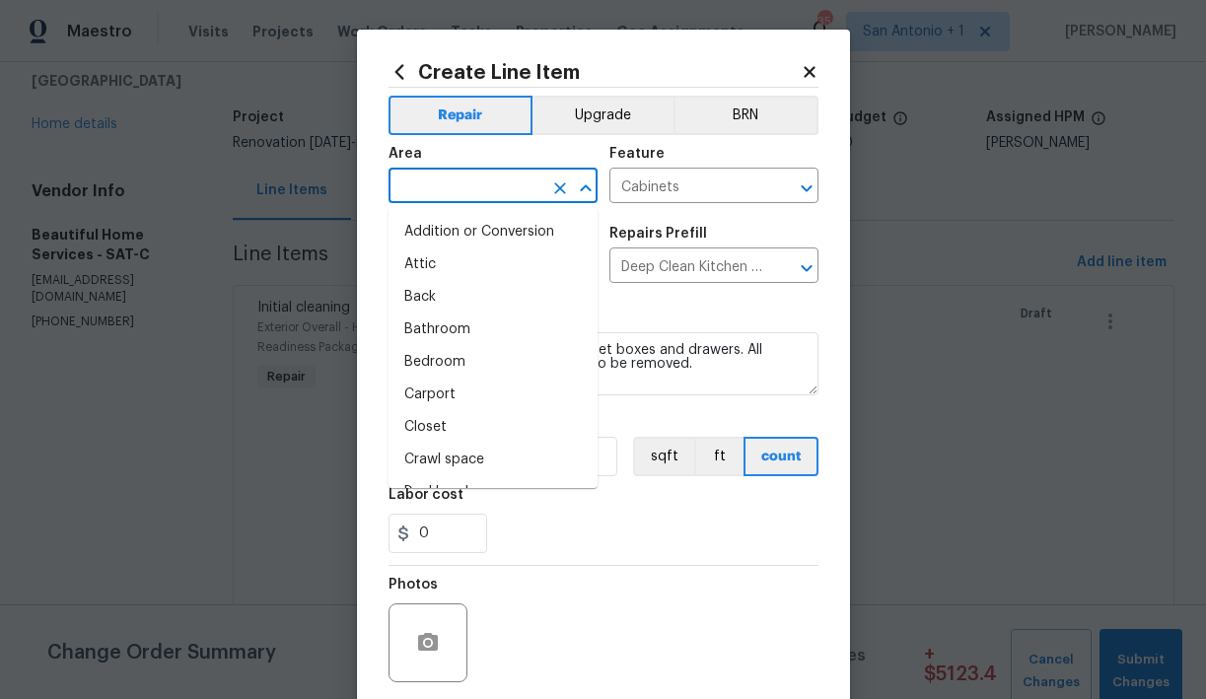
click at [469, 188] on input "text" at bounding box center [465, 188] width 154 height 31
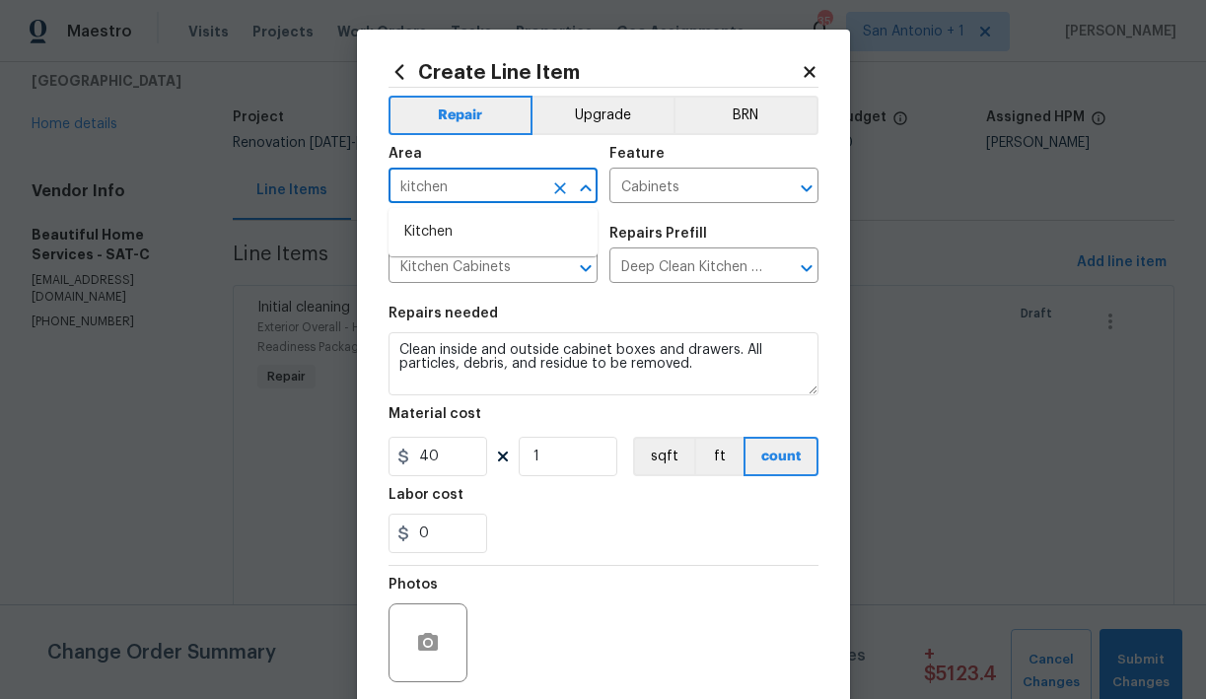
click at [458, 229] on li "Kitchen" at bounding box center [492, 232] width 209 height 33
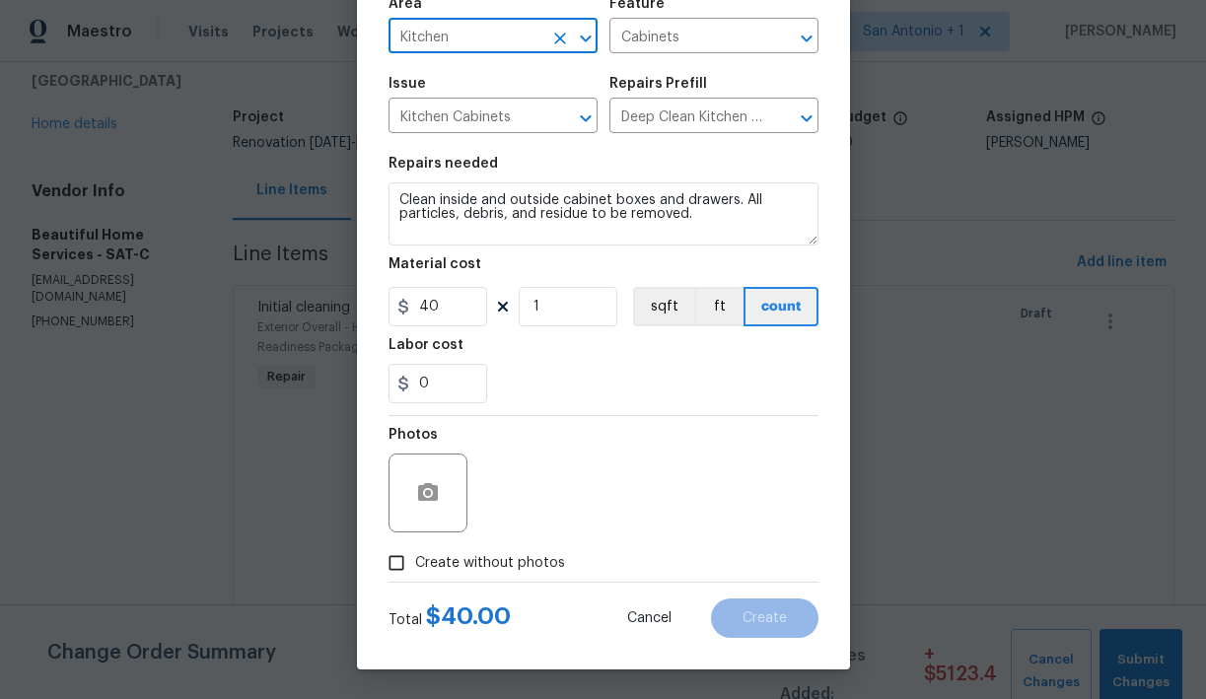
type input "Kitchen"
click at [465, 563] on span "Create without photos" at bounding box center [490, 563] width 150 height 21
click at [415, 563] on input "Create without photos" at bounding box center [396, 562] width 37 height 37
checkbox input "true"
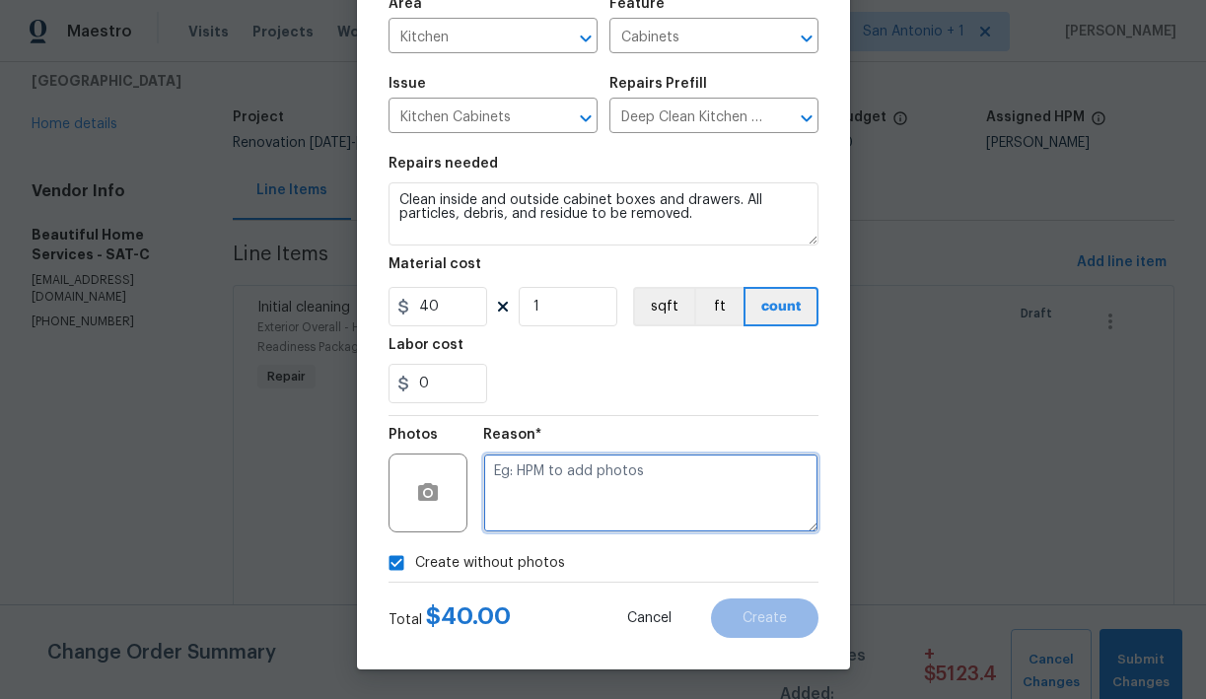
click at [534, 493] on textarea at bounding box center [650, 493] width 335 height 79
type textarea "HPM to add"
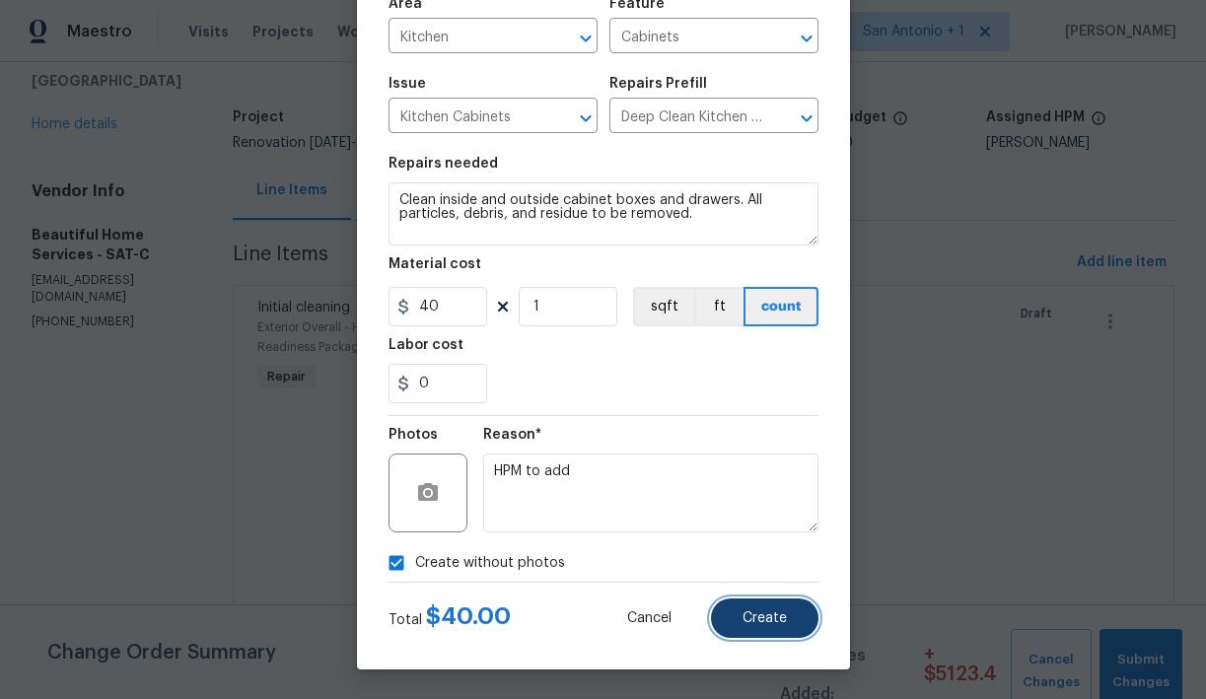
click at [762, 611] on span "Create" at bounding box center [764, 618] width 44 height 15
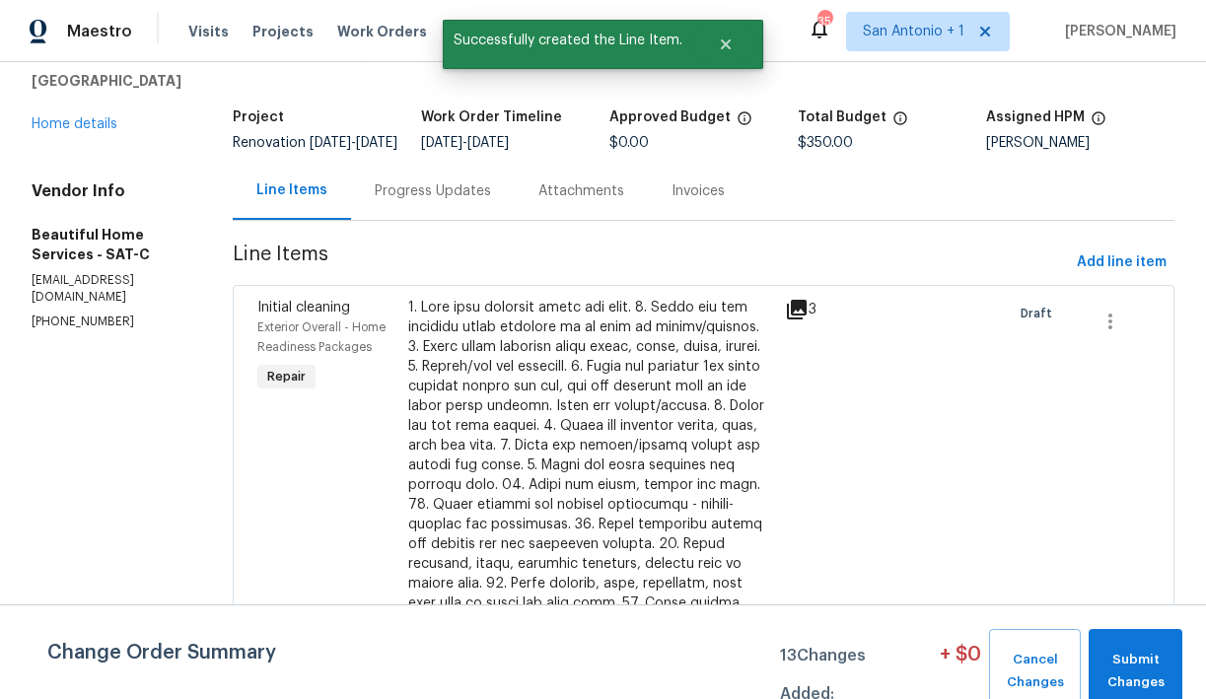
scroll to position [0, 0]
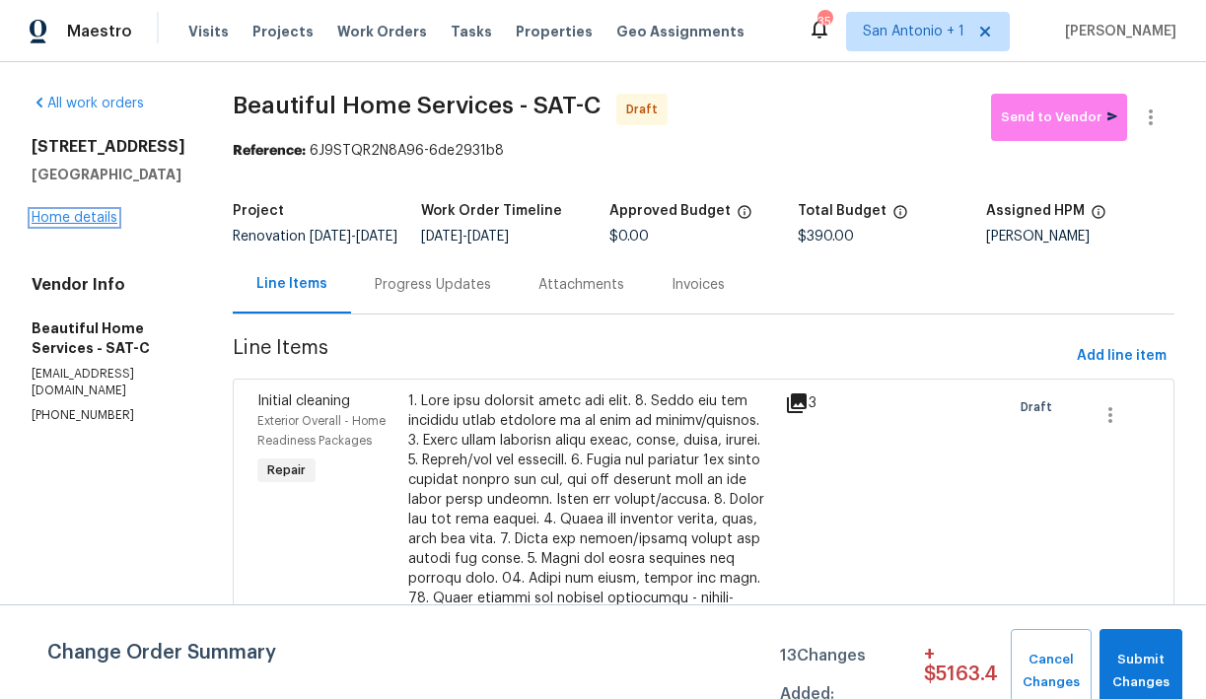
click at [92, 221] on link "Home details" at bounding box center [75, 218] width 86 height 14
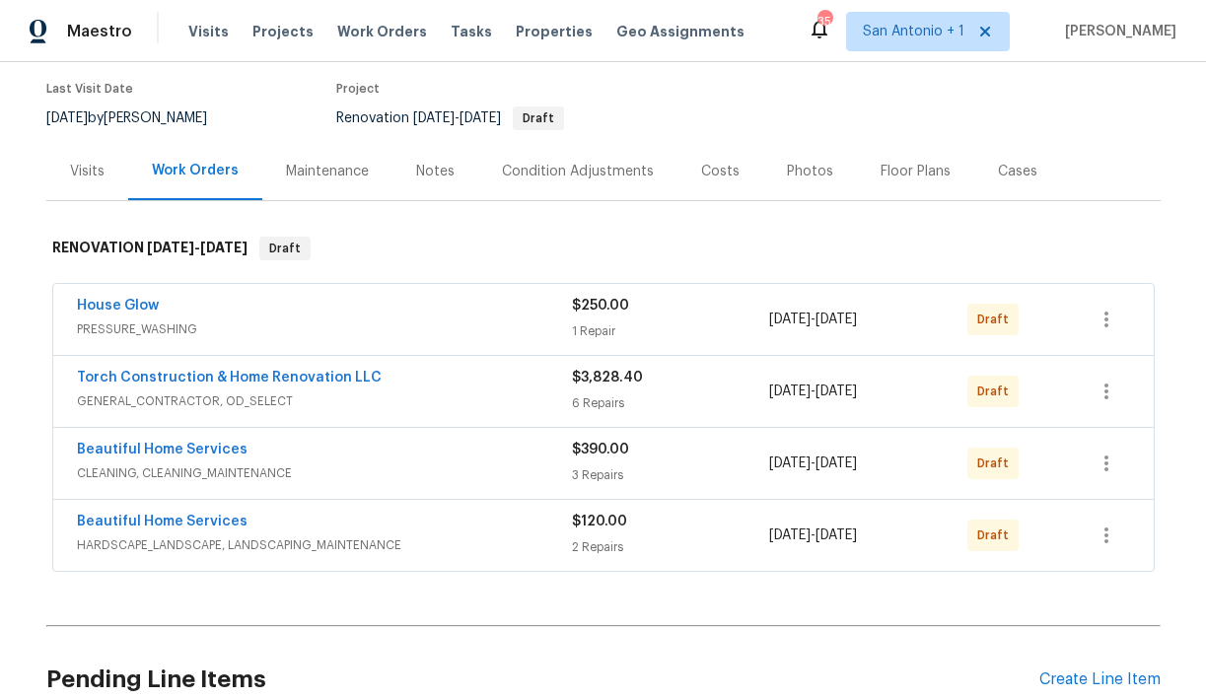
scroll to position [163, 0]
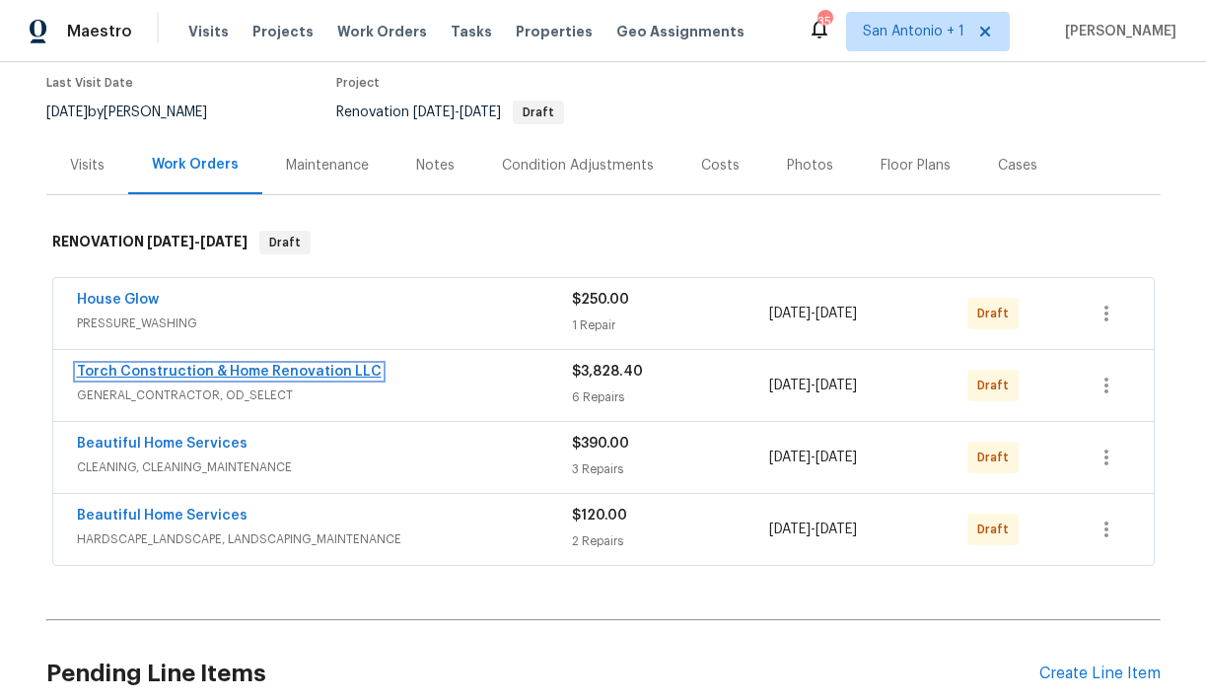
click at [314, 371] on link "Torch Construction & Home Renovation LLC" at bounding box center [229, 372] width 305 height 14
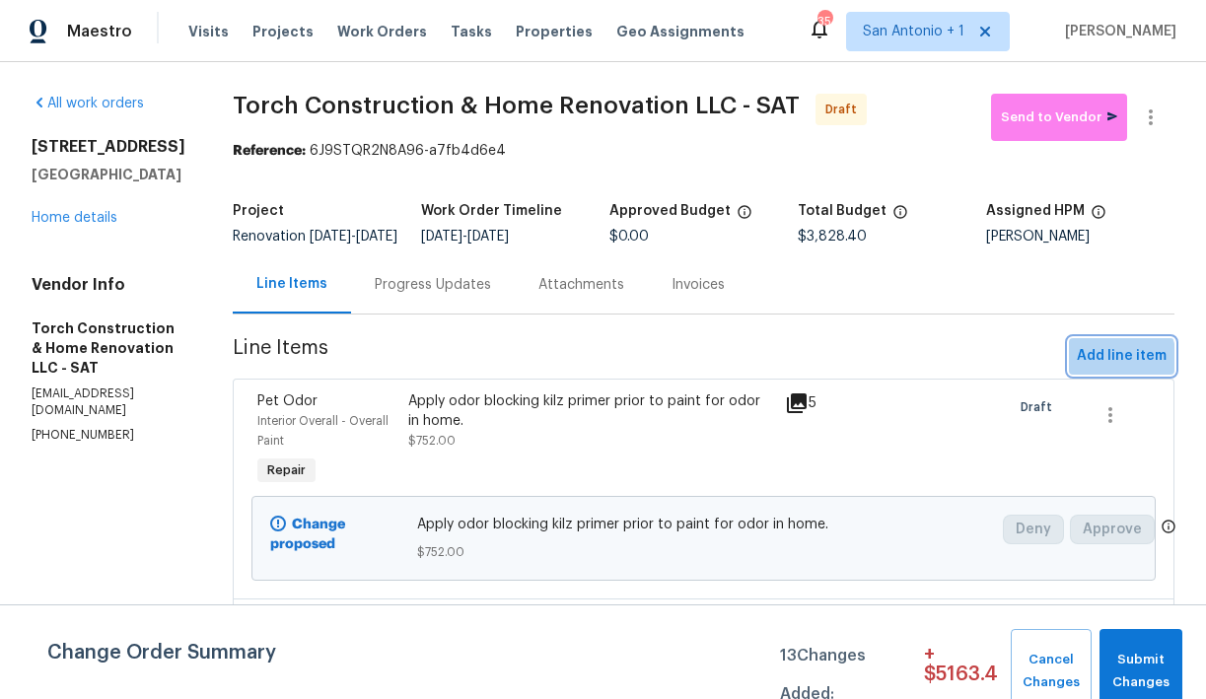
click at [1104, 369] on span "Add line item" at bounding box center [1122, 356] width 90 height 25
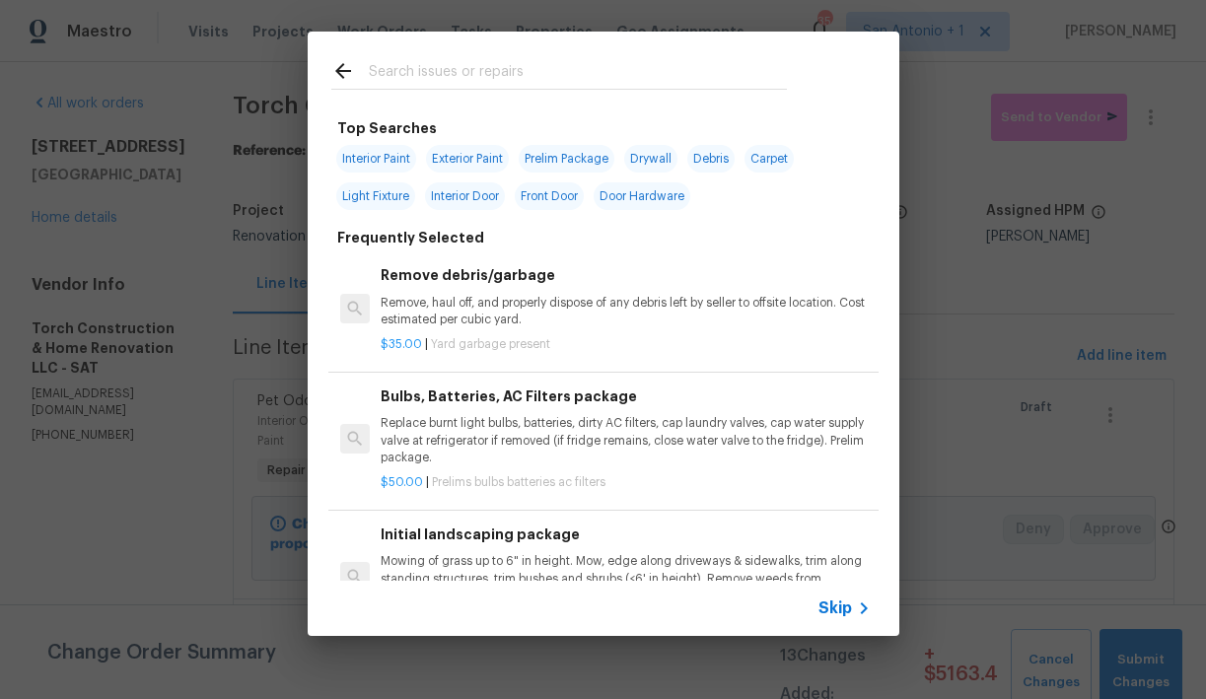
click at [458, 66] on input "text" at bounding box center [578, 74] width 418 height 30
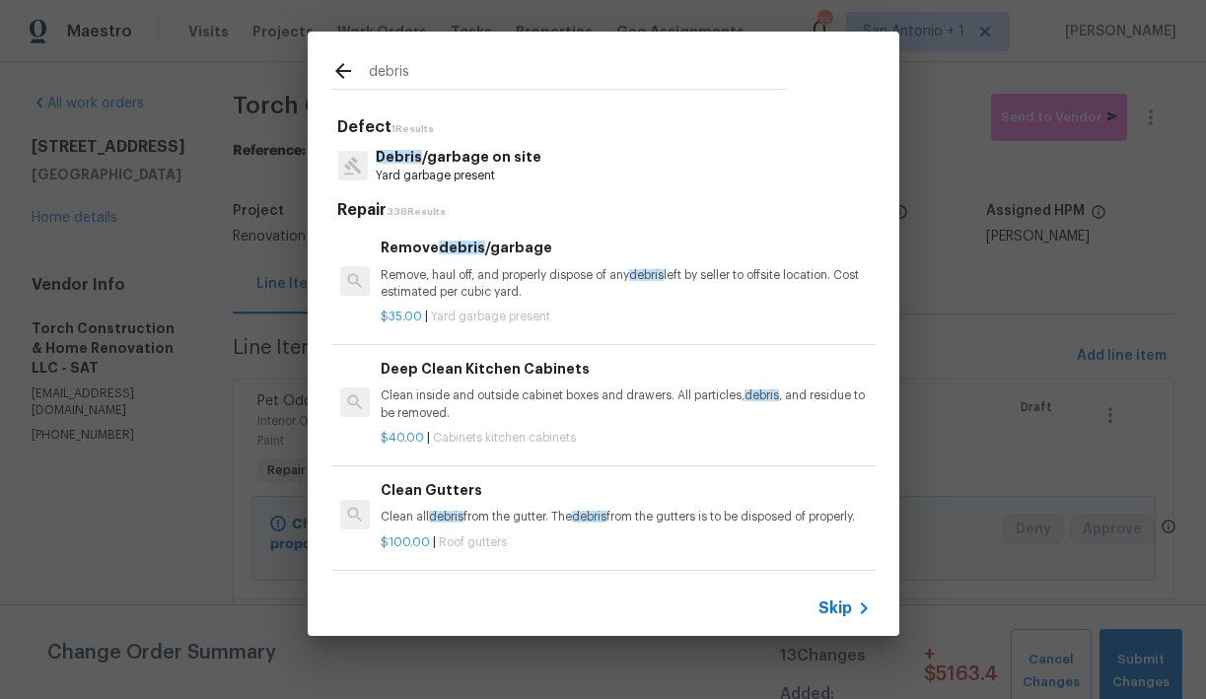
type input "debris"
click at [477, 287] on p "Remove, haul off, and properly dispose of any debris left by seller to offsite …" at bounding box center [625, 284] width 489 height 34
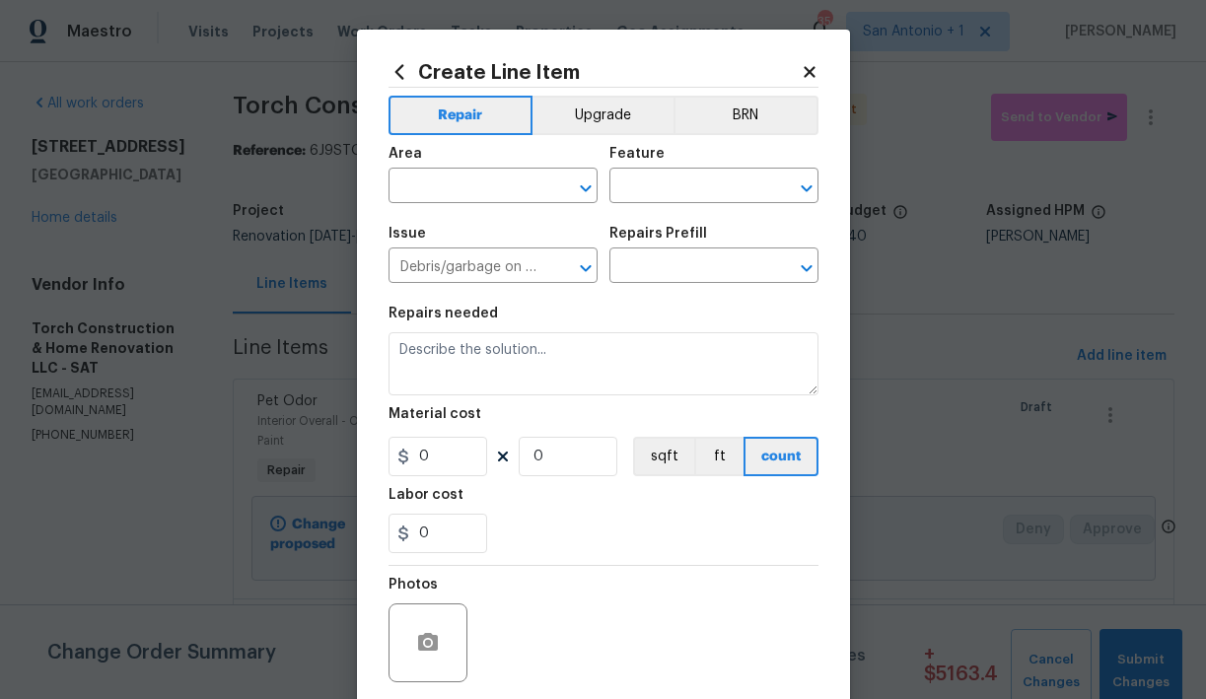
type input "Remove debris/garbage $35.00"
type textarea "Remove, haul off, and properly dispose of any debris left by seller to offsite …"
type input "35"
type input "1"
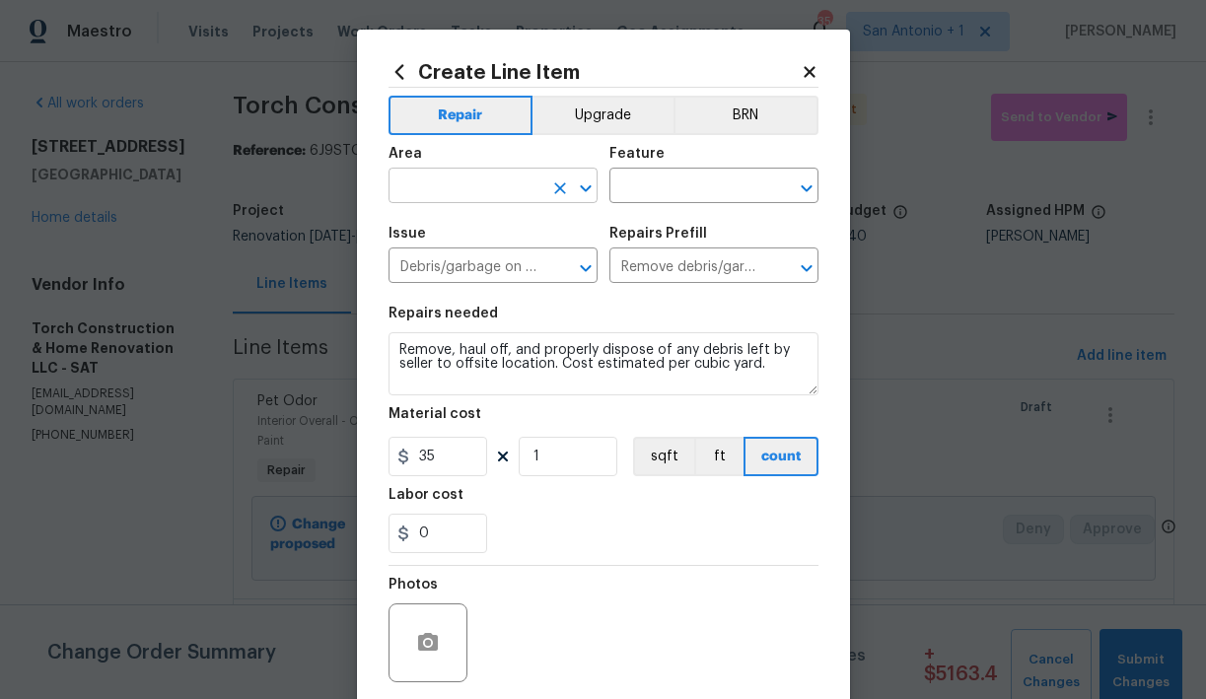
click at [483, 188] on input "text" at bounding box center [465, 188] width 154 height 31
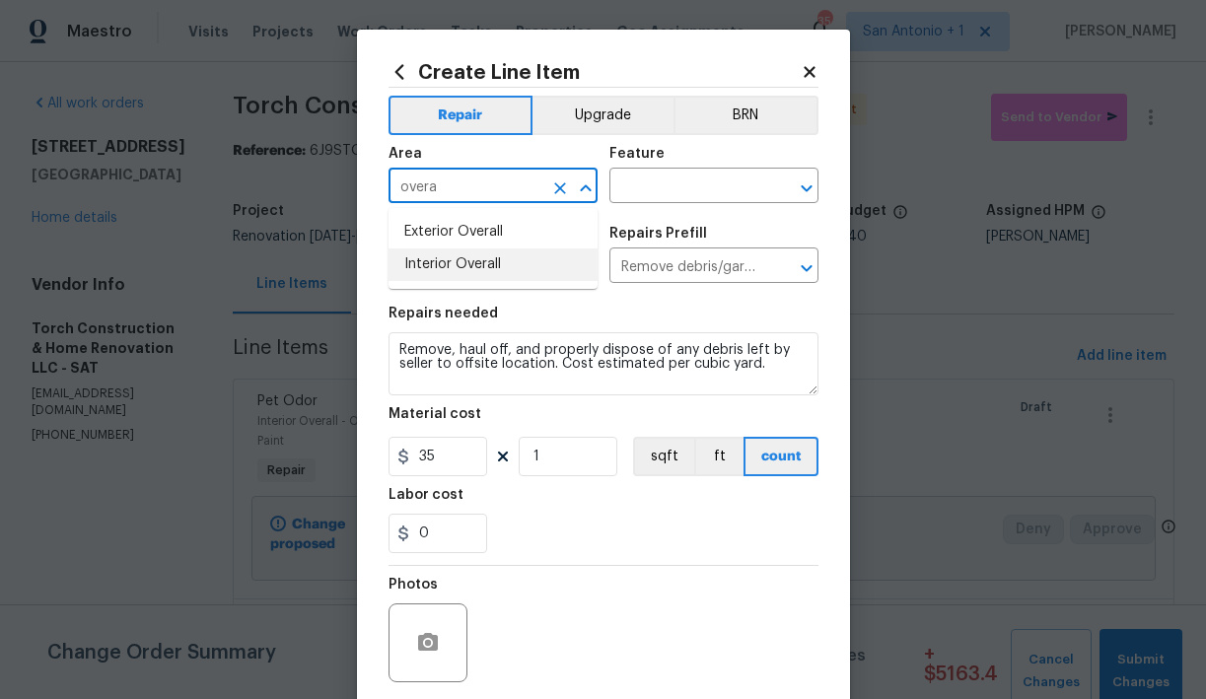
click at [478, 262] on li "Interior Overall" at bounding box center [492, 264] width 209 height 33
type input "Interior Overall"
click at [665, 183] on input "text" at bounding box center [686, 188] width 154 height 31
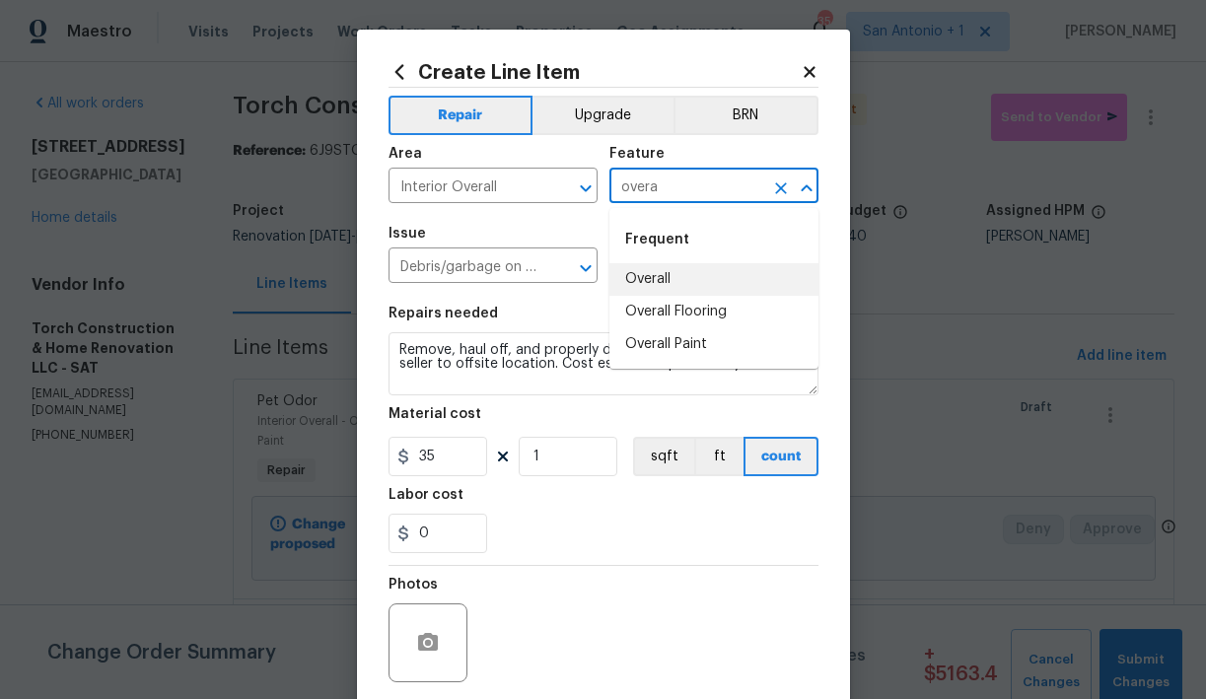
click at [667, 293] on li "Overall" at bounding box center [713, 279] width 209 height 33
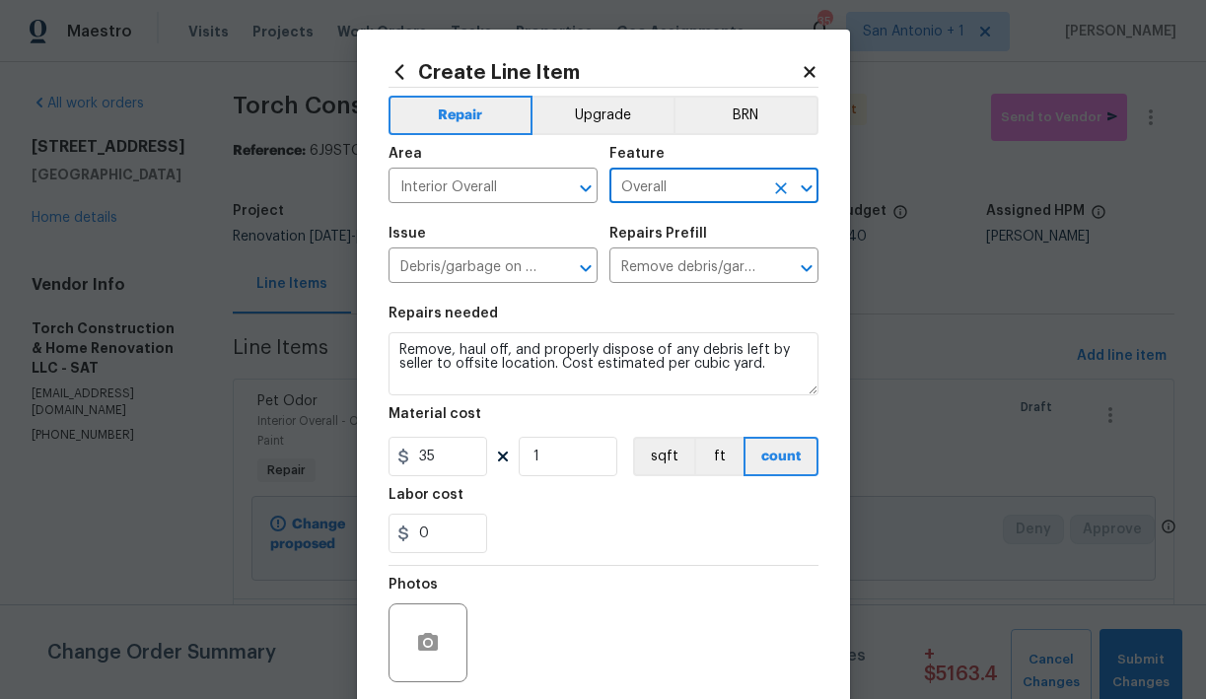
type input "Overall"
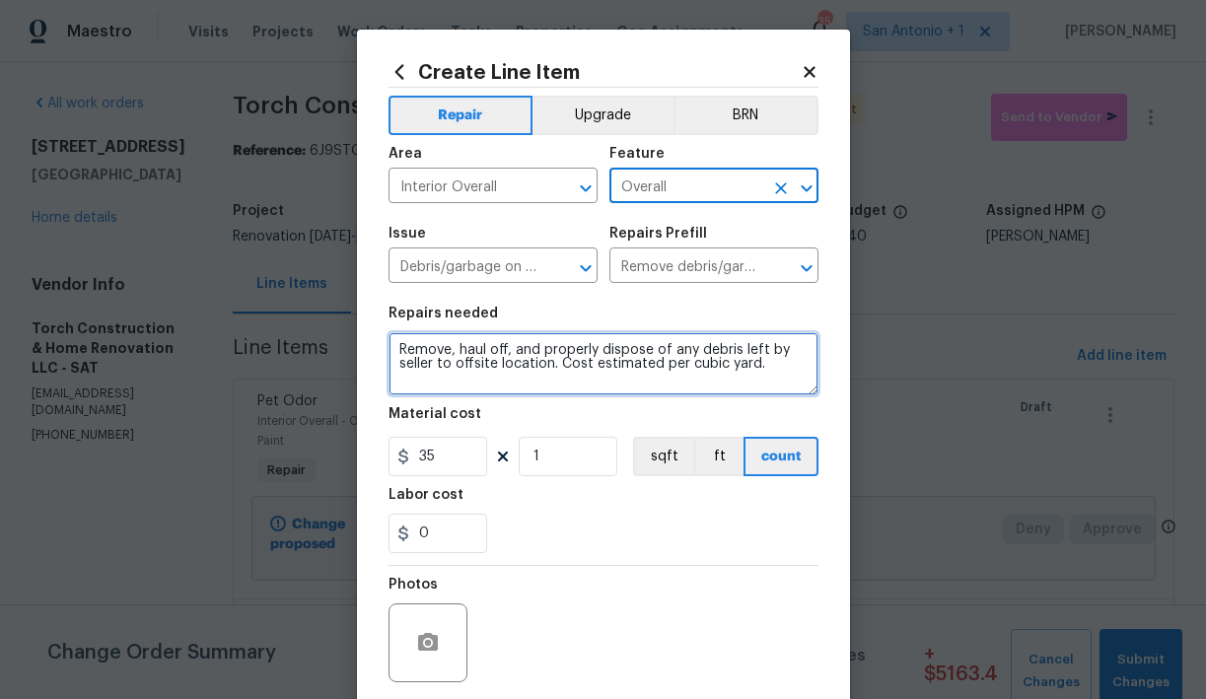
click at [393, 355] on textarea "Remove, haul off, and properly dispose of any debris left by seller to offsite …" at bounding box center [603, 363] width 430 height 63
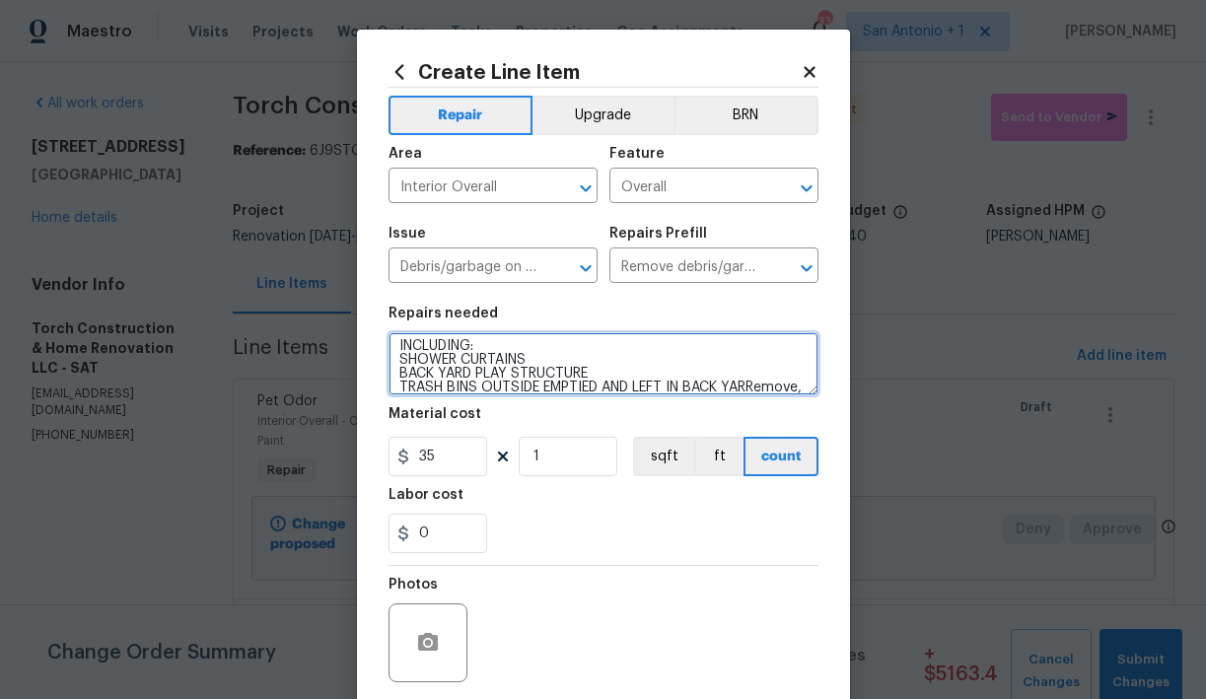
scroll to position [18, 0]
type textarea "INCLUDING: SHOWER CURTAINS BACK YARD PLAY STRUCTURE TRASH BINS OUTSIDE EMPTIED …"
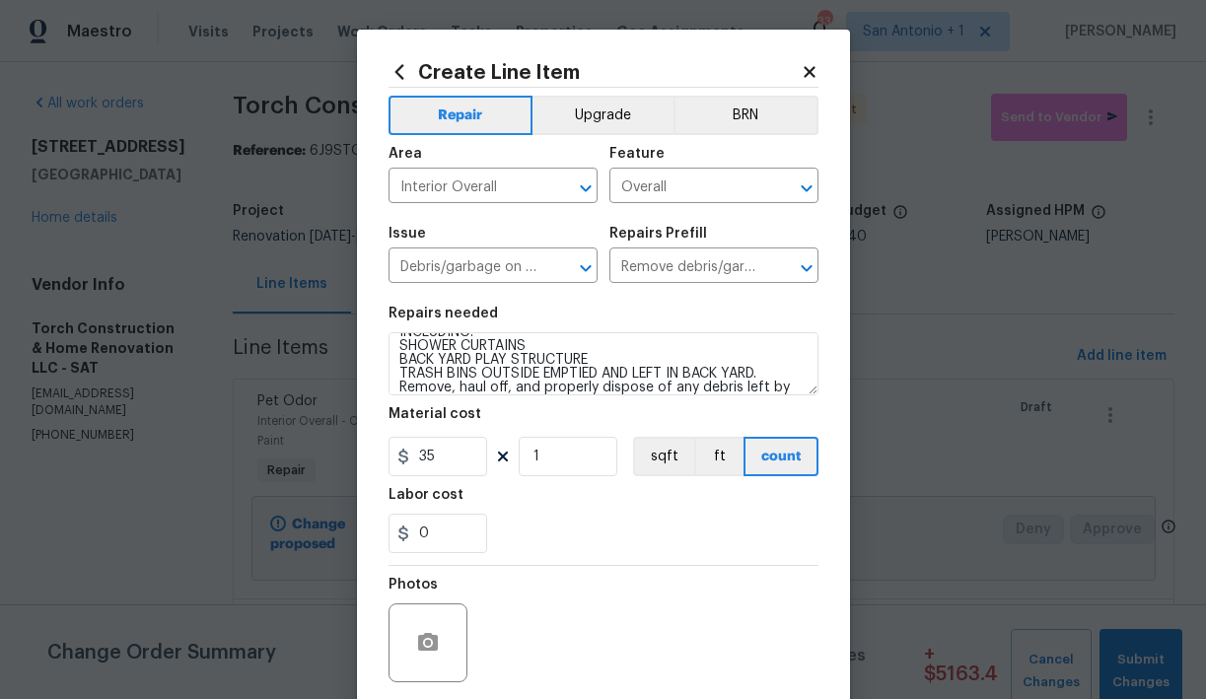
click at [808, 72] on icon at bounding box center [809, 71] width 11 height 11
